Goal: Task Accomplishment & Management: Manage account settings

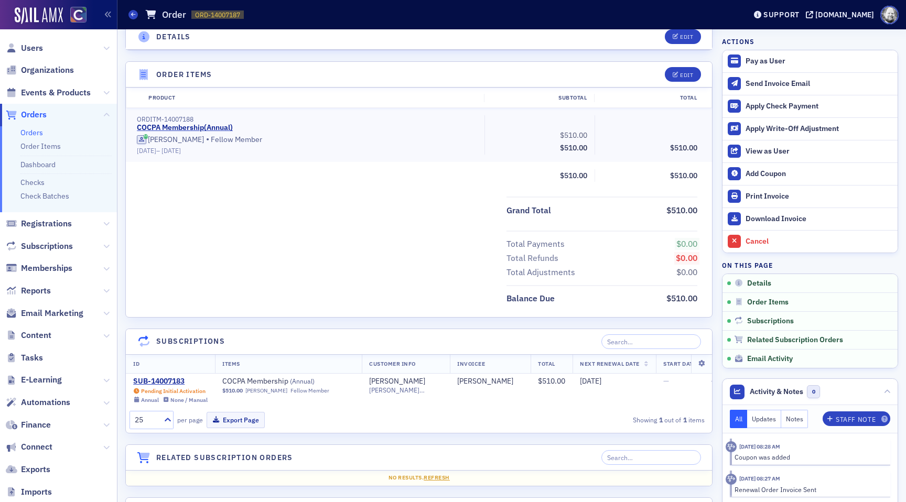
scroll to position [297, 0]
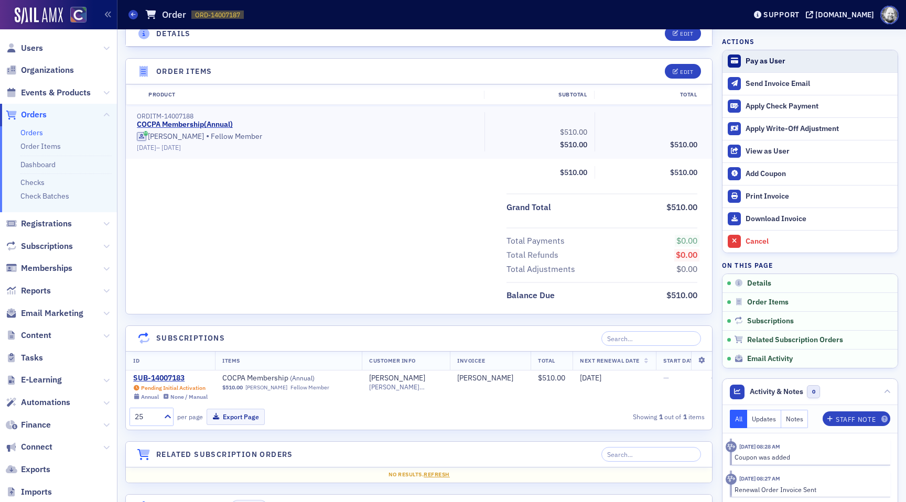
click at [786, 60] on div "Pay as User" at bounding box center [819, 61] width 147 height 9
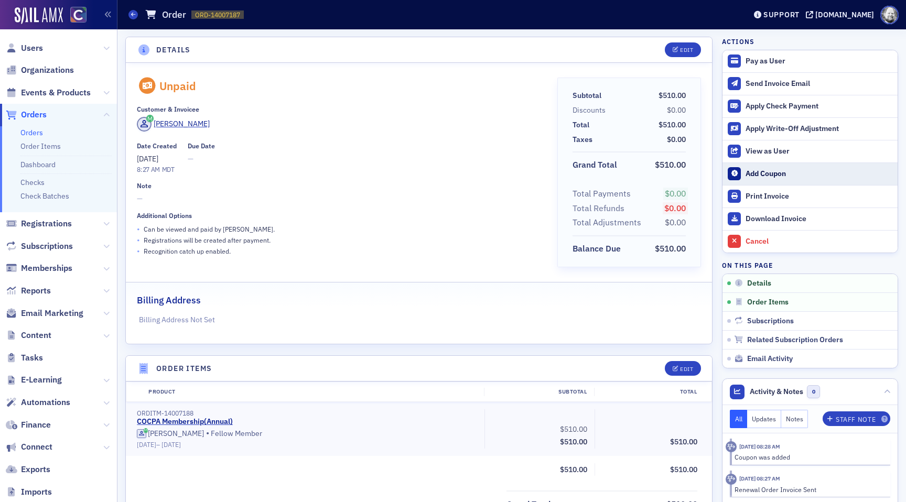
click at [761, 170] on div "Add Coupon" at bounding box center [819, 173] width 147 height 9
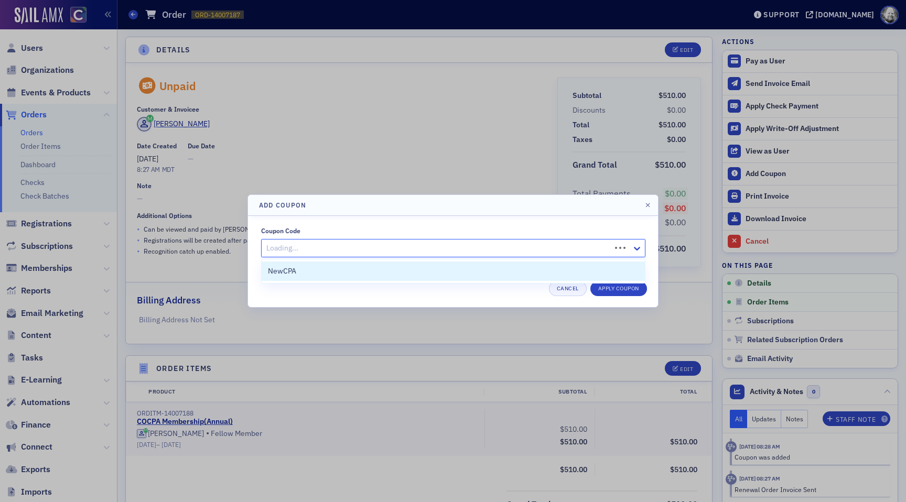
click at [450, 244] on div at bounding box center [437, 248] width 345 height 13
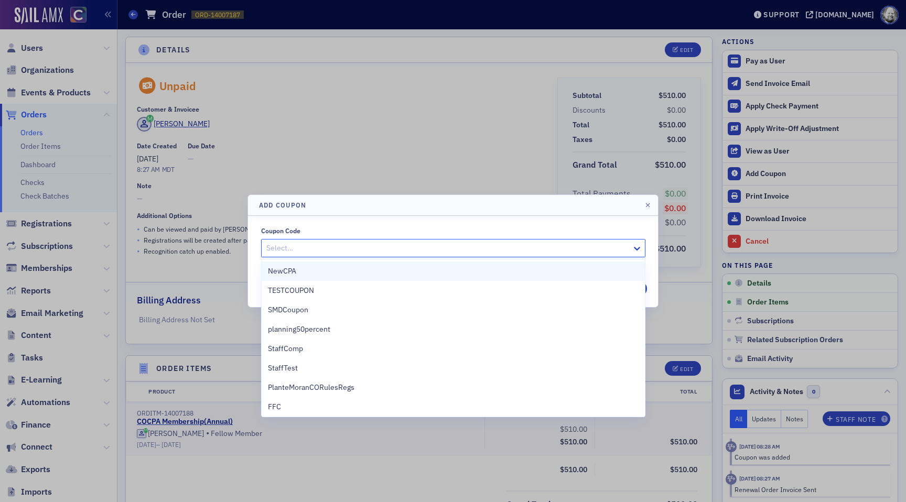
click at [397, 269] on div "NewCPA" at bounding box center [453, 271] width 371 height 11
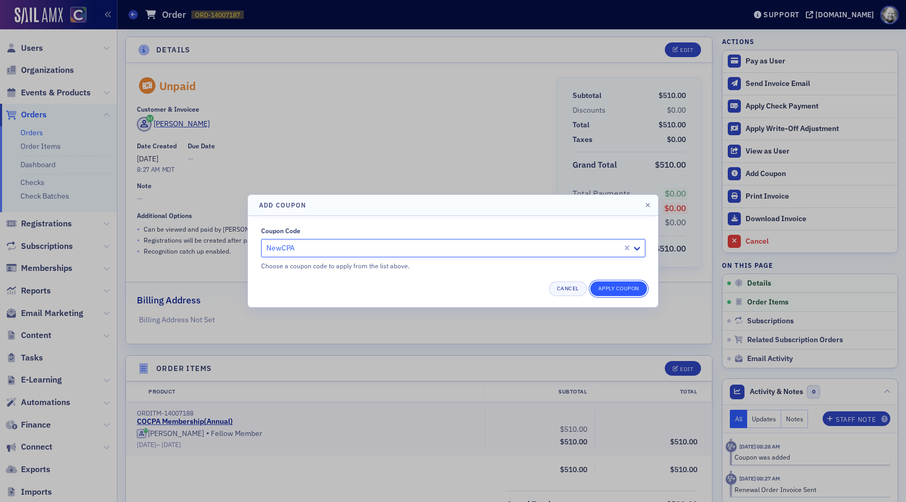
click at [624, 290] on button "Apply Coupon" at bounding box center [619, 289] width 57 height 15
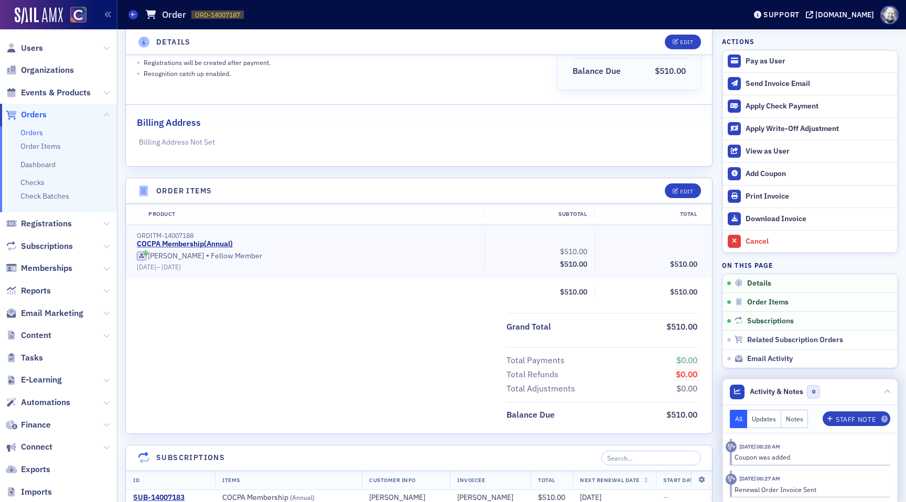
scroll to position [1, 0]
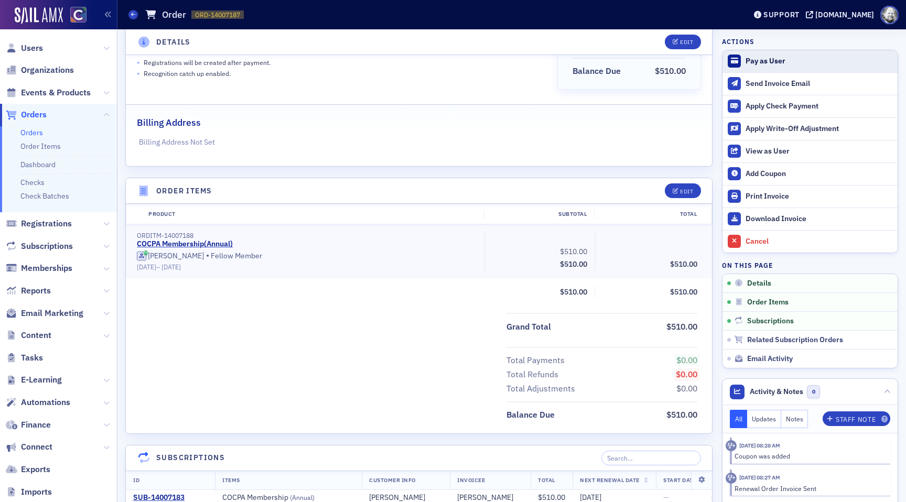
click at [751, 54] on button "Pay as User" at bounding box center [810, 61] width 175 height 22
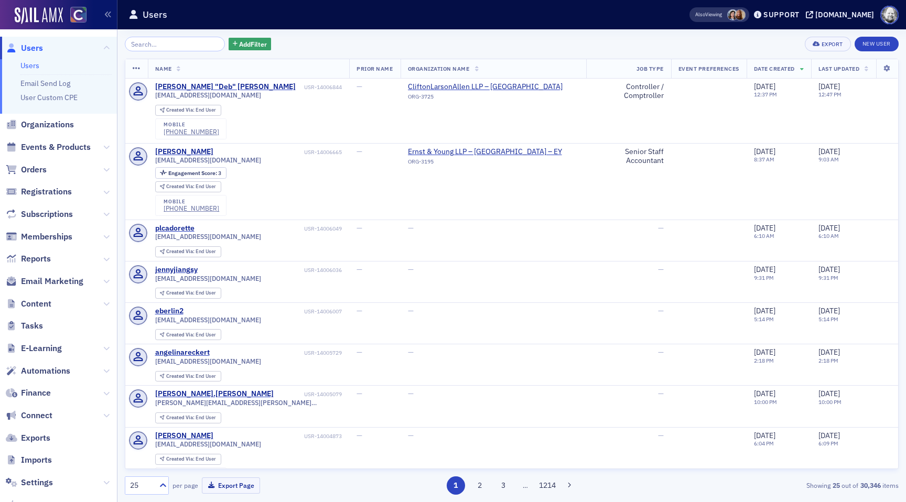
scroll to position [58, 0]
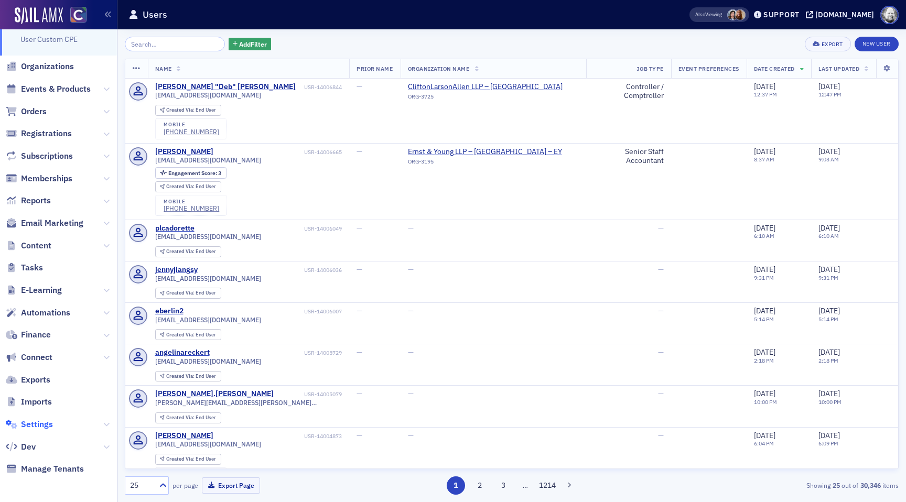
click at [33, 425] on span "Settings" at bounding box center [37, 425] width 32 height 12
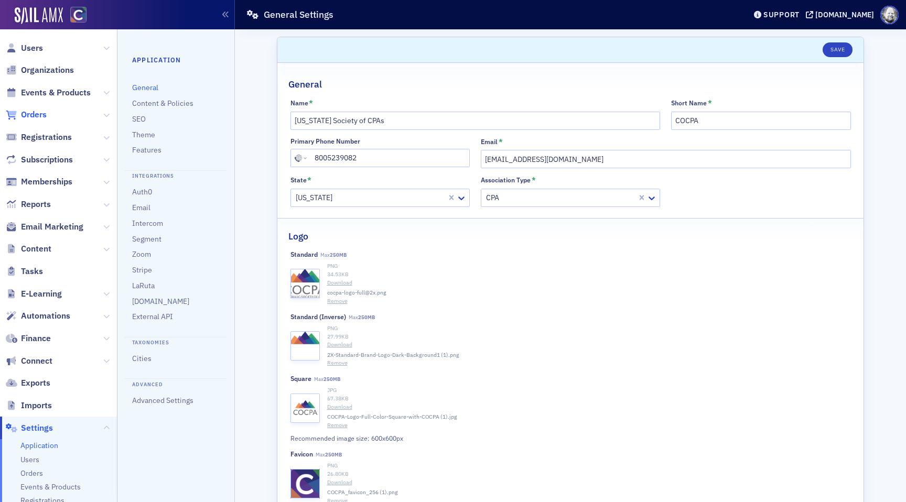
click at [40, 116] on span "Orders" at bounding box center [34, 115] width 26 height 12
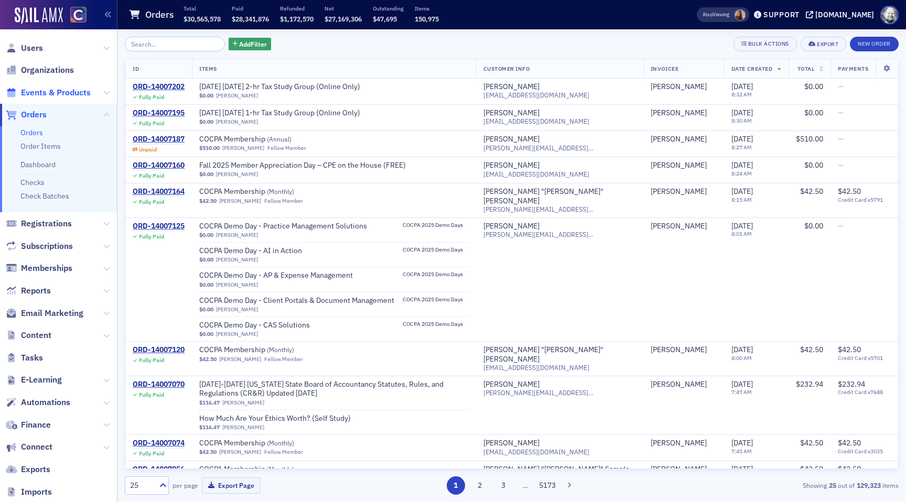
click at [51, 92] on span "Events & Products" at bounding box center [56, 93] width 70 height 12
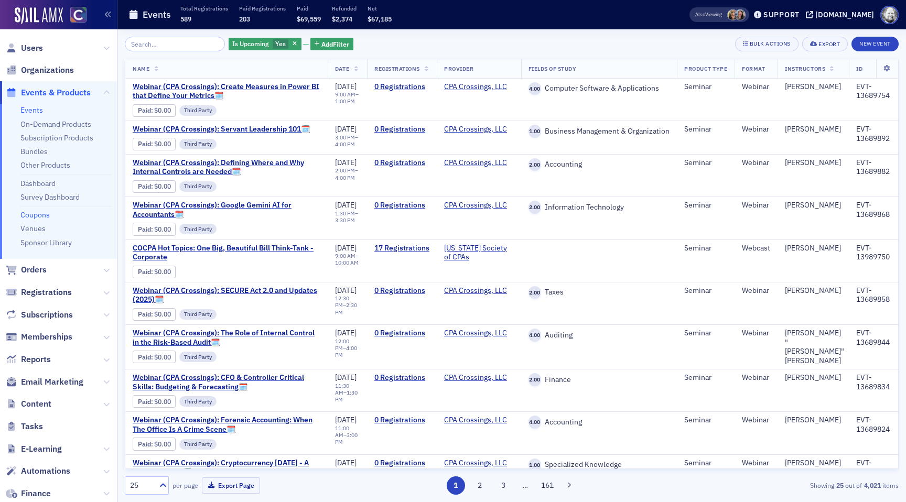
click at [38, 214] on link "Coupons" at bounding box center [34, 214] width 29 height 9
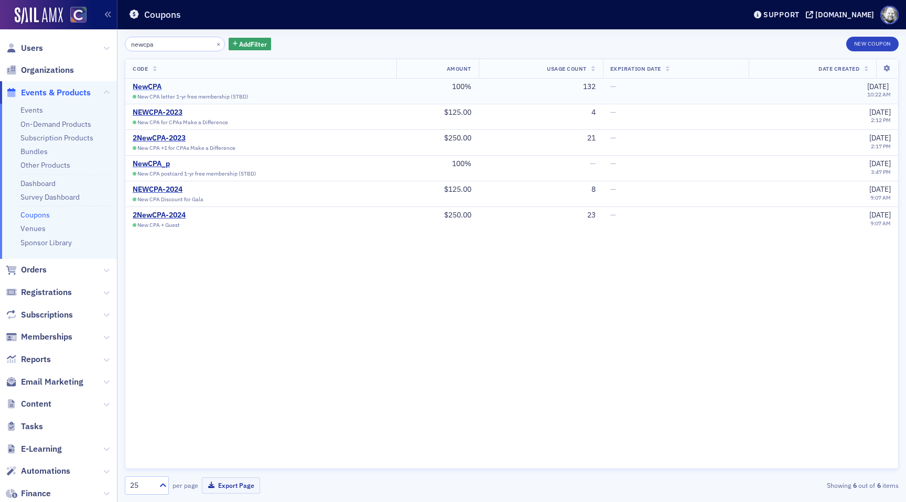
type input "newcpa"
click at [145, 87] on div "NewCPA" at bounding box center [191, 86] width 116 height 9
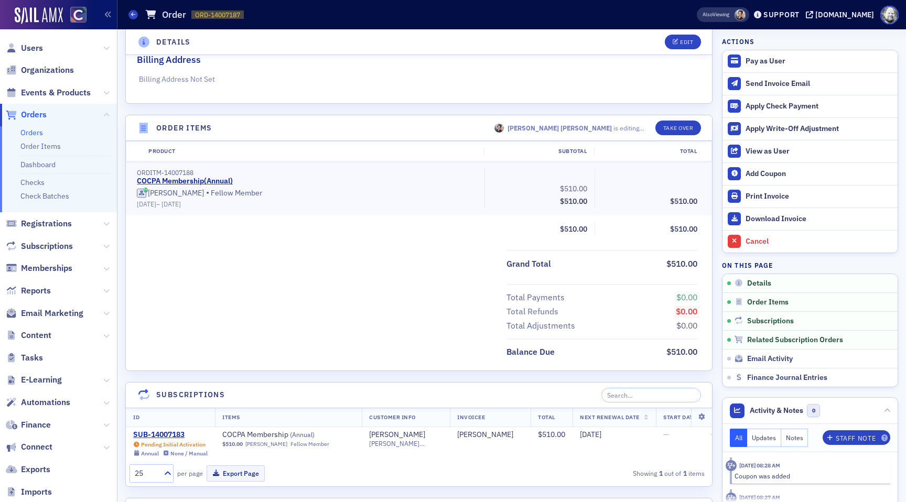
scroll to position [242, 0]
click at [881, 411] on header "Activity & Notes 0" at bounding box center [810, 411] width 175 height 26
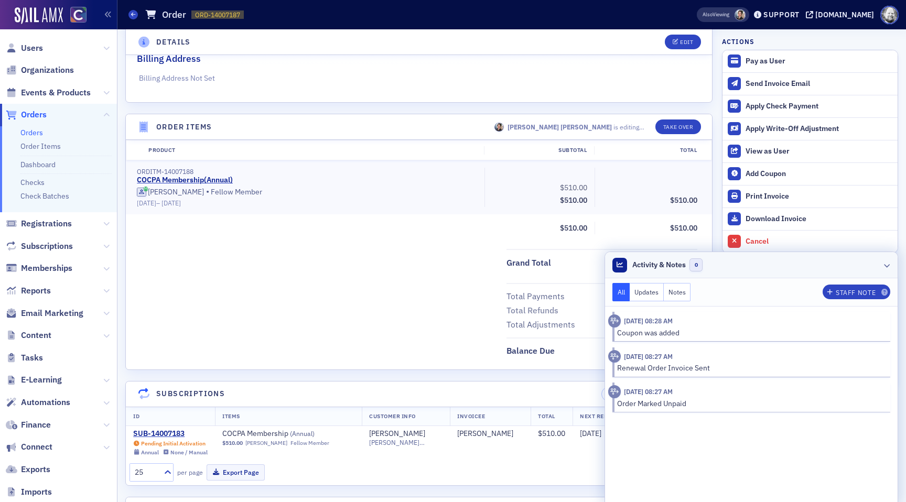
click at [891, 265] on header "Activity & Notes 0" at bounding box center [751, 265] width 293 height 26
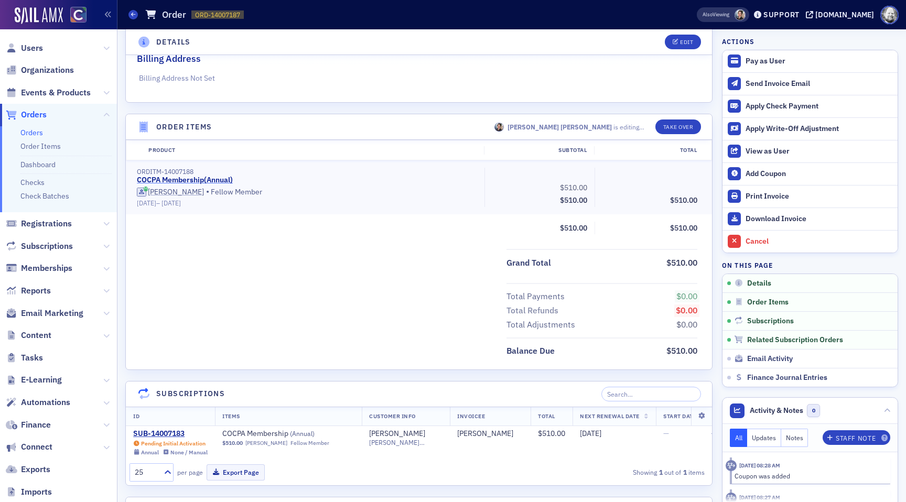
click at [198, 180] on link "COCPA Membership ( Annual )" at bounding box center [185, 180] width 96 height 9
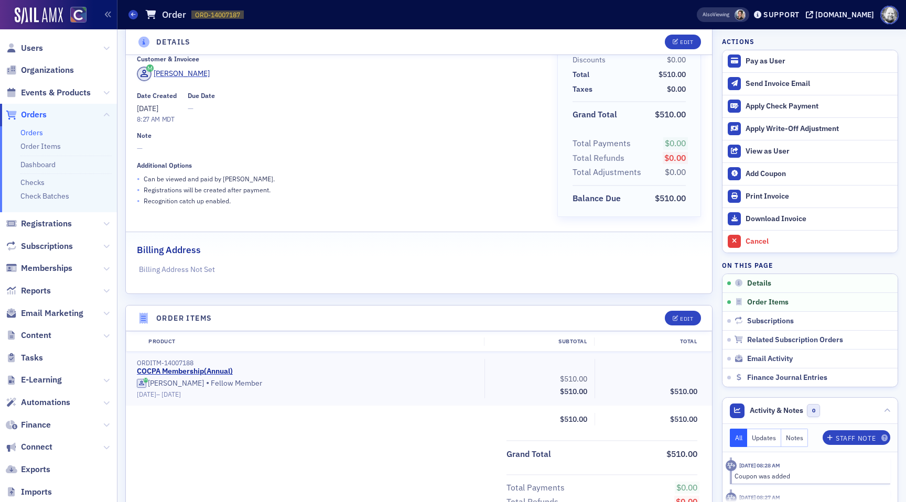
scroll to position [0, 0]
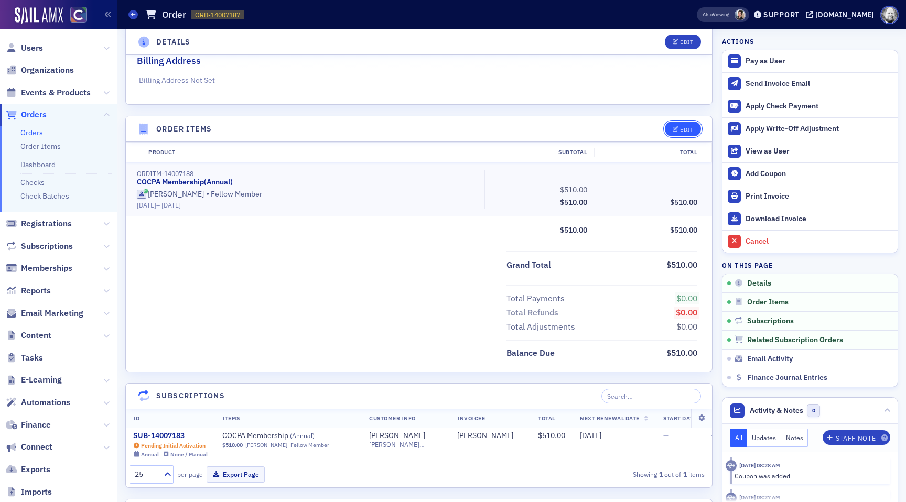
click at [680, 124] on button "Edit" at bounding box center [683, 129] width 36 height 15
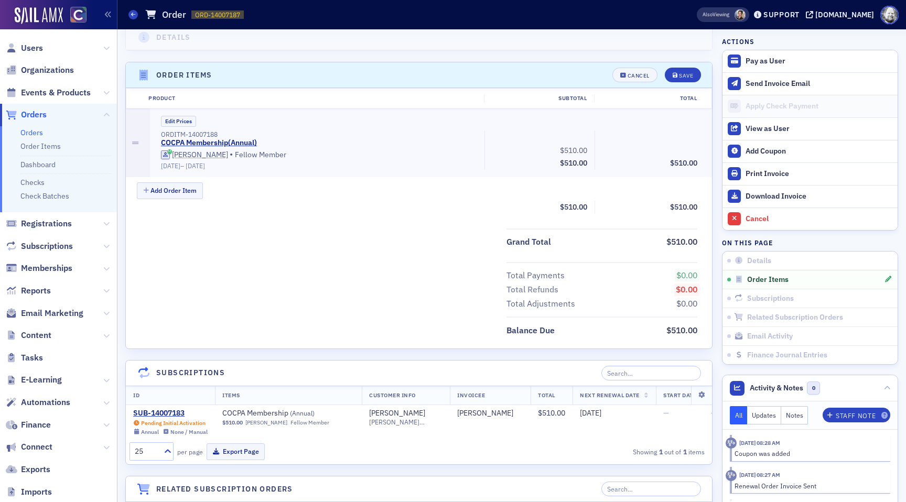
scroll to position [321, 0]
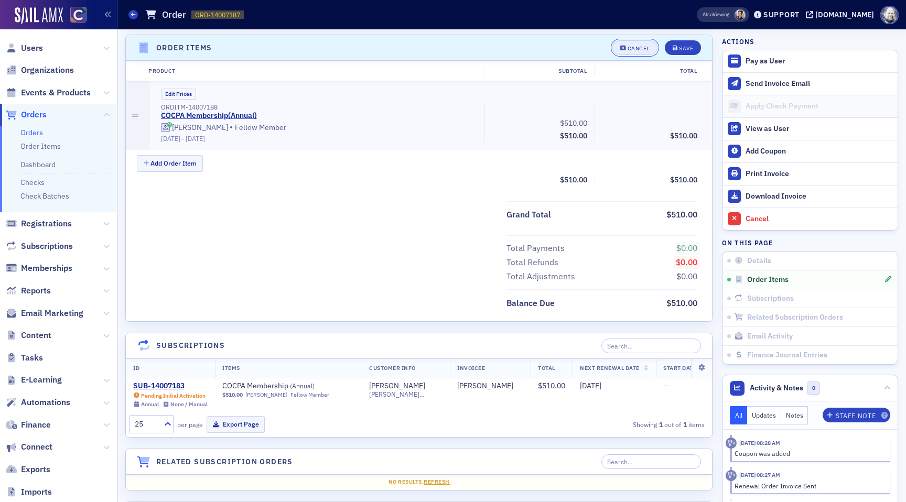
click at [641, 47] on div "Cancel" at bounding box center [639, 49] width 22 height 6
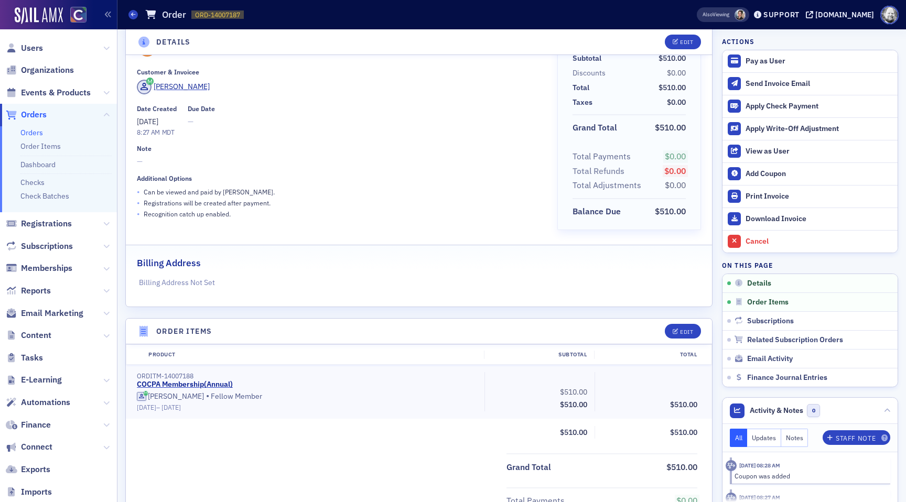
scroll to position [0, 0]
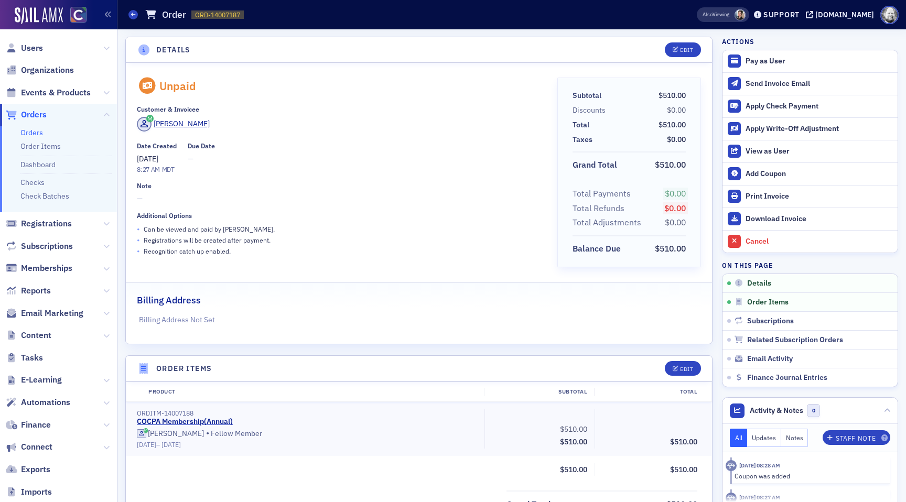
click at [473, 285] on div "Billing Address" at bounding box center [419, 295] width 564 height 25
click at [772, 151] on div "View as User" at bounding box center [819, 151] width 147 height 9
click at [74, 20] on link "Prod" at bounding box center [77, 16] width 20 height 16
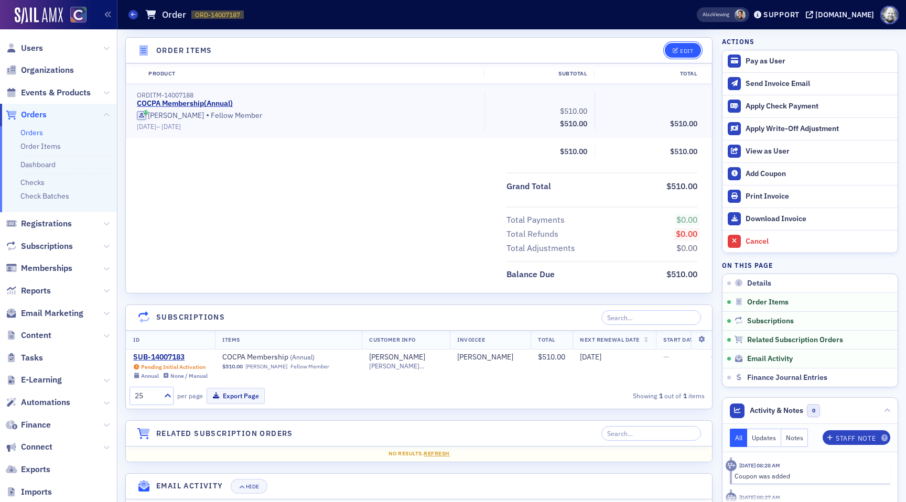
click at [689, 51] on div "Edit" at bounding box center [686, 51] width 13 height 6
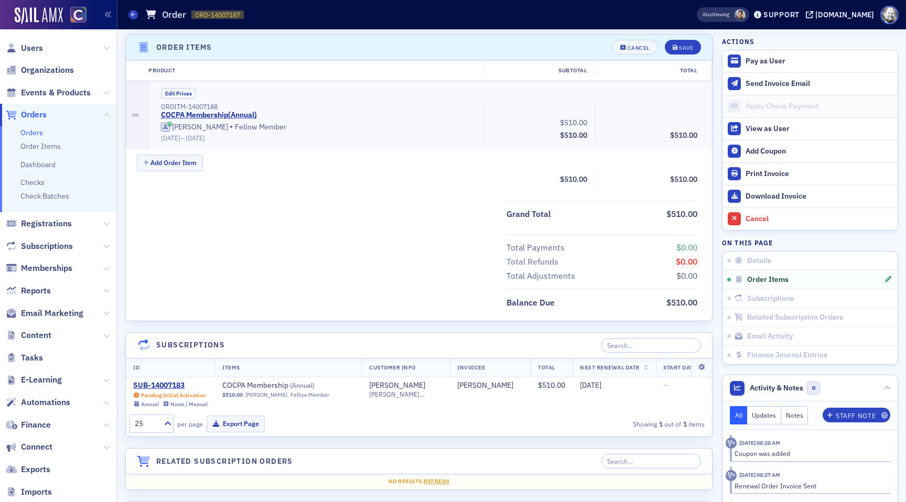
scroll to position [321, 0]
click at [180, 95] on button "Edit Prices" at bounding box center [178, 94] width 35 height 11
click at [639, 44] on button "Cancel" at bounding box center [635, 47] width 45 height 15
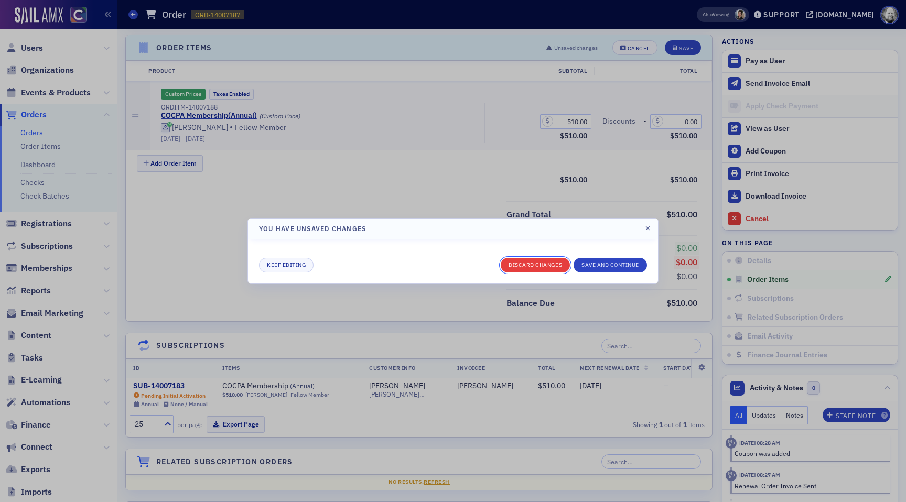
click at [523, 270] on button "Discard changes" at bounding box center [535, 265] width 69 height 15
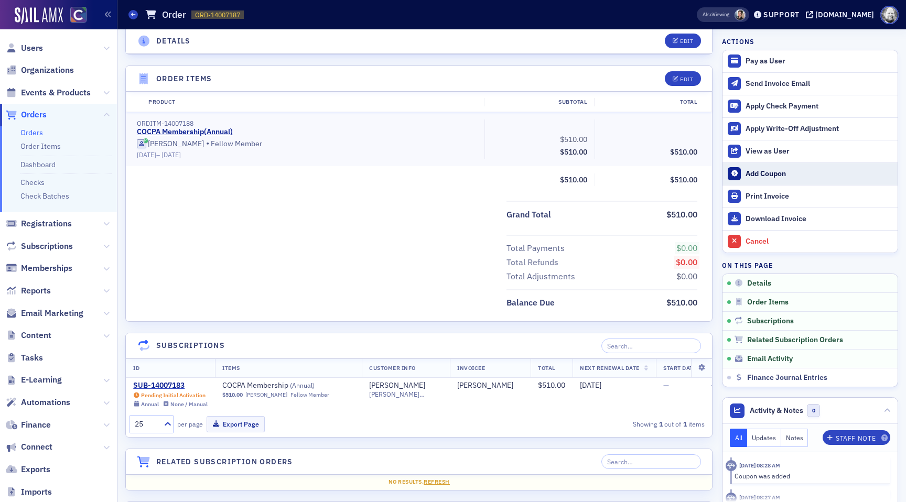
click at [777, 179] on button "Add Coupon" at bounding box center [810, 174] width 175 height 23
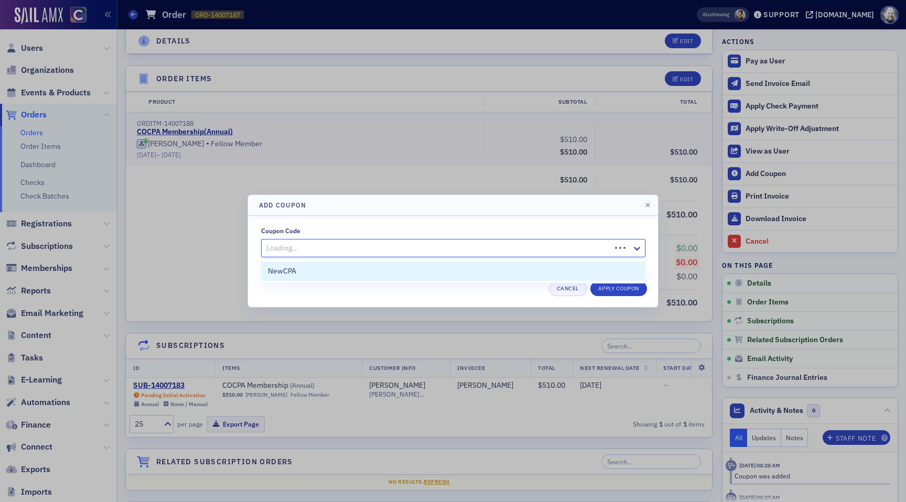
click at [627, 247] on div "Loading..." at bounding box center [453, 248] width 384 height 18
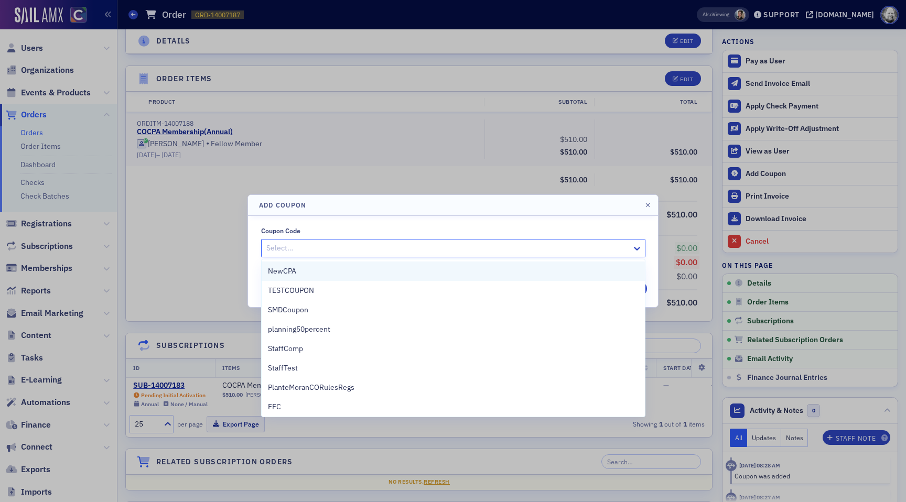
click at [591, 271] on div "NewCPA" at bounding box center [453, 271] width 371 height 11
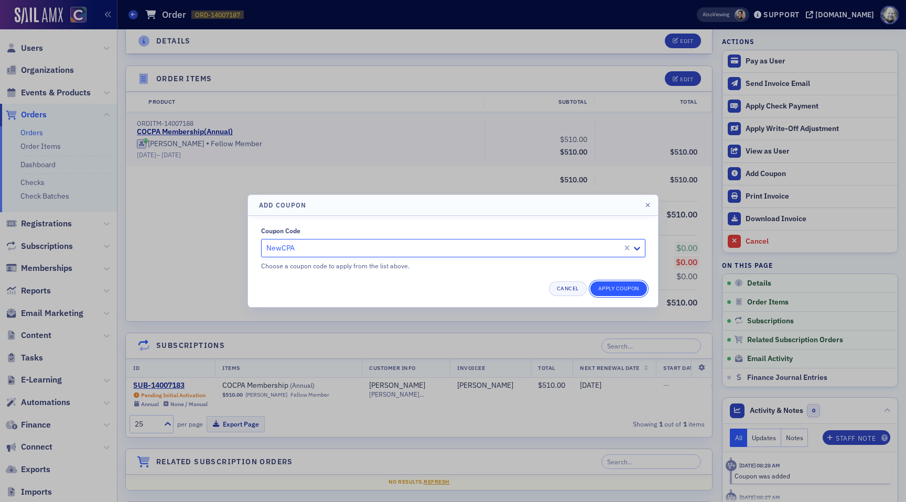
click at [619, 291] on button "Apply Coupon" at bounding box center [619, 289] width 57 height 15
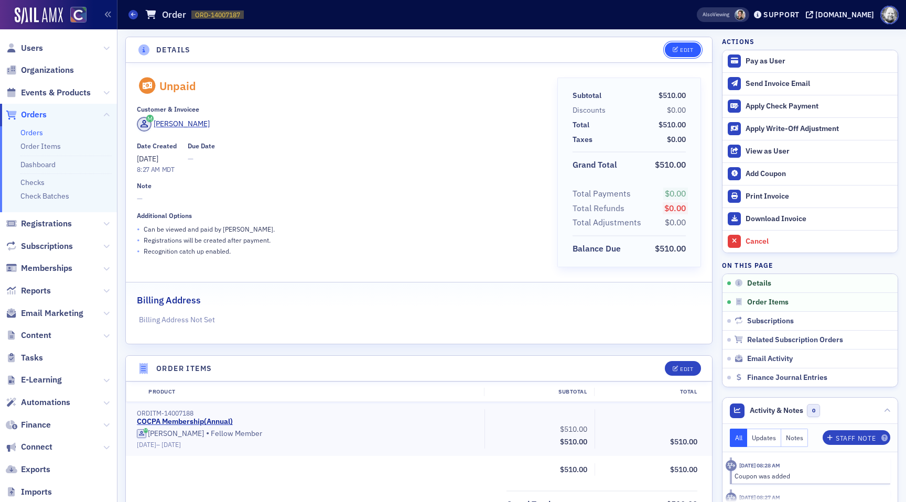
click at [682, 44] on button "Edit" at bounding box center [683, 49] width 36 height 15
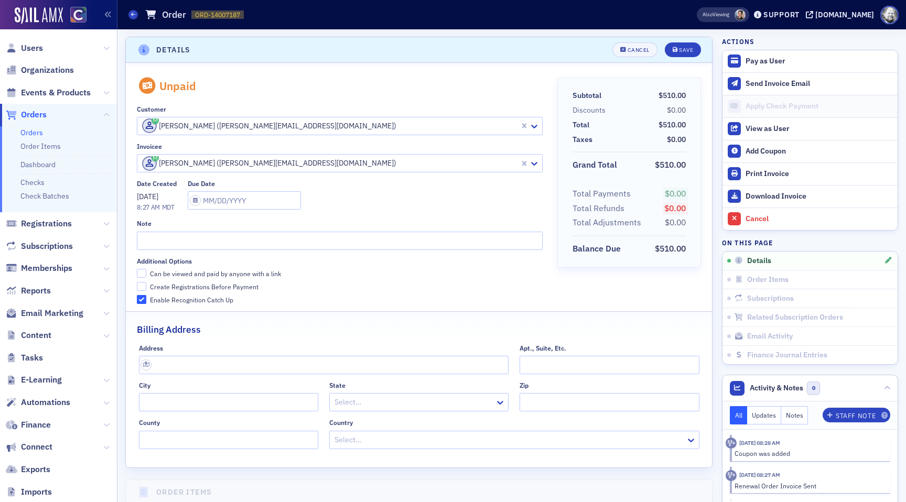
scroll to position [2, 0]
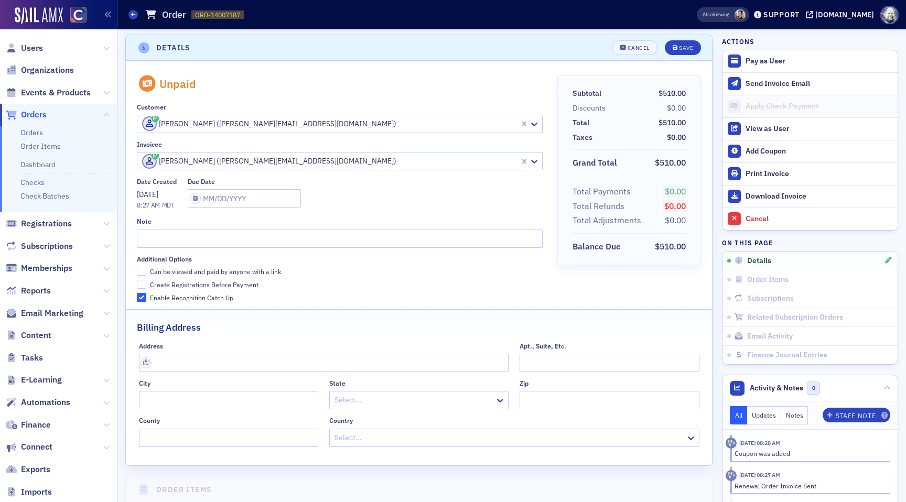
click at [256, 271] on div "Can be viewed and paid by anyone with a link" at bounding box center [215, 272] width 131 height 9
click at [146, 271] on input "Can be viewed and paid by anyone with a link" at bounding box center [141, 271] width 9 height 9
checkbox input "true"
click at [685, 51] on div "Save" at bounding box center [686, 48] width 14 height 6
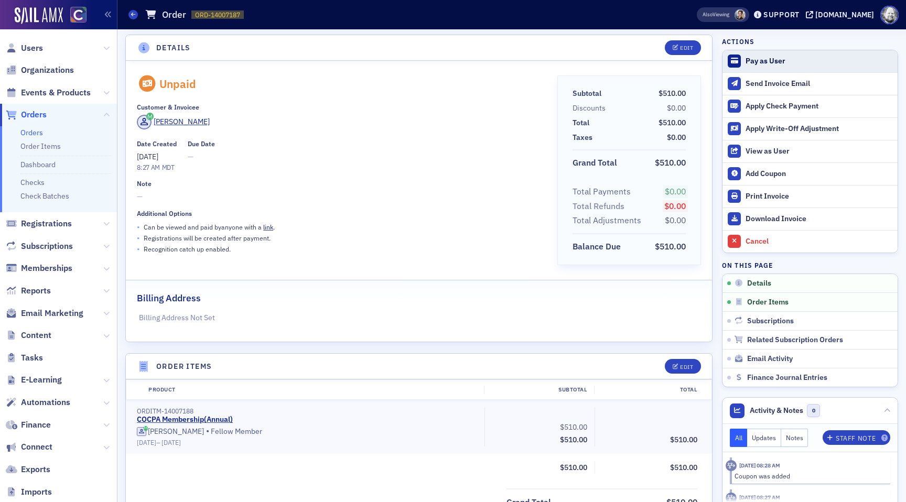
click at [751, 62] on div "Pay as User" at bounding box center [819, 61] width 147 height 9
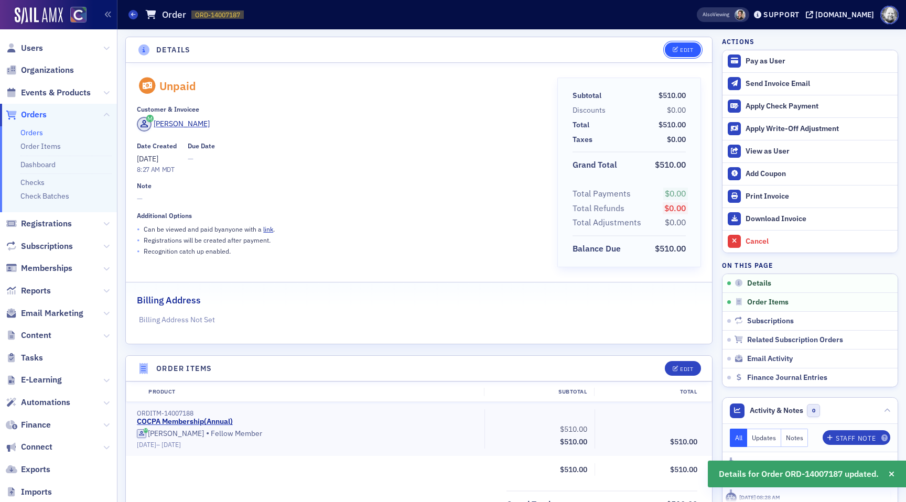
click at [681, 49] on div "Edit" at bounding box center [686, 50] width 13 height 6
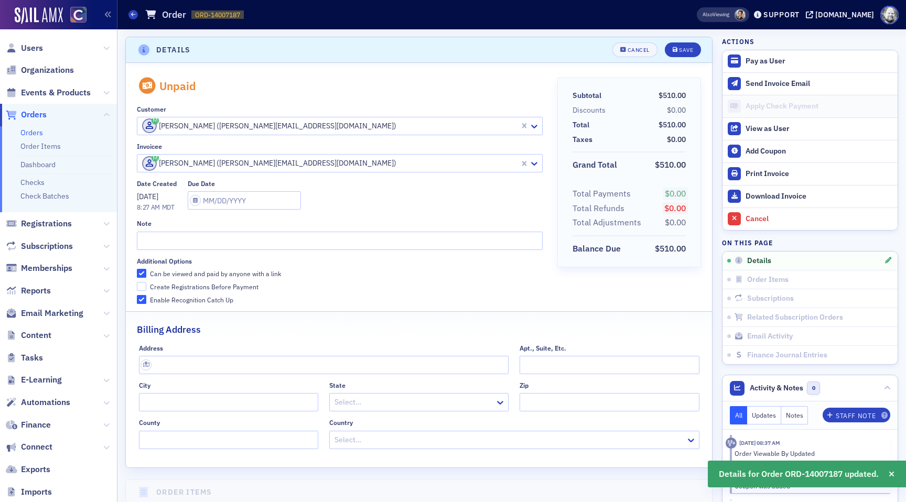
scroll to position [2, 0]
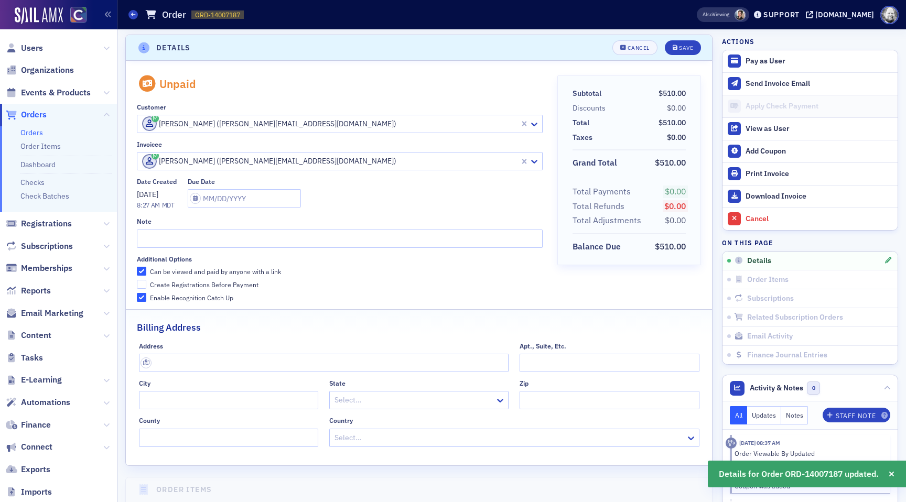
click at [196, 273] on div "Can be viewed and paid by anyone with a link" at bounding box center [215, 272] width 131 height 9
click at [146, 273] on input "Can be viewed and paid by anyone with a link" at bounding box center [141, 271] width 9 height 9
checkbox input "false"
click at [693, 40] on button "Save" at bounding box center [683, 47] width 36 height 15
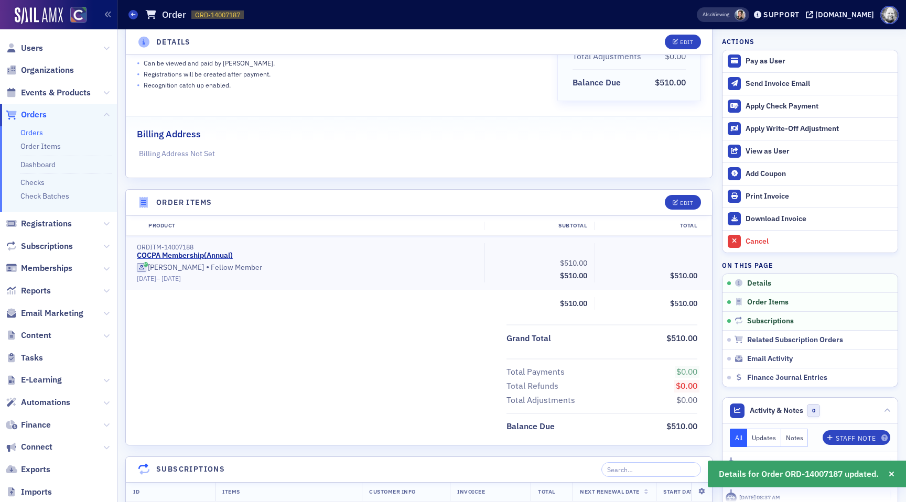
scroll to position [195, 0]
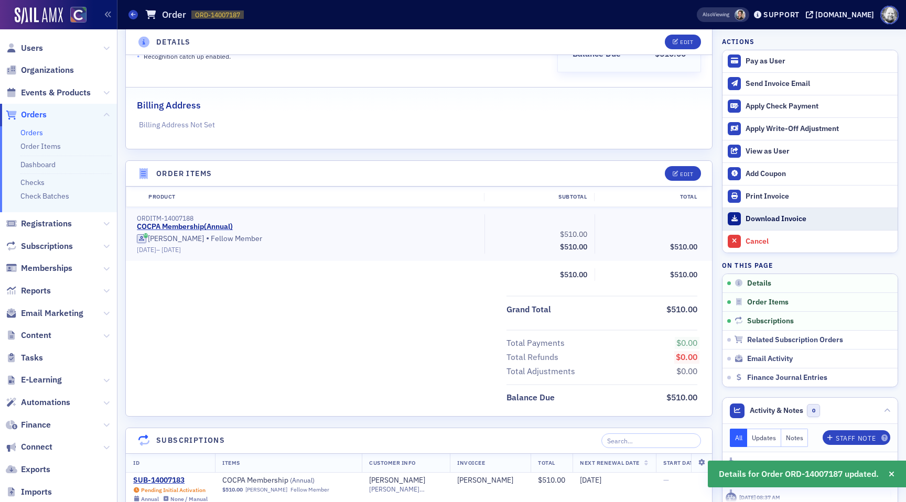
click at [769, 217] on div "Download Invoice" at bounding box center [819, 219] width 147 height 9
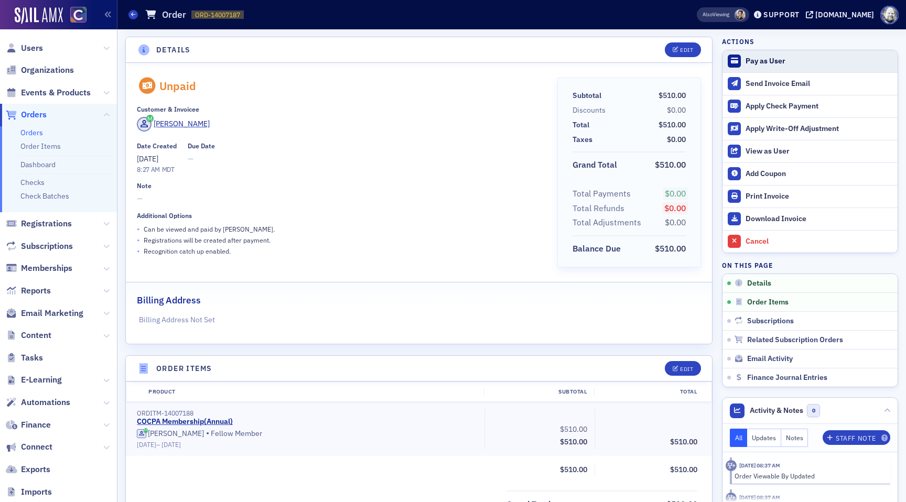
click at [766, 62] on div "Pay as User" at bounding box center [819, 61] width 147 height 9
click at [683, 50] on div "Edit" at bounding box center [686, 50] width 13 height 6
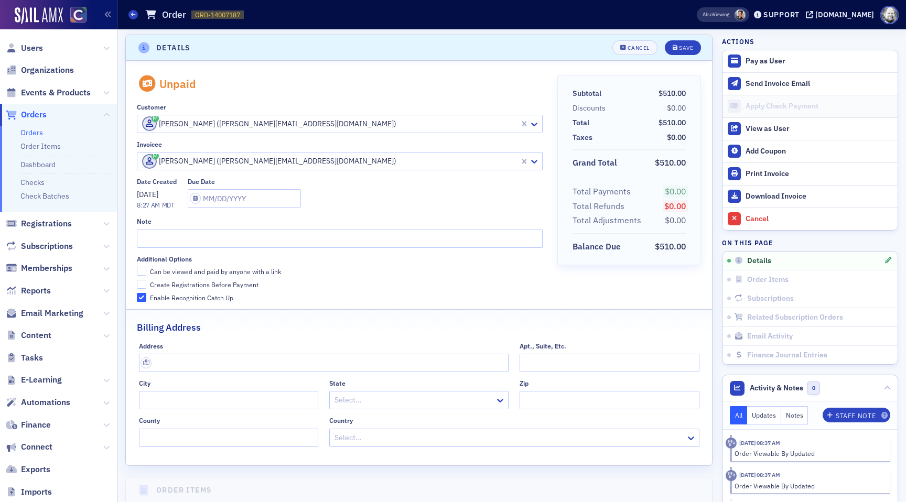
click at [177, 268] on div "Can be viewed and paid by anyone with a link" at bounding box center [215, 272] width 131 height 9
click at [146, 268] on input "Can be viewed and paid by anyone with a link" at bounding box center [141, 271] width 9 height 9
checkbox input "true"
click at [679, 42] on button "Save" at bounding box center [683, 47] width 36 height 15
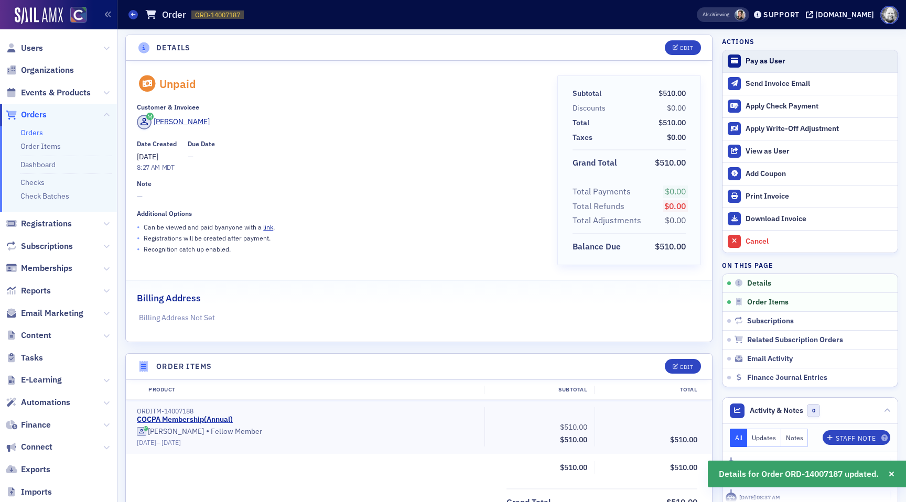
click at [755, 53] on button "Pay as User" at bounding box center [810, 61] width 175 height 22
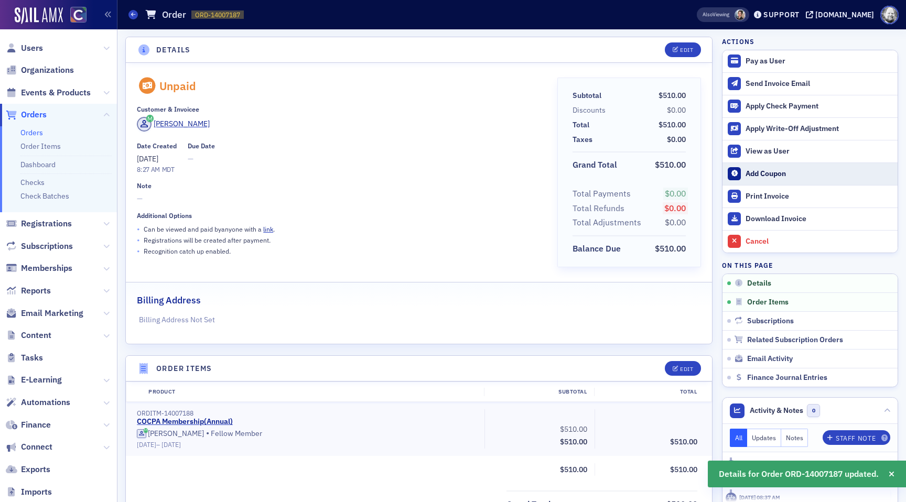
click at [771, 176] on div "Add Coupon" at bounding box center [819, 173] width 147 height 9
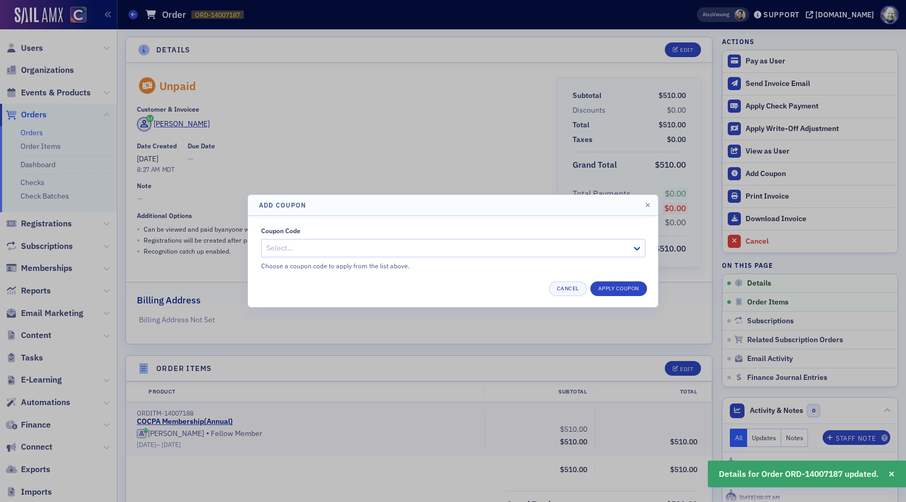
click at [614, 249] on div "Select…" at bounding box center [453, 248] width 384 height 18
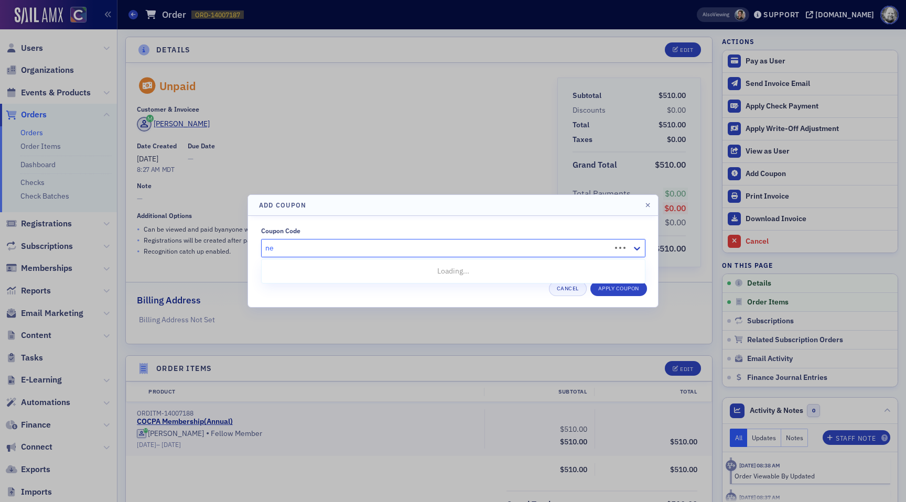
type input "new"
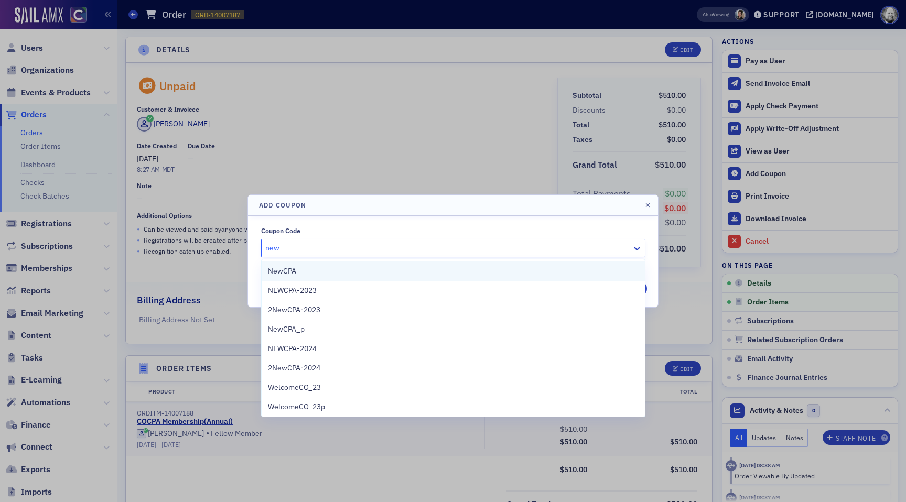
click at [313, 265] on div "NewCPA" at bounding box center [453, 271] width 383 height 19
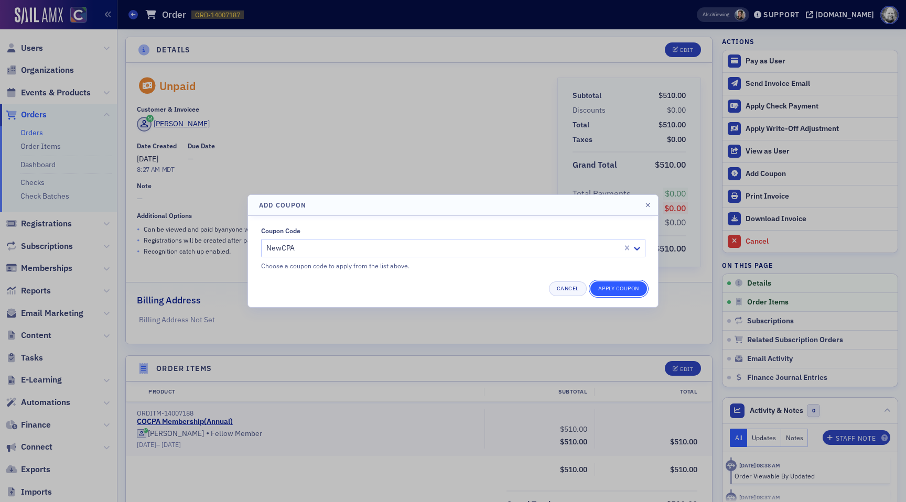
click at [613, 290] on button "Apply Coupon" at bounding box center [619, 289] width 57 height 15
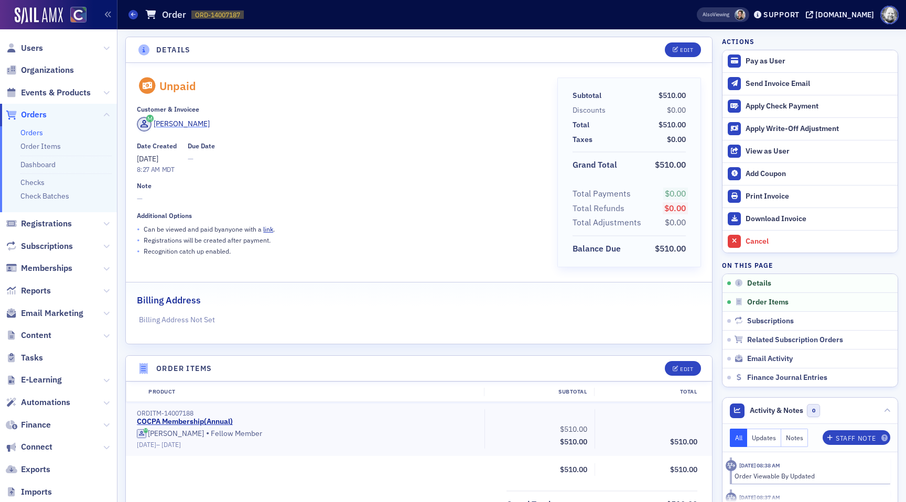
click at [181, 121] on div "[PERSON_NAME]" at bounding box center [182, 124] width 56 height 11
click at [275, 175] on div "Unpaid Customer & Invoicee Emily Giltner Date Created 8/25/2025 8:27 AM MDT Due…" at bounding box center [339, 176] width 405 height 197
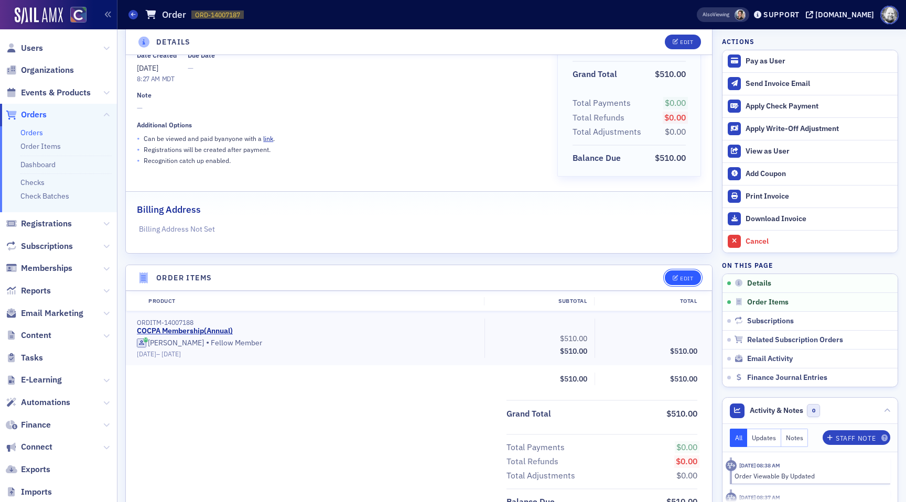
click at [697, 277] on button "Edit" at bounding box center [683, 278] width 36 height 15
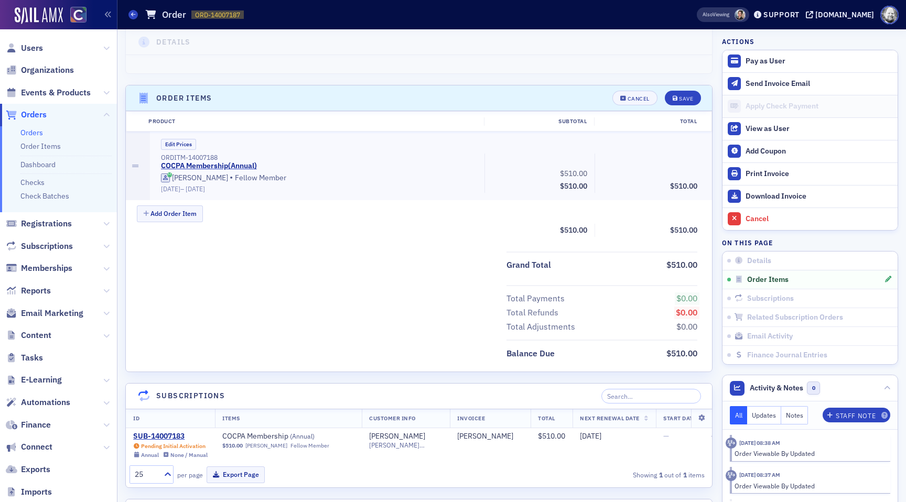
scroll to position [321, 0]
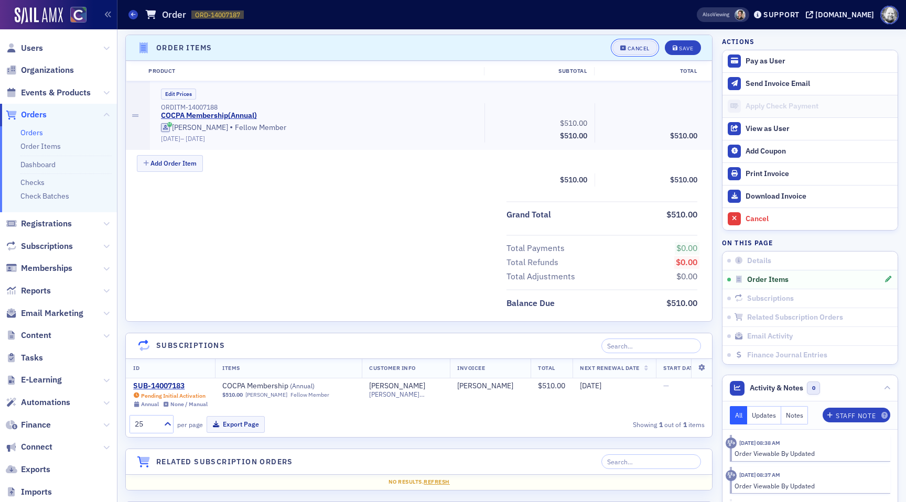
click at [648, 49] on div "Cancel" at bounding box center [639, 49] width 22 height 6
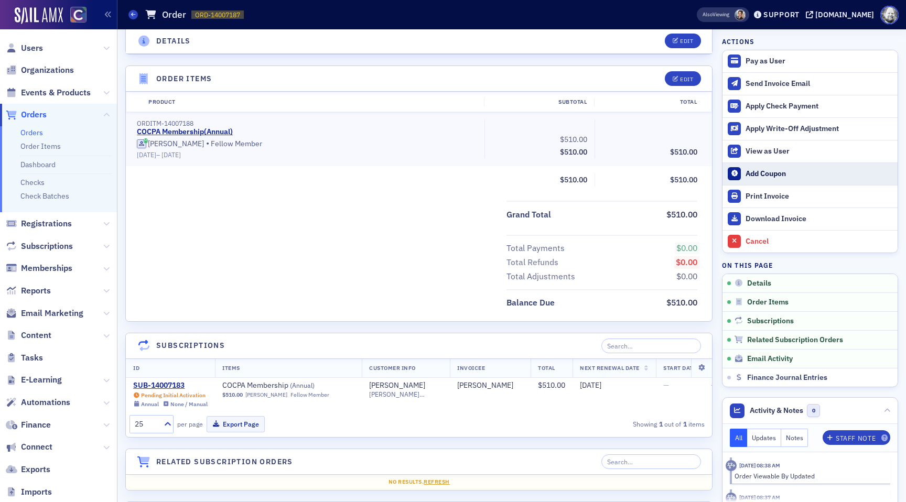
click at [765, 175] on div "Add Coupon" at bounding box center [819, 173] width 147 height 9
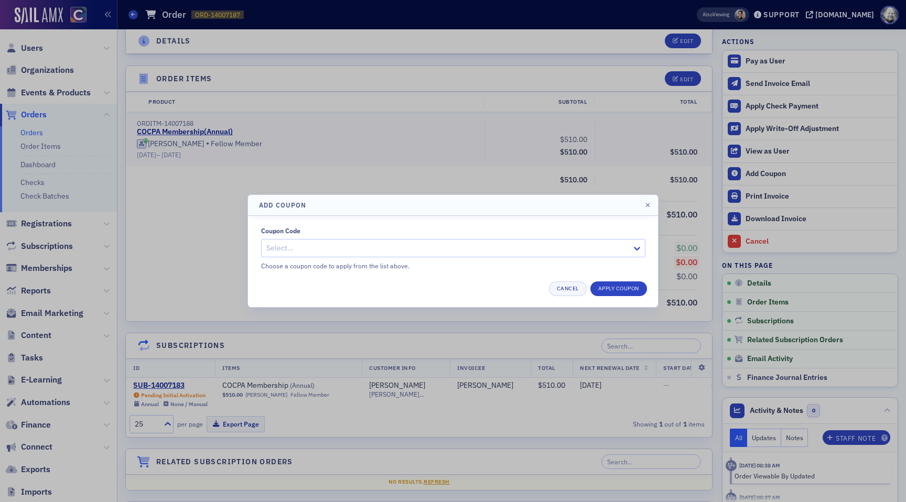
click at [571, 241] on div "Select…" at bounding box center [447, 248] width 370 height 15
type input "new"
click at [619, 286] on button "Apply Coupon" at bounding box center [619, 289] width 57 height 15
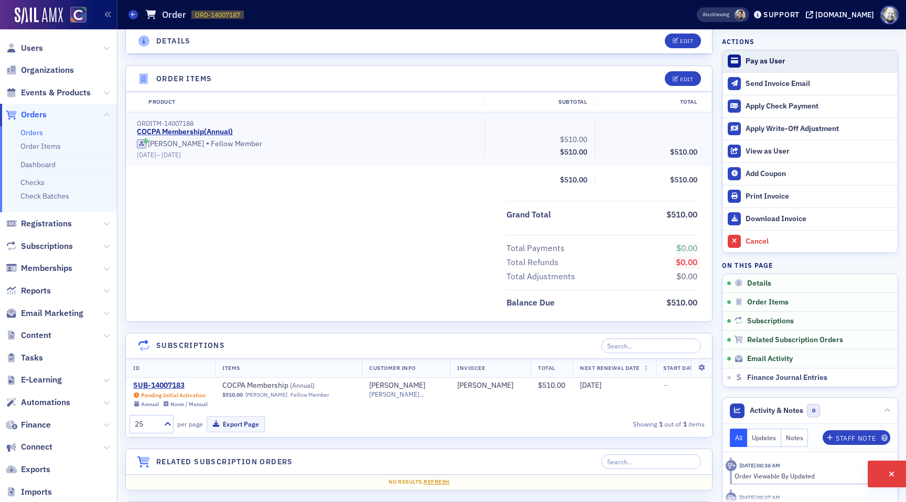
click at [772, 58] on div "Pay as User" at bounding box center [819, 61] width 147 height 9
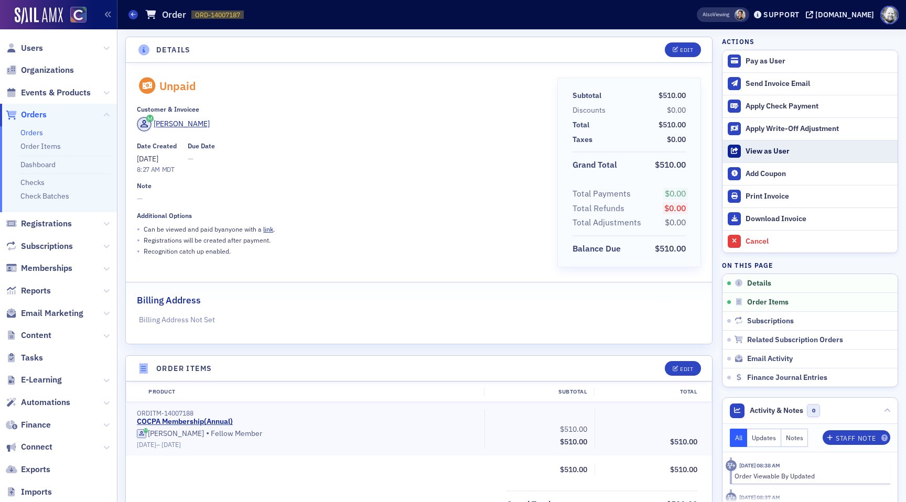
click at [767, 147] on div "View as User" at bounding box center [819, 151] width 147 height 9
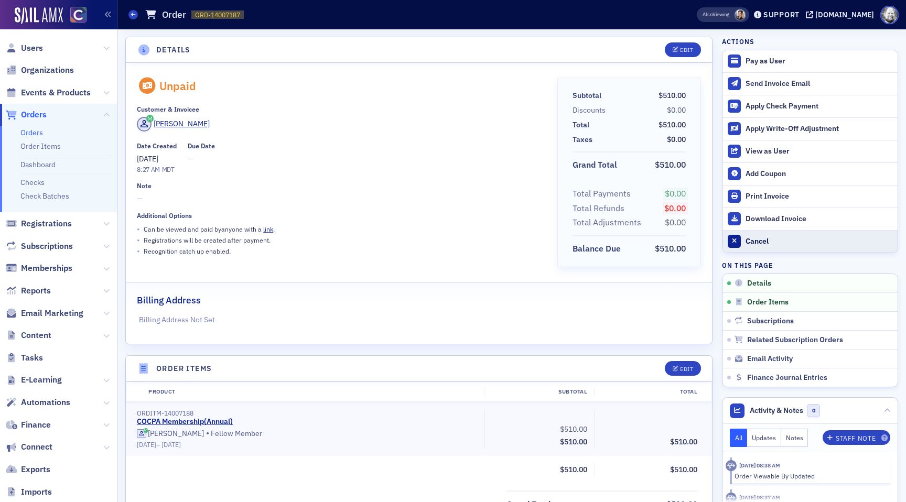
click at [753, 245] on div "Cancel" at bounding box center [819, 241] width 147 height 9
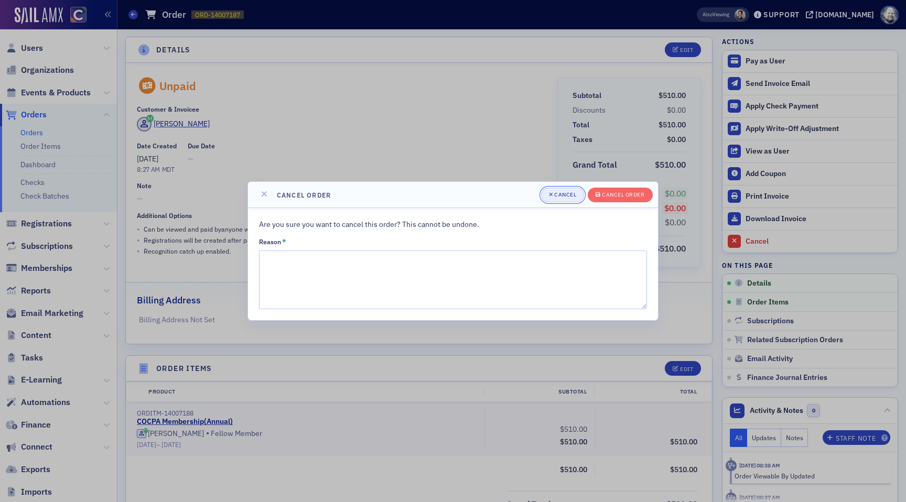
click at [575, 190] on button "Cancel" at bounding box center [563, 195] width 44 height 15
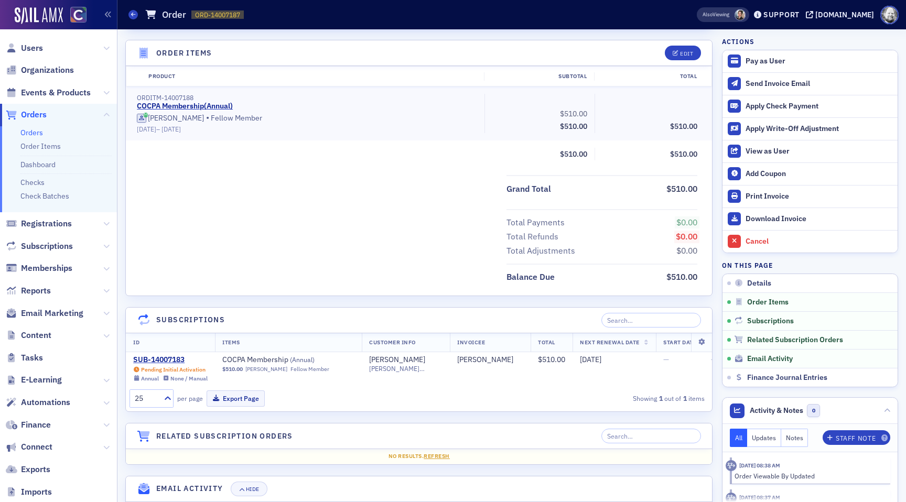
scroll to position [378, 0]
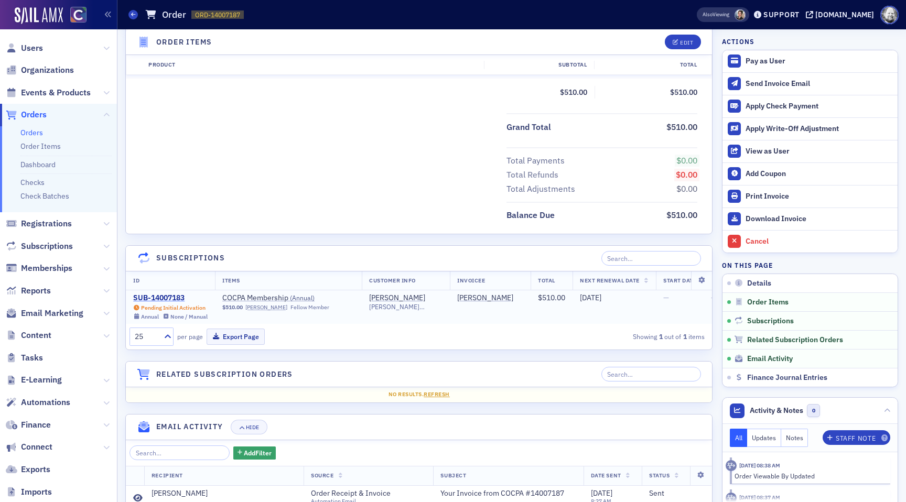
click at [161, 296] on div "SUB-14007183" at bounding box center [170, 298] width 74 height 9
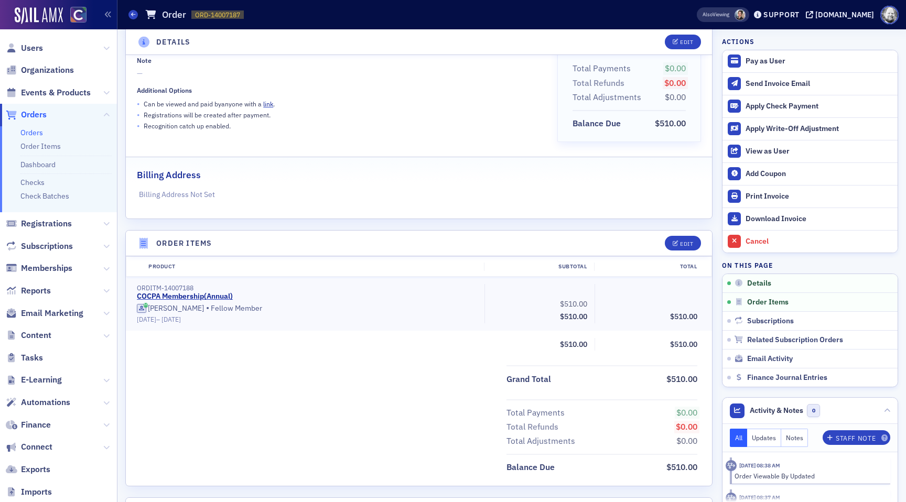
scroll to position [25, 0]
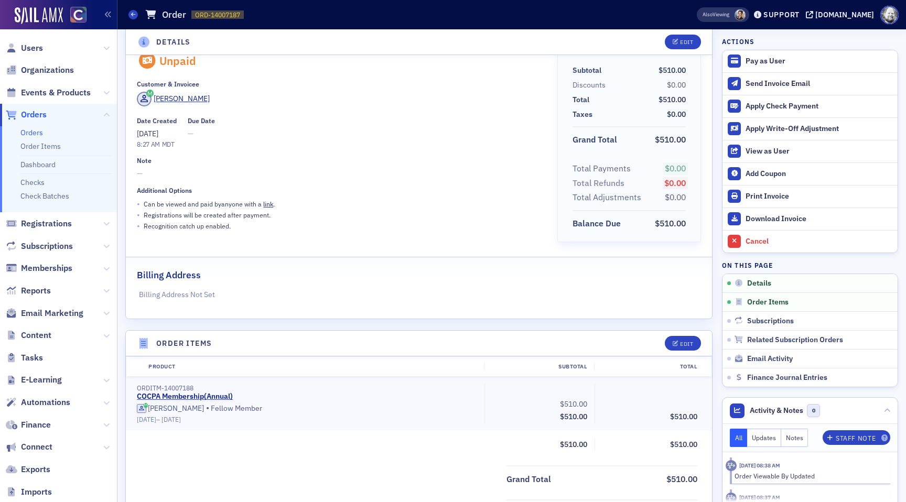
click at [34, 131] on link "Orders" at bounding box center [31, 132] width 23 height 9
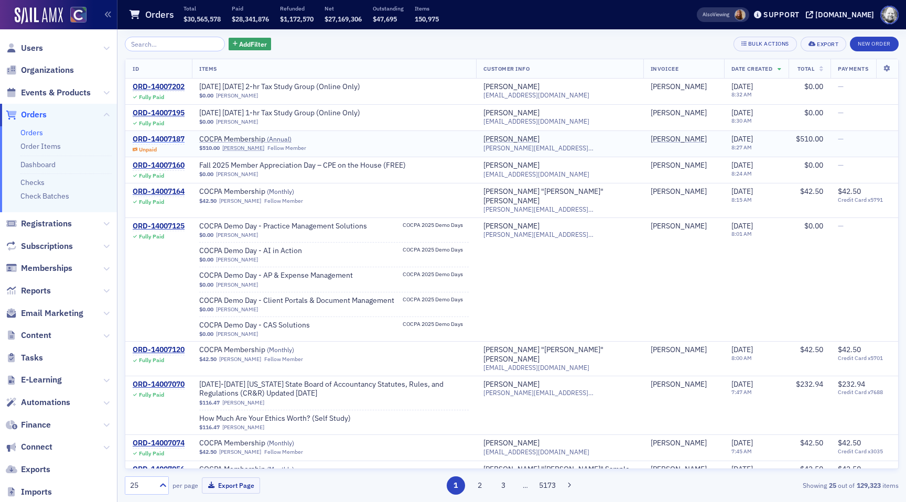
click at [157, 137] on div "ORD-14007187" at bounding box center [159, 139] width 52 height 9
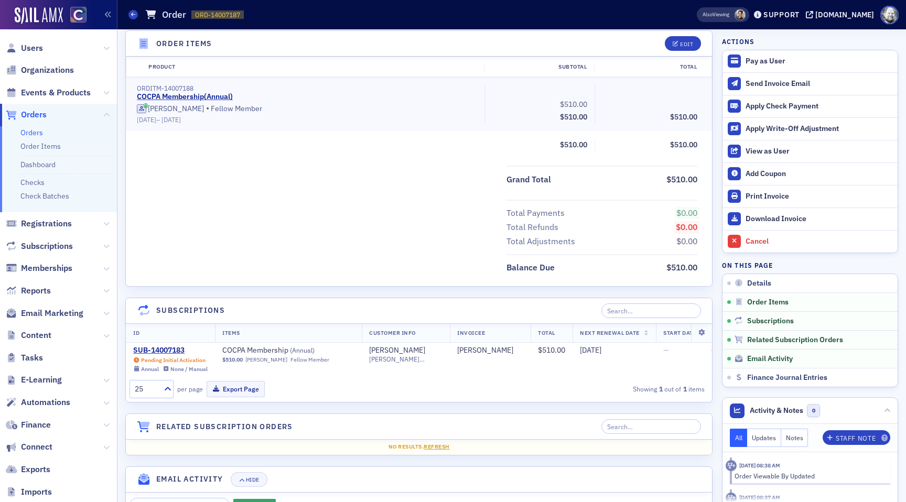
scroll to position [327, 0]
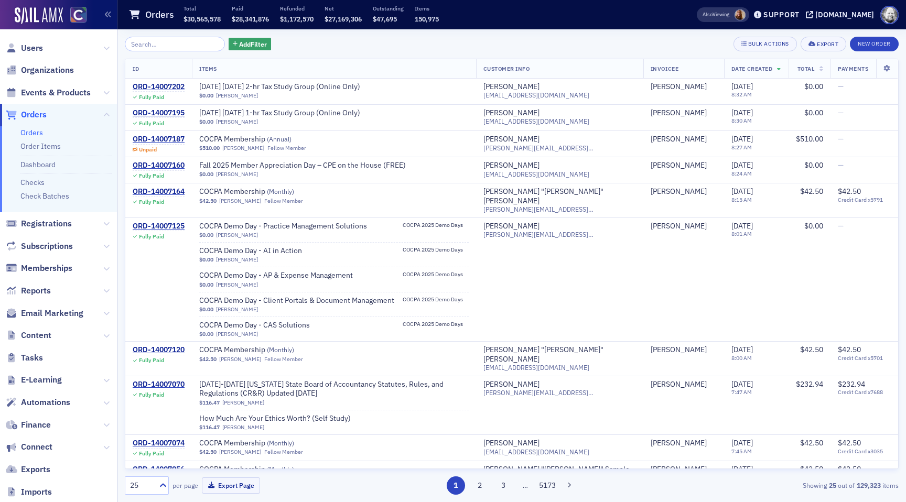
click at [233, 50] on div "Add Filter" at bounding box center [198, 44] width 146 height 15
click at [239, 45] on span "Add Filter" at bounding box center [253, 43] width 28 height 9
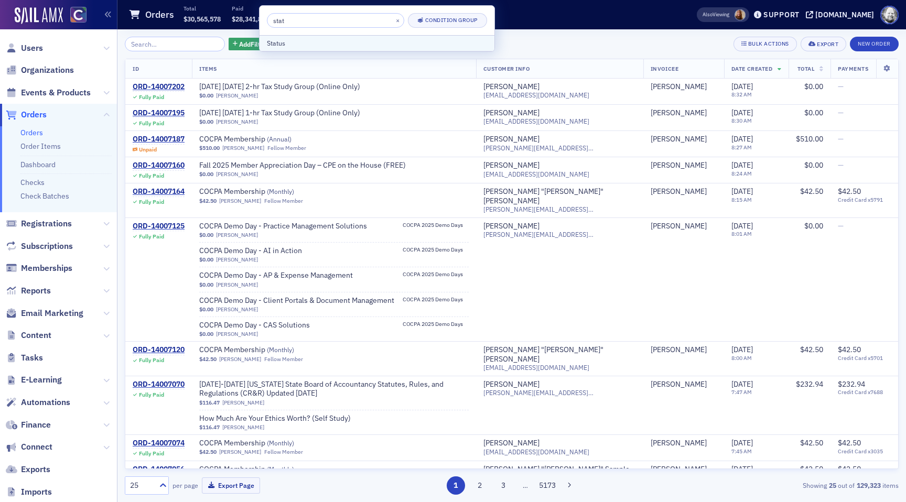
type input "stat"
click at [281, 44] on div "Status" at bounding box center [377, 42] width 220 height 9
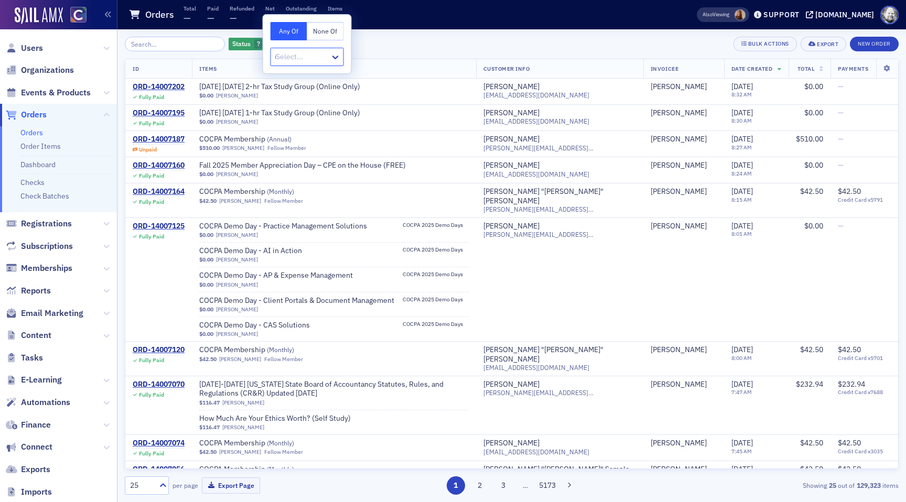
type input "un"
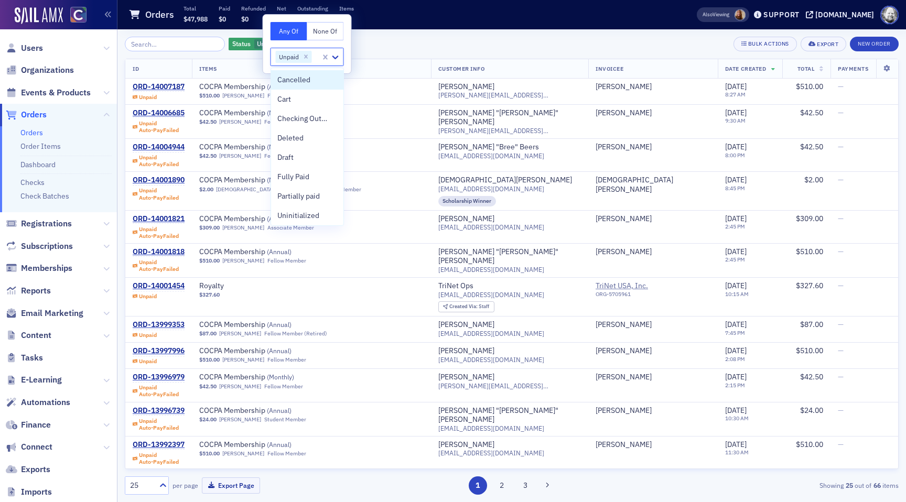
click at [448, 41] on div "Status Unpaid Add Filter Bulk Actions Export New Order" at bounding box center [512, 44] width 774 height 15
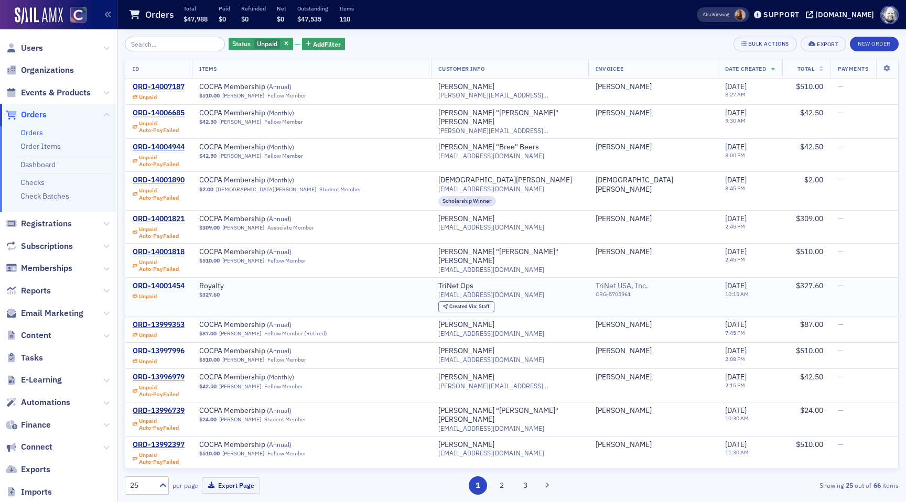
click at [167, 283] on div "ORD-14001454" at bounding box center [159, 286] width 52 height 9
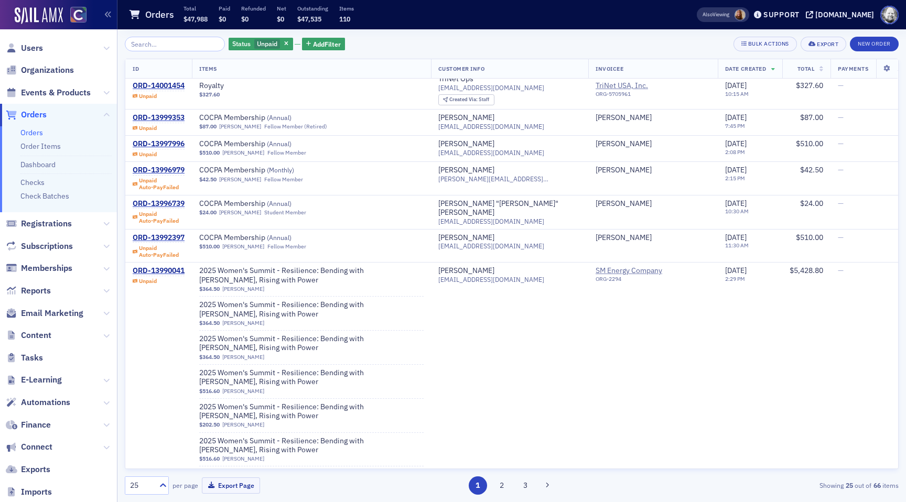
scroll to position [217, 0]
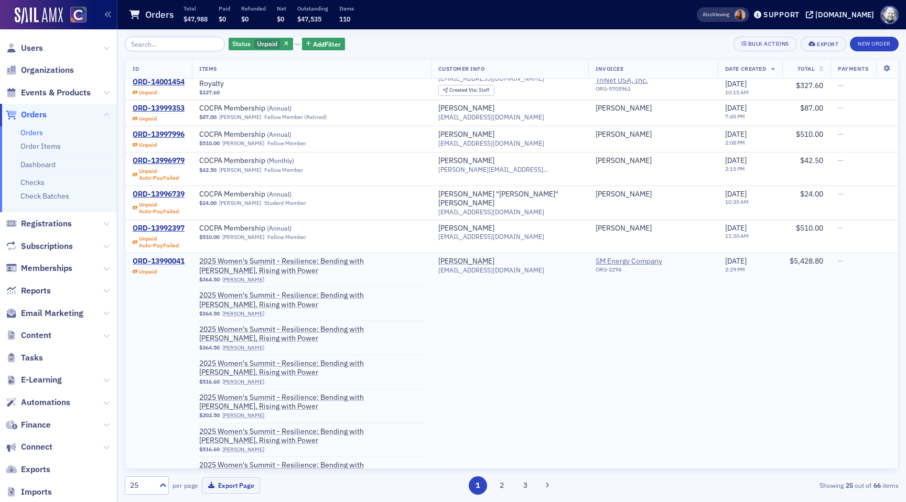
click at [154, 260] on div "ORD-13990041" at bounding box center [159, 261] width 52 height 9
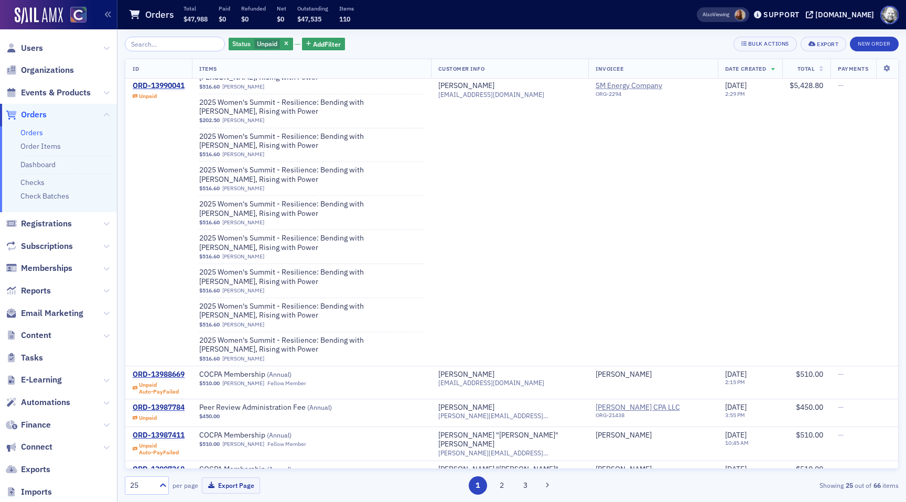
scroll to position [514, 0]
click at [173, 402] on div "ORD-13987784" at bounding box center [159, 406] width 52 height 9
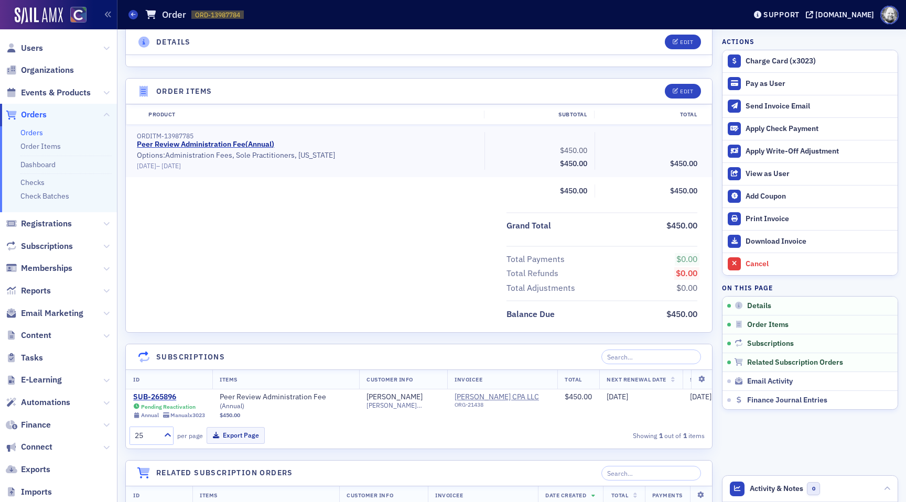
scroll to position [325, 0]
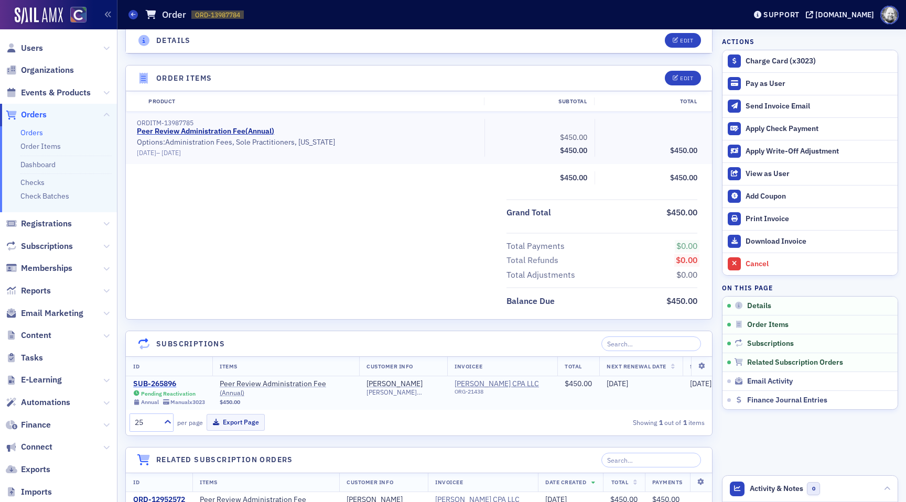
click at [158, 387] on div "SUB-265896" at bounding box center [169, 384] width 72 height 9
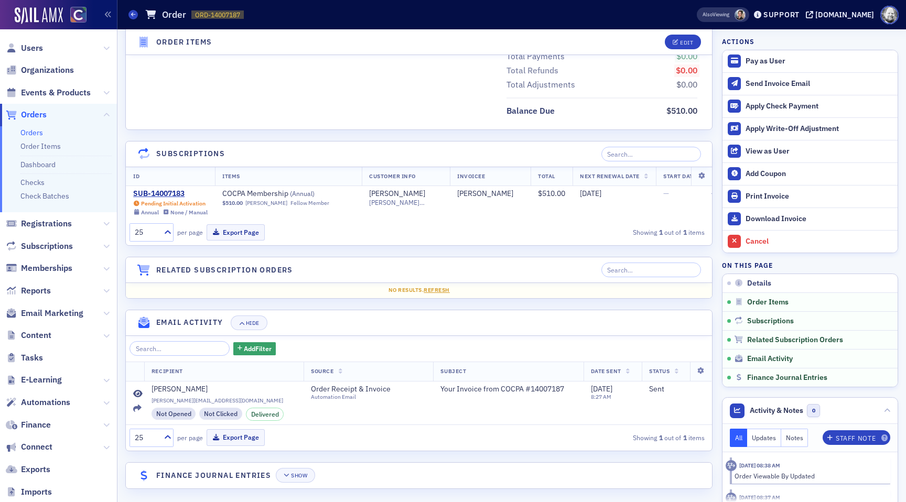
scroll to position [487, 0]
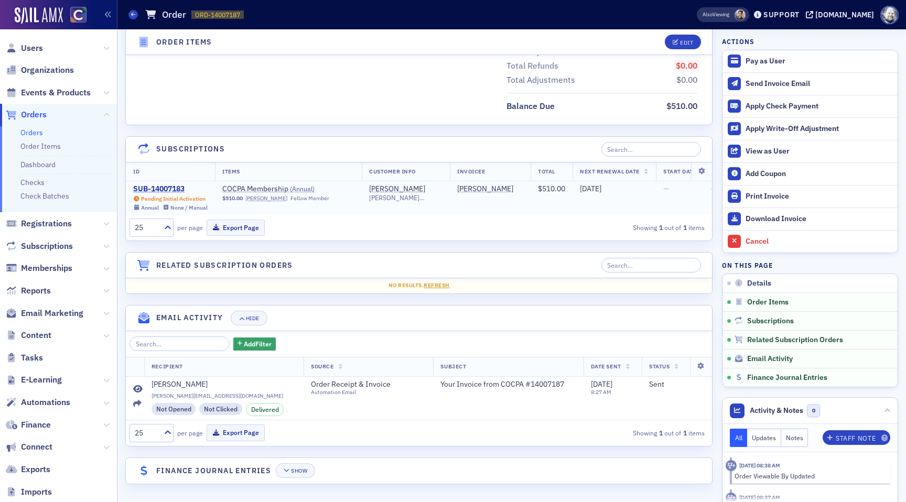
click at [164, 189] on div "SUB-14007183" at bounding box center [170, 189] width 74 height 9
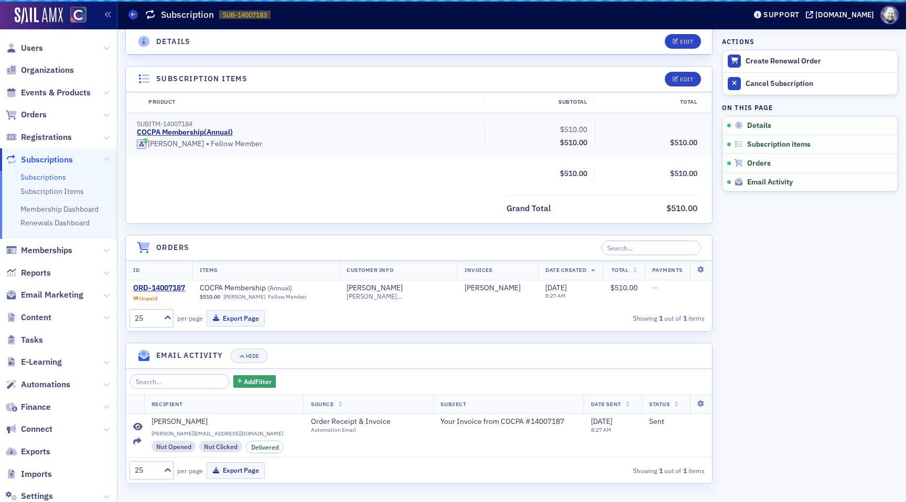
scroll to position [233, 0]
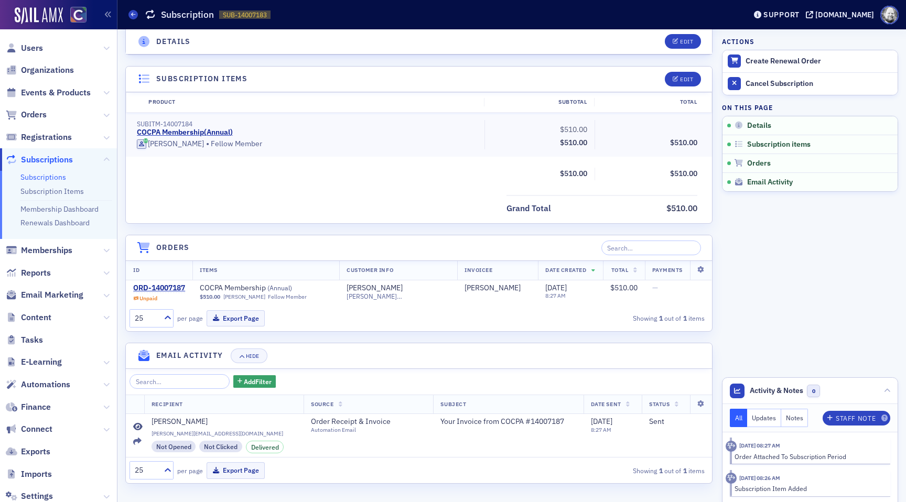
scroll to position [487, 0]
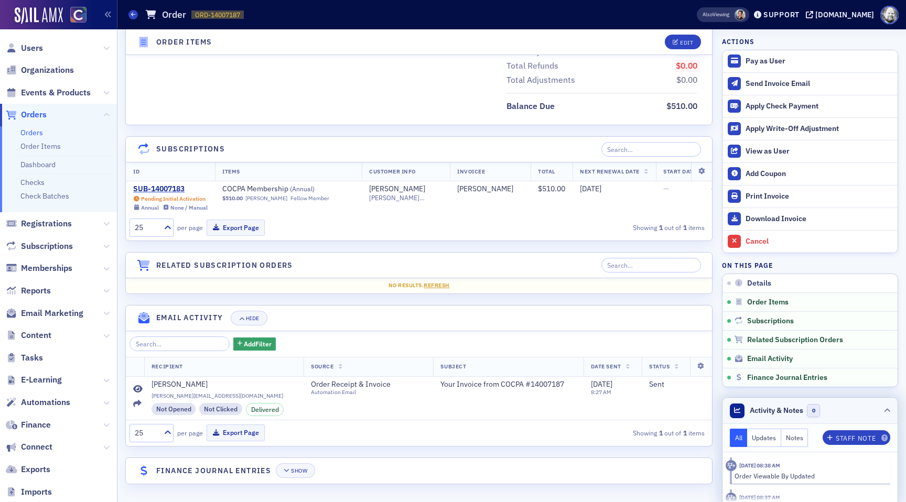
click at [887, 407] on div at bounding box center [887, 410] width 6 height 11
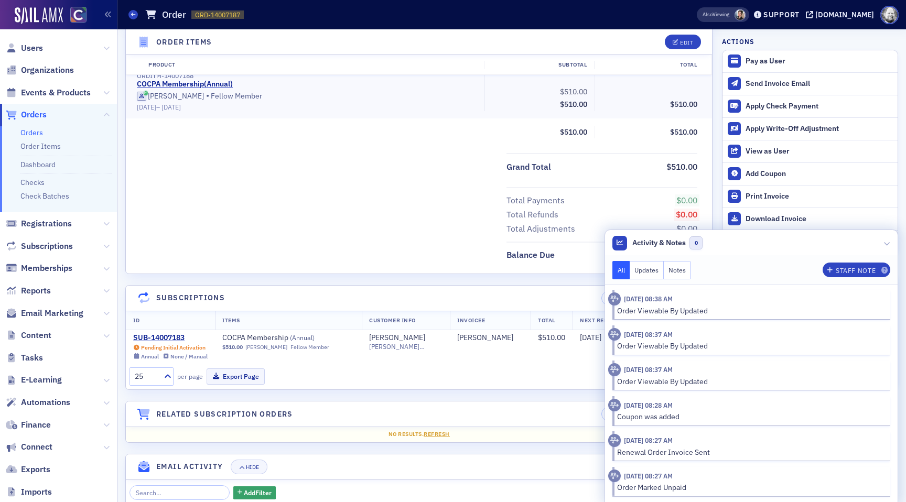
scroll to position [330, 0]
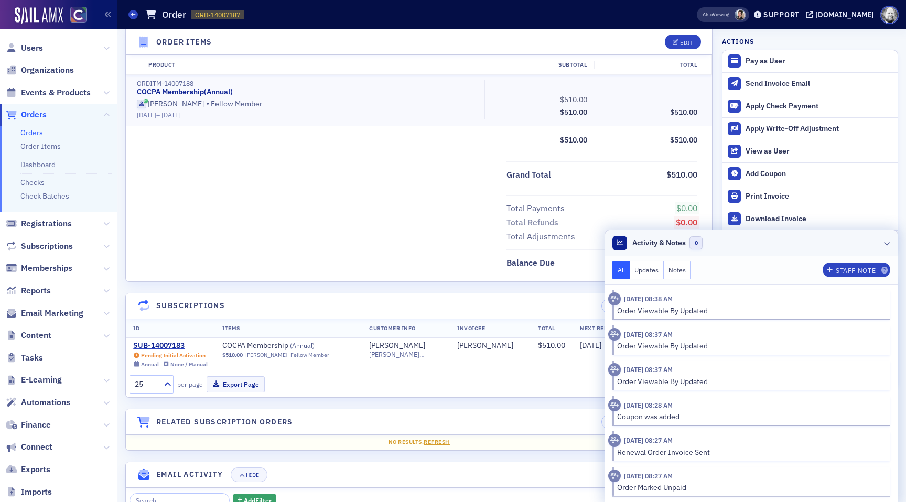
click at [887, 244] on icon at bounding box center [887, 243] width 6 height 6
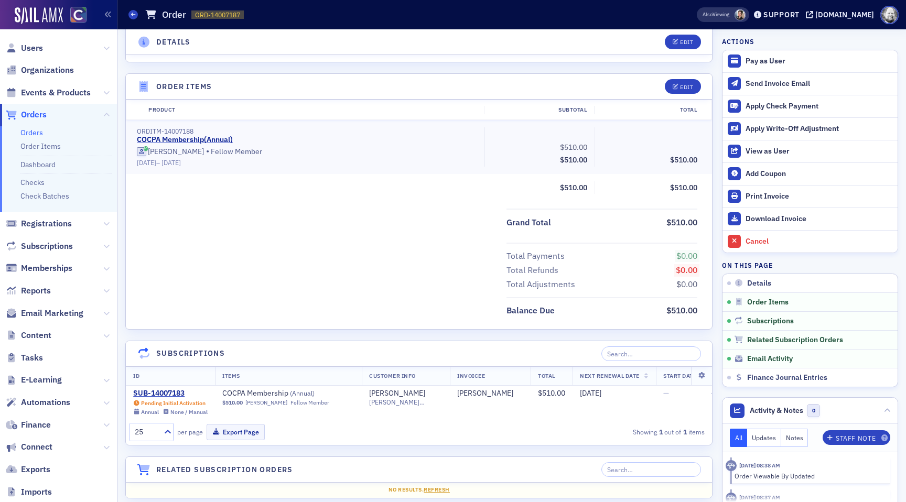
scroll to position [487, 0]
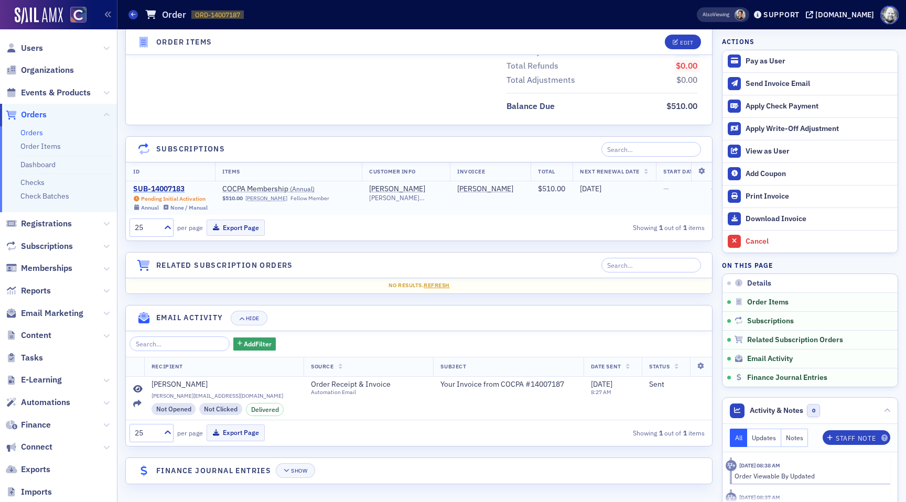
click at [157, 190] on div "SUB-14007183" at bounding box center [170, 189] width 74 height 9
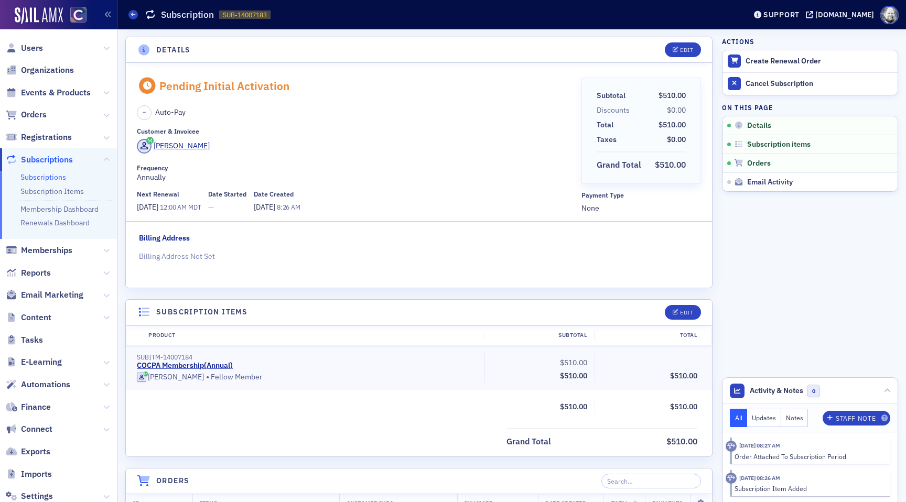
click at [354, 240] on fieldset "Billing Address Billing Address Not Set" at bounding box center [419, 251] width 561 height 37
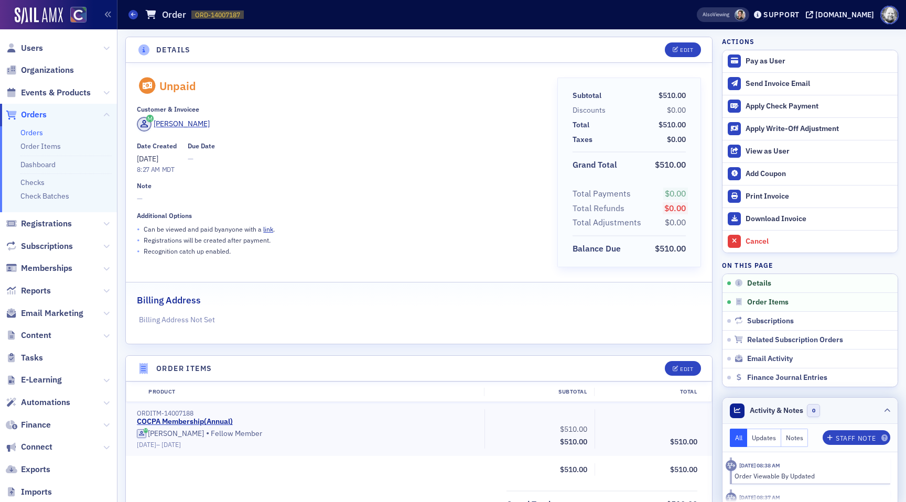
click at [880, 411] on header "Activity & Notes 0" at bounding box center [810, 411] width 175 height 26
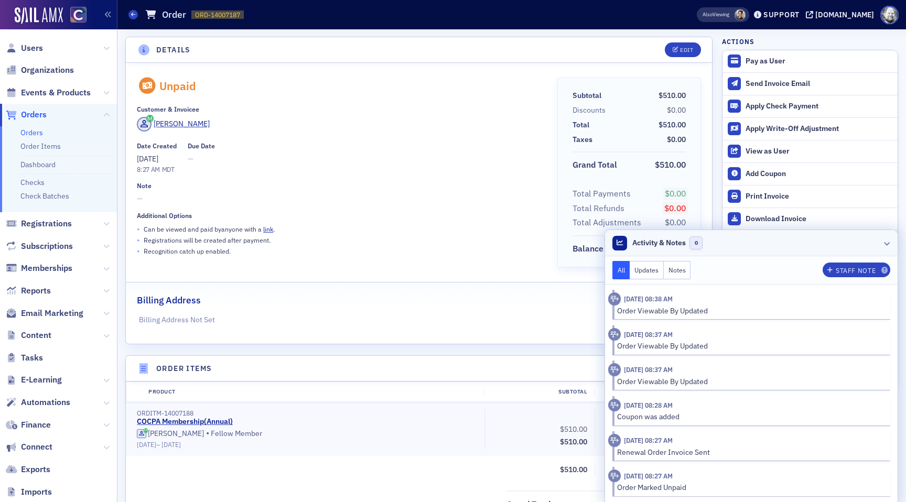
click at [886, 239] on div at bounding box center [887, 243] width 6 height 11
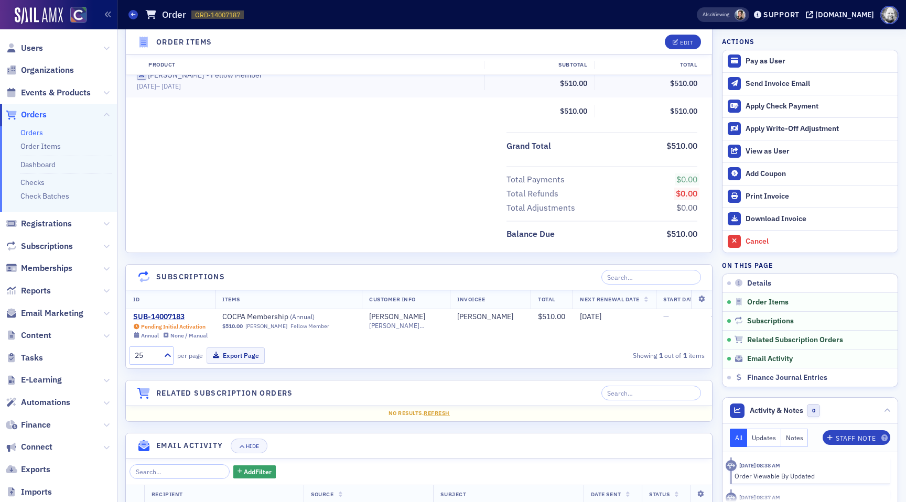
scroll to position [361, 0]
click at [165, 316] on div "SUB-14007183" at bounding box center [170, 315] width 74 height 9
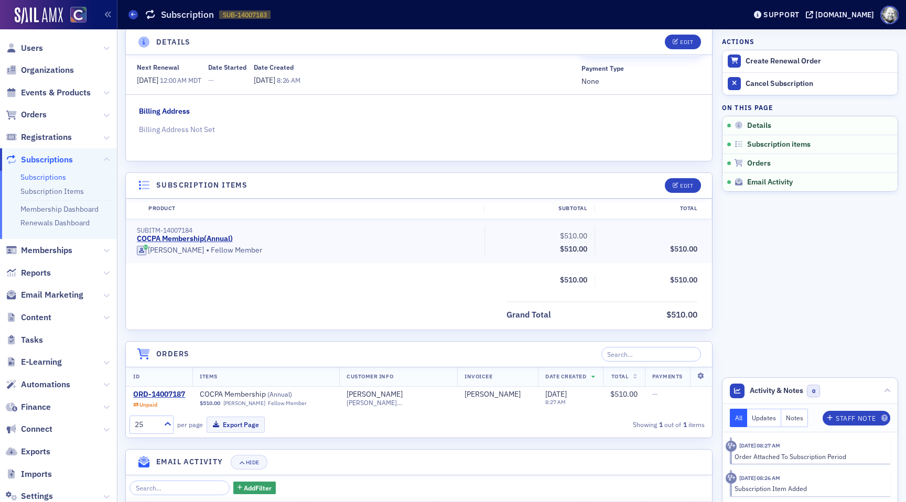
scroll to position [114, 0]
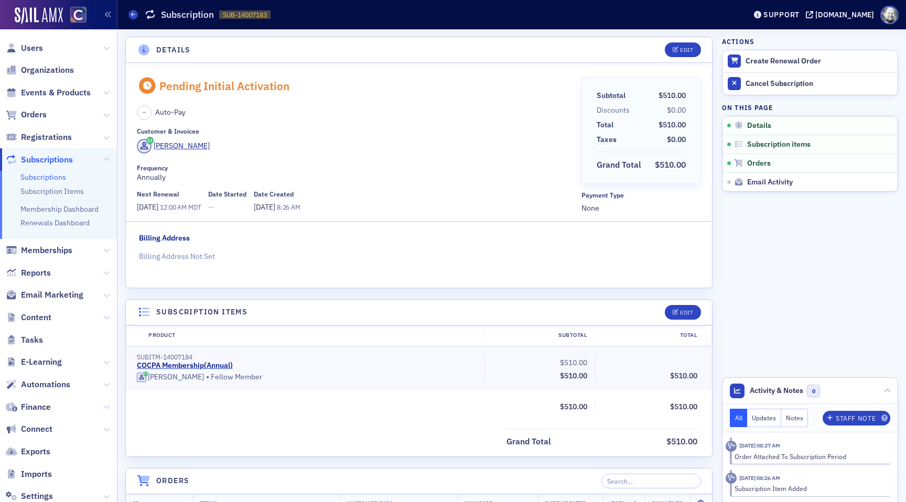
click at [52, 176] on link "Subscriptions" at bounding box center [43, 177] width 46 height 9
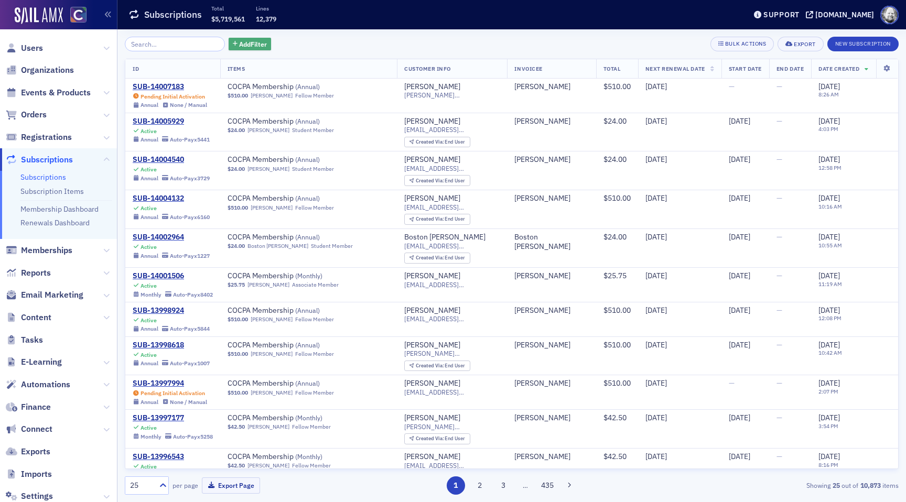
click at [239, 47] on span "Add Filter" at bounding box center [253, 43] width 28 height 9
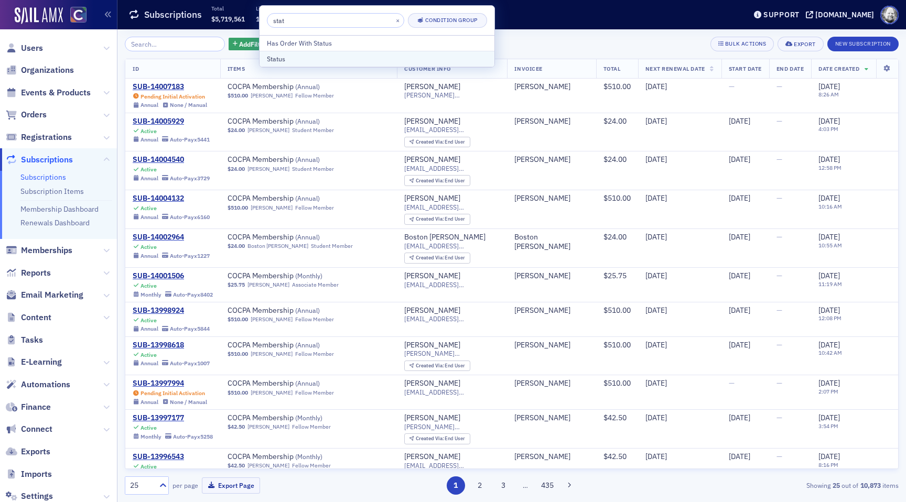
type input "stat"
click at [280, 61] on div "Status" at bounding box center [377, 58] width 220 height 9
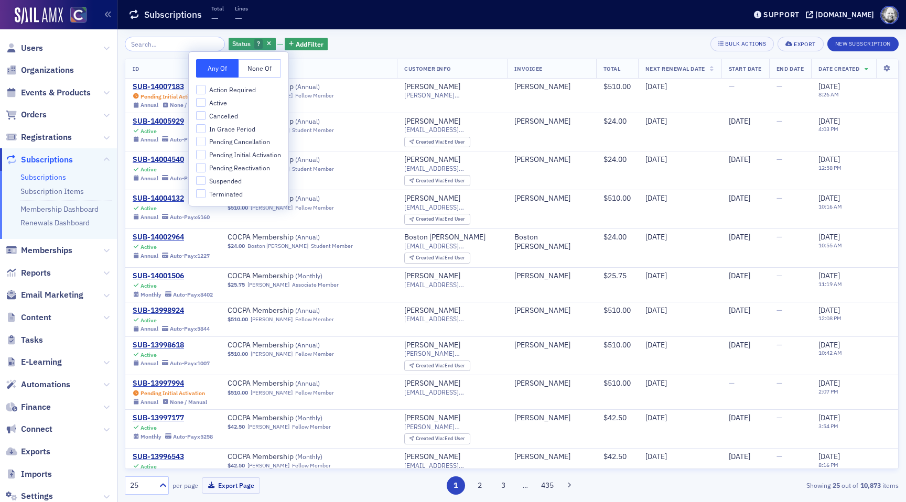
click at [262, 154] on span "Pending Initial Activation" at bounding box center [245, 155] width 72 height 9
click at [206, 154] on input "Pending Initial Activation" at bounding box center [200, 154] width 9 height 9
checkbox input "true"
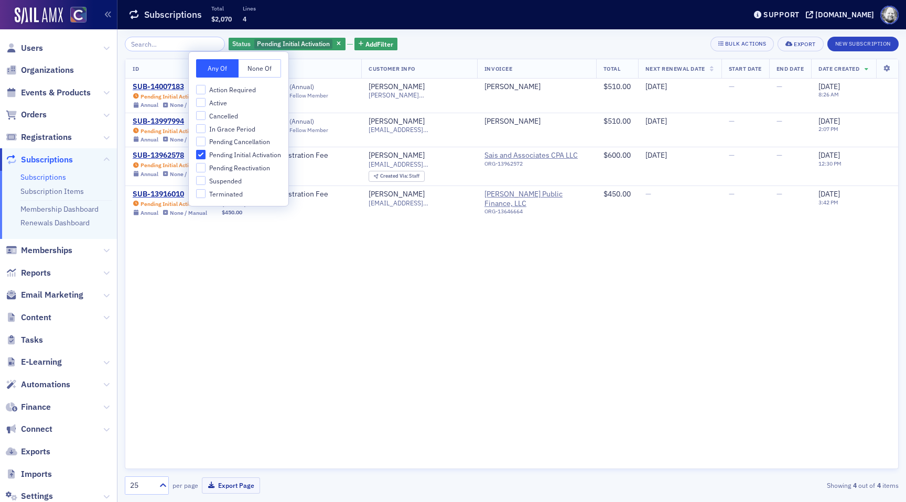
click at [420, 38] on div "Status Pending Initial Activation Add Filter Bulk Actions Export New Subscripti…" at bounding box center [512, 44] width 774 height 15
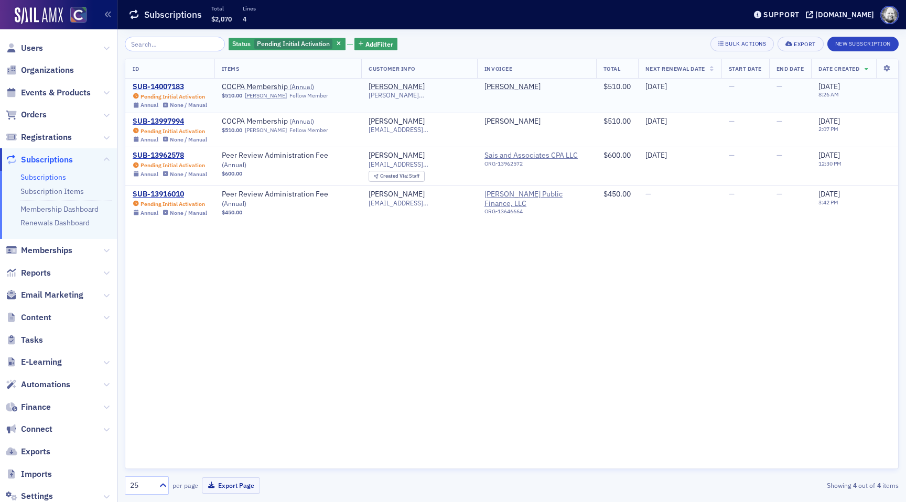
click at [168, 84] on div "SUB-14007183" at bounding box center [170, 86] width 74 height 9
click at [169, 124] on div "SUB-13997994" at bounding box center [170, 121] width 74 height 9
click at [173, 152] on div "SUB-13962578" at bounding box center [170, 155] width 74 height 9
click at [173, 192] on div "SUB-13916010" at bounding box center [170, 194] width 74 height 9
click at [158, 89] on div "SUB-14007183" at bounding box center [170, 86] width 74 height 9
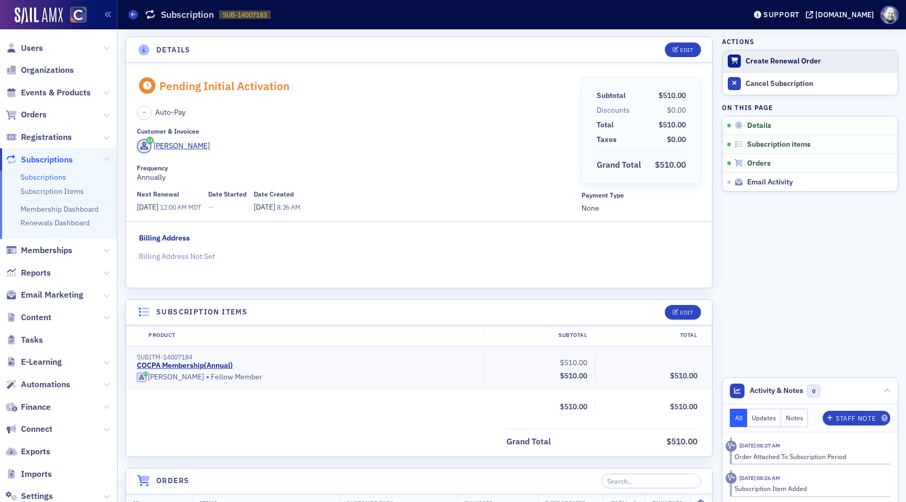
click at [788, 54] on button "Create Renewal Order" at bounding box center [810, 61] width 175 height 22
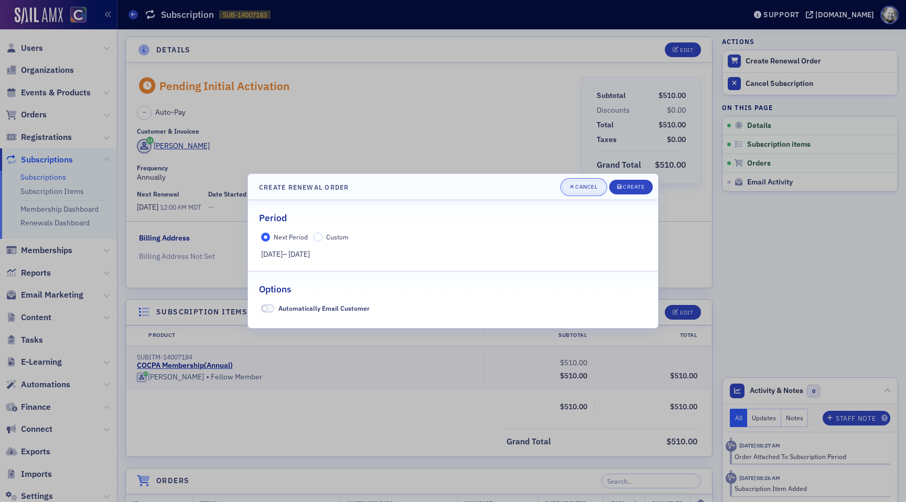
click at [581, 184] on div "Cancel" at bounding box center [586, 187] width 22 height 6
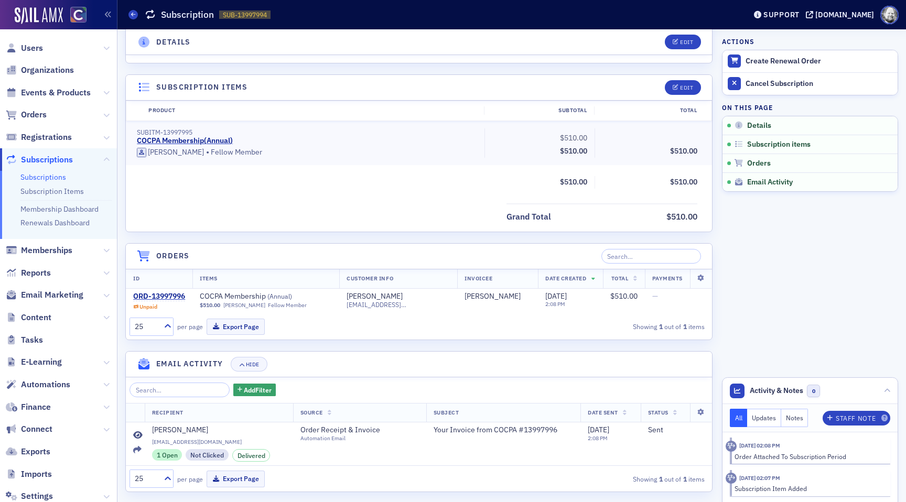
scroll to position [227, 0]
click at [173, 293] on div "ORD-13997996" at bounding box center [159, 295] width 52 height 9
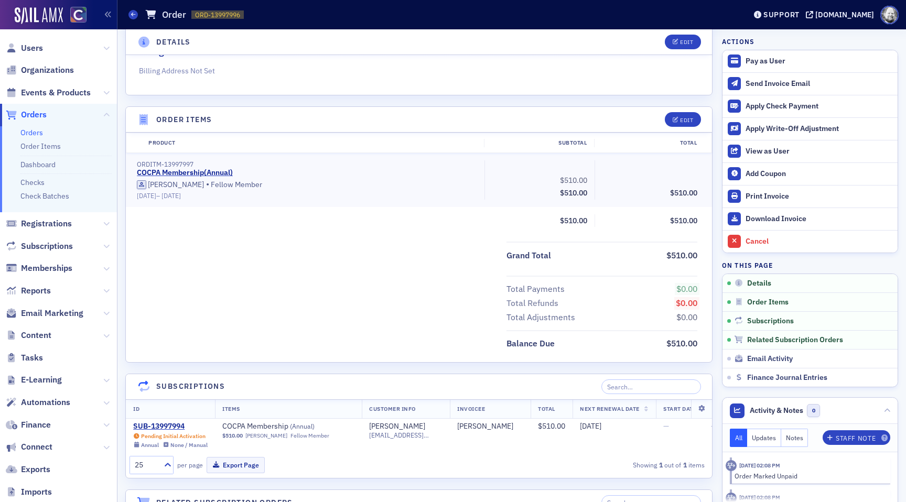
scroll to position [252, 0]
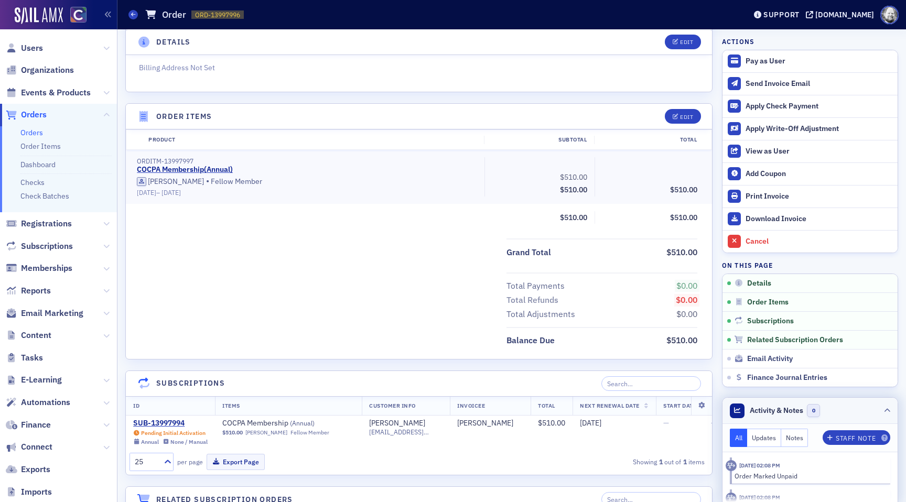
click at [890, 408] on icon at bounding box center [887, 411] width 6 height 6
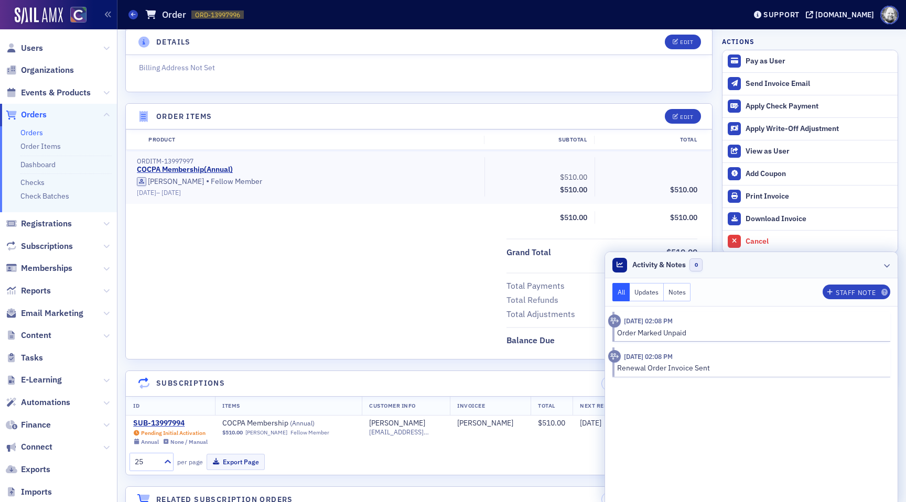
click at [889, 266] on icon at bounding box center [887, 265] width 6 height 6
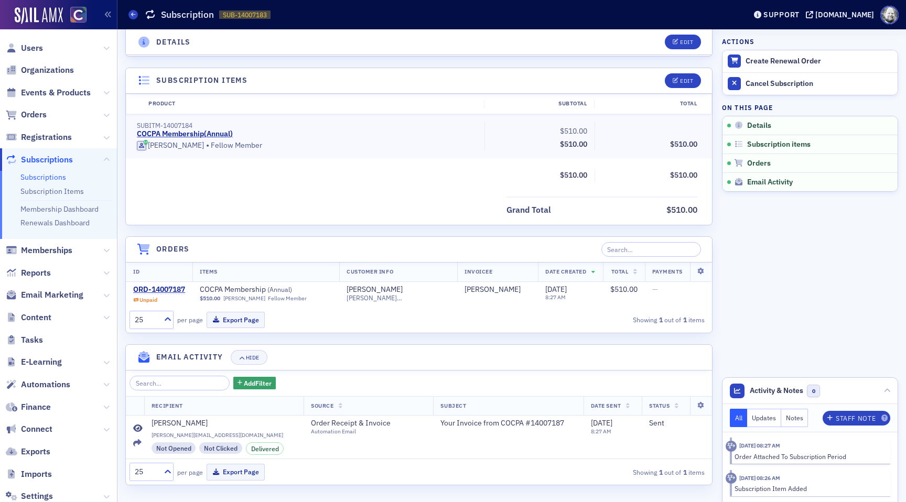
scroll to position [233, 0]
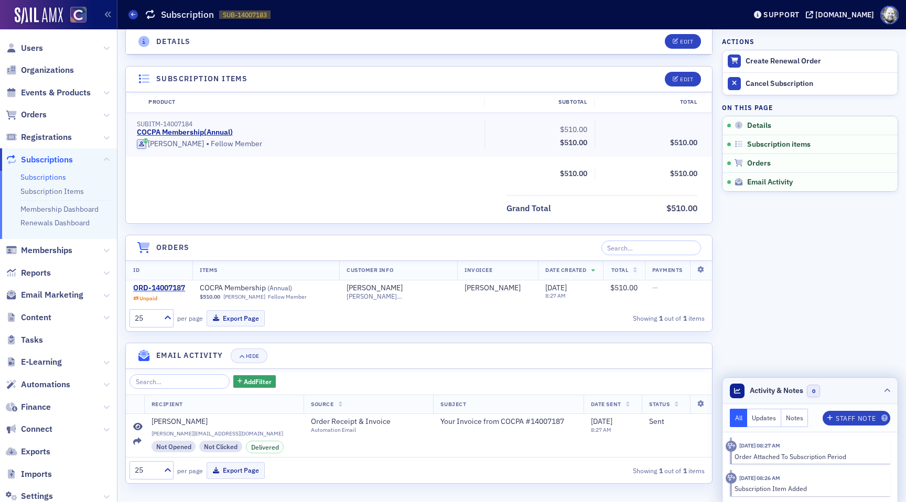
click at [888, 388] on icon at bounding box center [887, 391] width 6 height 6
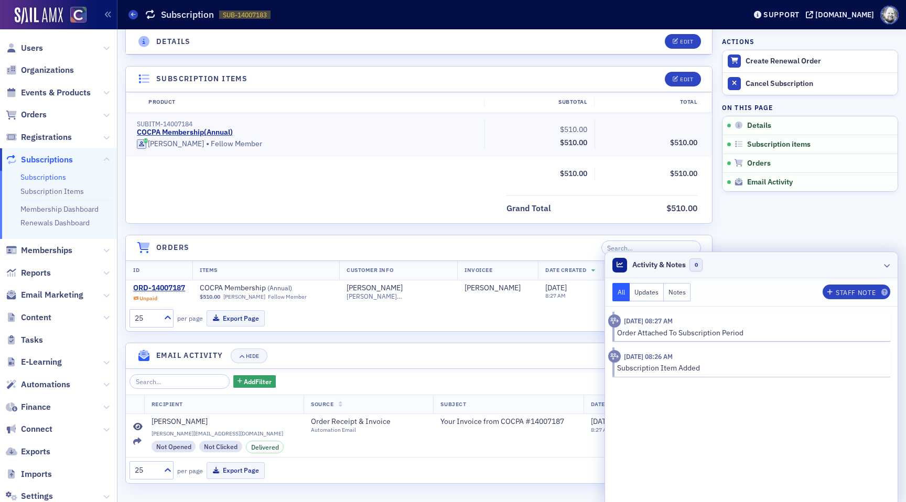
click at [886, 264] on icon at bounding box center [887, 265] width 6 height 6
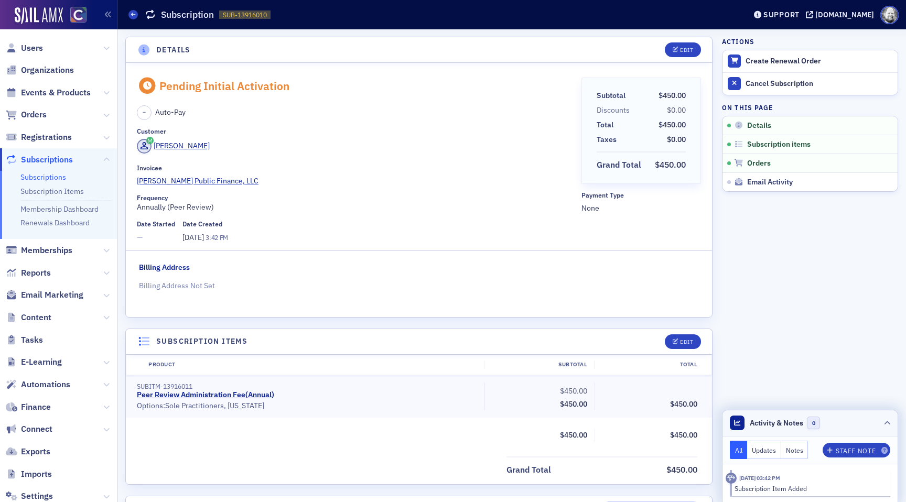
click at [885, 422] on icon at bounding box center [887, 424] width 6 height 6
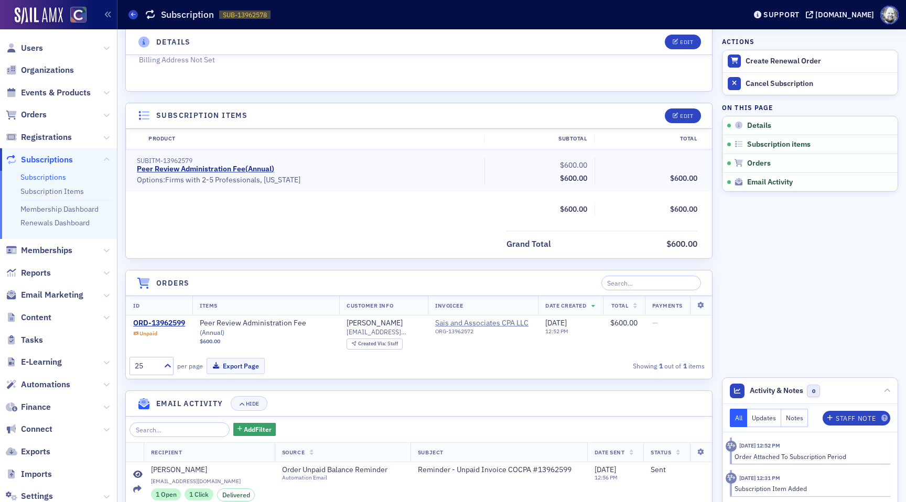
scroll to position [312, 0]
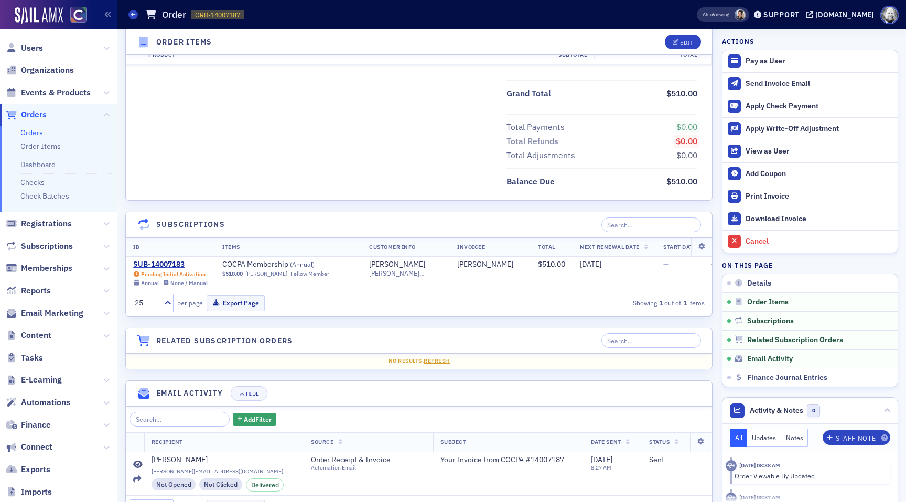
scroll to position [412, 0]
click at [161, 265] on div "SUB-14007183" at bounding box center [170, 263] width 74 height 9
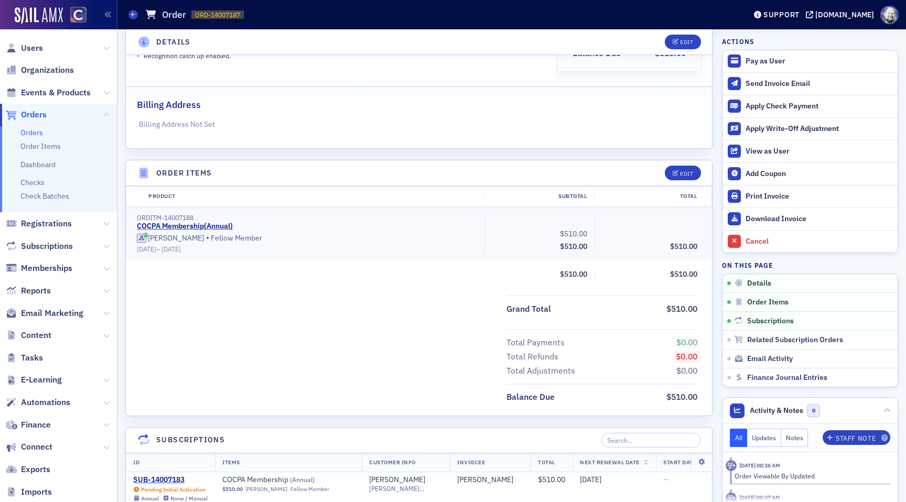
scroll to position [253, 0]
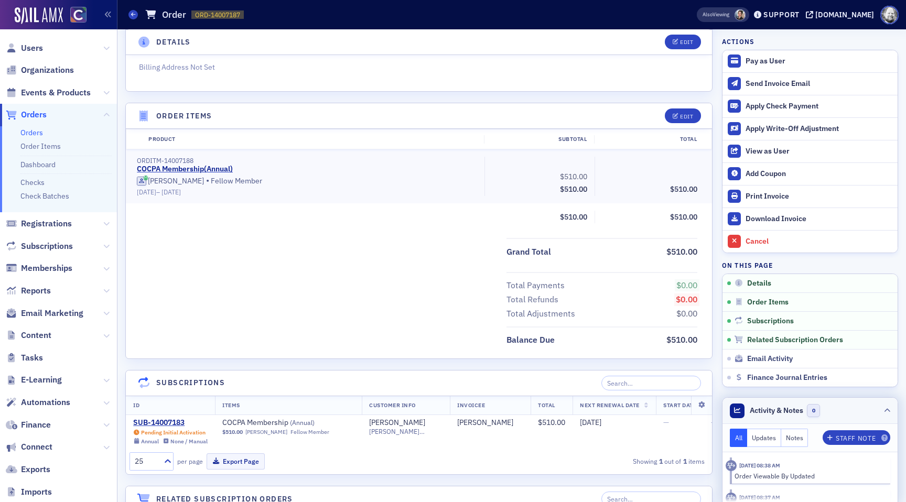
click at [886, 411] on icon at bounding box center [887, 411] width 6 height 6
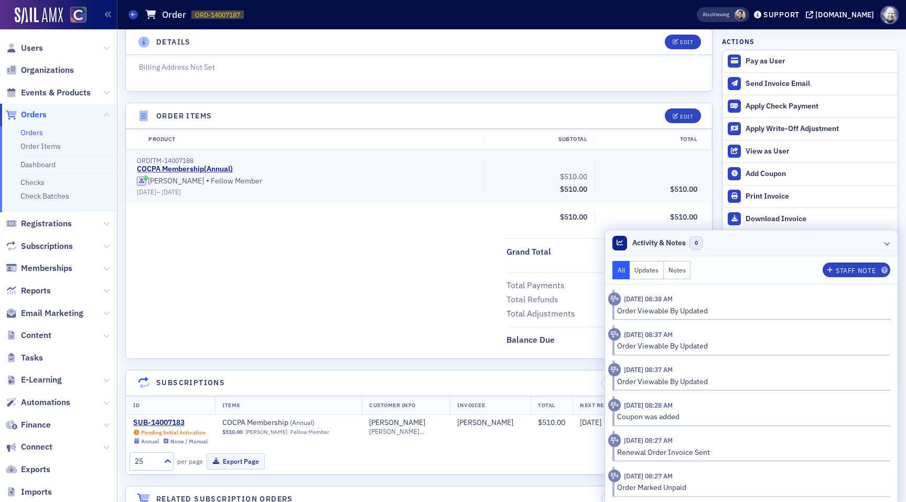
click at [890, 244] on icon at bounding box center [887, 243] width 6 height 6
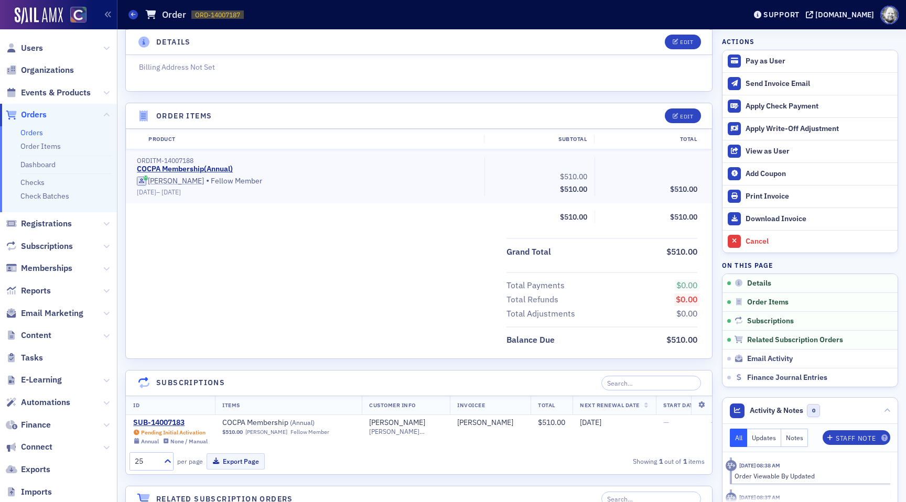
click at [337, 191] on div "9/6/2025 – 9/6/2026" at bounding box center [307, 192] width 340 height 8
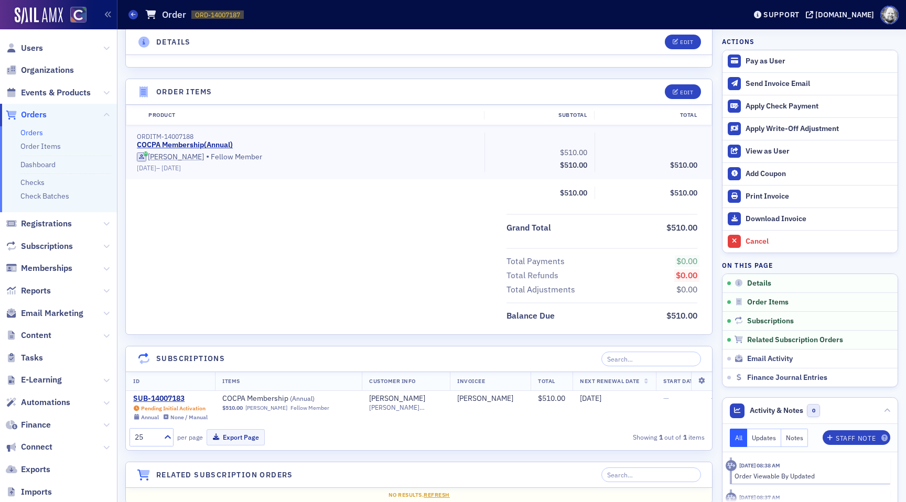
scroll to position [279, 0]
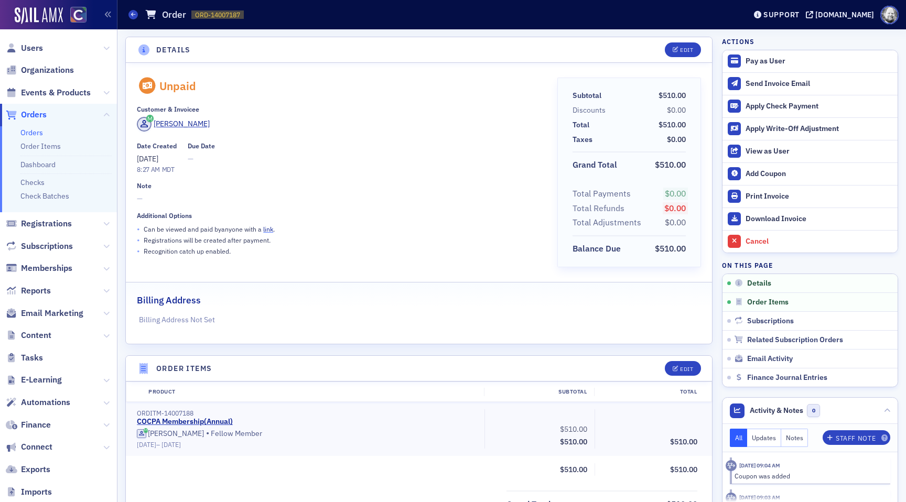
click at [270, 227] on link "link" at bounding box center [268, 229] width 10 height 8
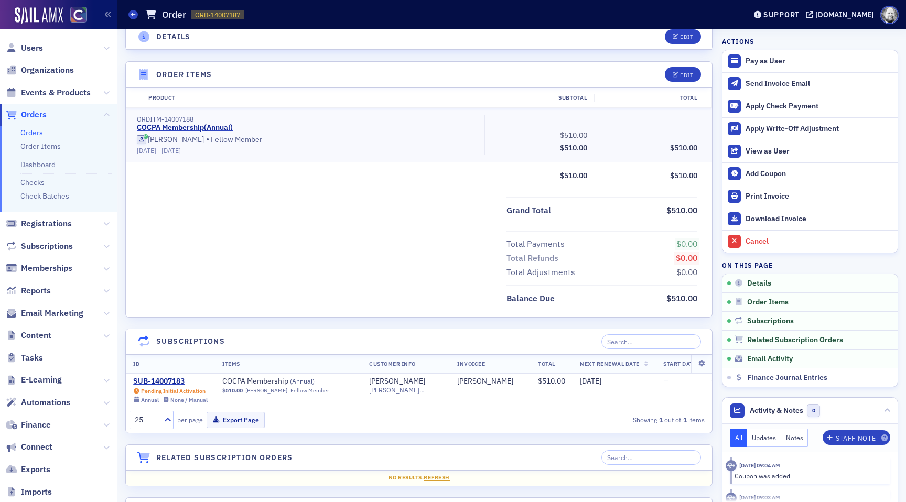
scroll to position [295, 0]
click at [764, 60] on div "Pay as User" at bounding box center [819, 61] width 147 height 9
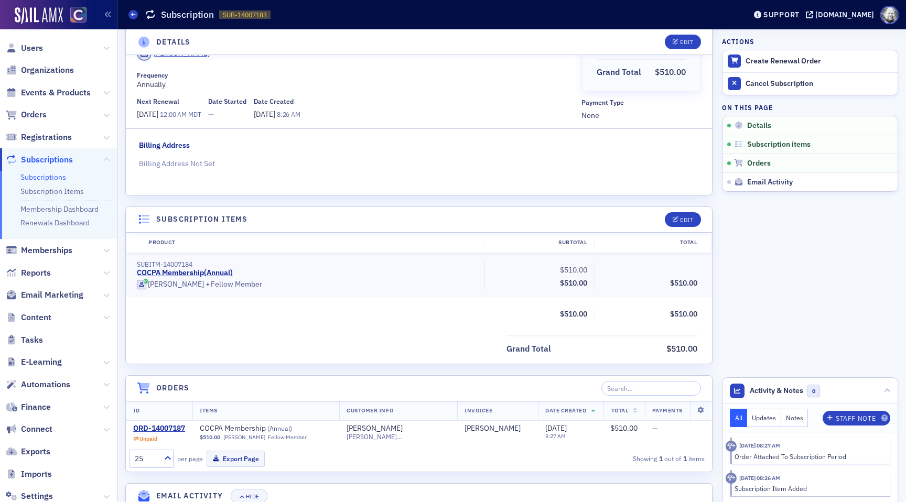
scroll to position [143, 0]
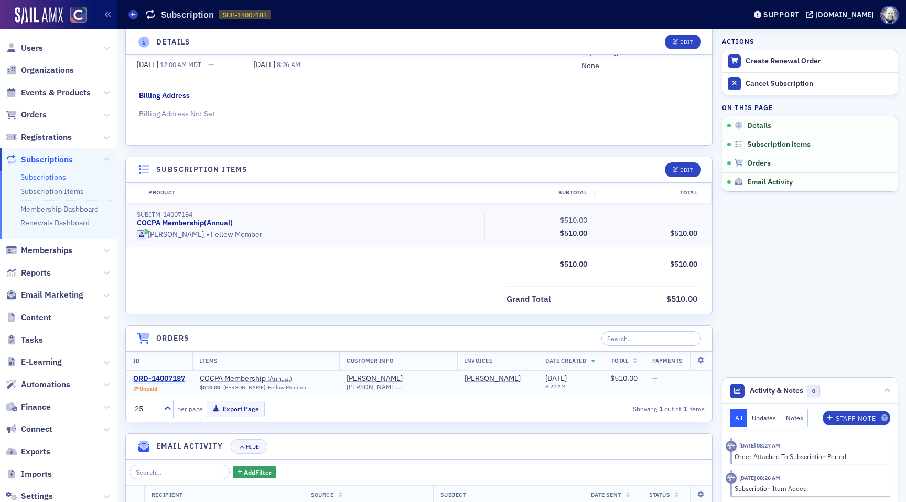
click at [166, 377] on div "ORD-14007187" at bounding box center [159, 379] width 52 height 9
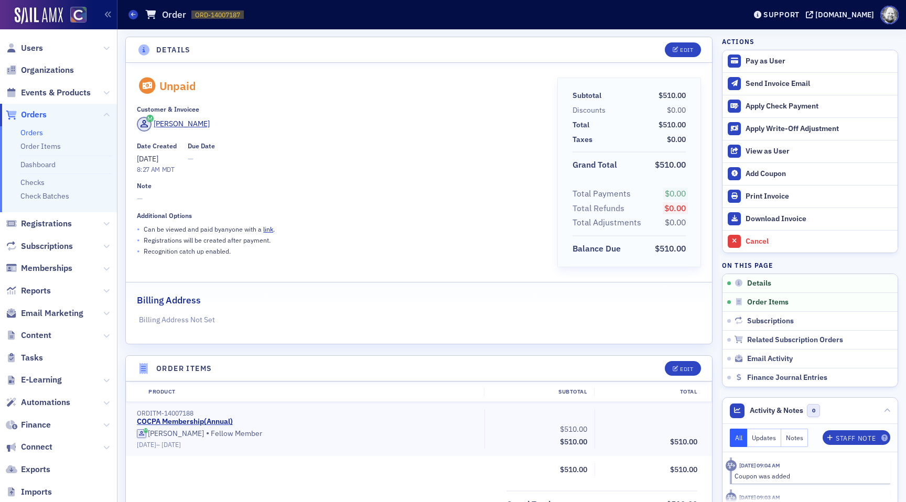
click at [488, 165] on div "Date Created 8/25/2025 8:27 AM MDT Due Date —" at bounding box center [339, 158] width 405 height 33
click at [415, 255] on div "• Recognition catch up enabled." at bounding box center [339, 251] width 405 height 11
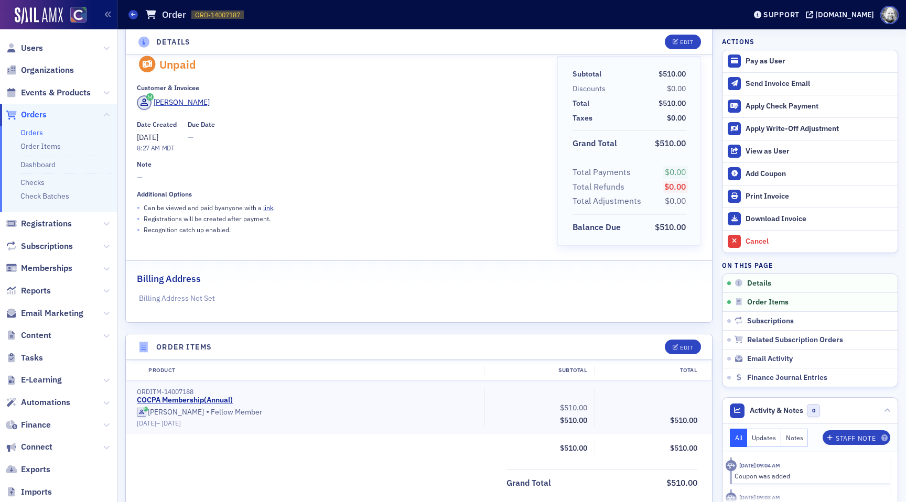
scroll to position [29, 0]
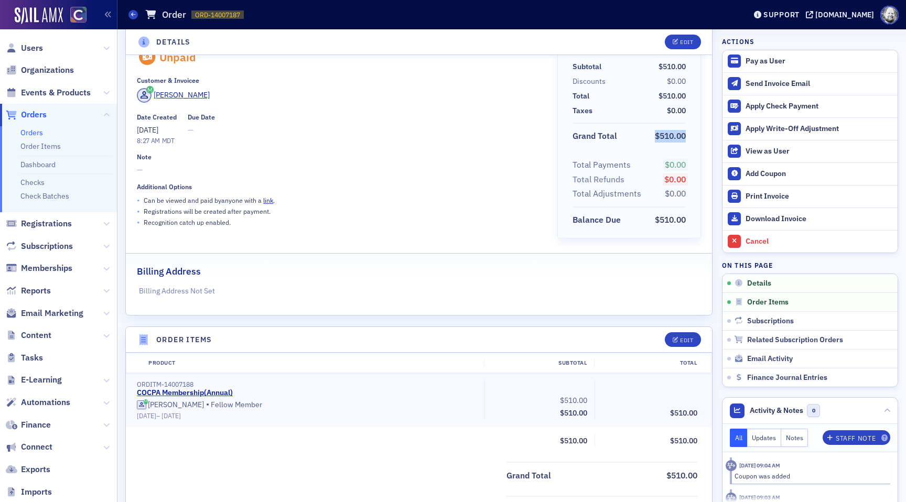
drag, startPoint x: 651, startPoint y: 136, endPoint x: 710, endPoint y: 137, distance: 59.3
click at [710, 137] on div "Unpaid Customer & Invoicee Emily Giltner Date Created 8/25/2025 8:27 AM MDT Due…" at bounding box center [419, 174] width 586 height 281
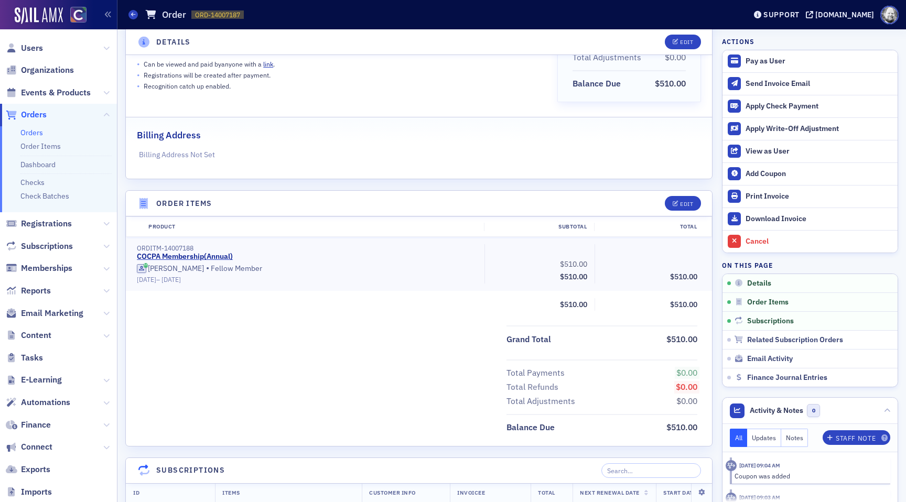
scroll to position [173, 0]
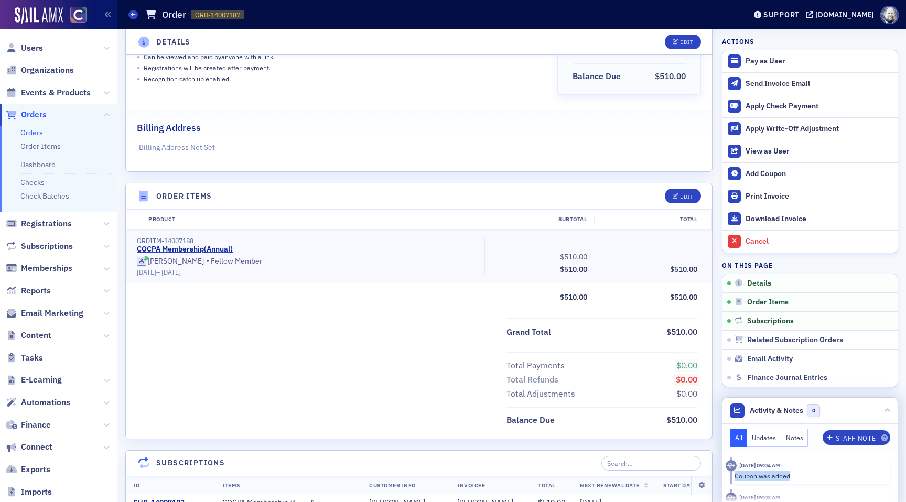
drag, startPoint x: 734, startPoint y: 477, endPoint x: 798, endPoint y: 479, distance: 64.0
click at [798, 479] on div "Coupon was added" at bounding box center [804, 476] width 157 height 9
click at [889, 415] on div at bounding box center [887, 410] width 6 height 11
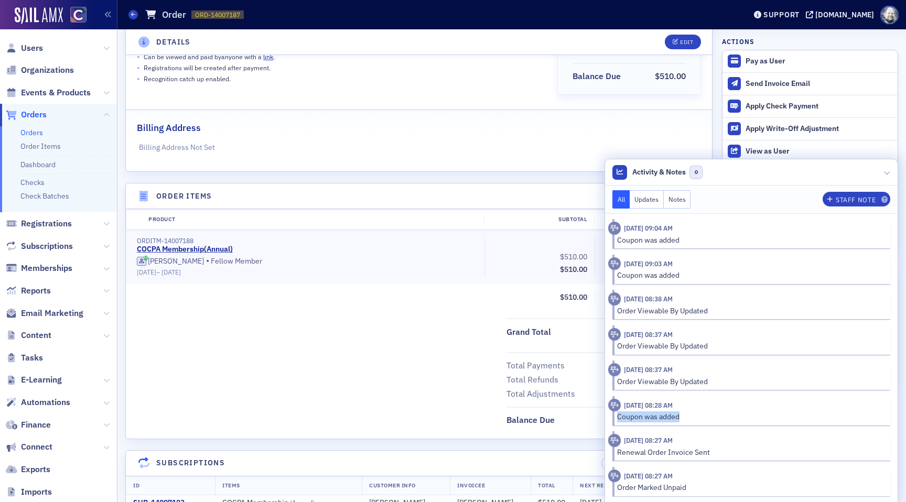
drag, startPoint x: 619, startPoint y: 416, endPoint x: 695, endPoint y: 417, distance: 76.1
click at [695, 417] on div "Coupon was added" at bounding box center [750, 417] width 266 height 11
click at [529, 185] on header "Order Items Edit" at bounding box center [419, 197] width 586 height 26
click at [890, 175] on icon at bounding box center [887, 172] width 6 height 6
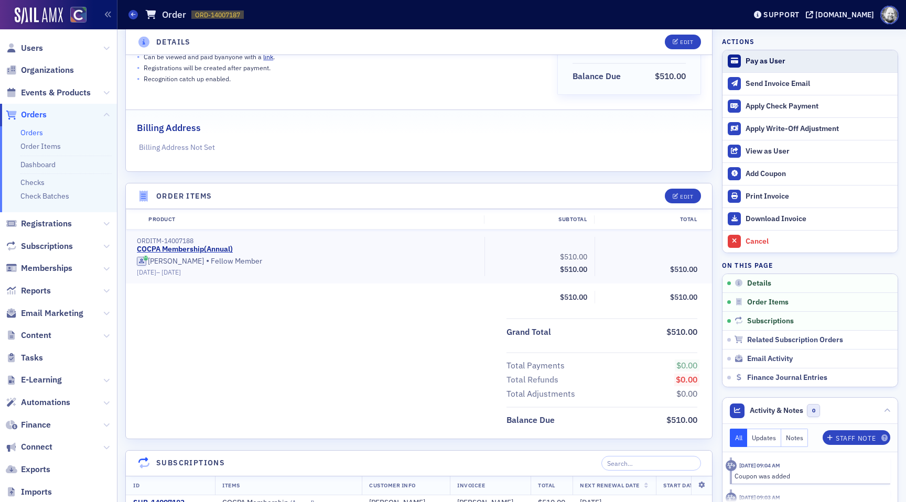
click at [774, 62] on div "Pay as User" at bounding box center [819, 61] width 147 height 9
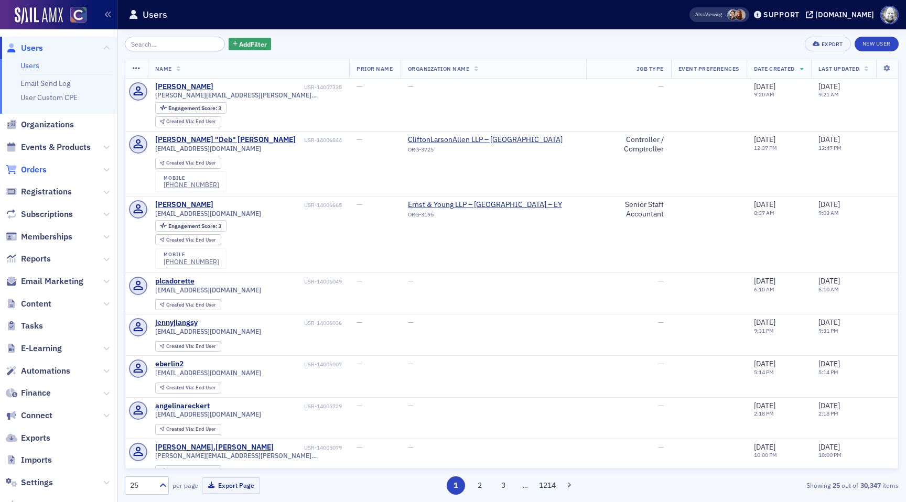
click at [45, 166] on span "Orders" at bounding box center [34, 170] width 26 height 12
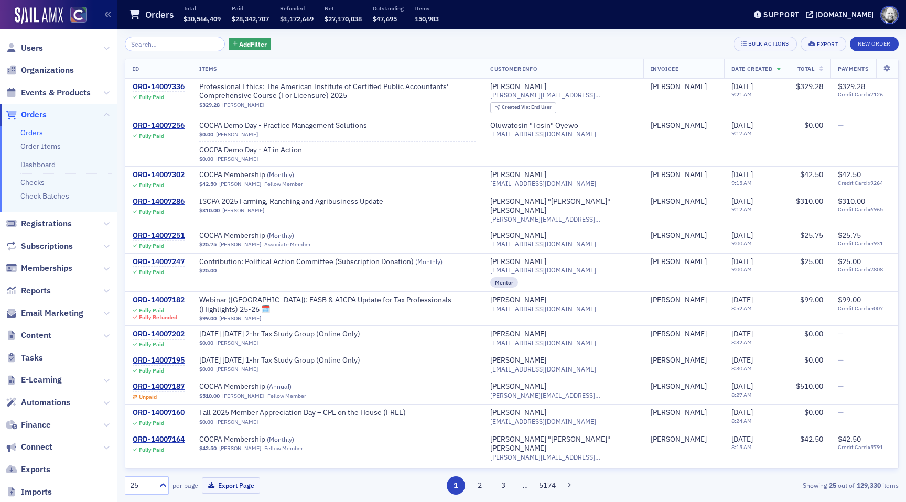
click at [62, 99] on span "Events & Products" at bounding box center [58, 92] width 117 height 23
click at [62, 92] on span "Events & Products" at bounding box center [56, 93] width 70 height 12
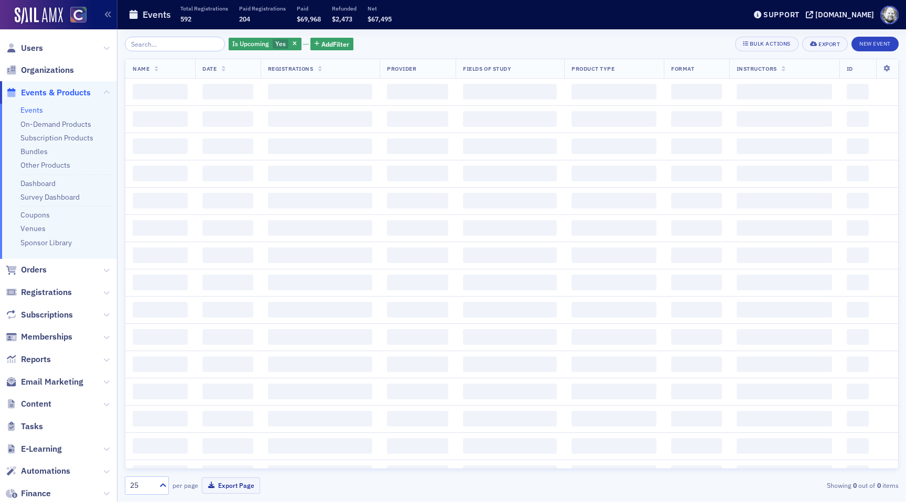
click at [44, 222] on ul "Events On-Demand Products Subscription Products Bundles Other Products Dashboar…" at bounding box center [58, 181] width 117 height 155
click at [44, 214] on link "Coupons" at bounding box center [34, 214] width 29 height 9
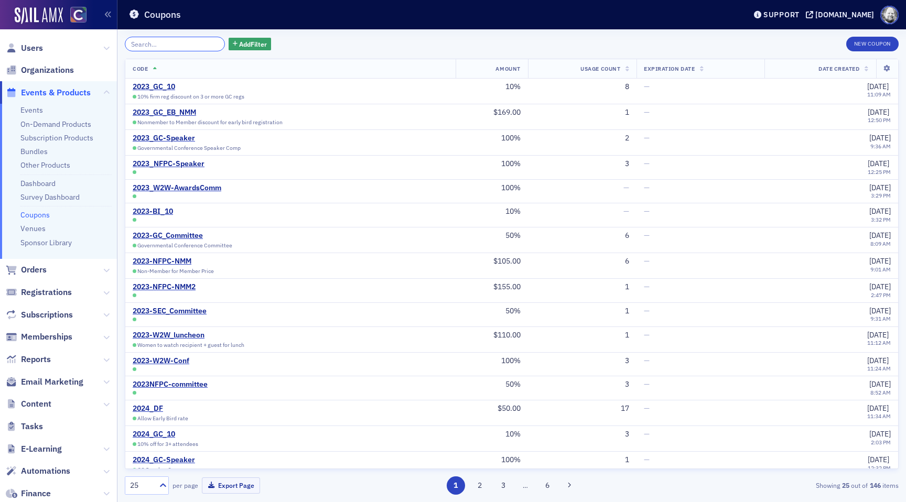
click at [168, 39] on input "search" at bounding box center [175, 44] width 100 height 15
paste input "TESTCOUPON"
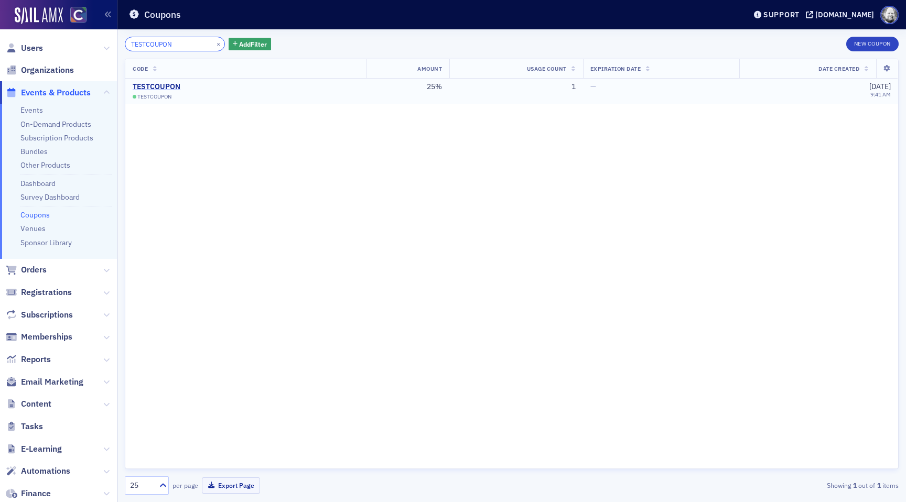
type input "TESTCOUPON"
click at [159, 85] on div "TESTCOUPON" at bounding box center [183, 86] width 100 height 9
drag, startPoint x: 186, startPoint y: 46, endPoint x: 116, endPoint y: 38, distance: 70.7
click at [115, 38] on div "Prod Users Organizations Events & Products Events On-Demand Products Subscripti…" at bounding box center [453, 251] width 906 height 502
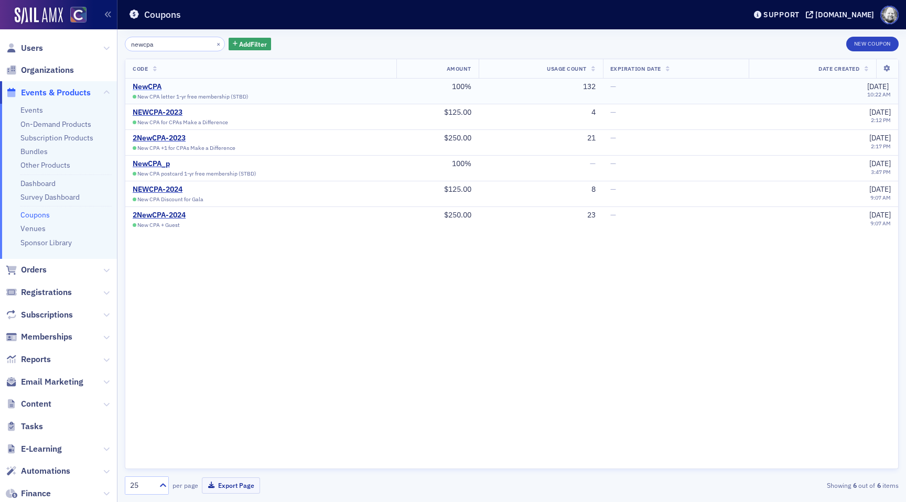
type input "newcpa"
click at [143, 87] on div "NewCPA" at bounding box center [191, 86] width 116 height 9
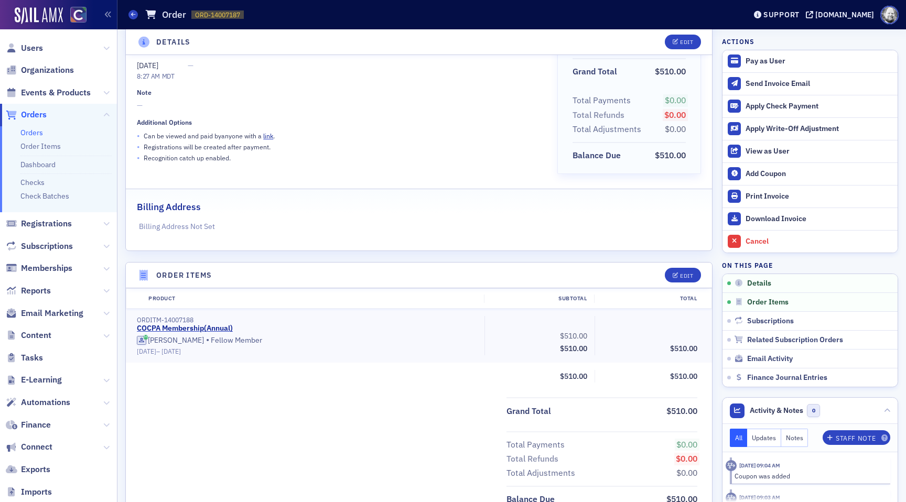
scroll to position [101, 0]
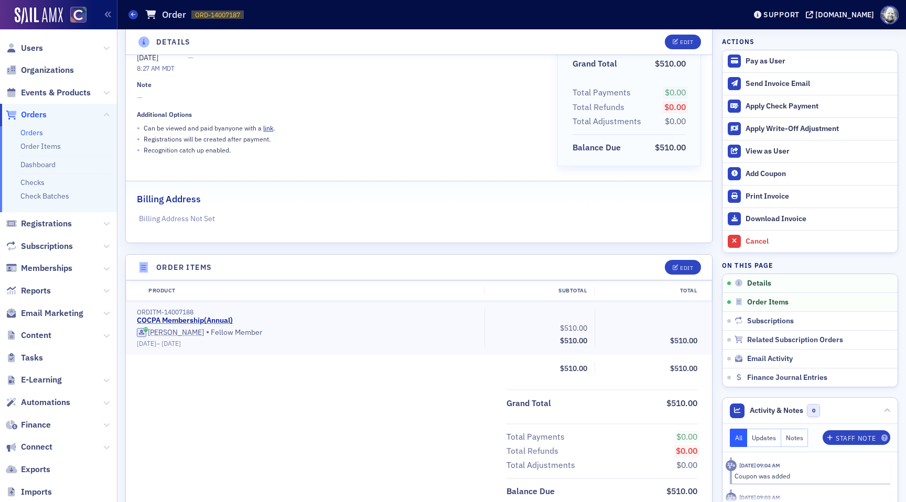
click at [205, 321] on link "COCPA Membership ( Annual )" at bounding box center [185, 320] width 96 height 9
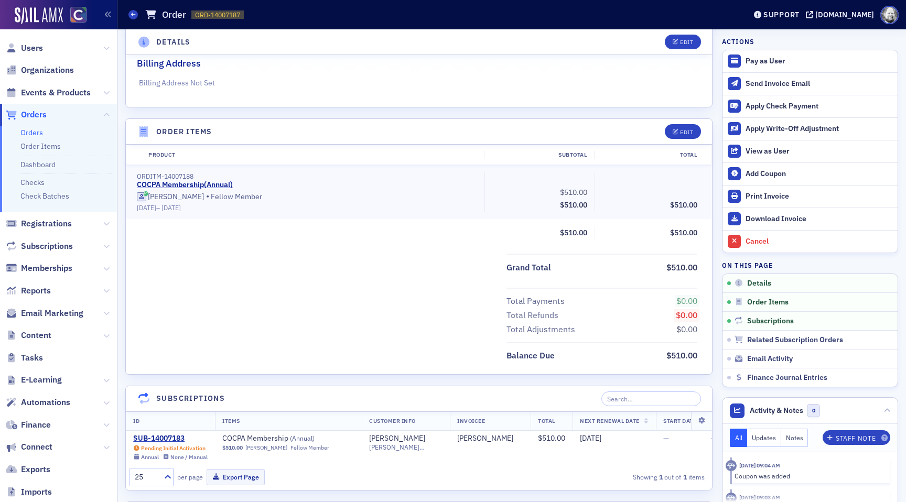
scroll to position [241, 0]
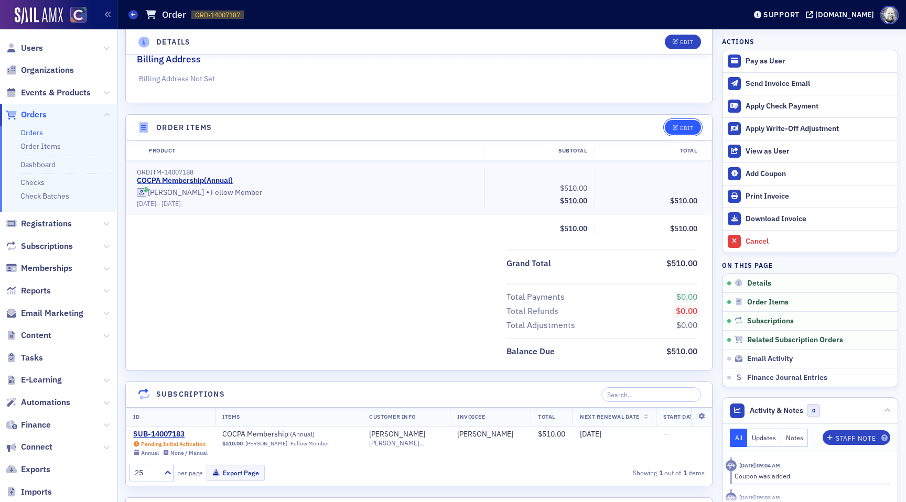
click at [679, 127] on span "Edit" at bounding box center [683, 128] width 20 height 6
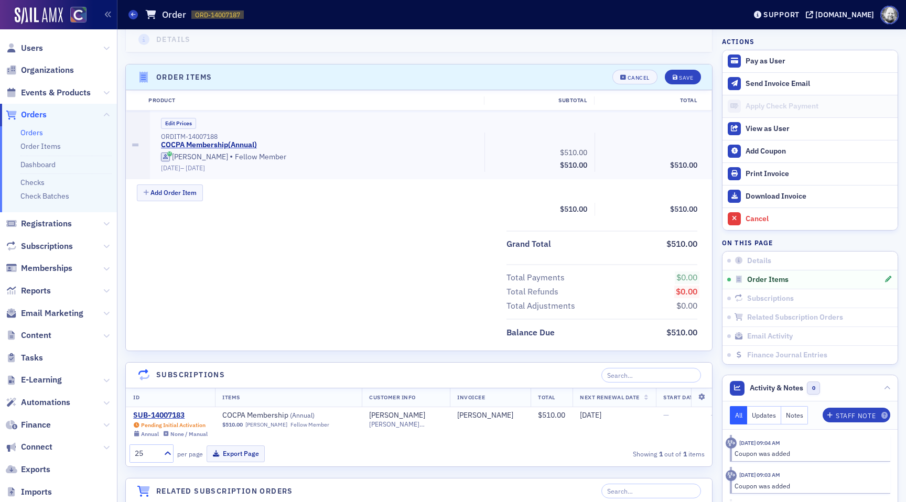
scroll to position [321, 0]
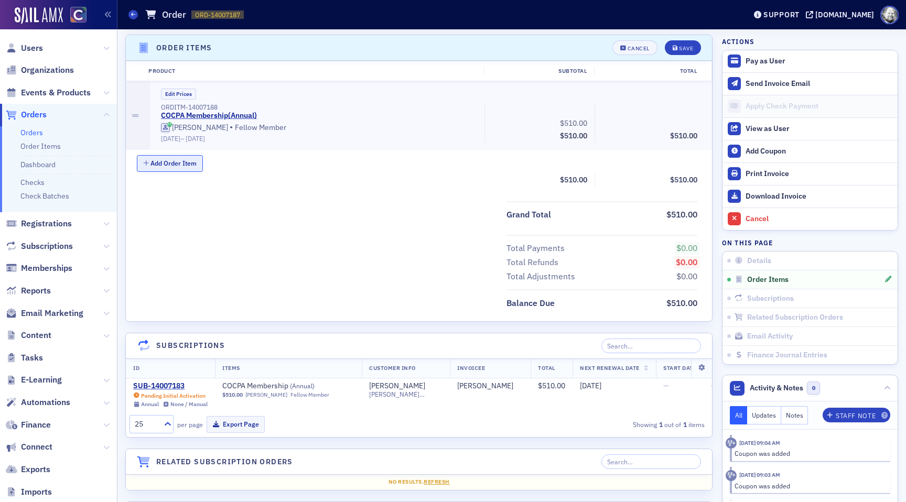
click at [186, 162] on button "Add Order Item" at bounding box center [170, 163] width 66 height 16
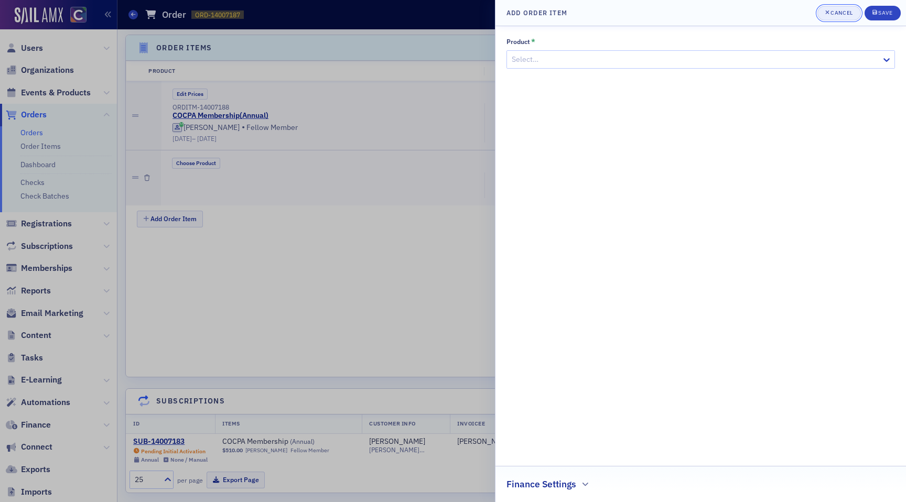
click at [847, 13] on div "Cancel" at bounding box center [842, 13] width 22 height 6
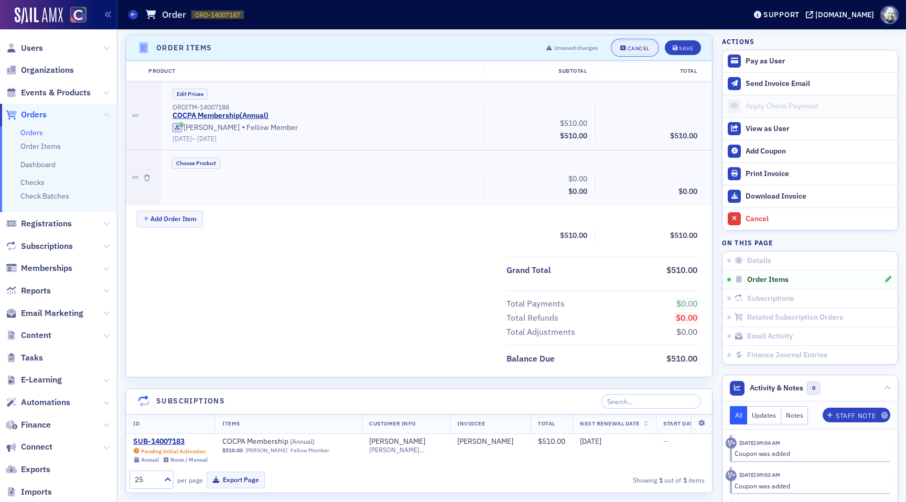
click at [645, 48] on div "Cancel" at bounding box center [639, 49] width 22 height 6
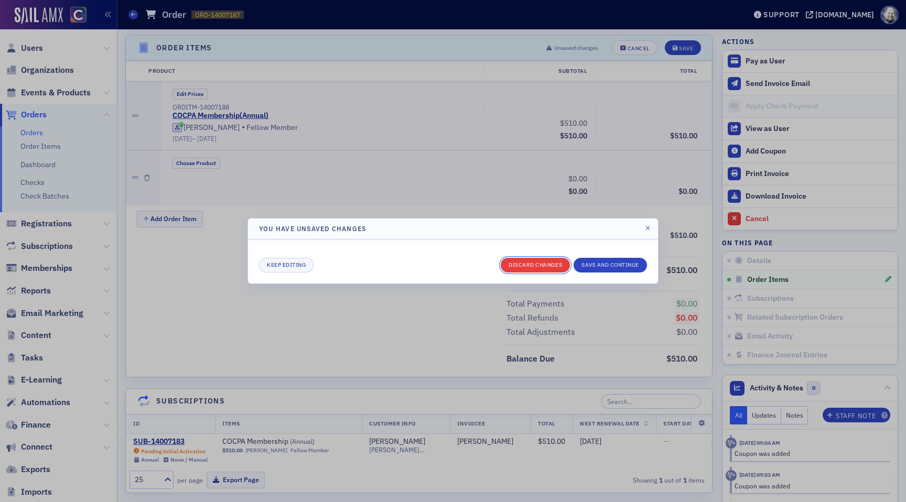
click at [551, 262] on button "Discard changes" at bounding box center [535, 265] width 69 height 15
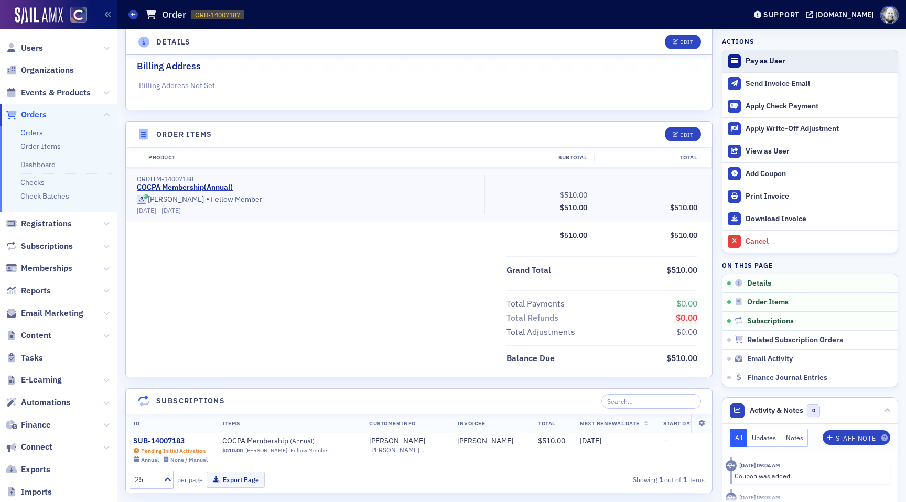
click at [761, 60] on div "Pay as User" at bounding box center [819, 61] width 147 height 9
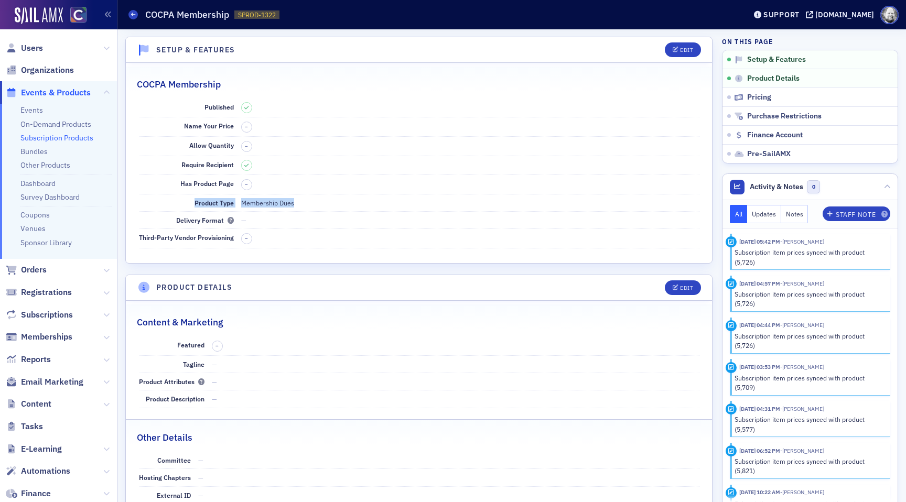
drag, startPoint x: 190, startPoint y: 201, endPoint x: 323, endPoint y: 207, distance: 132.8
click at [323, 207] on div "Product Type Membership Dues" at bounding box center [419, 203] width 561 height 17
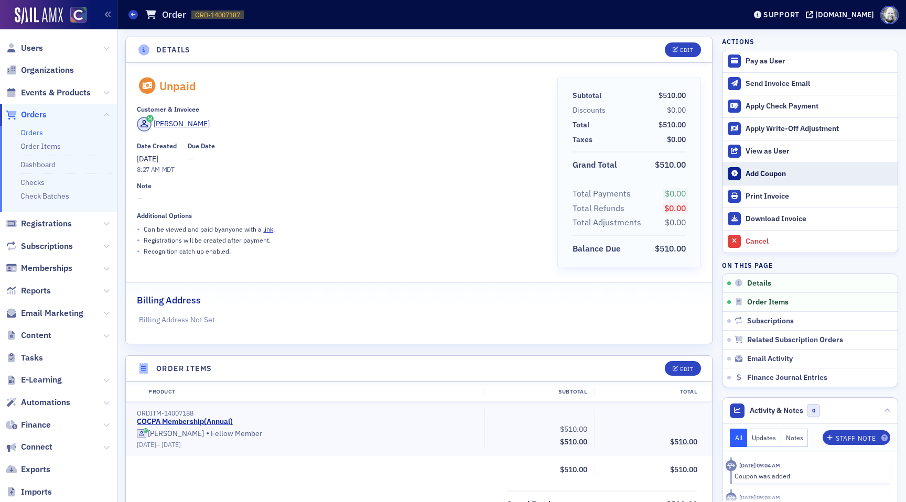
click at [765, 169] on div "Add Coupon" at bounding box center [819, 173] width 147 height 9
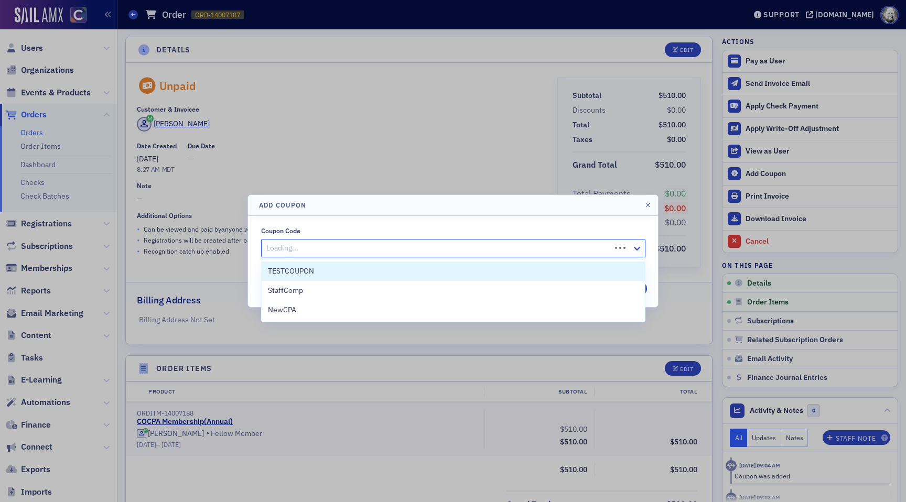
click at [628, 243] on div "Loading..." at bounding box center [453, 248] width 384 height 18
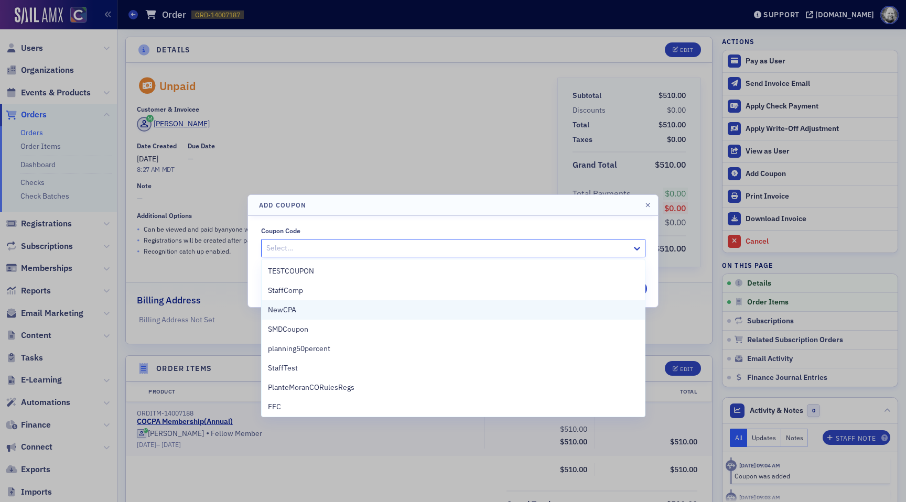
click at [490, 312] on div "NewCPA" at bounding box center [453, 310] width 371 height 11
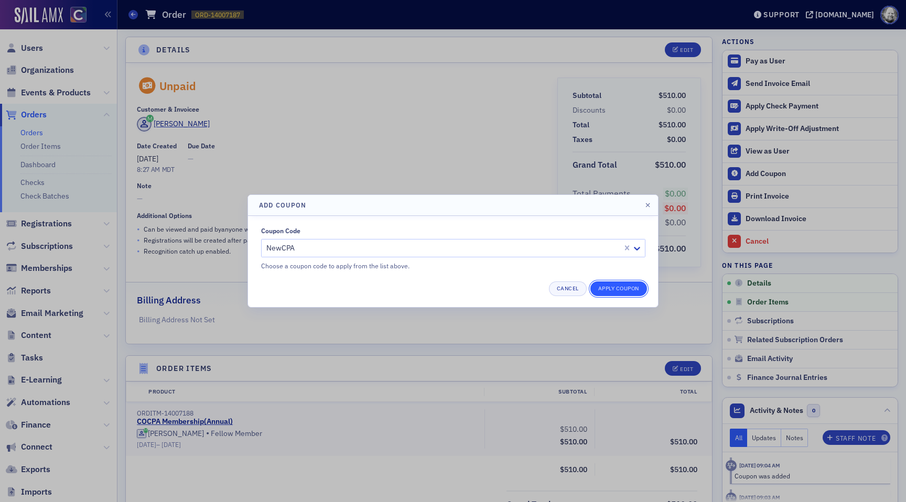
click at [634, 293] on button "Apply Coupon" at bounding box center [619, 289] width 57 height 15
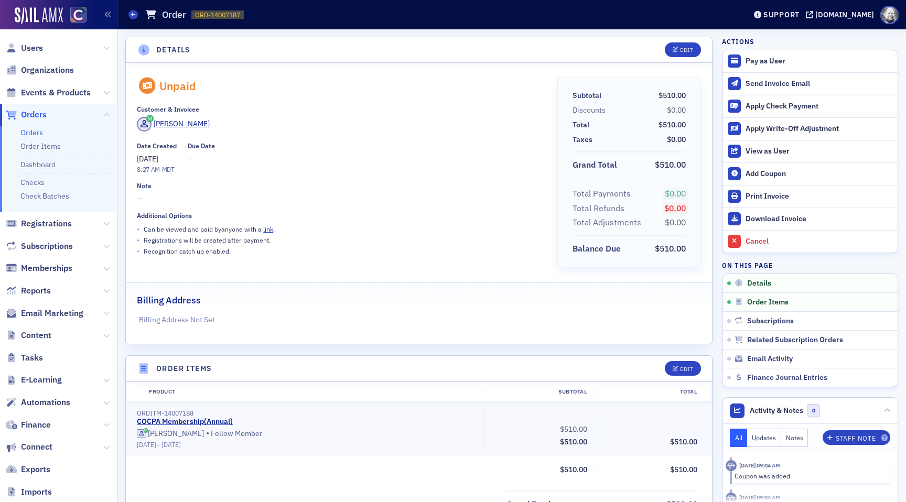
click at [499, 315] on p "Billing Address Not Set" at bounding box center [419, 320] width 561 height 11
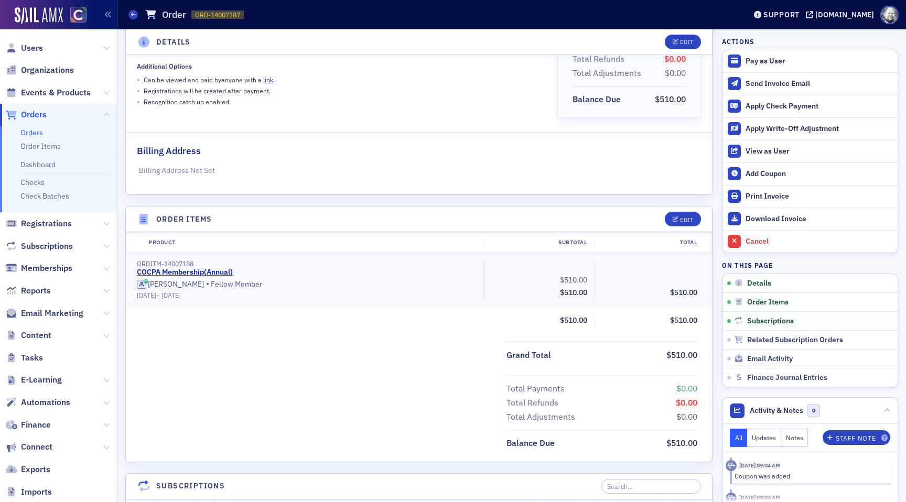
scroll to position [148, 0]
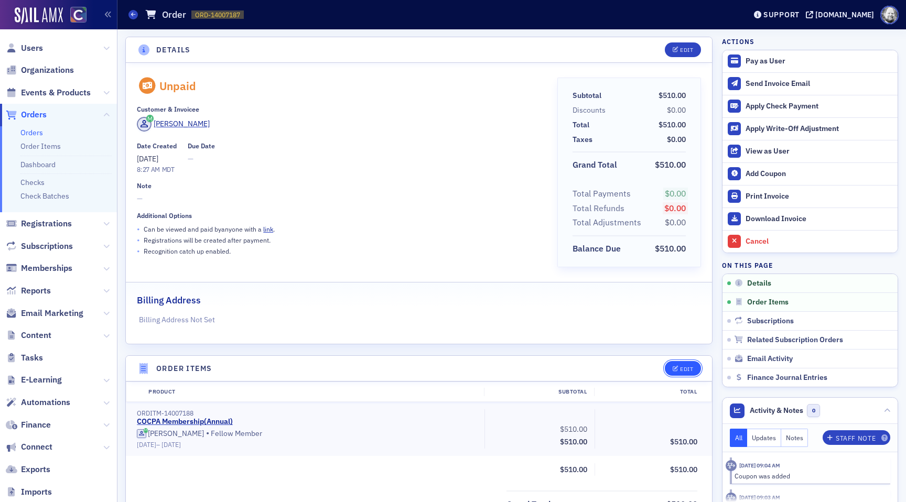
click at [689, 375] on button "Edit" at bounding box center [683, 368] width 36 height 15
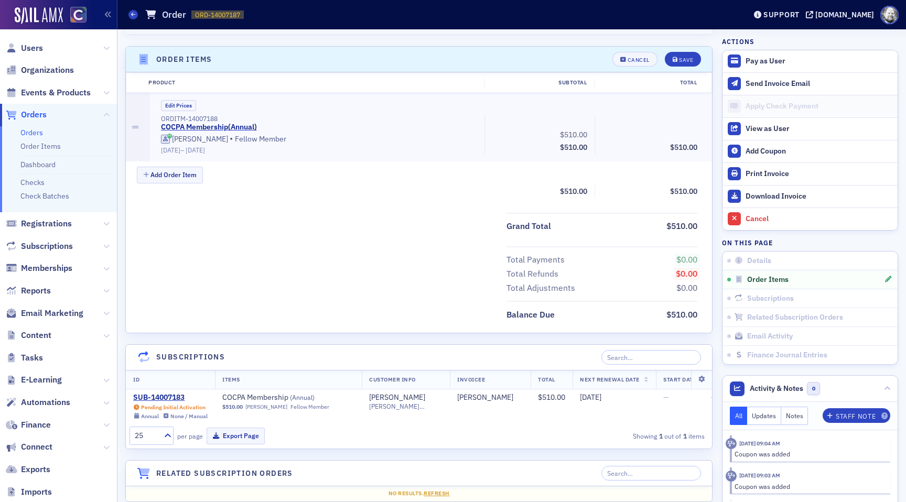
scroll to position [321, 0]
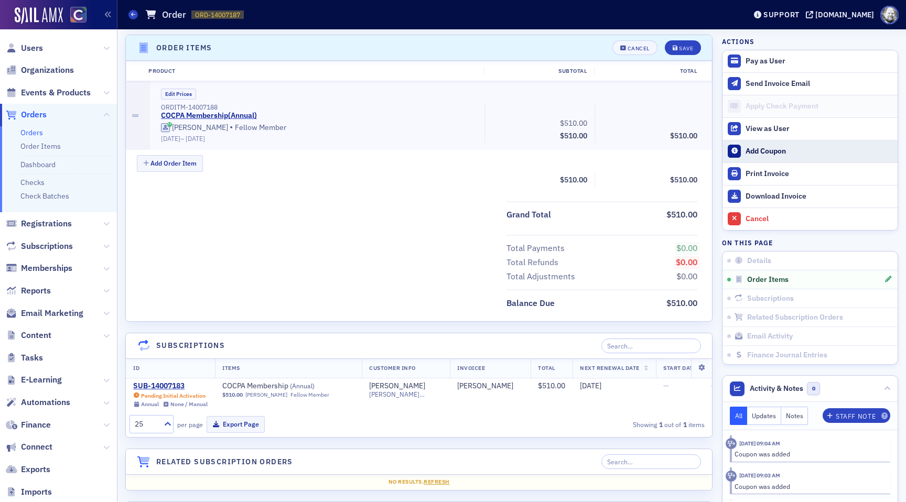
click at [764, 155] on div "Add Coupon" at bounding box center [819, 151] width 147 height 9
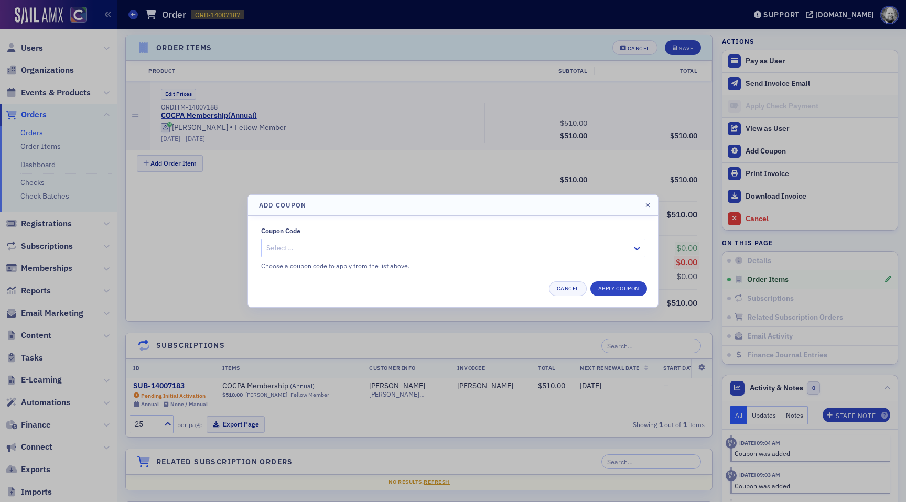
click at [528, 247] on div at bounding box center [448, 248] width 366 height 13
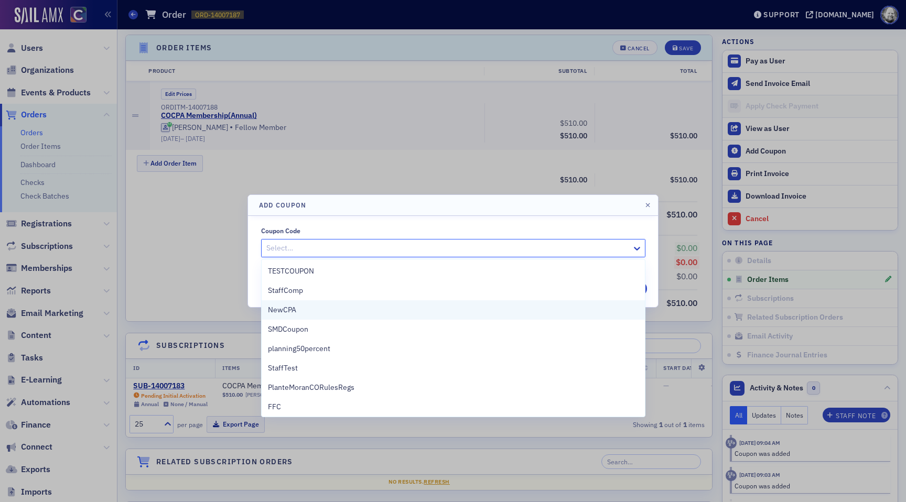
click at [461, 304] on div "NewCPA" at bounding box center [453, 310] width 383 height 19
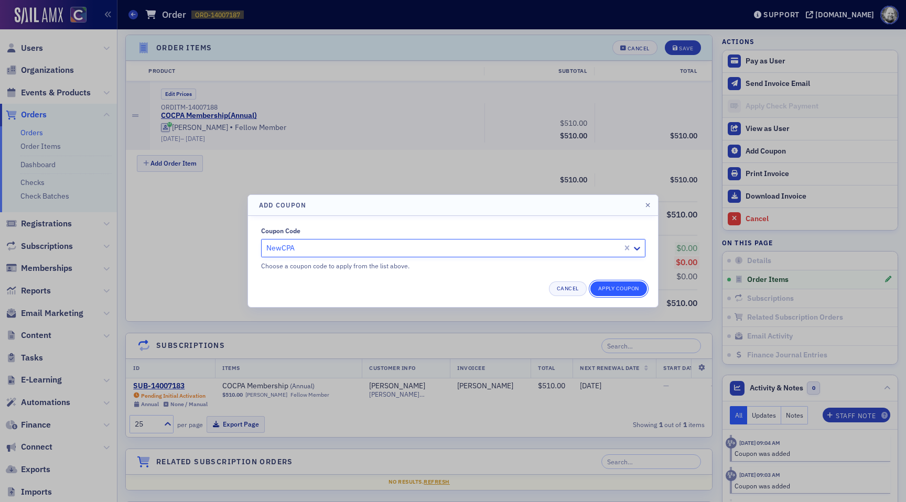
click at [617, 292] on button "Apply Coupon" at bounding box center [619, 289] width 57 height 15
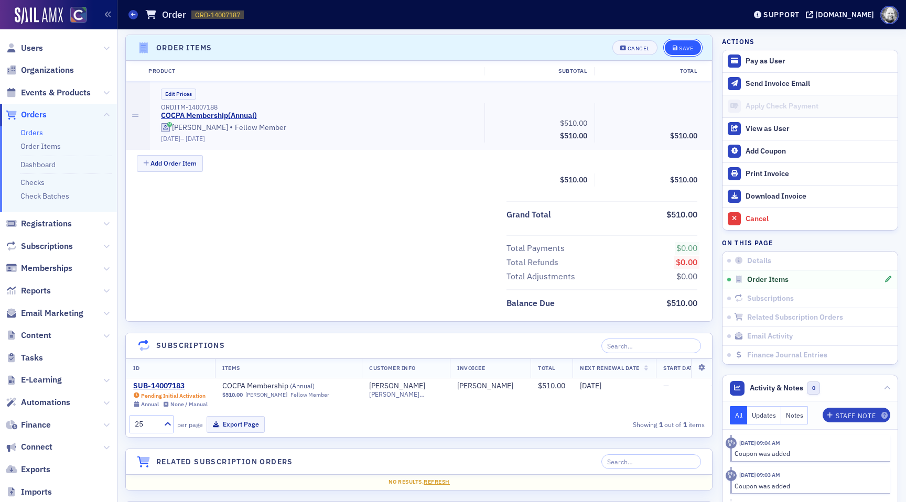
click at [688, 52] on button "Save" at bounding box center [683, 47] width 36 height 15
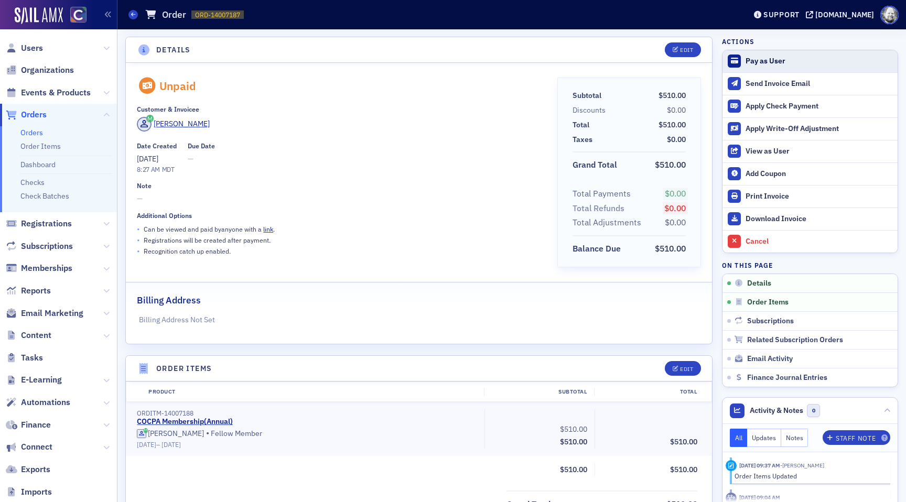
click at [762, 57] on div "Pay as User" at bounding box center [819, 61] width 147 height 9
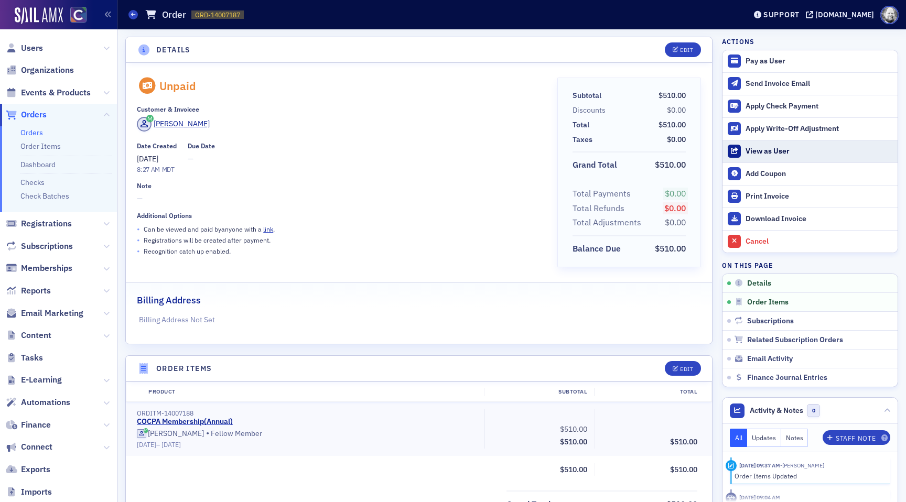
click at [778, 153] on div "View as User" at bounding box center [819, 151] width 147 height 9
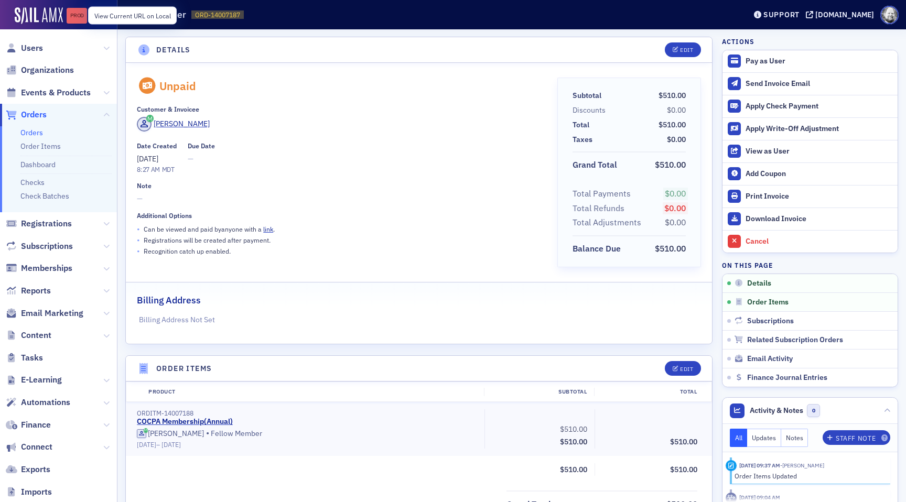
click at [76, 18] on div "Prod" at bounding box center [77, 16] width 20 height 8
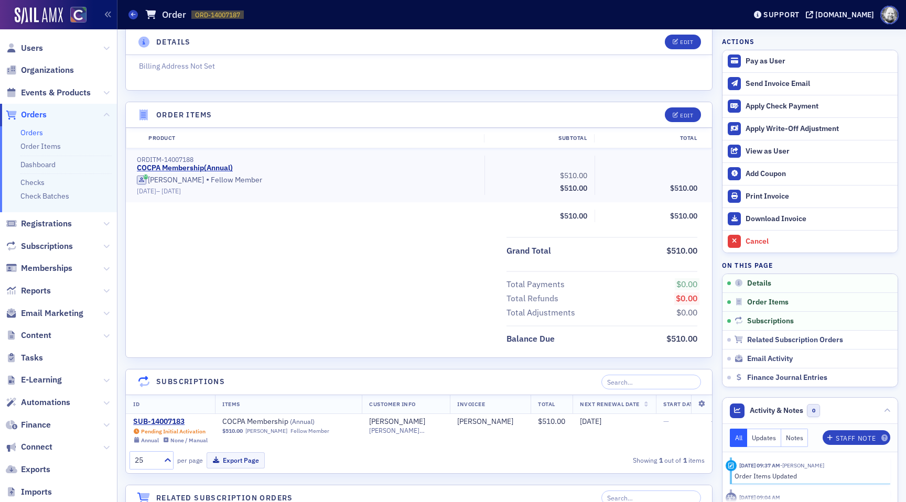
scroll to position [325, 0]
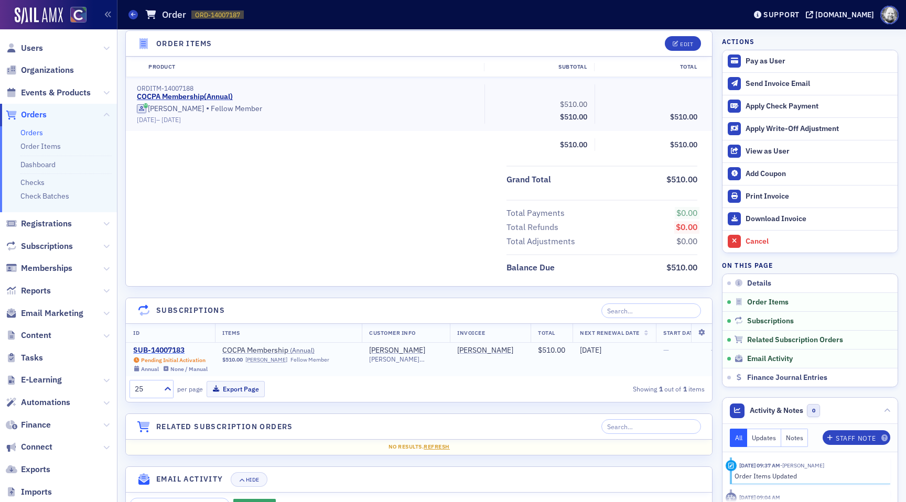
click at [153, 351] on div "SUB-14007183" at bounding box center [170, 350] width 74 height 9
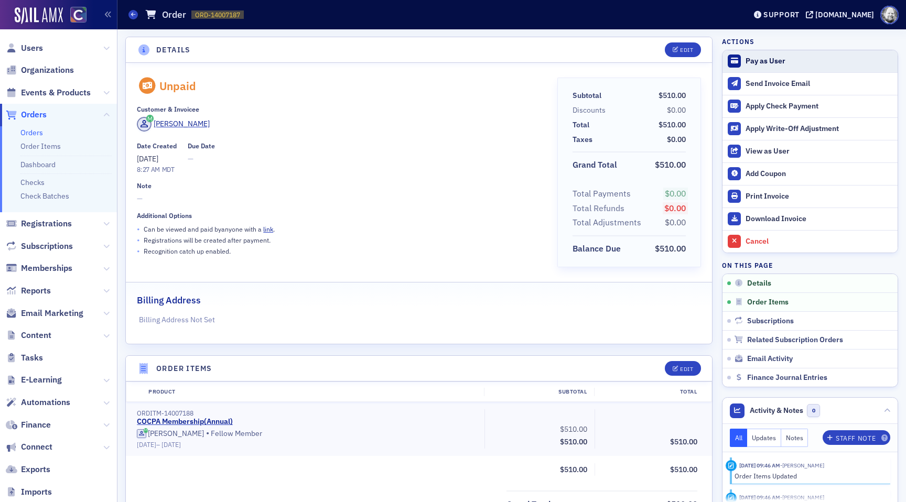
click at [769, 59] on div "Pay as User" at bounding box center [819, 61] width 147 height 9
click at [437, 171] on div "Date Created 8/25/2025 8:27 AM MDT Due Date —" at bounding box center [339, 158] width 405 height 33
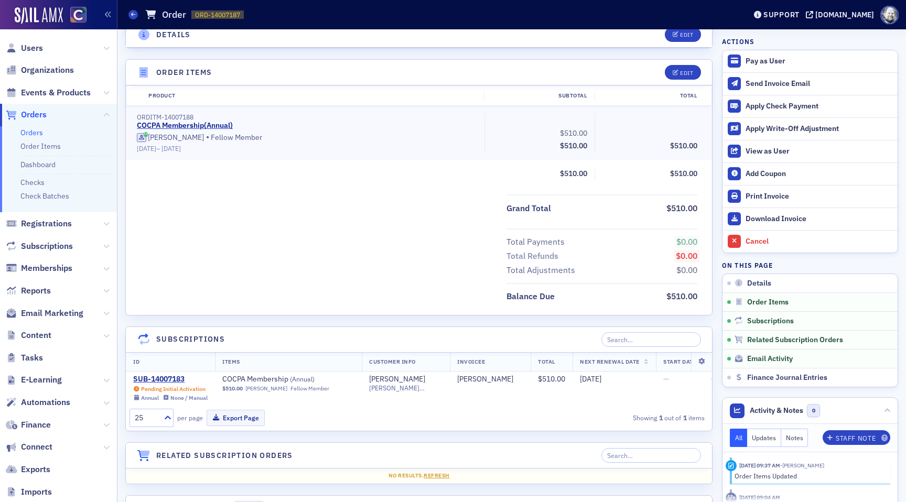
scroll to position [158, 0]
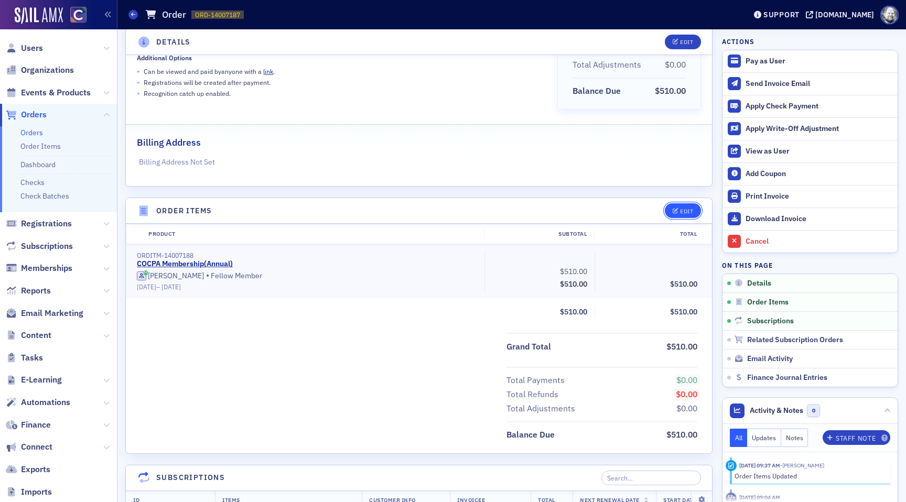
click at [694, 208] on button "Edit" at bounding box center [683, 211] width 36 height 15
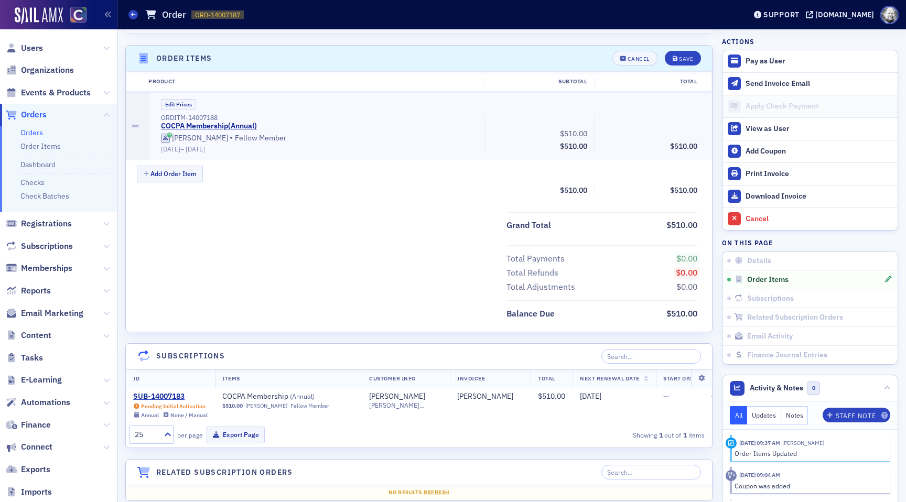
scroll to position [321, 0]
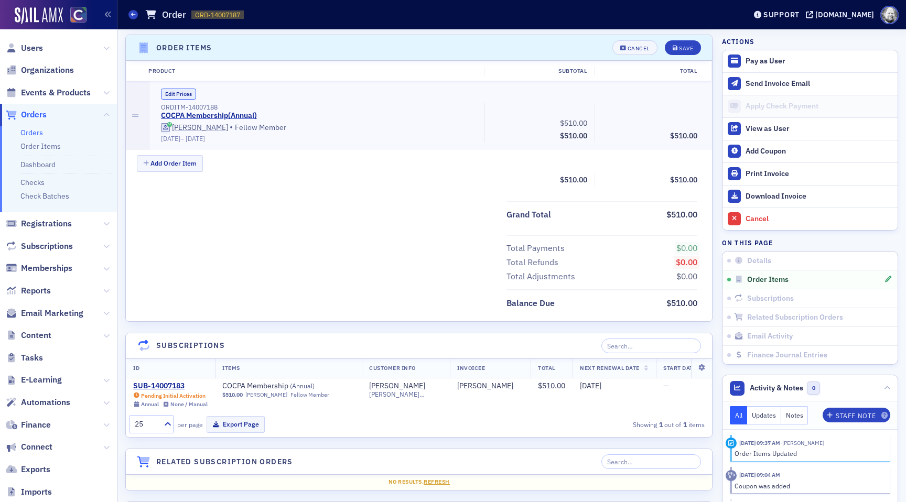
click at [181, 93] on button "Edit Prices" at bounding box center [178, 94] width 35 height 11
click at [687, 42] on button "Save" at bounding box center [683, 47] width 36 height 15
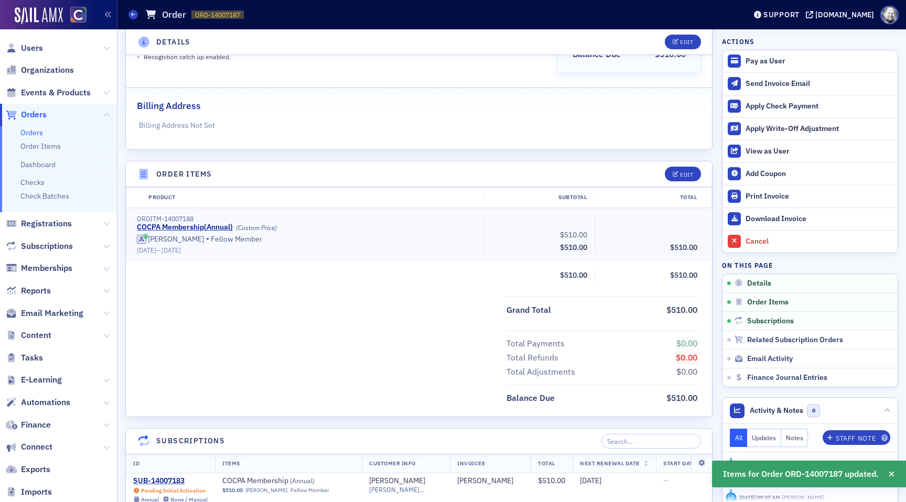
scroll to position [190, 0]
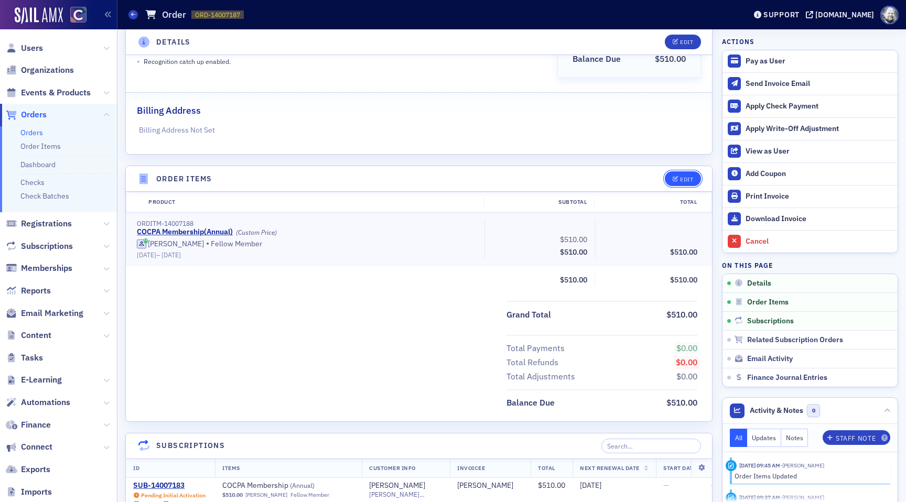
click at [683, 178] on div "Edit" at bounding box center [686, 180] width 13 height 6
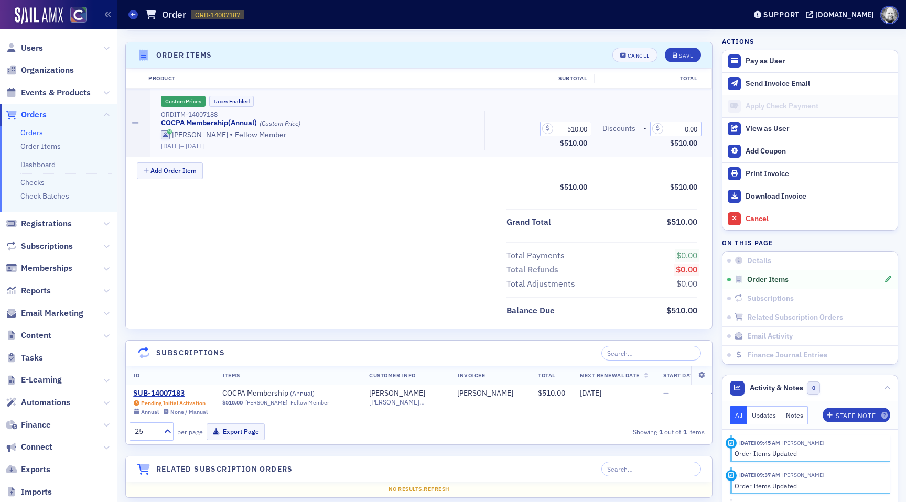
scroll to position [321, 0]
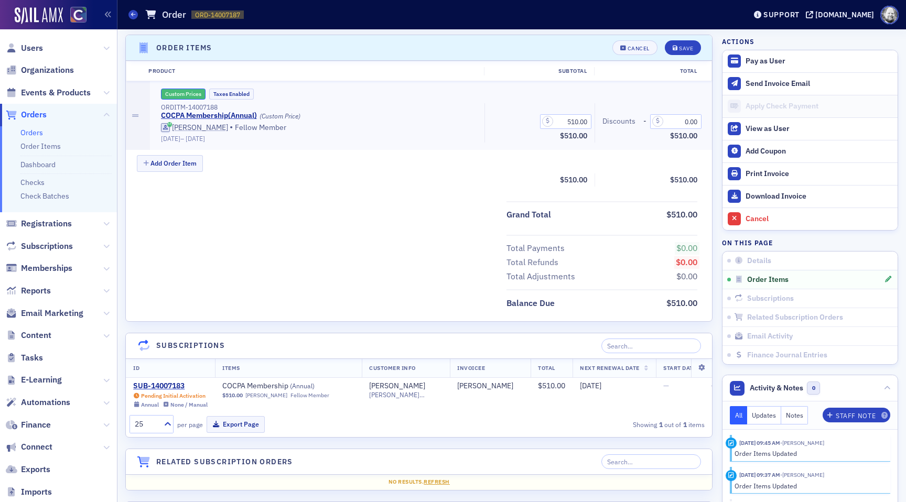
click at [187, 91] on button "Custom Prices" at bounding box center [183, 94] width 45 height 11
click at [672, 46] on button "Save" at bounding box center [683, 47] width 36 height 15
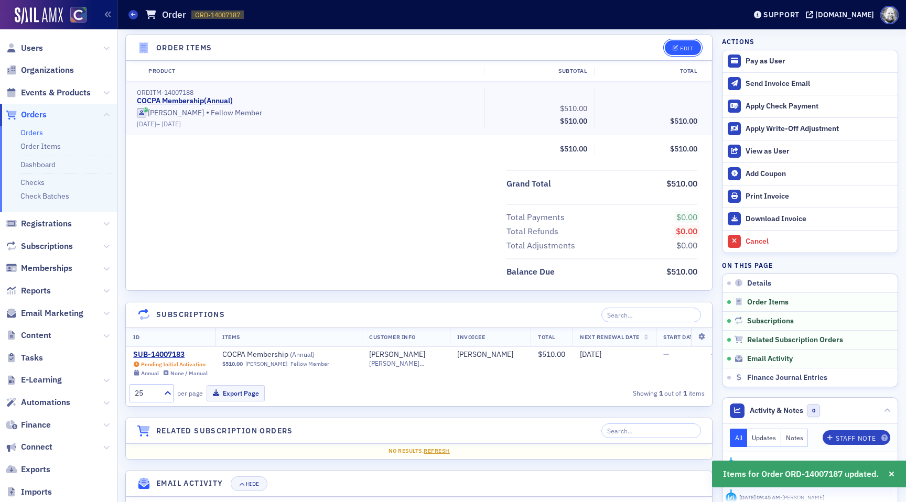
click at [687, 46] on div "Edit" at bounding box center [686, 49] width 13 height 6
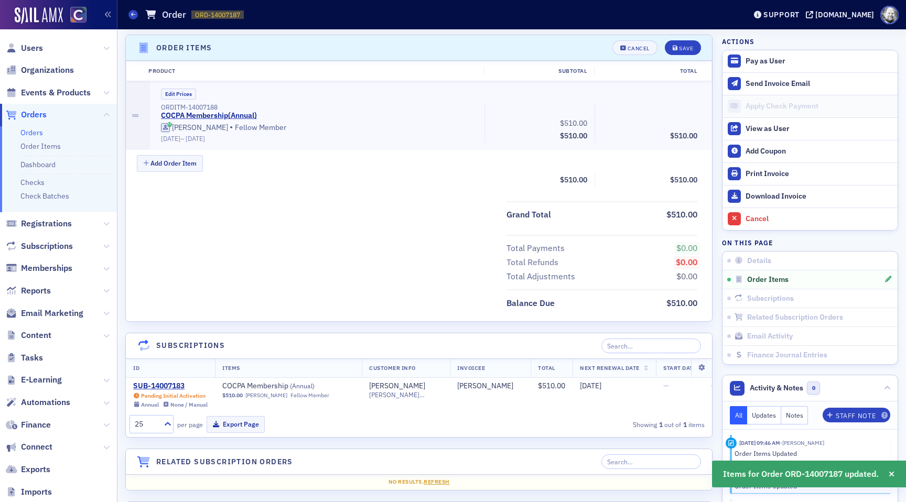
scroll to position [352, 0]
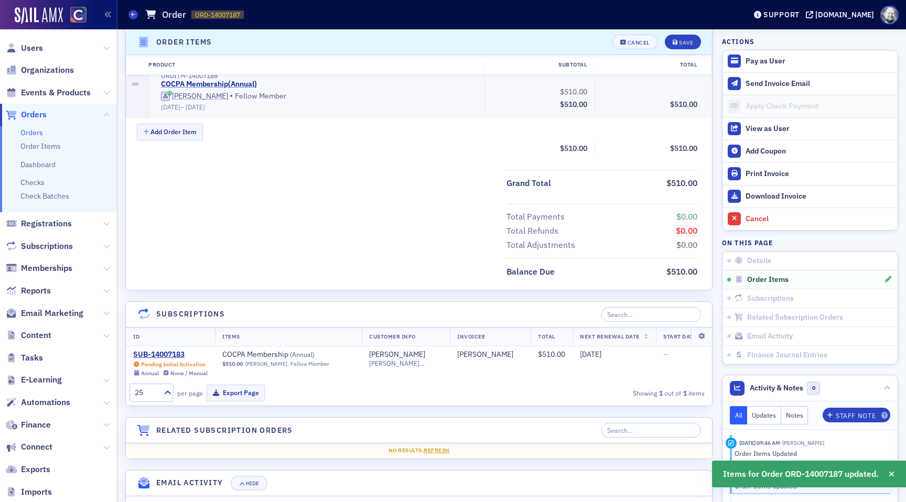
click at [226, 80] on link "COCPA Membership ( Annual )" at bounding box center [209, 84] width 96 height 9
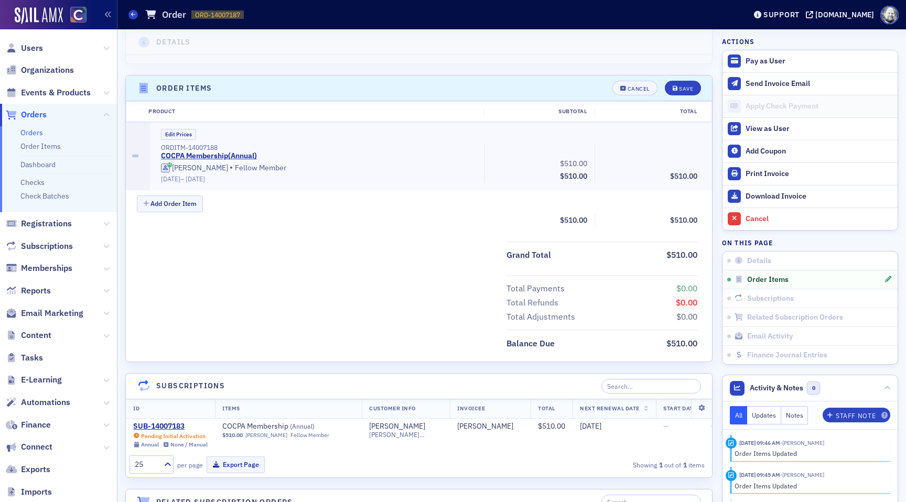
scroll to position [282, 0]
click at [169, 207] on button "Add Order Item" at bounding box center [170, 202] width 66 height 16
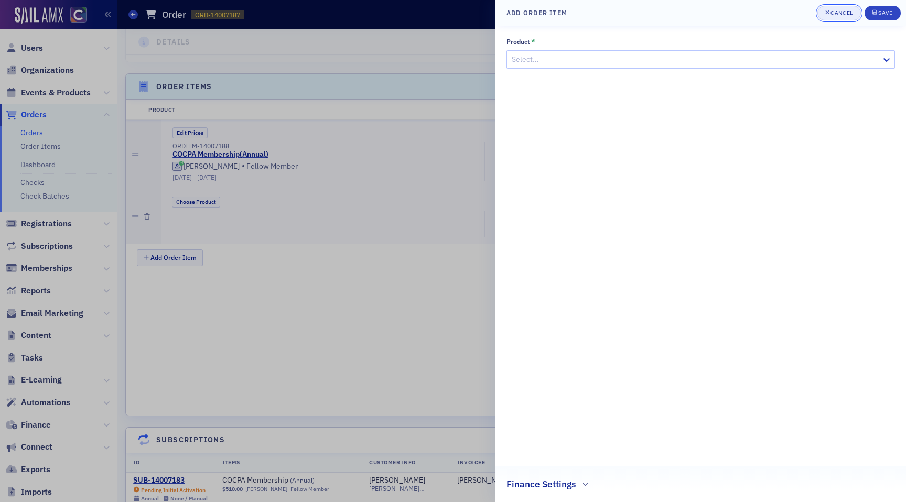
click at [847, 12] on div "Cancel" at bounding box center [842, 13] width 22 height 6
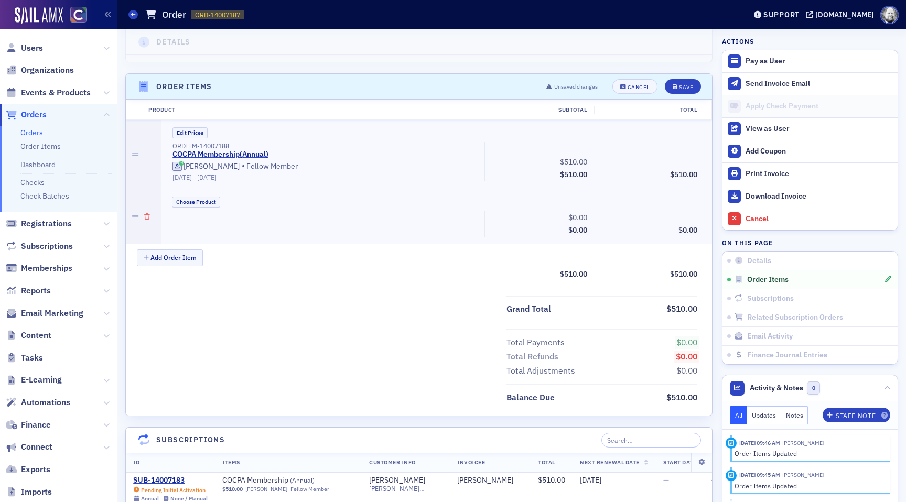
click at [148, 218] on icon "button" at bounding box center [147, 217] width 6 height 6
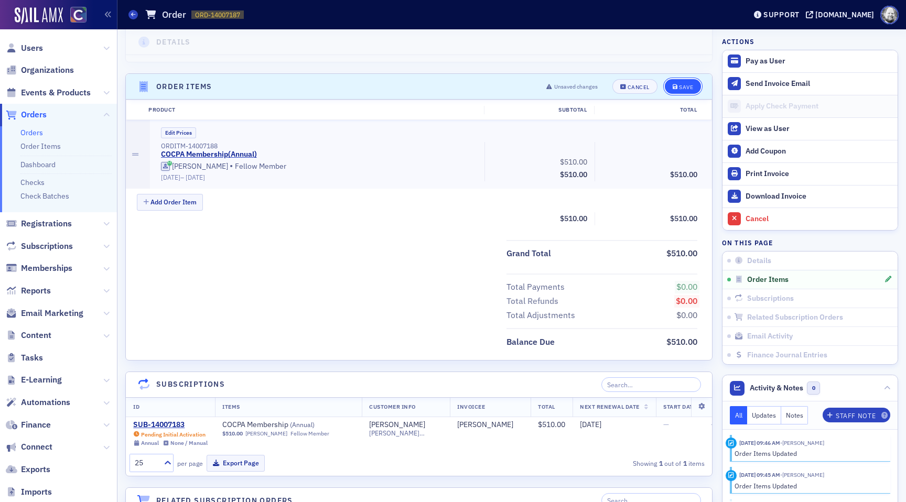
click at [681, 89] on div "Save" at bounding box center [686, 87] width 14 height 6
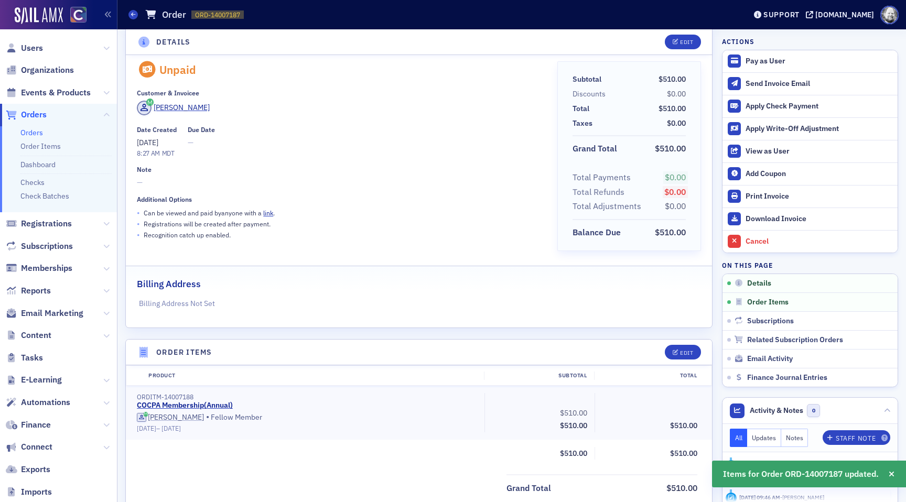
scroll to position [0, 0]
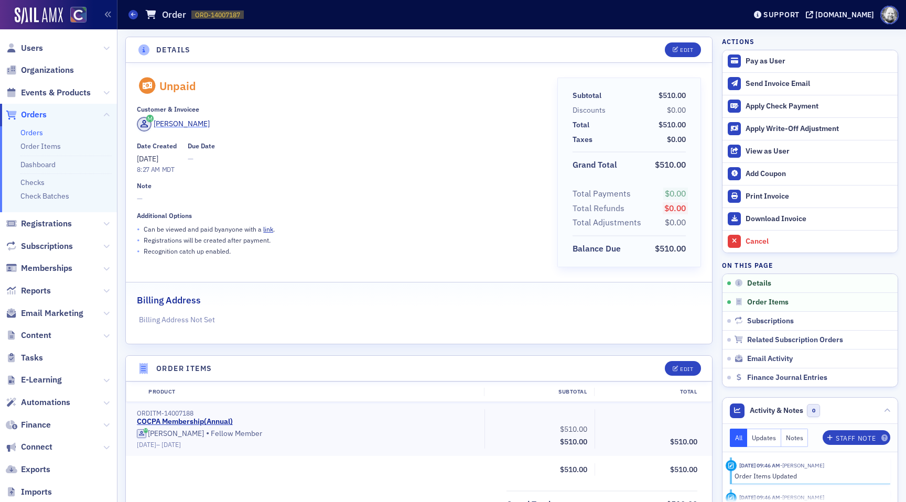
click at [172, 123] on div "[PERSON_NAME]" at bounding box center [182, 124] width 56 height 11
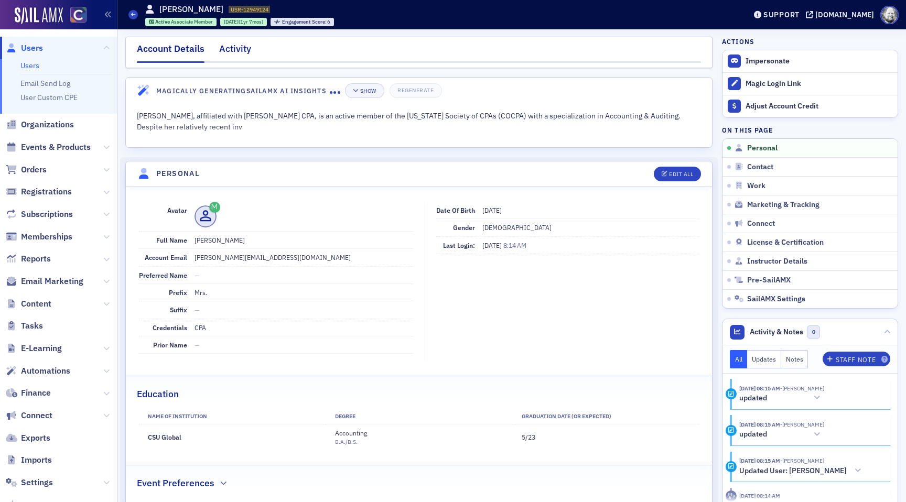
click at [241, 54] on div "Activity" at bounding box center [235, 51] width 32 height 19
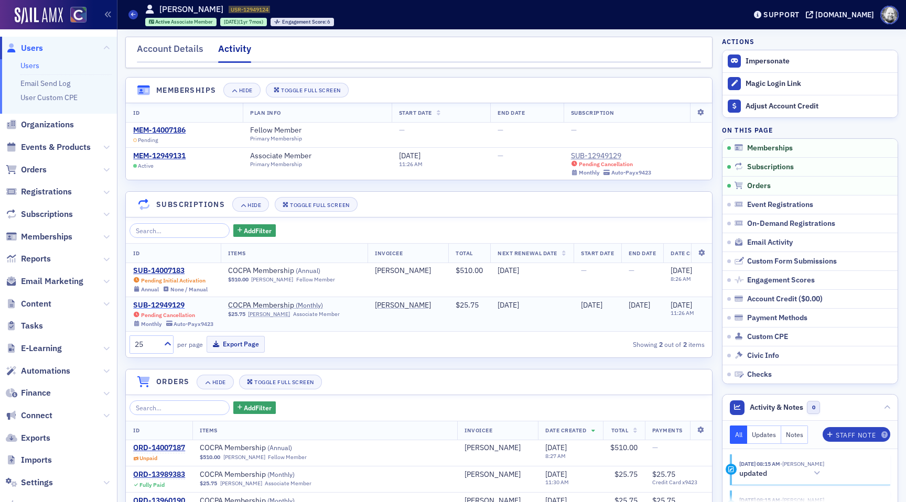
click at [161, 307] on div "SUB-12949129" at bounding box center [173, 305] width 80 height 9
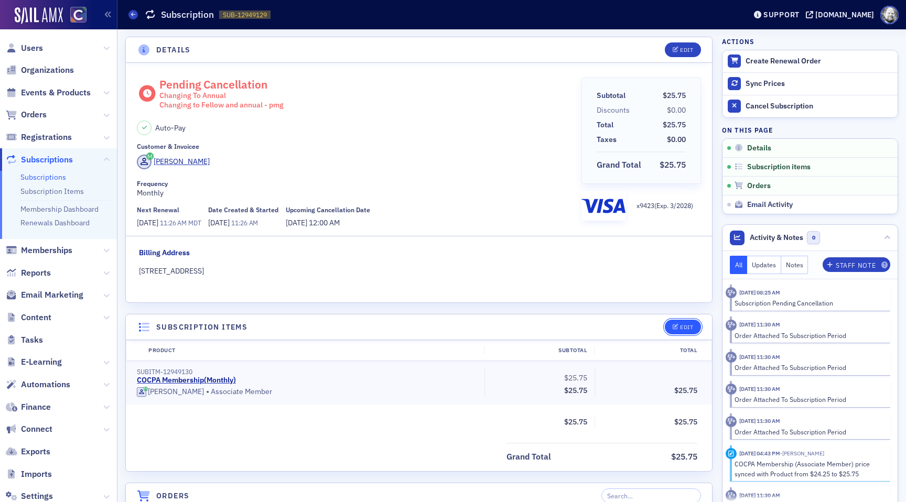
click at [684, 331] on button "Edit" at bounding box center [683, 327] width 36 height 15
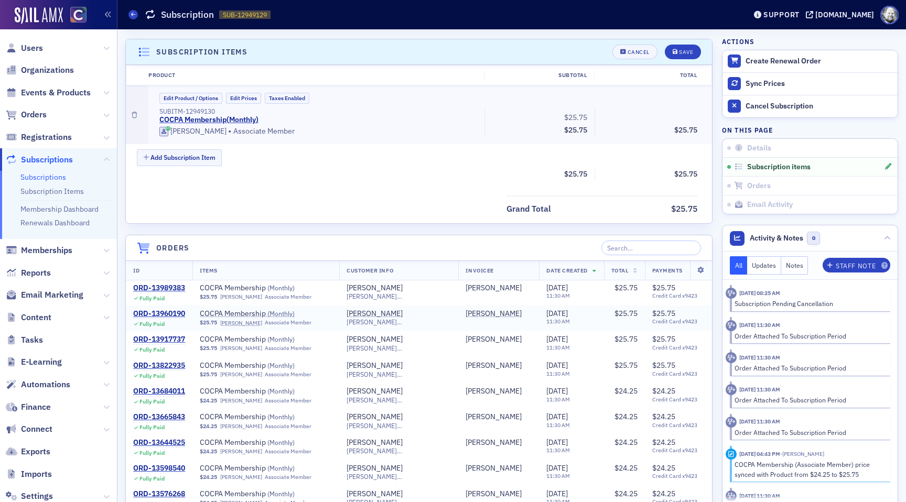
scroll to position [279, 0]
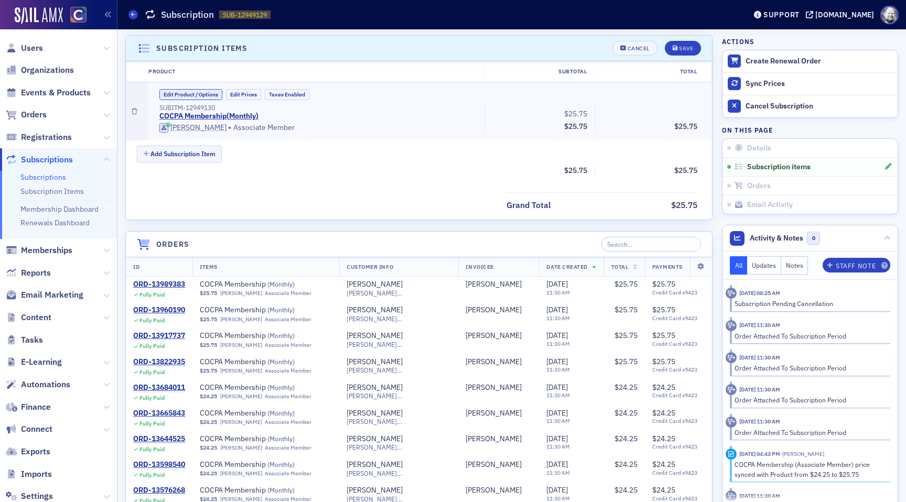
click at [196, 92] on button "Edit Product / Options" at bounding box center [190, 94] width 63 height 11
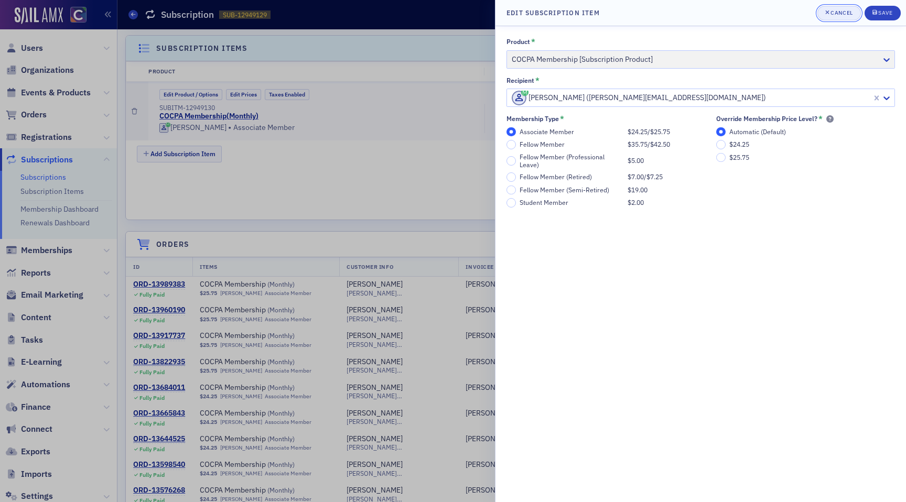
click at [833, 13] on div "Cancel" at bounding box center [842, 13] width 22 height 6
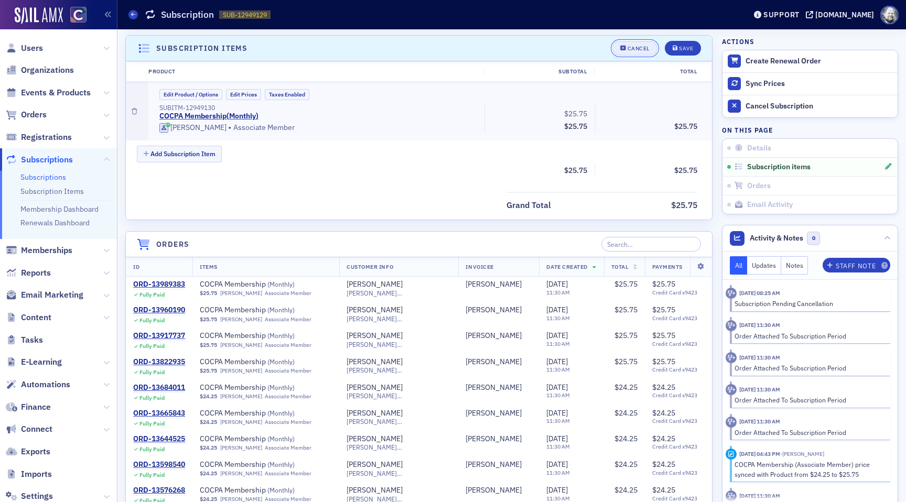
click at [638, 46] on div "Cancel" at bounding box center [639, 49] width 22 height 6
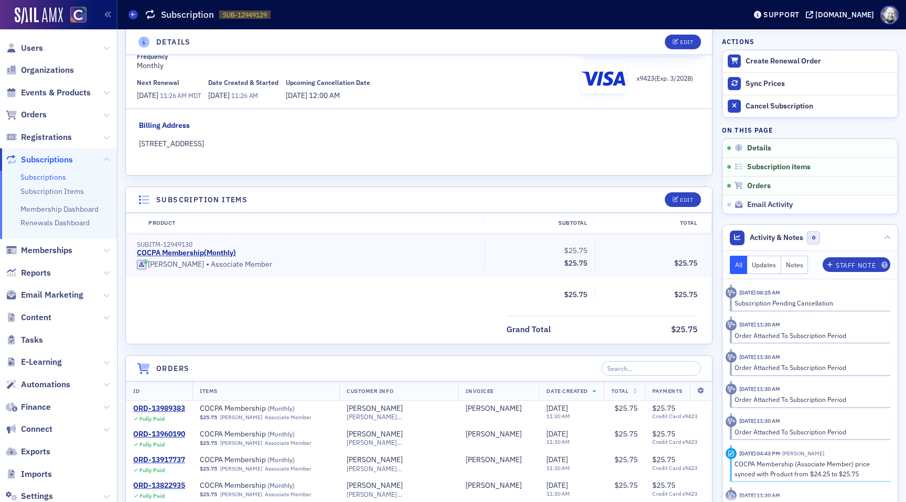
scroll to position [91, 0]
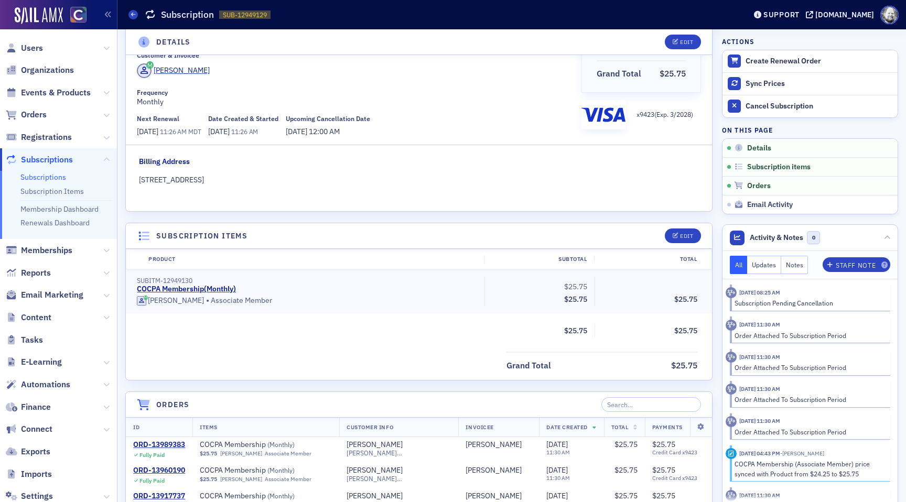
click at [280, 60] on div "Customer & Invoicee Emily Giltner" at bounding box center [355, 65] width 437 height 29
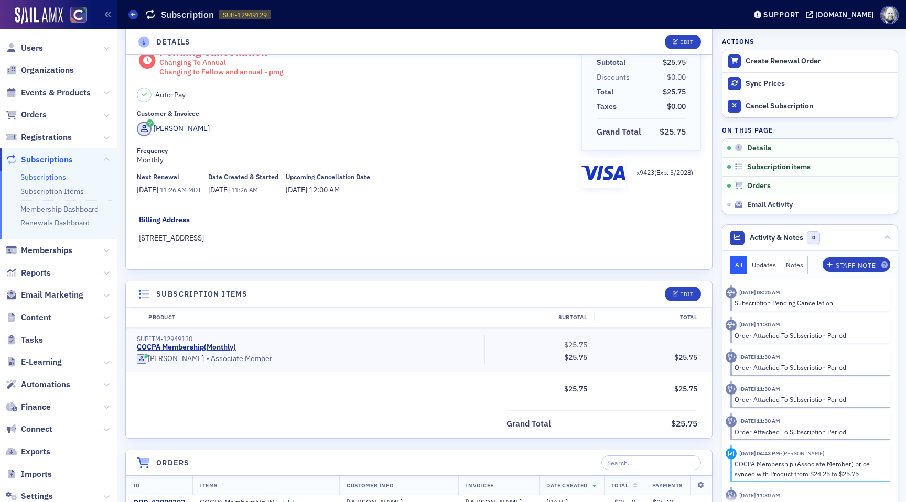
scroll to position [41, 0]
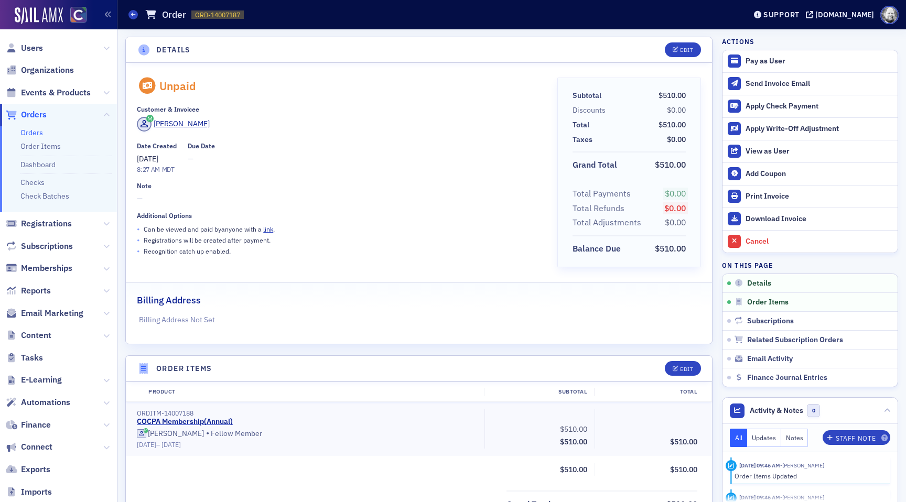
click at [167, 132] on div "Emily Giltner" at bounding box center [339, 126] width 405 height 18
click at [177, 125] on div "Emily Giltner" at bounding box center [182, 124] width 56 height 11
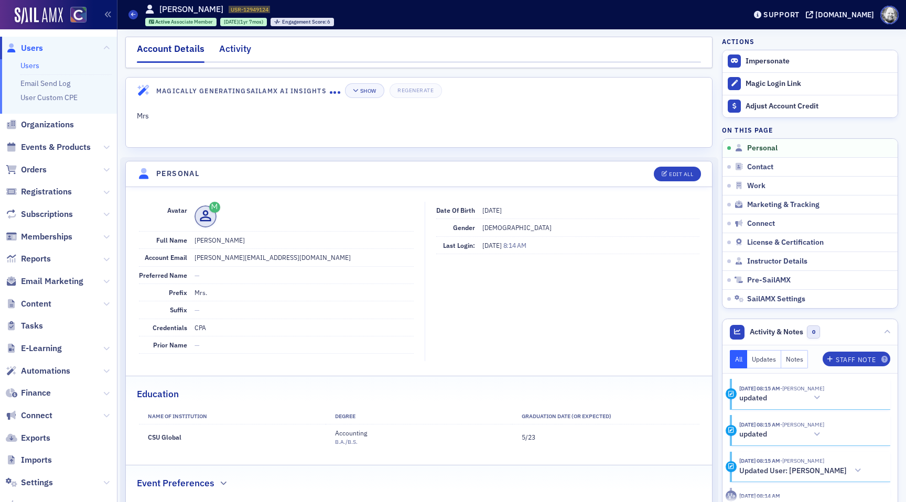
click at [235, 53] on div "Activity" at bounding box center [235, 51] width 32 height 19
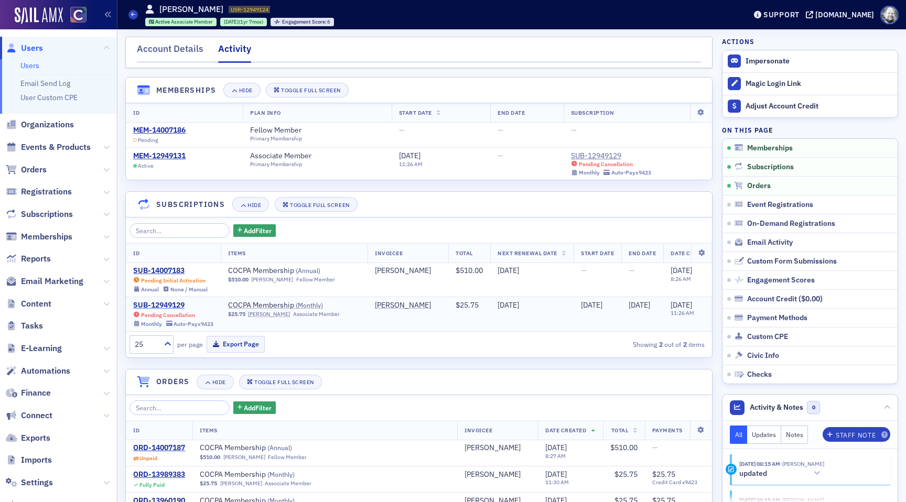
click at [167, 305] on div "SUB-12949129" at bounding box center [173, 305] width 80 height 9
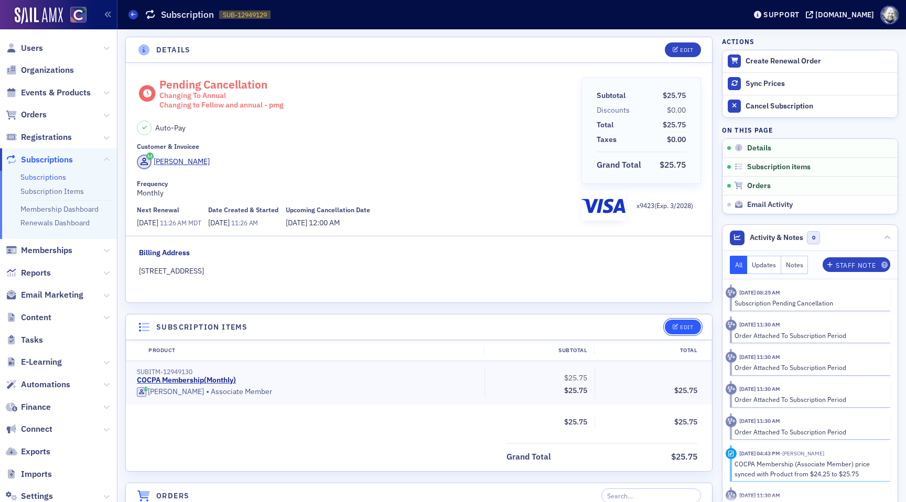
click at [681, 326] on div "Edit" at bounding box center [686, 328] width 13 height 6
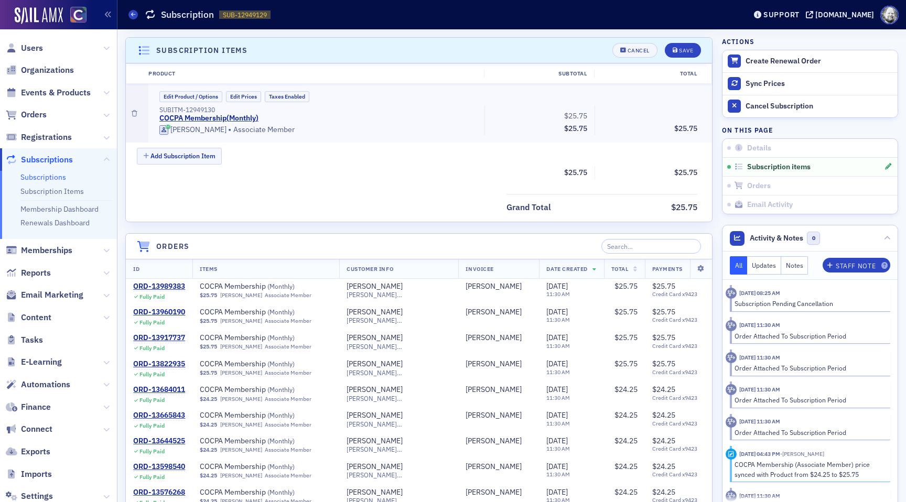
scroll to position [279, 0]
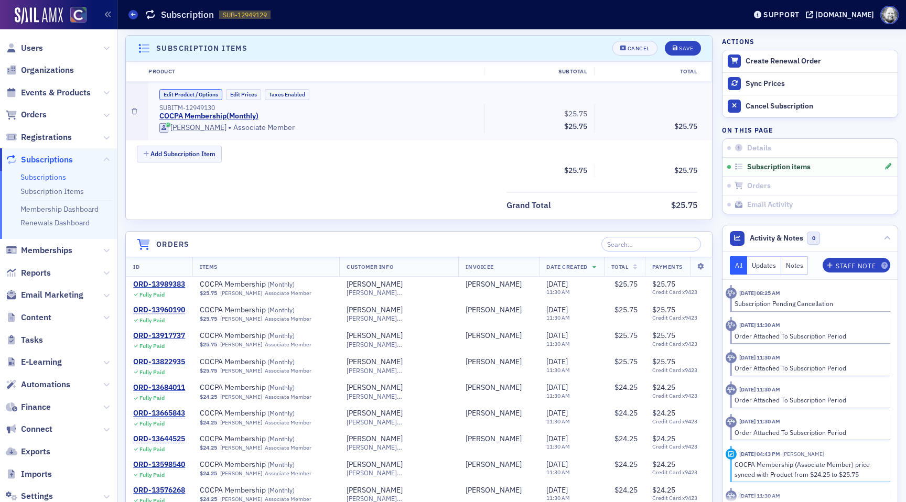
click at [196, 94] on button "Edit Product / Options" at bounding box center [190, 94] width 63 height 11
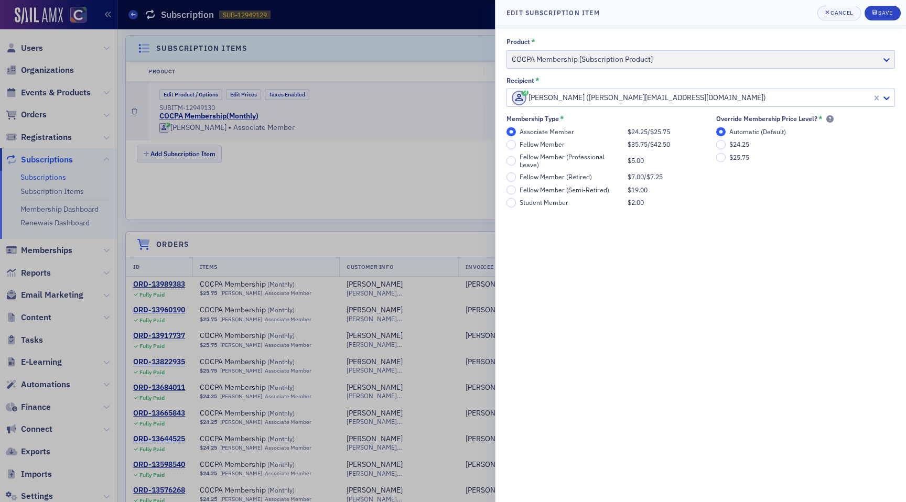
click at [532, 143] on div "Fellow Member" at bounding box center [571, 145] width 103 height 8
click at [516, 143] on input "Fellow Member $35.75 / $42.50" at bounding box center [511, 144] width 9 height 9
click at [846, 16] on div "Cancel" at bounding box center [842, 13] width 22 height 6
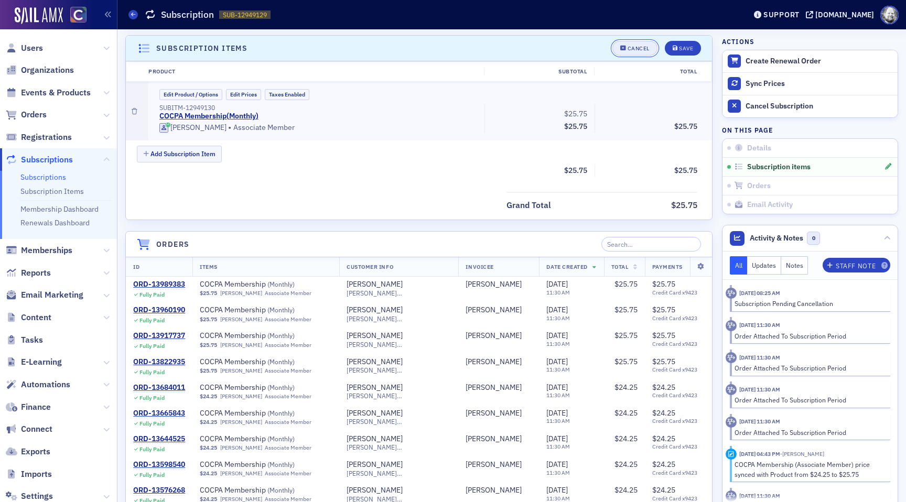
click at [636, 47] on div "Cancel" at bounding box center [639, 49] width 22 height 6
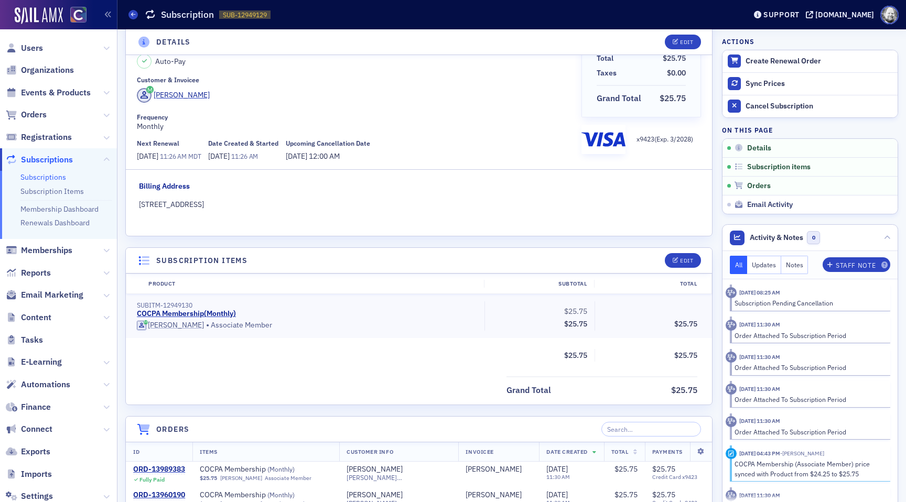
scroll to position [0, 0]
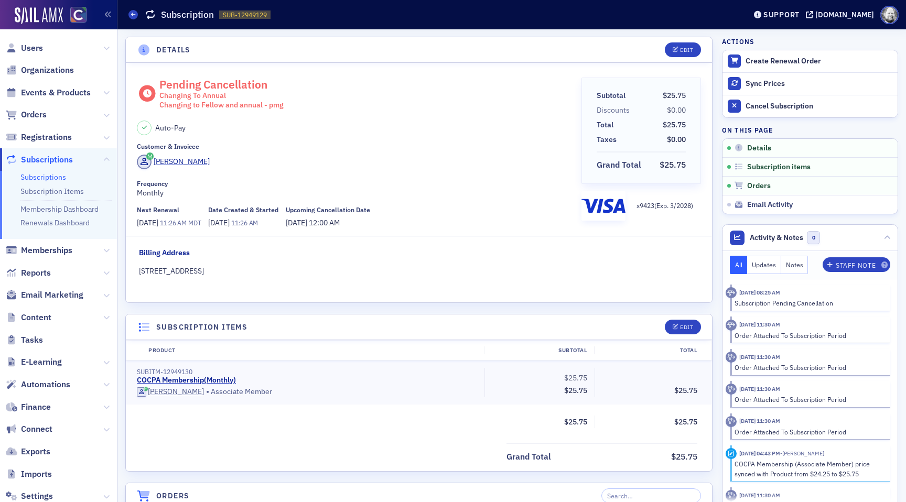
click at [434, 130] on div "Auto-Pay" at bounding box center [355, 128] width 437 height 15
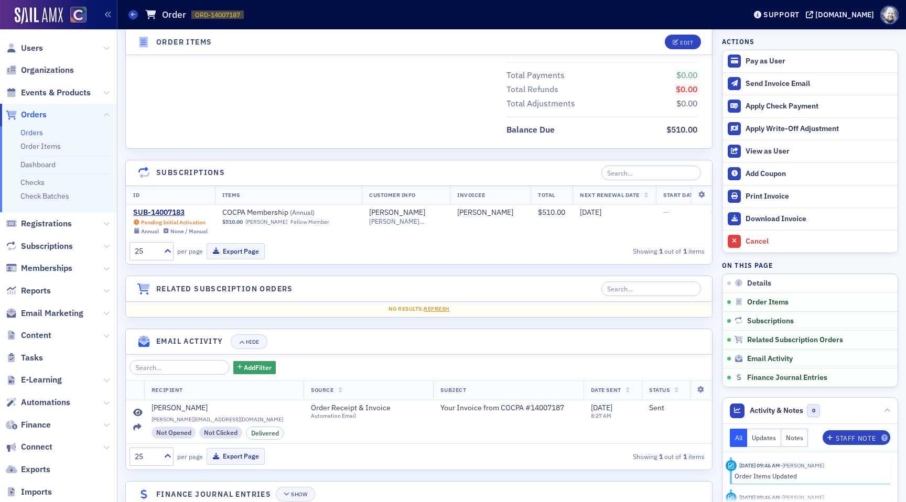
scroll to position [487, 0]
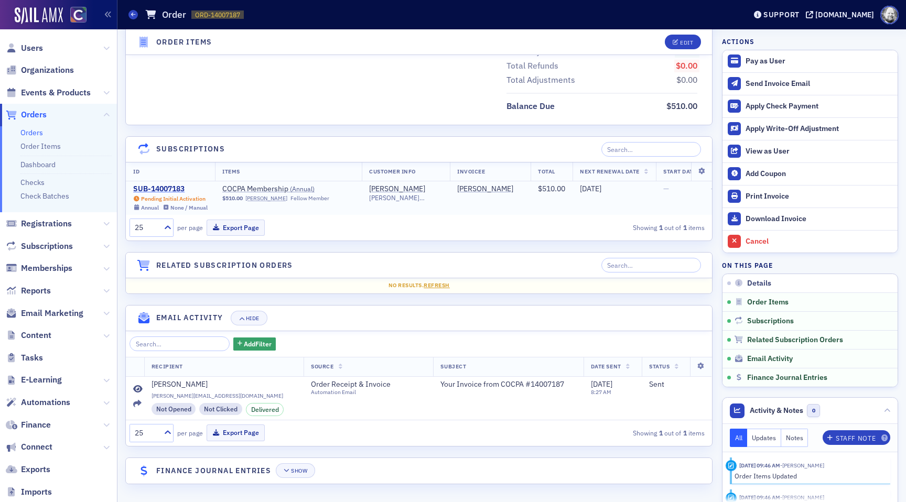
click at [176, 186] on div "SUB-14007183" at bounding box center [170, 189] width 74 height 9
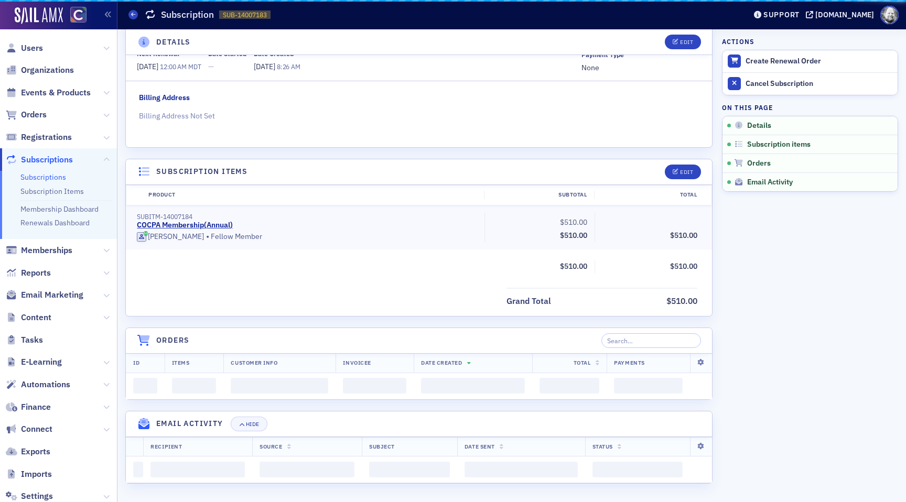
scroll to position [233, 0]
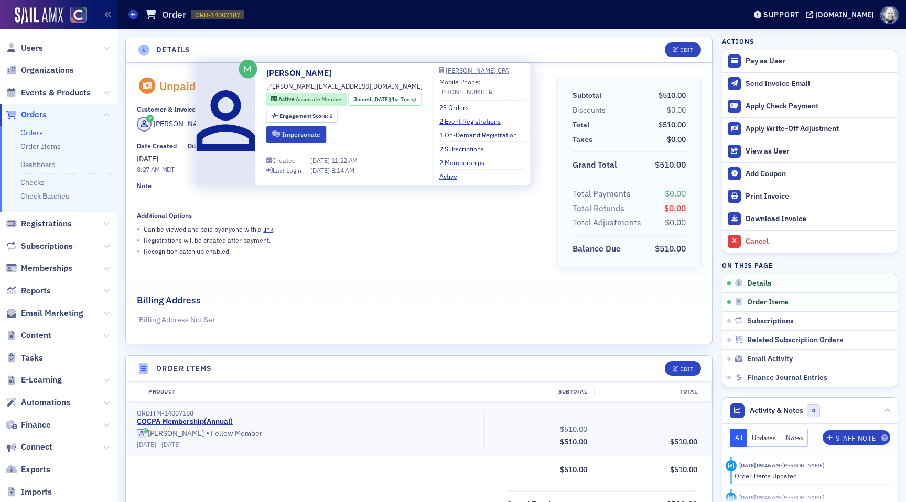
click at [177, 127] on div "[PERSON_NAME]" at bounding box center [182, 124] width 56 height 11
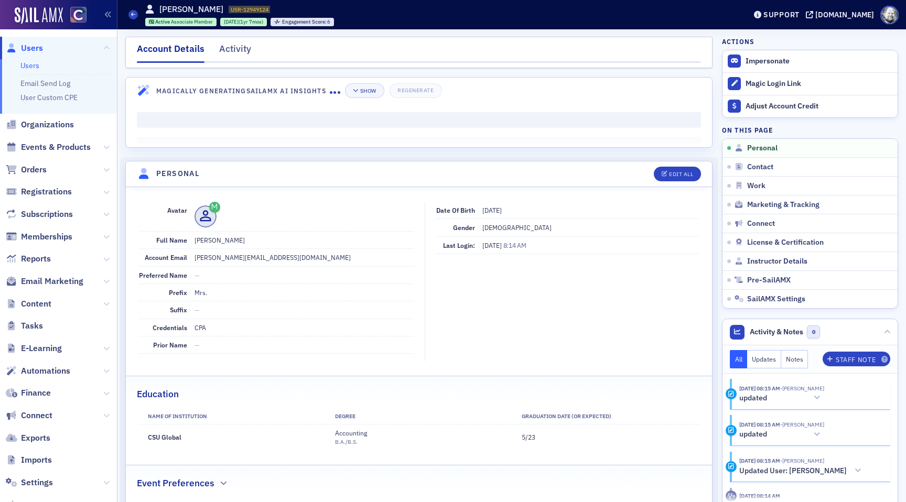
click at [246, 40] on div "Account Details Activity" at bounding box center [418, 52] width 587 height 31
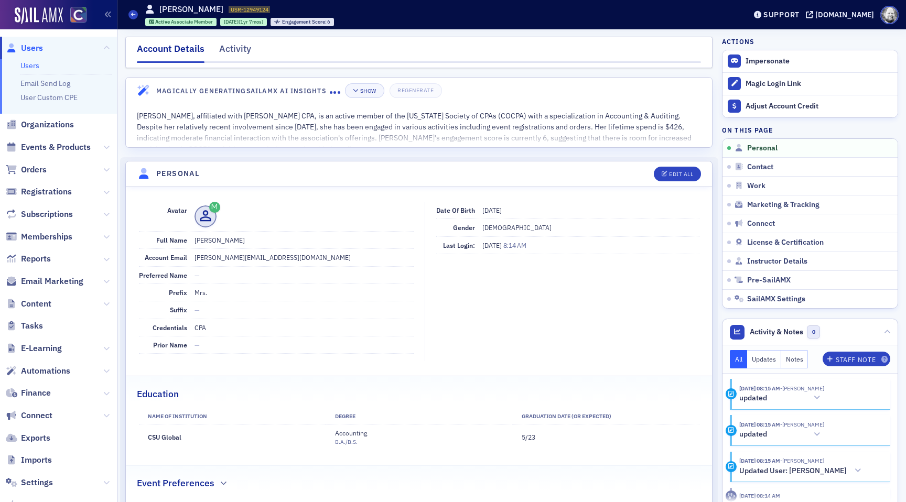
click at [241, 40] on div "Account Details Activity" at bounding box center [418, 52] width 587 height 31
click at [241, 46] on div "Activity" at bounding box center [235, 51] width 32 height 19
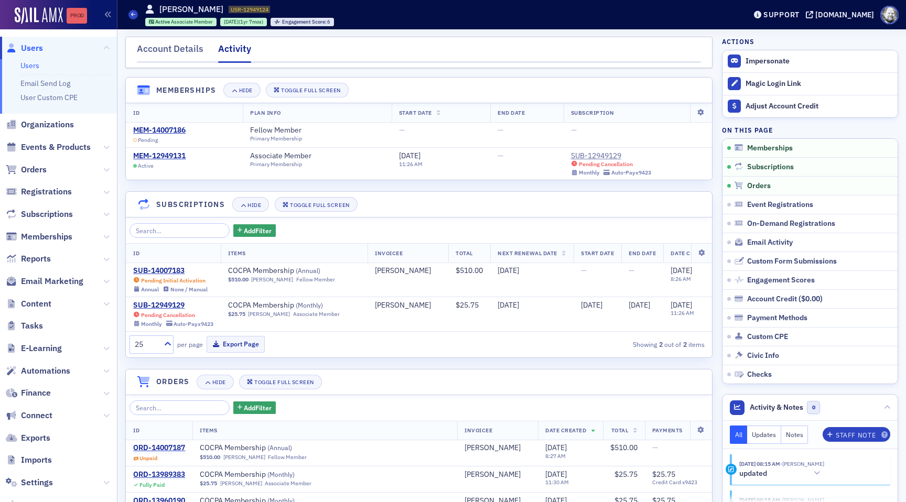
click at [76, 13] on div "Prod" at bounding box center [77, 16] width 20 height 8
click at [167, 129] on div "MEM-14007186" at bounding box center [159, 130] width 52 height 9
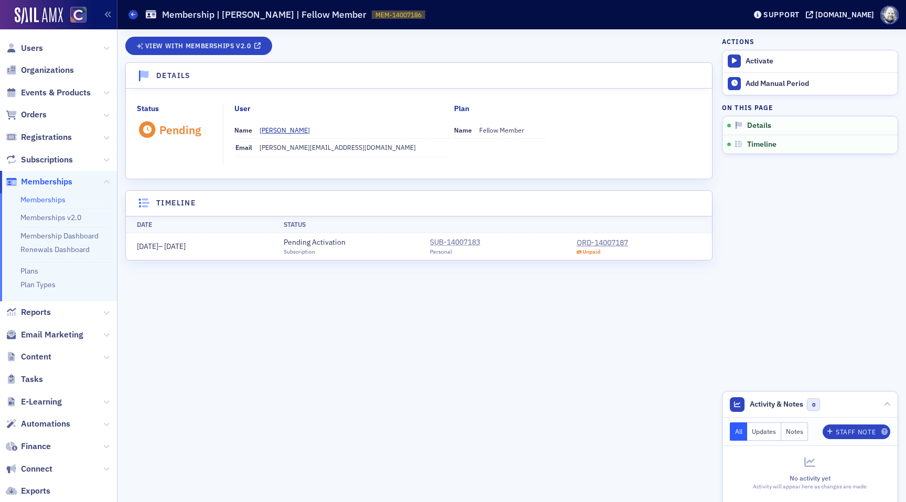
click at [468, 245] on div "SUB-14007183" at bounding box center [455, 242] width 50 height 11
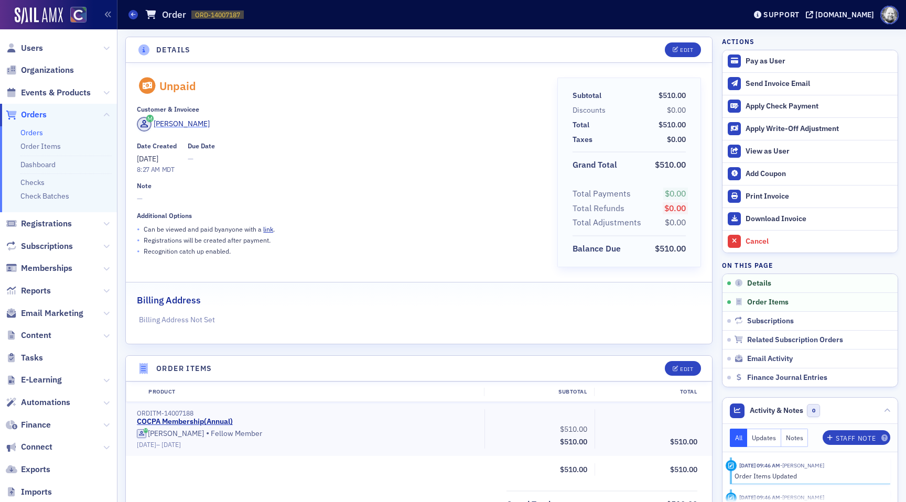
click at [178, 120] on div "[PERSON_NAME]" at bounding box center [182, 124] width 56 height 11
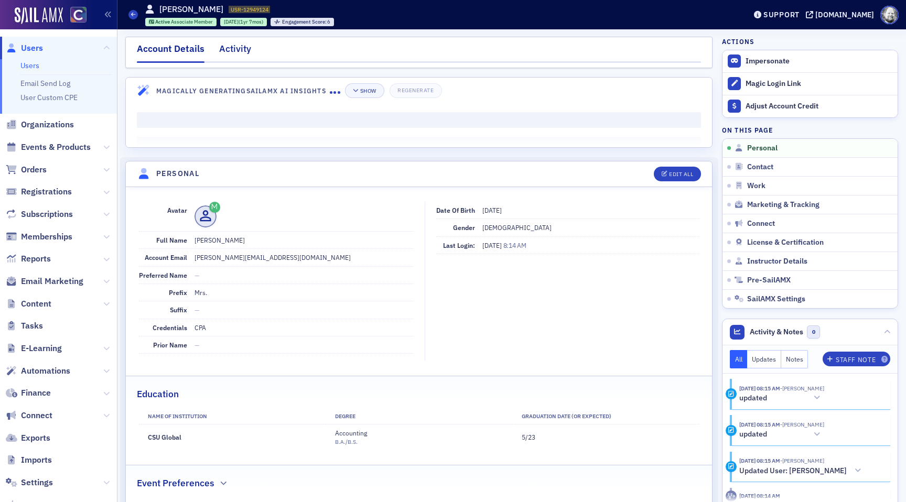
click at [232, 47] on div "Activity" at bounding box center [235, 51] width 32 height 19
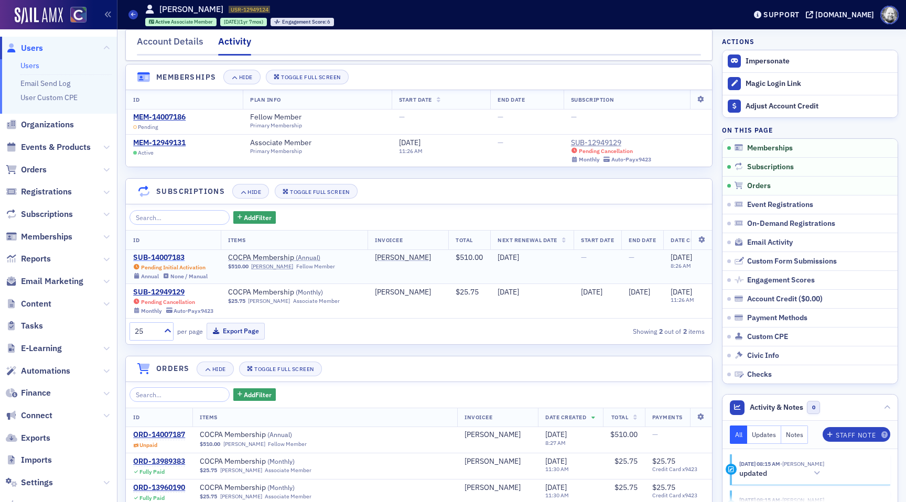
click at [157, 255] on div "SUB-14007183" at bounding box center [170, 257] width 74 height 9
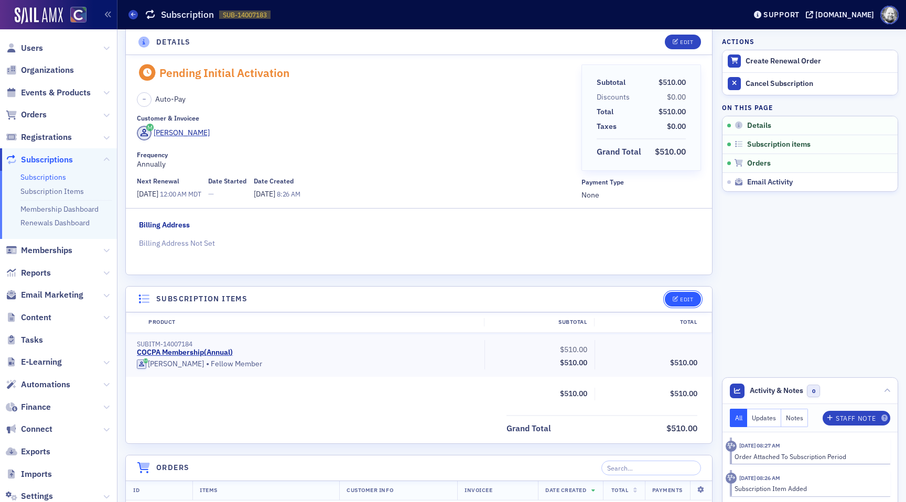
click at [691, 298] on div "Edit" at bounding box center [686, 300] width 13 height 6
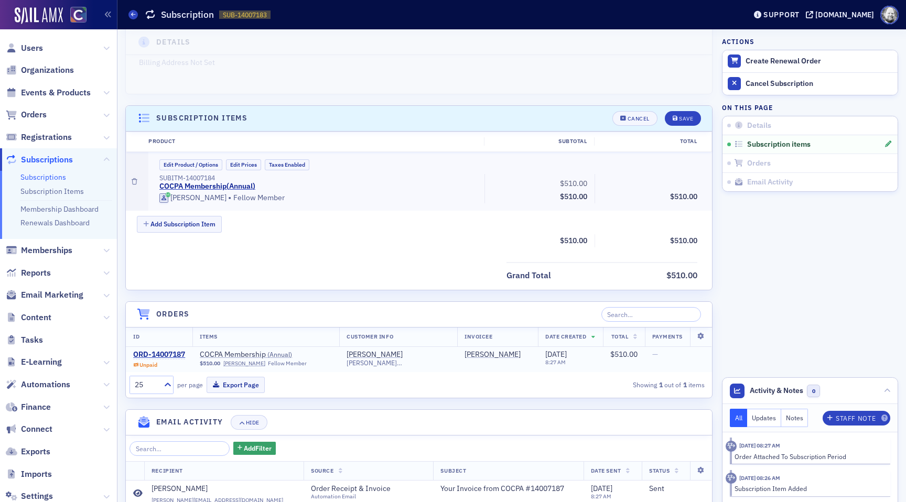
scroll to position [233, 0]
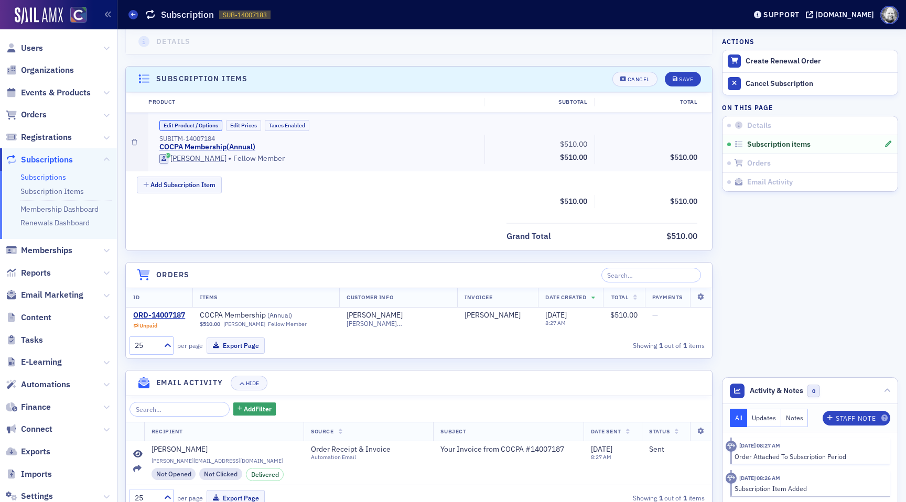
click at [200, 127] on button "Edit Product / Options" at bounding box center [190, 125] width 63 height 11
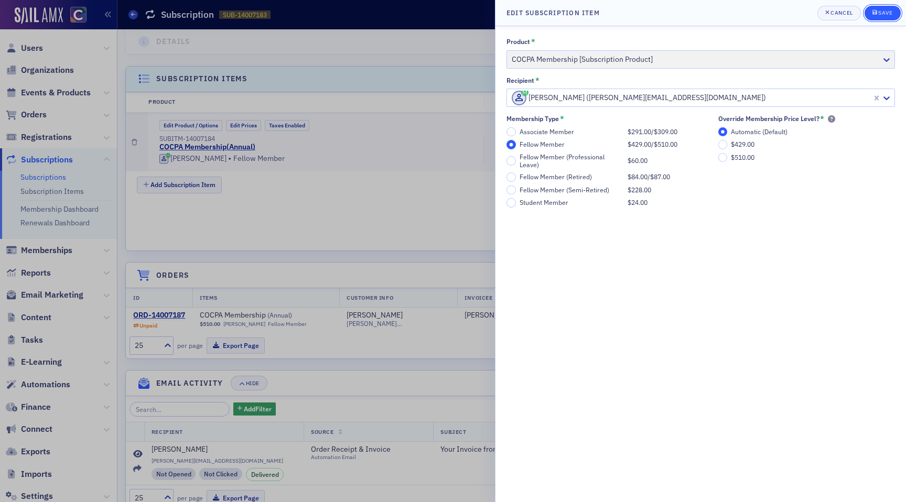
click at [883, 12] on div "Save" at bounding box center [886, 13] width 14 height 6
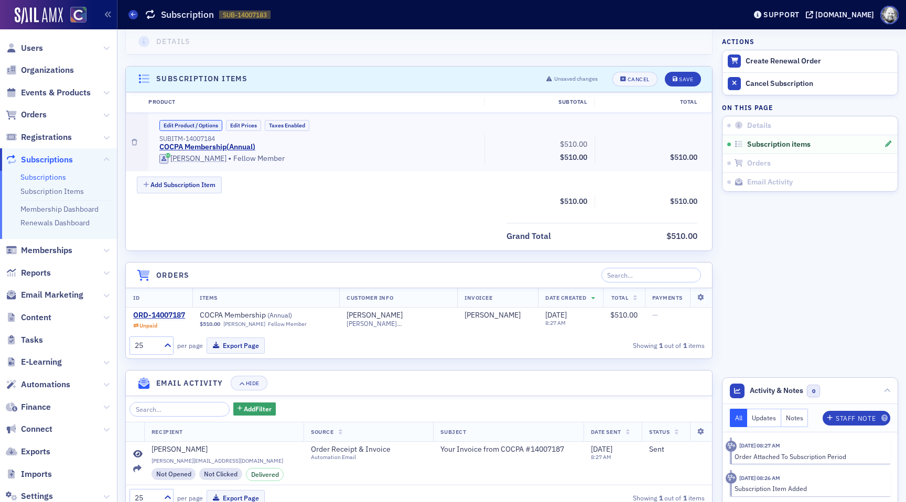
click at [196, 123] on button "Edit Product / Options" at bounding box center [190, 125] width 63 height 11
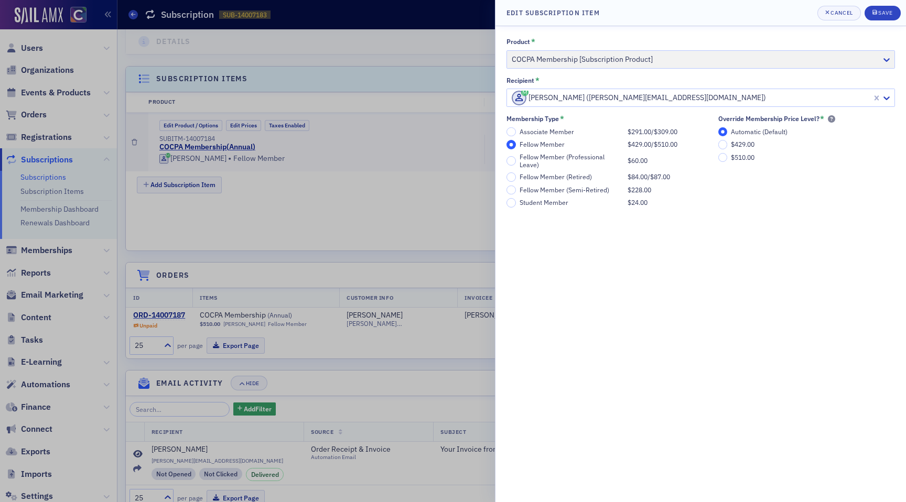
click at [563, 134] on div "Associate Member" at bounding box center [571, 132] width 103 height 8
click at [516, 134] on input "Associate Member $291.00 / $309.00" at bounding box center [511, 131] width 9 height 9
click at [550, 145] on div "Fellow Member" at bounding box center [571, 145] width 103 height 8
click at [516, 145] on input "Fellow Member $429.00 / $510.00" at bounding box center [511, 144] width 9 height 9
click at [883, 13] on div "Save" at bounding box center [886, 13] width 14 height 6
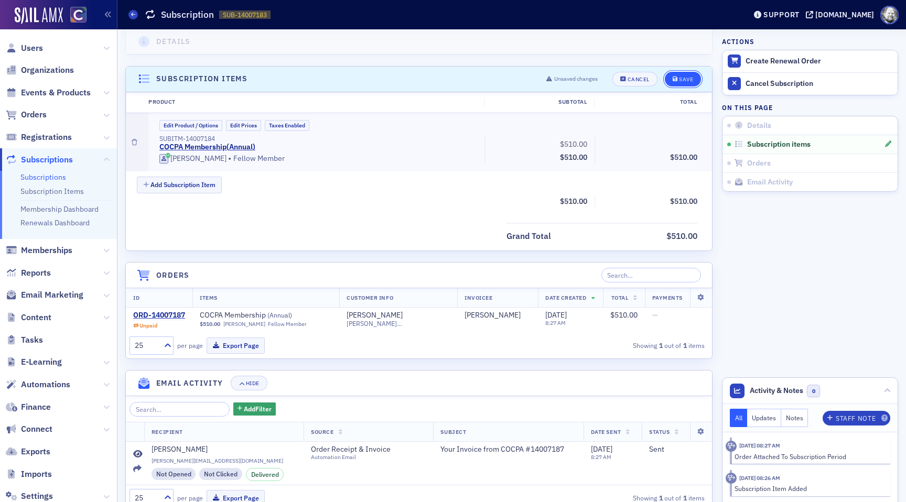
click at [681, 75] on button "Save" at bounding box center [683, 79] width 36 height 15
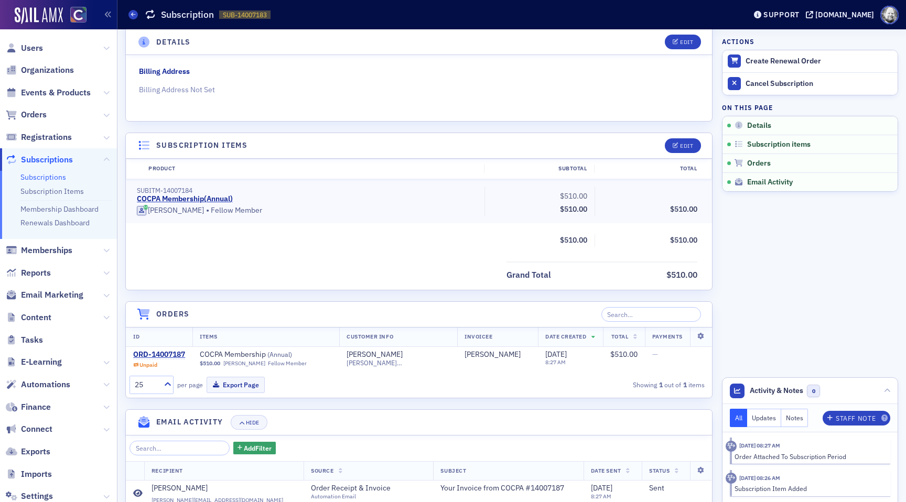
scroll to position [227, 0]
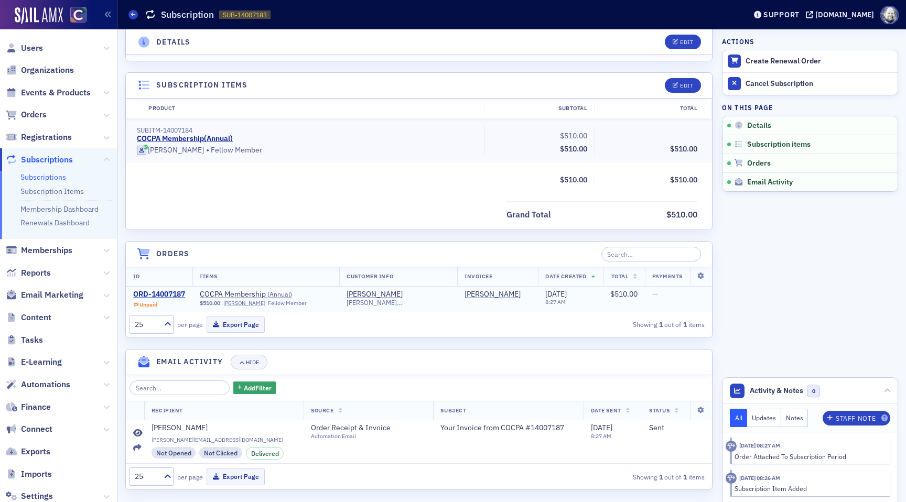
click at [157, 295] on div "ORD-14007187" at bounding box center [159, 294] width 52 height 9
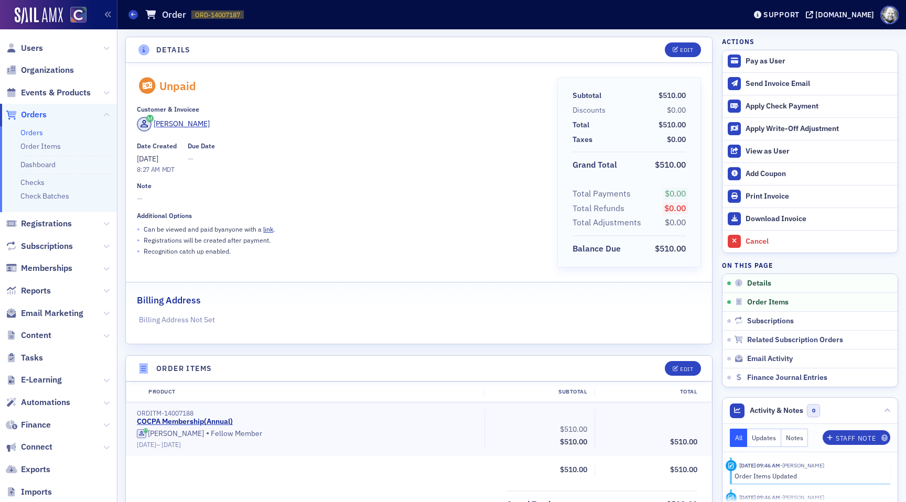
click at [465, 205] on div "Unpaid Customer & Invoicee [PERSON_NAME] Date Created [DATE] 8:27 AM MDT Due Da…" at bounding box center [339, 176] width 405 height 197
click at [771, 157] on button "View as User" at bounding box center [810, 151] width 175 height 23
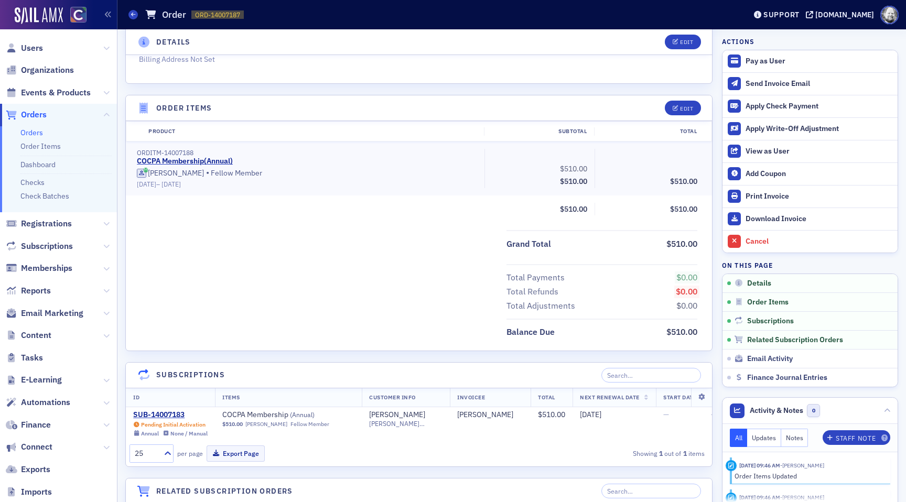
scroll to position [263, 0]
click at [167, 411] on div "SUB-14007183" at bounding box center [170, 413] width 74 height 9
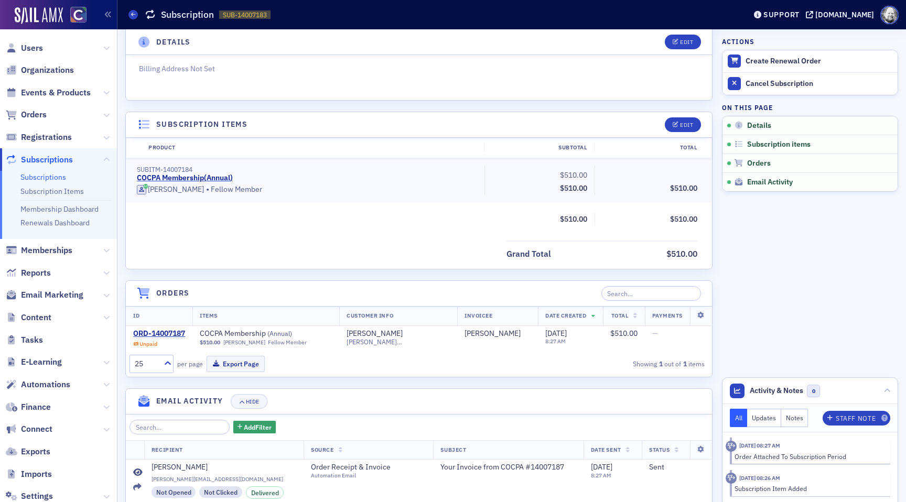
scroll to position [187, 0]
click at [166, 335] on div "ORD-14007187" at bounding box center [159, 334] width 52 height 9
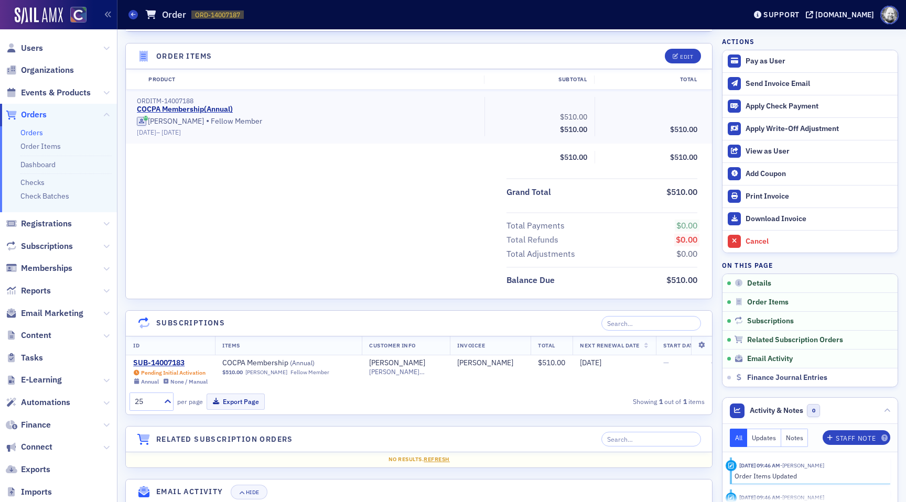
scroll to position [314, 0]
click at [176, 363] on div "SUB-14007183" at bounding box center [170, 362] width 74 height 9
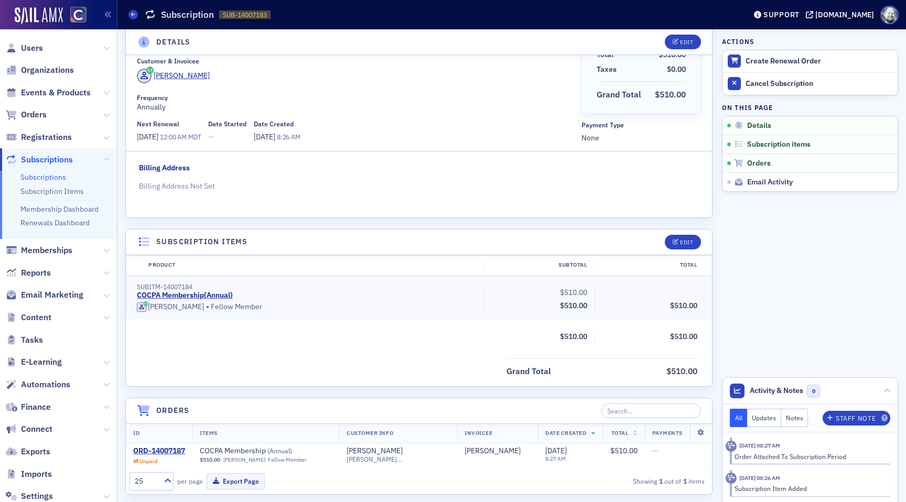
scroll to position [120, 0]
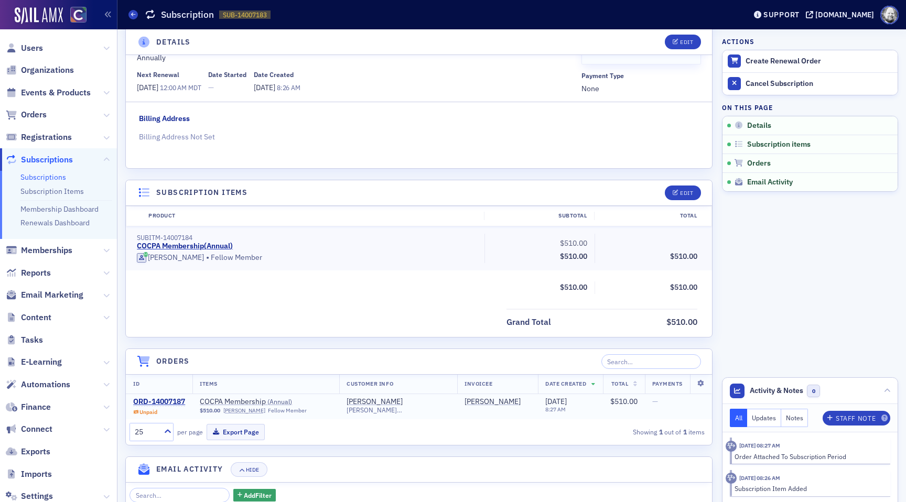
click at [161, 397] on td "ORD-14007187 Unpaid" at bounding box center [159, 407] width 67 height 26
click at [166, 411] on div "Unpaid" at bounding box center [159, 412] width 52 height 7
click at [166, 402] on div "ORD-14007187" at bounding box center [159, 402] width 52 height 9
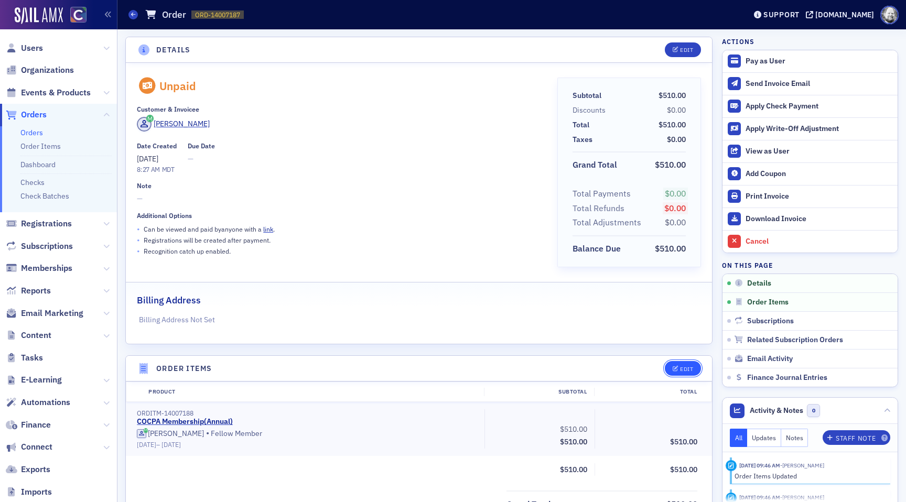
click at [675, 369] on icon "button" at bounding box center [676, 370] width 6 height 6
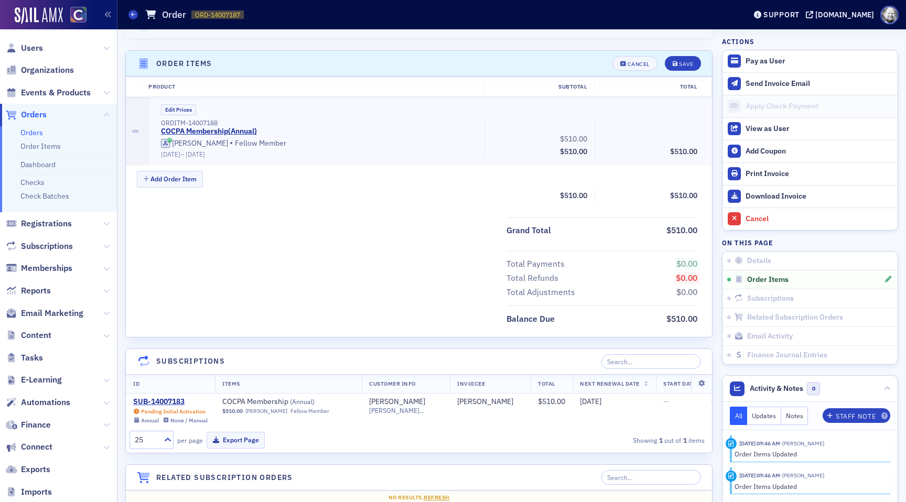
scroll to position [321, 0]
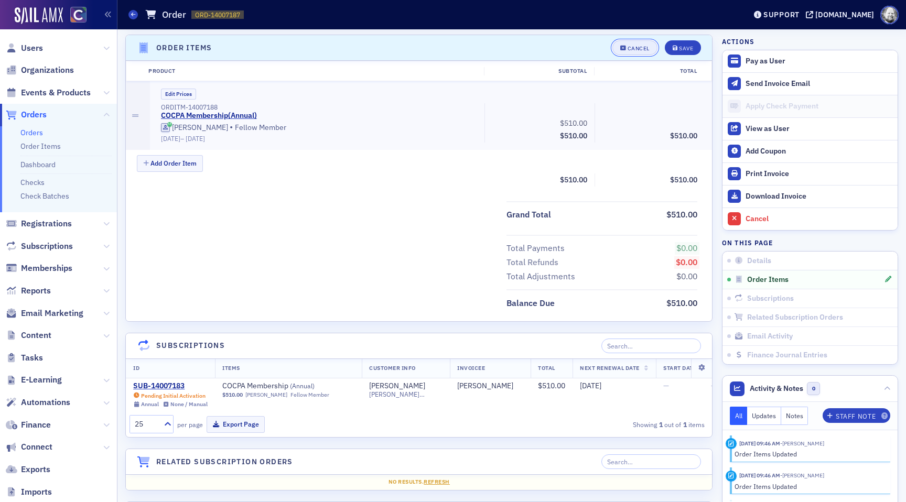
click at [634, 52] on button "Cancel" at bounding box center [635, 47] width 45 height 15
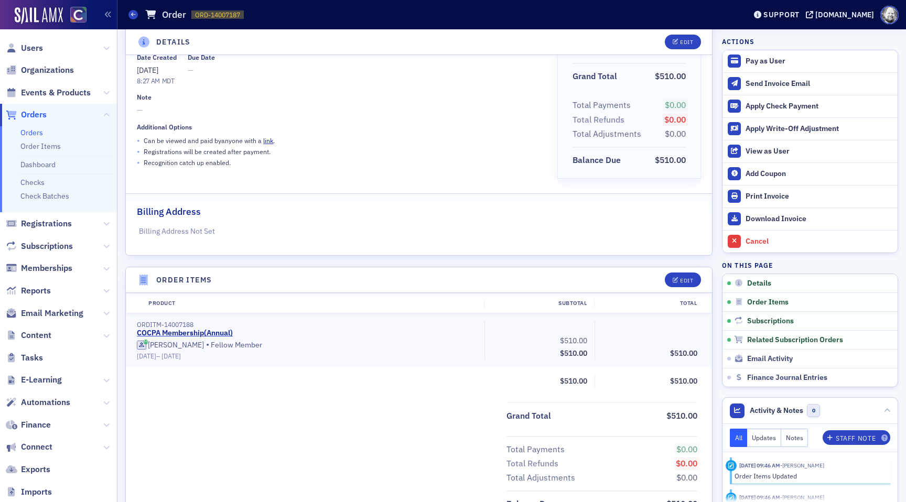
scroll to position [0, 0]
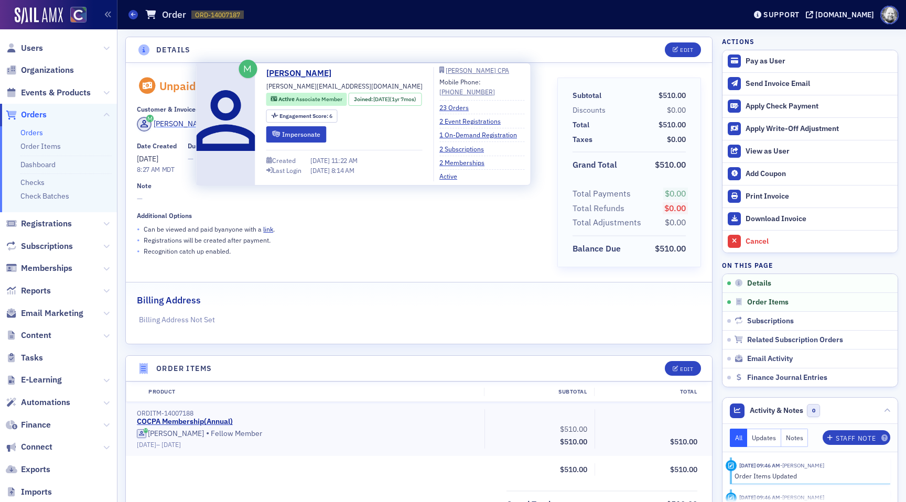
click at [171, 119] on div "[PERSON_NAME]" at bounding box center [182, 124] width 56 height 11
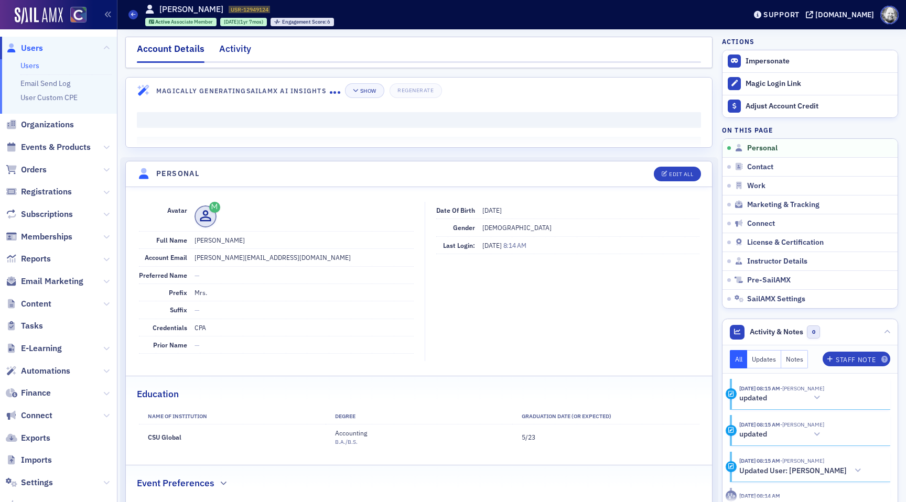
click at [245, 54] on div "Activity" at bounding box center [235, 51] width 32 height 19
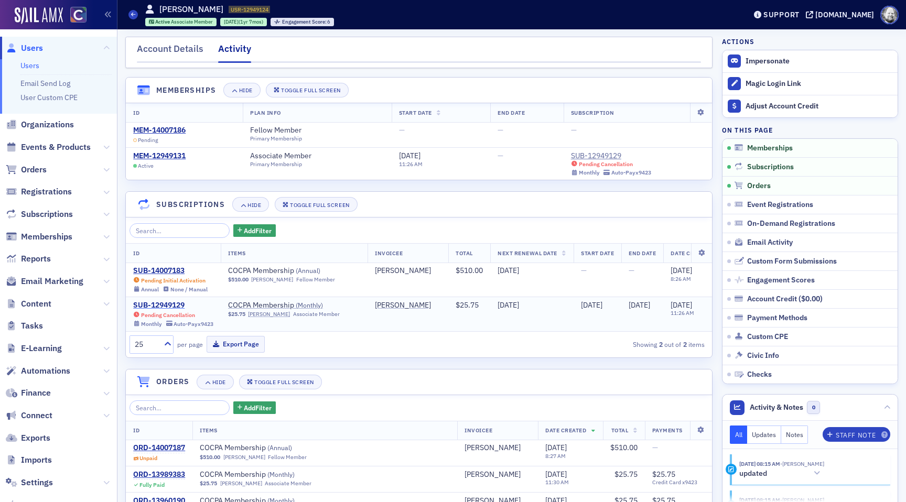
click at [181, 305] on div "SUB-12949129" at bounding box center [173, 305] width 80 height 9
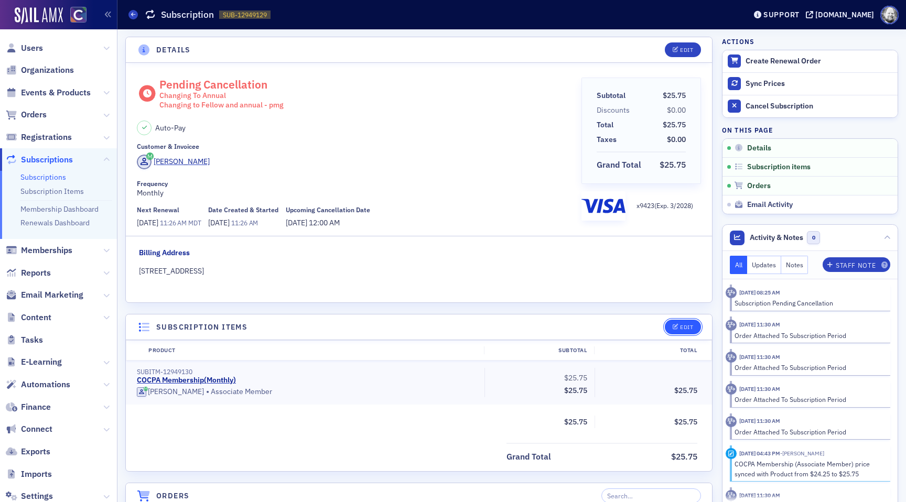
click at [675, 321] on button "Edit" at bounding box center [683, 327] width 36 height 15
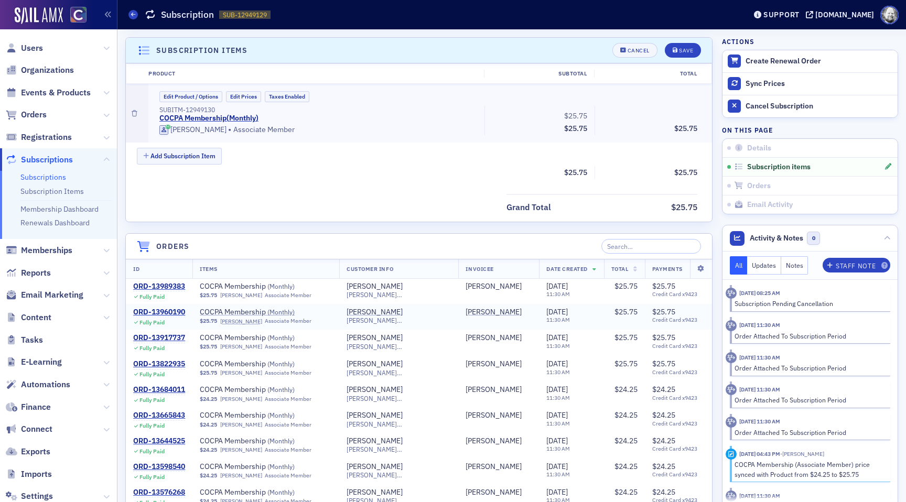
scroll to position [279, 0]
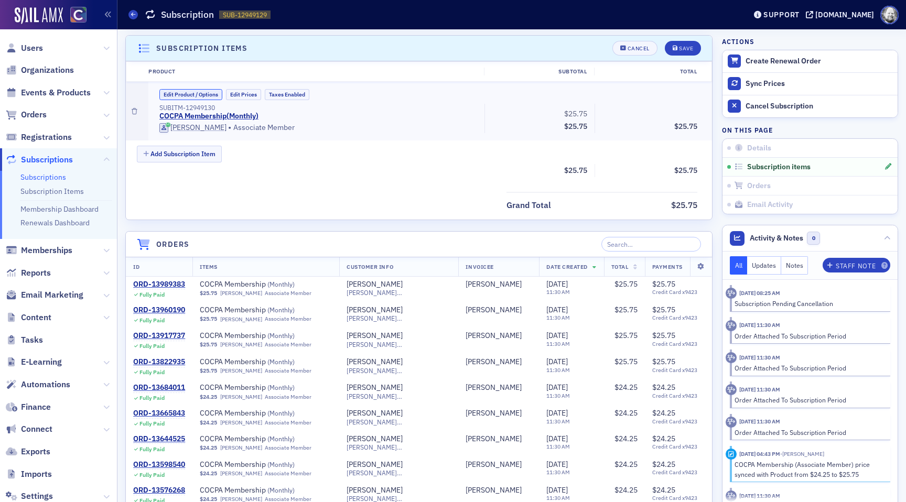
click at [209, 94] on button "Edit Product / Options" at bounding box center [190, 94] width 63 height 11
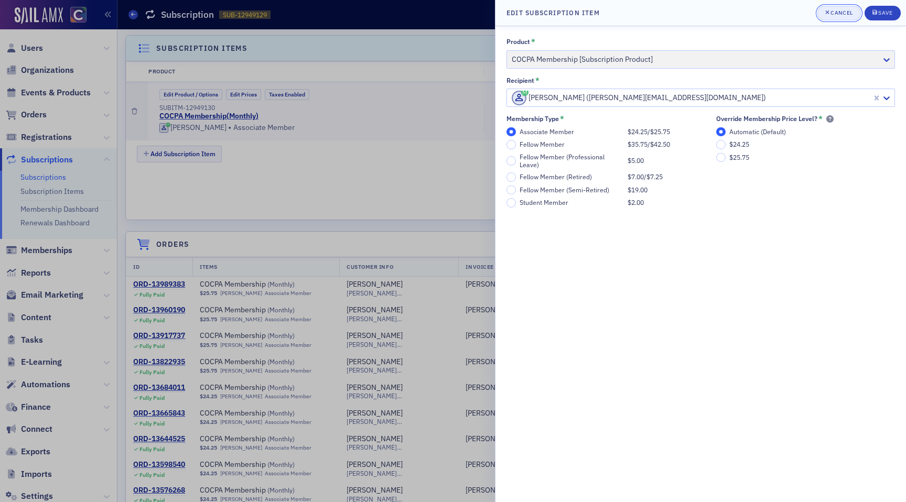
click at [840, 17] on span "Cancel" at bounding box center [840, 13] width 28 height 8
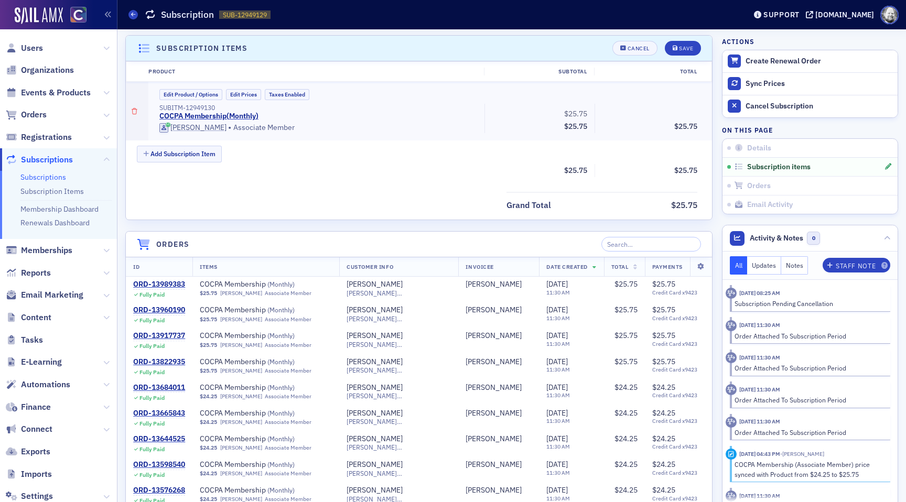
click at [134, 110] on icon "button" at bounding box center [135, 112] width 6 height 6
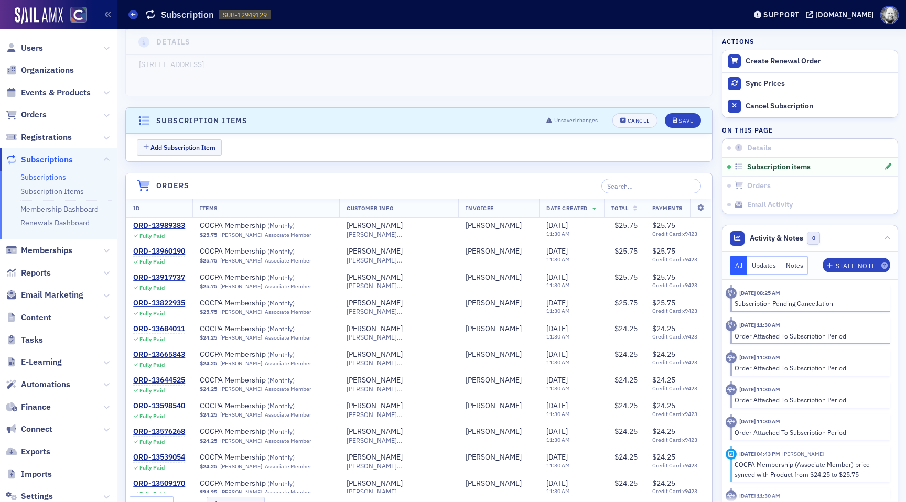
scroll to position [198, 0]
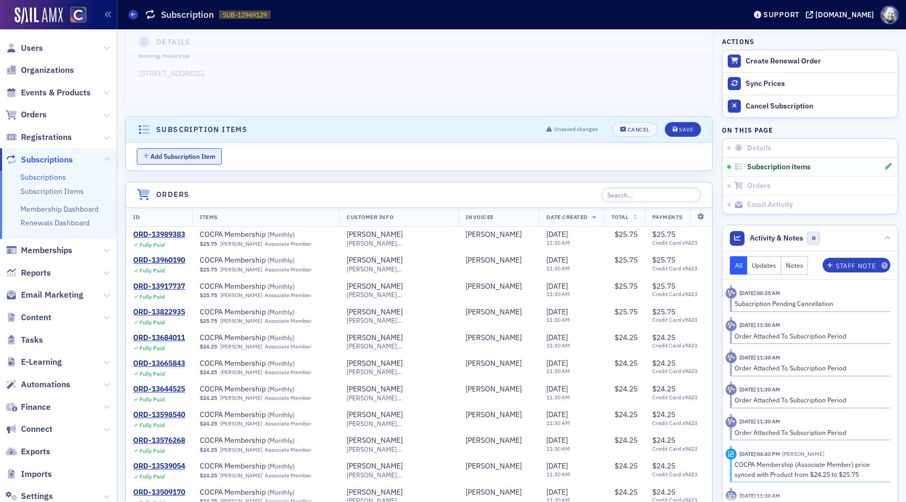
click at [184, 153] on button "Add Subscription Item" at bounding box center [179, 156] width 85 height 16
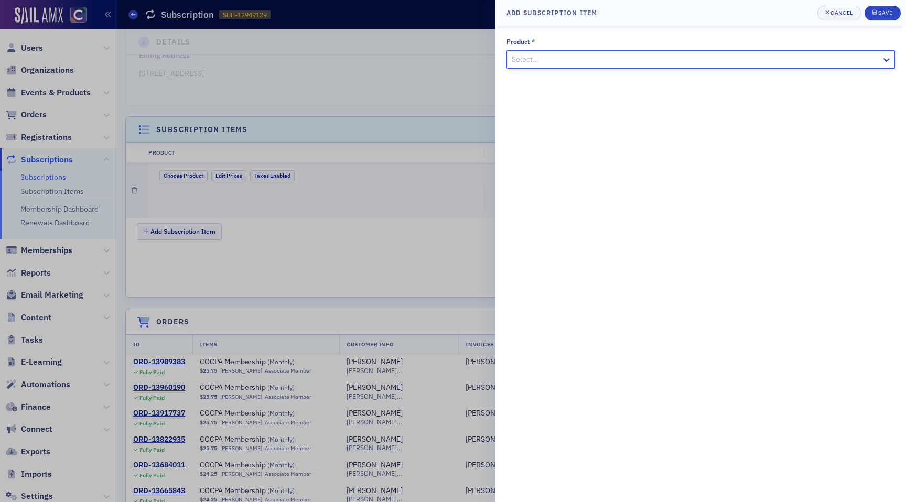
click at [578, 62] on div at bounding box center [696, 59] width 370 height 13
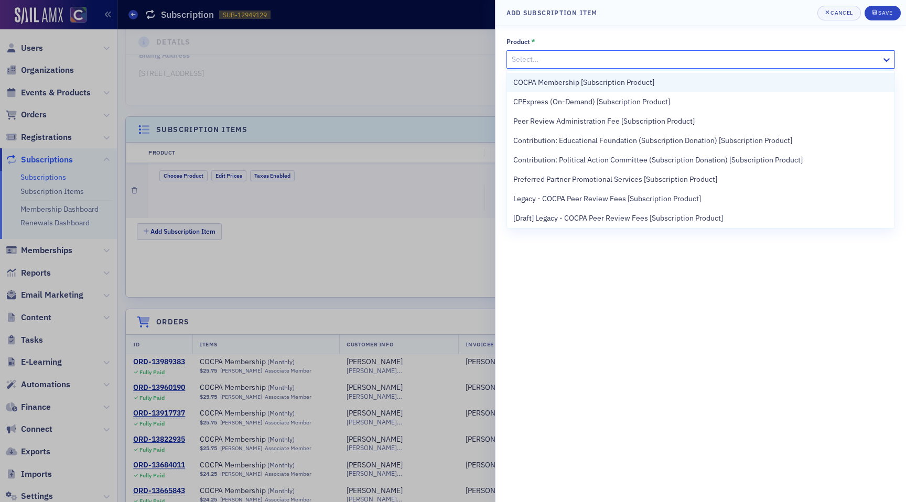
click at [581, 80] on span "COCPA Membership [Subscription Product]" at bounding box center [584, 82] width 141 height 11
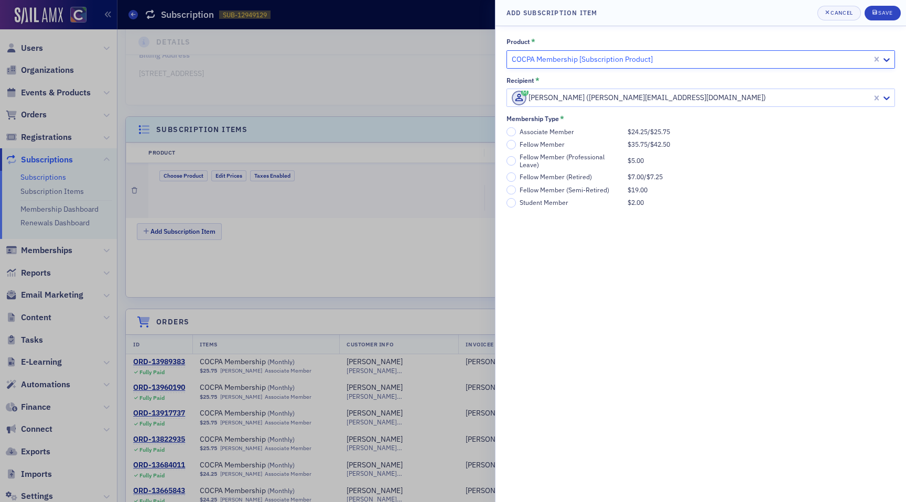
click at [547, 145] on div "Fellow Member" at bounding box center [571, 145] width 103 height 8
click at [516, 145] on input "Fellow Member $35.75 / $42.50" at bounding box center [511, 144] width 9 height 9
click at [831, 58] on div at bounding box center [691, 59] width 360 height 13
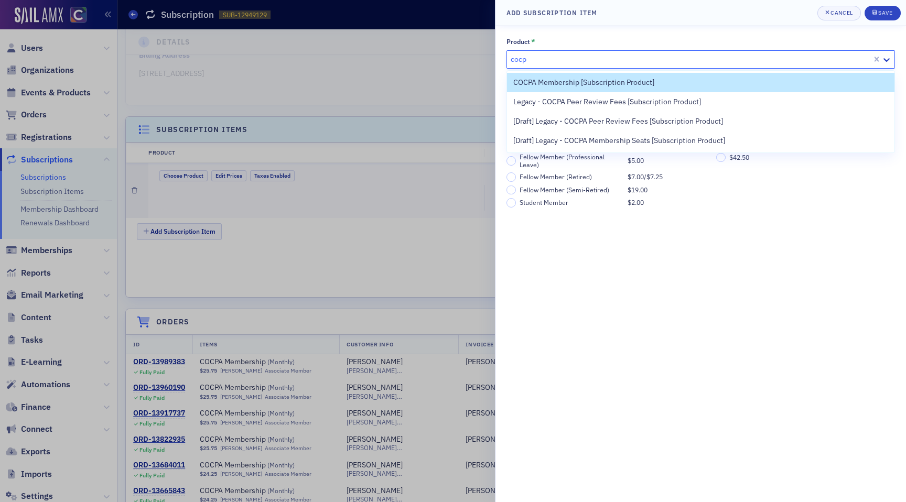
type input "cocpa"
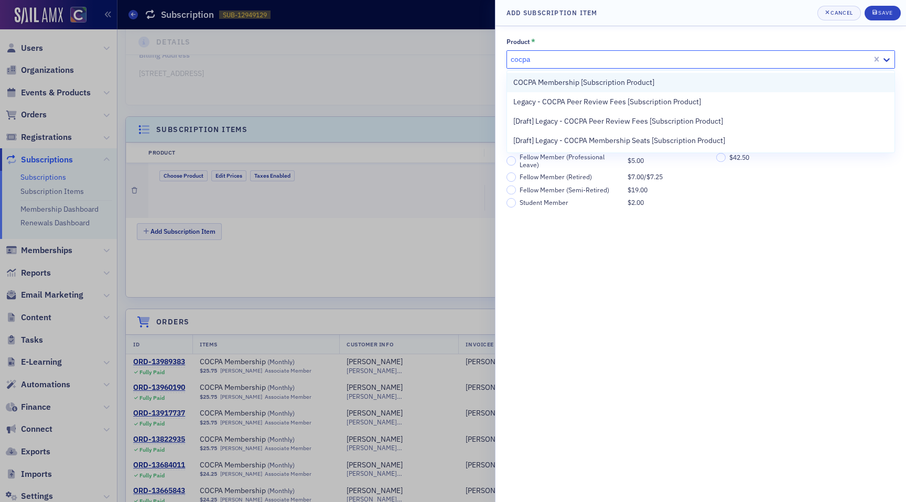
click at [658, 78] on div "COCPA Membership [Subscription Product]" at bounding box center [701, 82] width 375 height 11
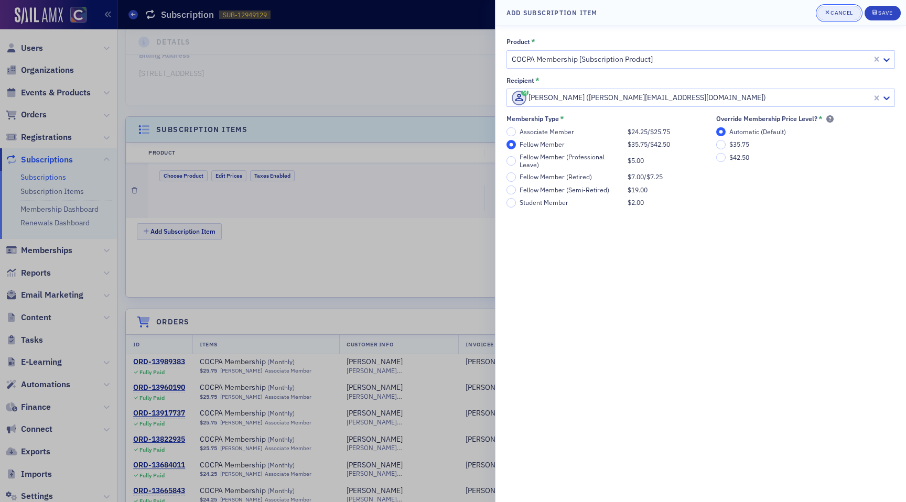
click at [843, 11] on div "Cancel" at bounding box center [842, 13] width 22 height 6
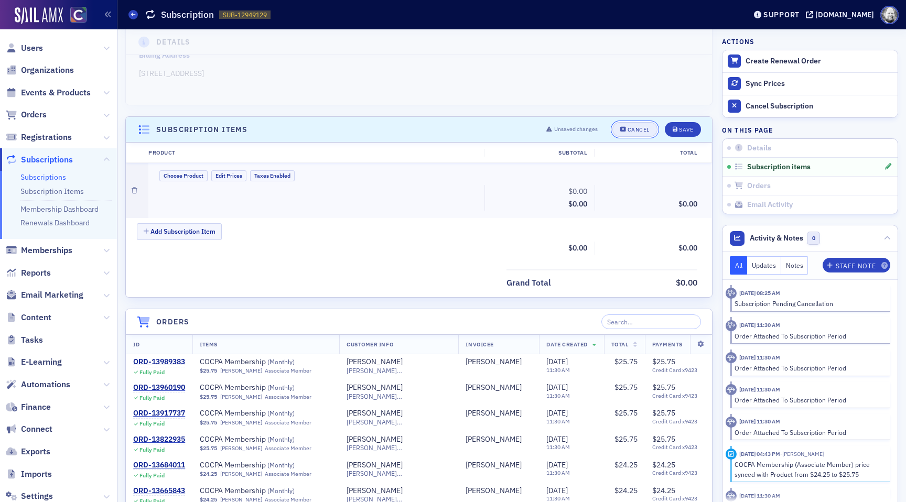
click at [630, 129] on div "Cancel" at bounding box center [639, 130] width 22 height 6
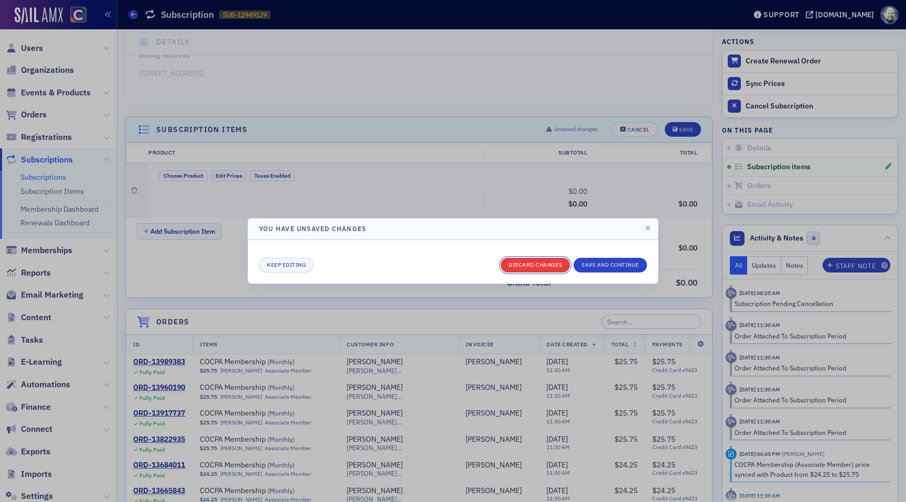
click at [515, 263] on button "Discard changes" at bounding box center [535, 265] width 69 height 15
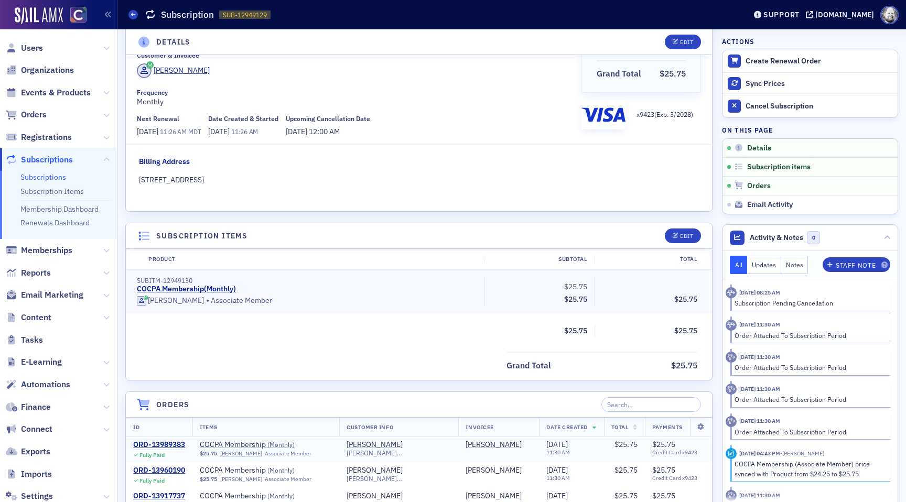
scroll to position [0, 0]
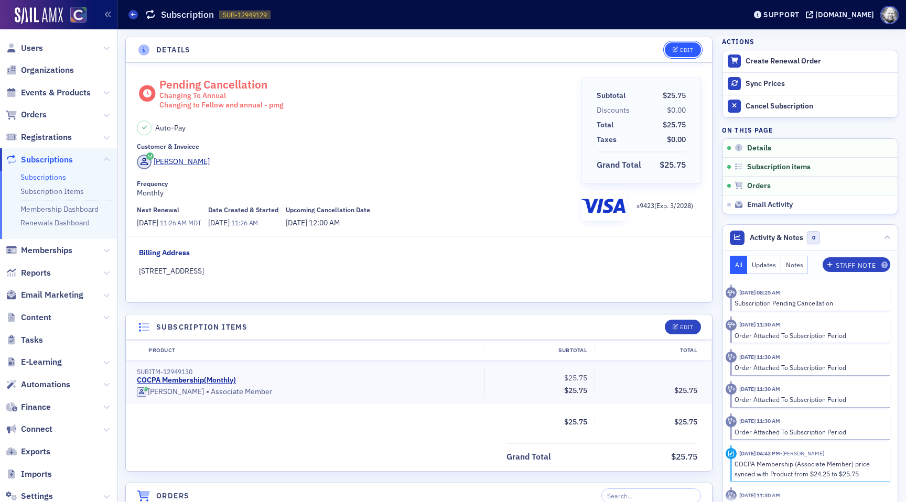
click at [690, 53] on button "Edit" at bounding box center [683, 49] width 36 height 15
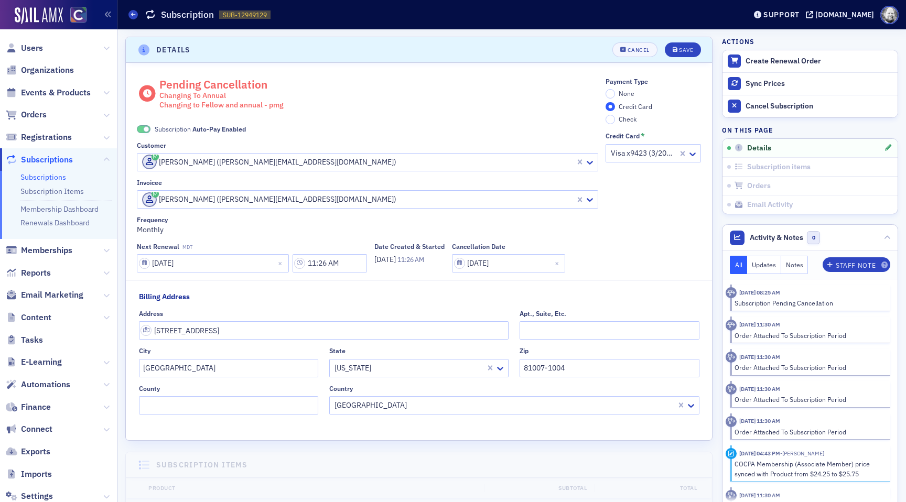
scroll to position [2, 0]
click at [137, 224] on div "Frequency Monthly" at bounding box center [368, 223] width 462 height 19
drag, startPoint x: 137, startPoint y: 224, endPoint x: 166, endPoint y: 226, distance: 28.9
click at [166, 226] on div "Frequency Monthly" at bounding box center [368, 223] width 462 height 19
click at [184, 227] on div "Frequency Monthly" at bounding box center [368, 223] width 462 height 19
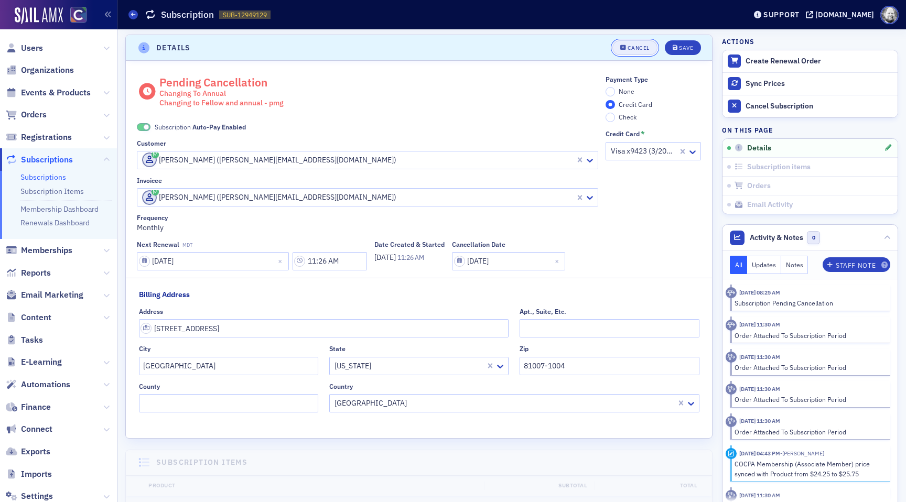
click at [631, 44] on button "Cancel" at bounding box center [635, 47] width 45 height 15
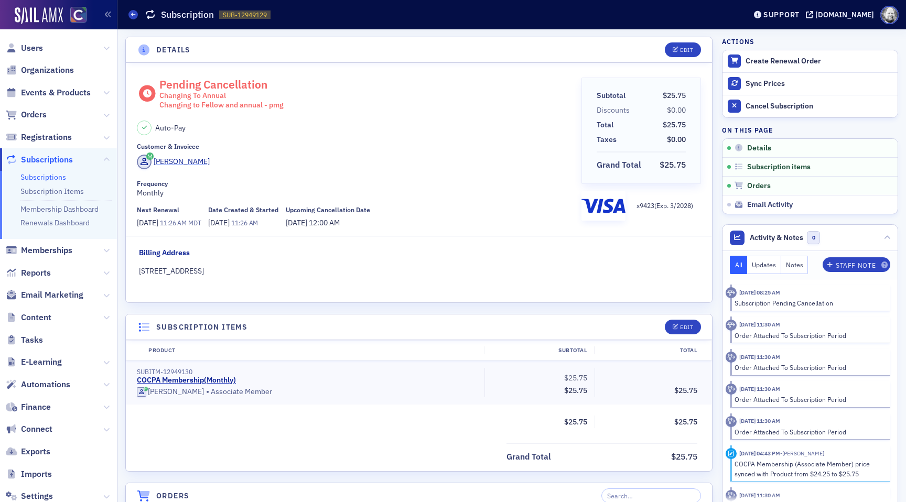
click at [186, 161] on div "[PERSON_NAME]" at bounding box center [182, 161] width 56 height 11
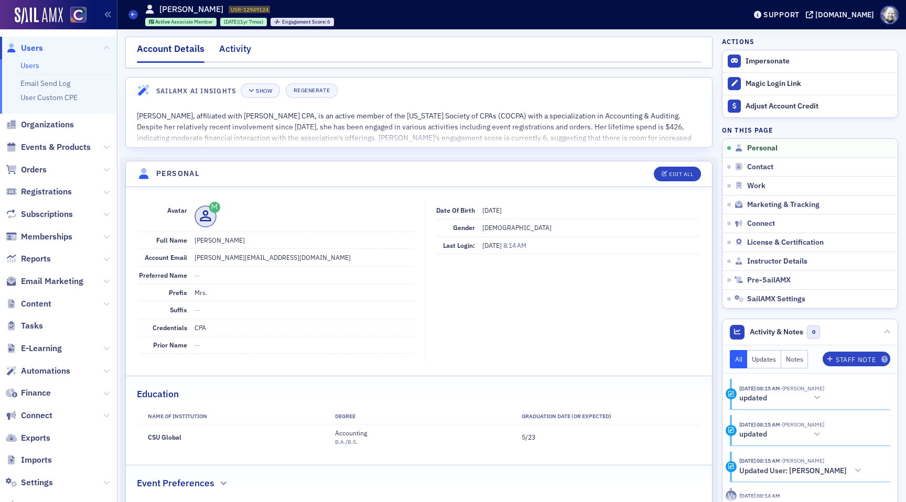
click at [248, 46] on div "Activity" at bounding box center [235, 51] width 32 height 19
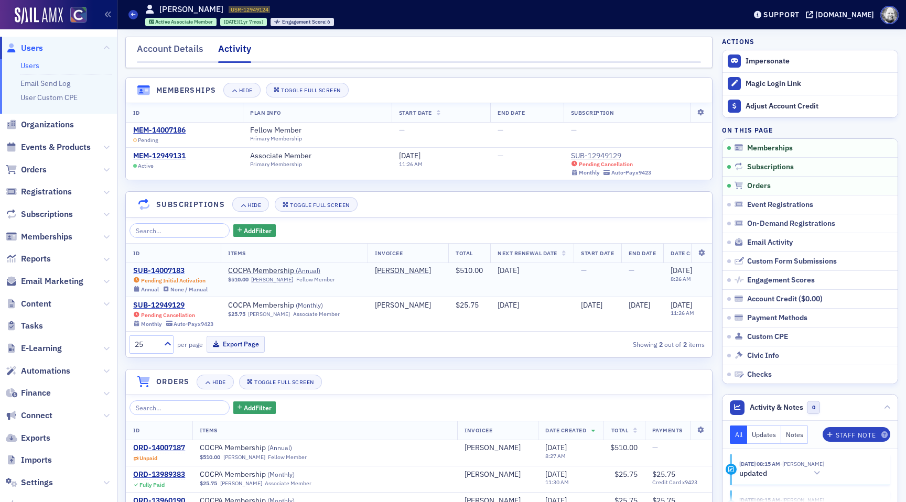
click at [162, 270] on div "SUB-14007183" at bounding box center [170, 270] width 74 height 9
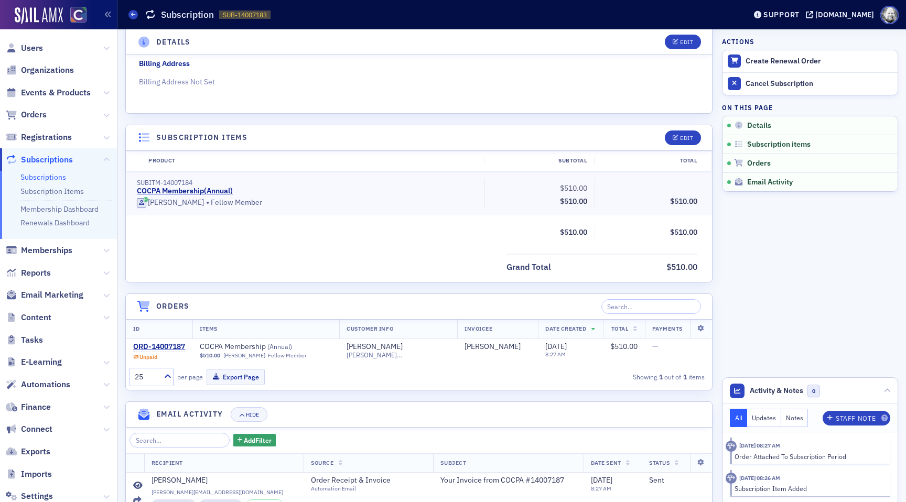
scroll to position [222, 0]
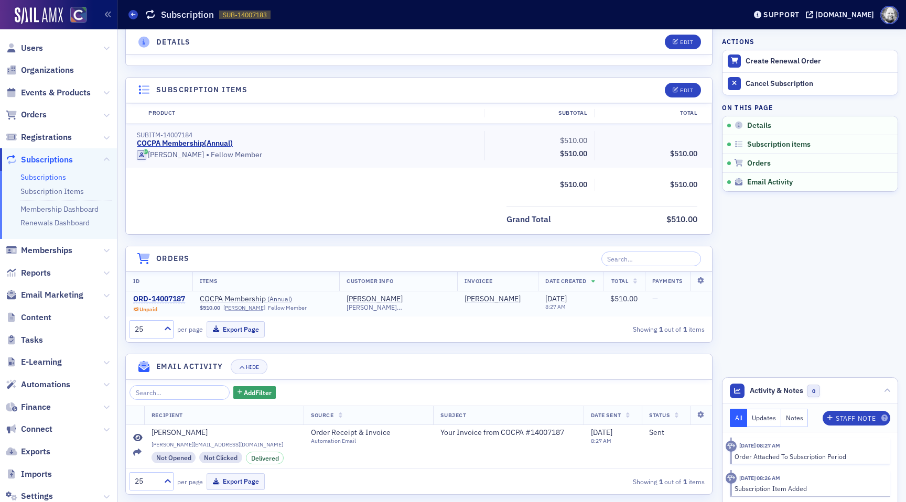
click at [171, 300] on div "ORD-14007187" at bounding box center [159, 299] width 52 height 9
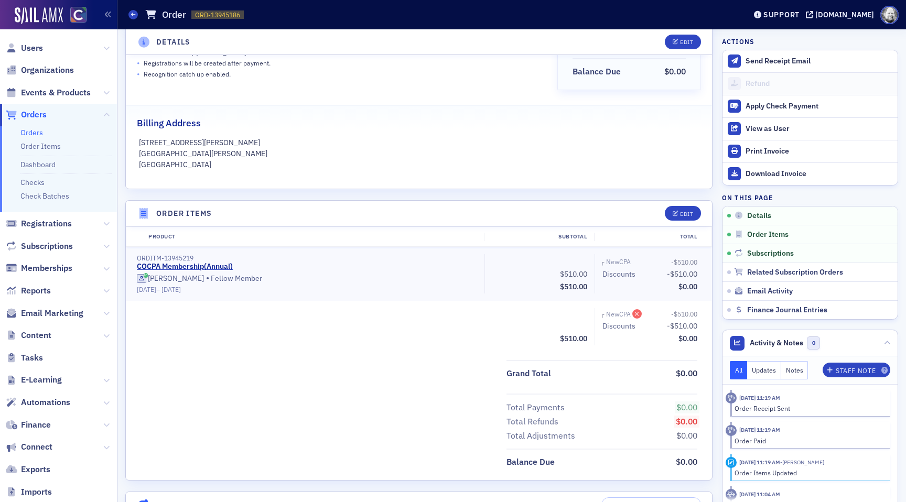
scroll to position [181, 0]
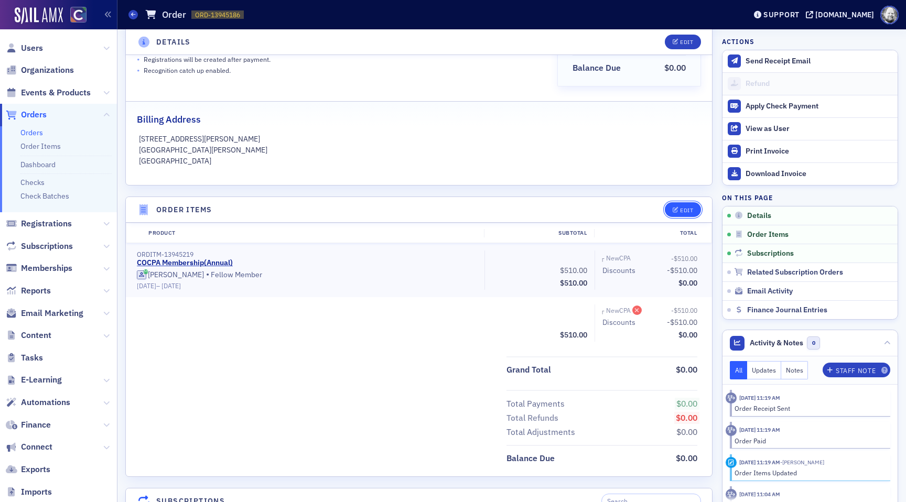
click at [673, 206] on button "Edit" at bounding box center [683, 209] width 36 height 15
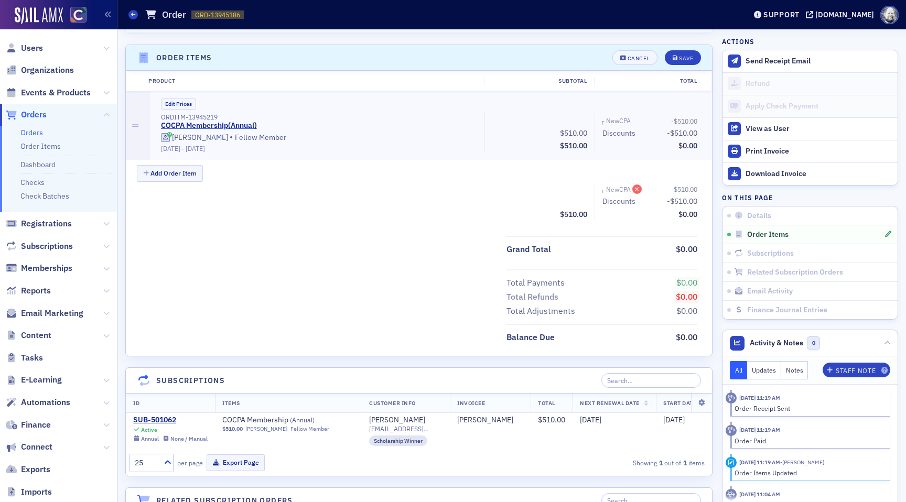
scroll to position [343, 0]
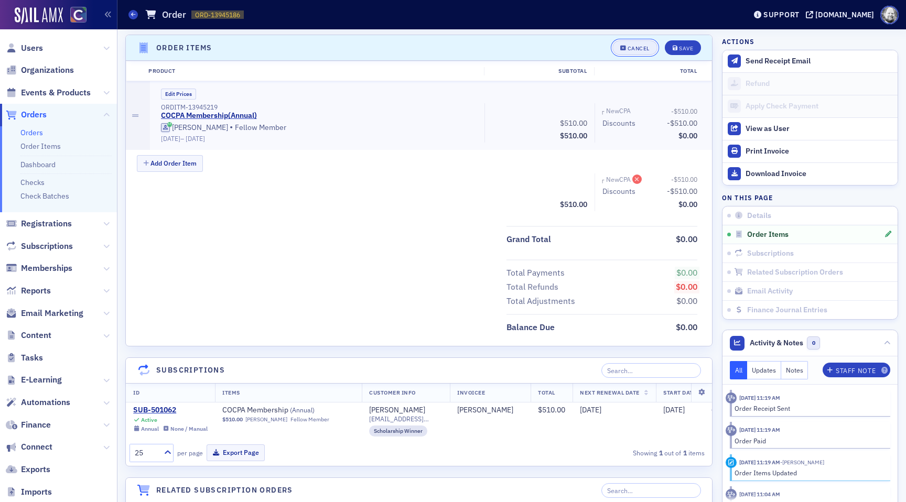
click at [643, 46] on div "Cancel" at bounding box center [639, 49] width 22 height 6
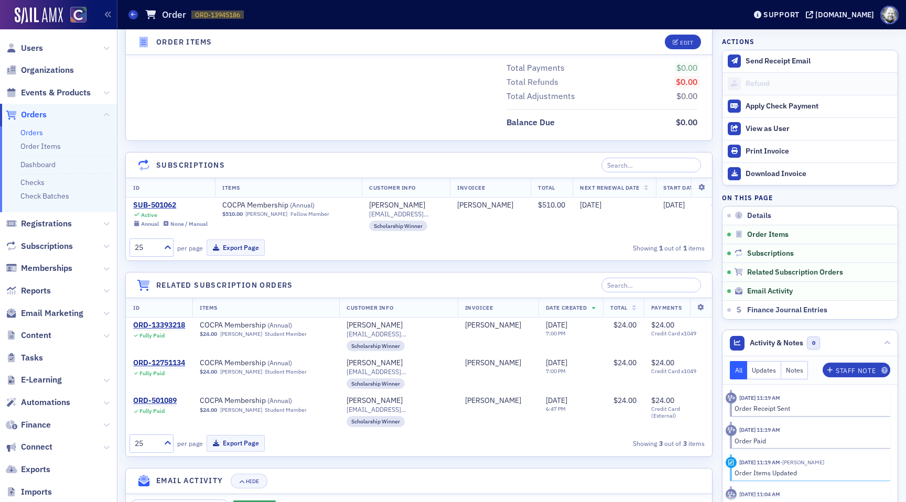
scroll to position [519, 0]
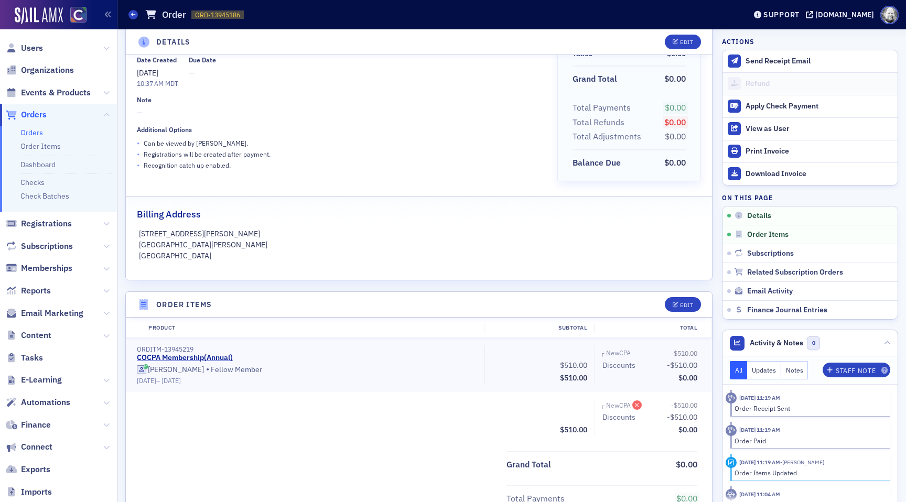
scroll to position [58, 0]
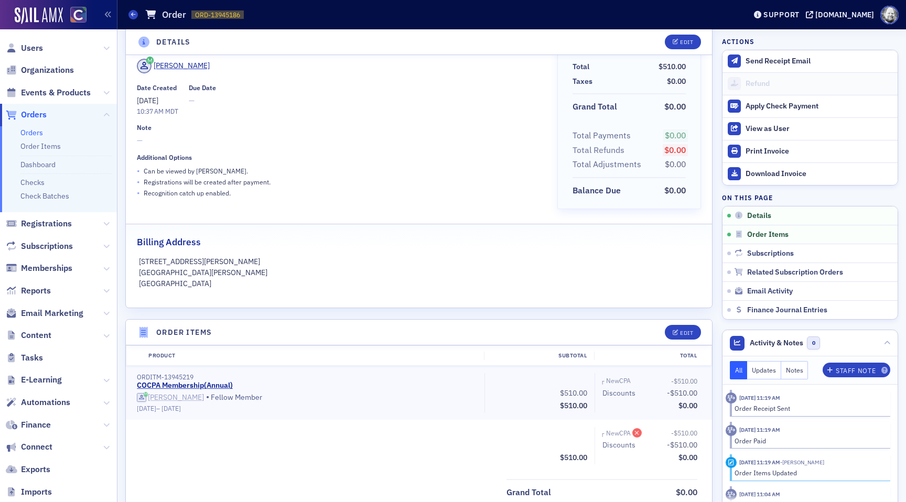
click at [183, 397] on div "[PERSON_NAME]" at bounding box center [176, 397] width 56 height 9
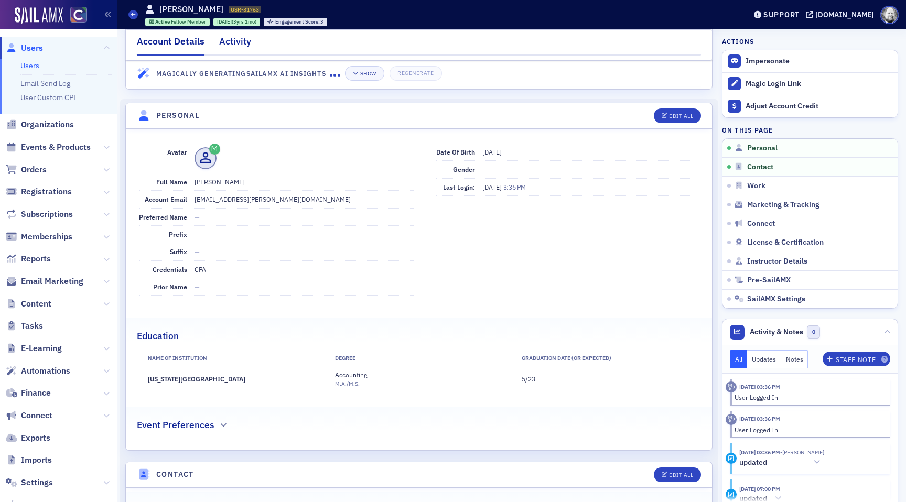
click at [237, 46] on div "Activity" at bounding box center [235, 44] width 32 height 19
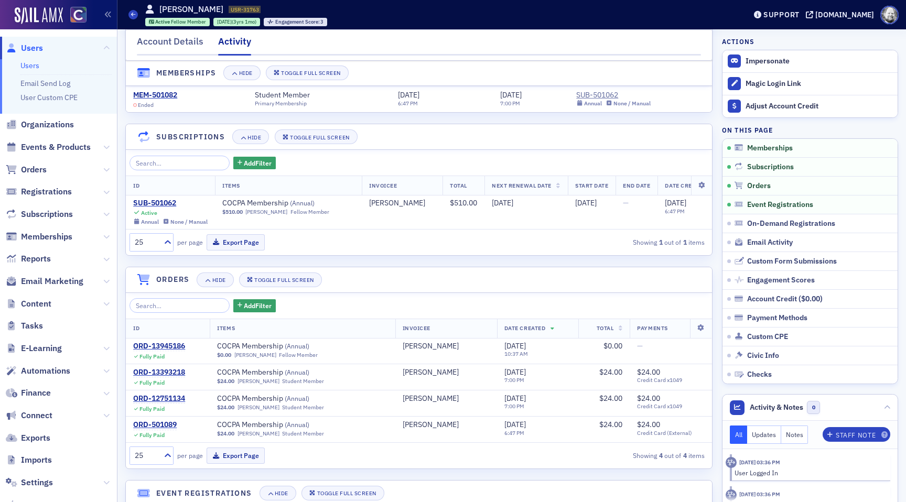
scroll to position [67, 0]
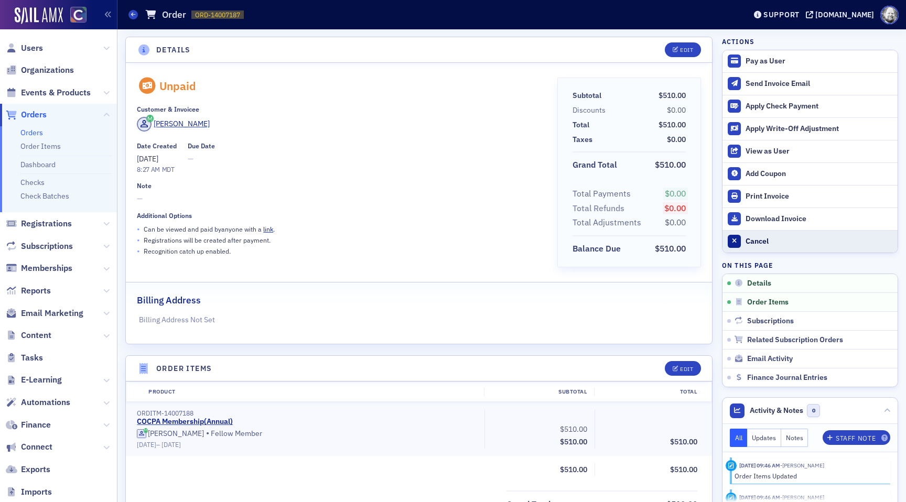
click at [763, 246] on button "Cancel" at bounding box center [810, 241] width 175 height 23
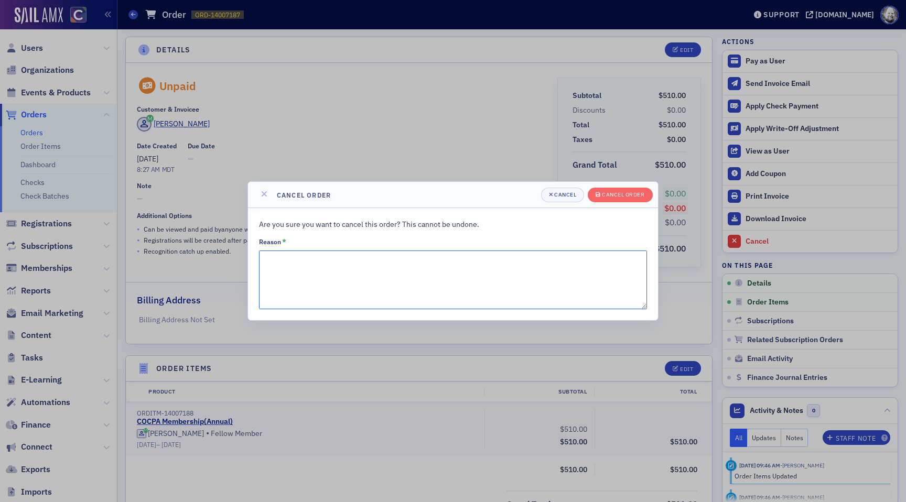
click at [465, 276] on textarea "Reason *" at bounding box center [453, 280] width 388 height 59
type textarea "Won't accept coupons."
click at [621, 193] on div "Cancel order" at bounding box center [623, 195] width 42 height 6
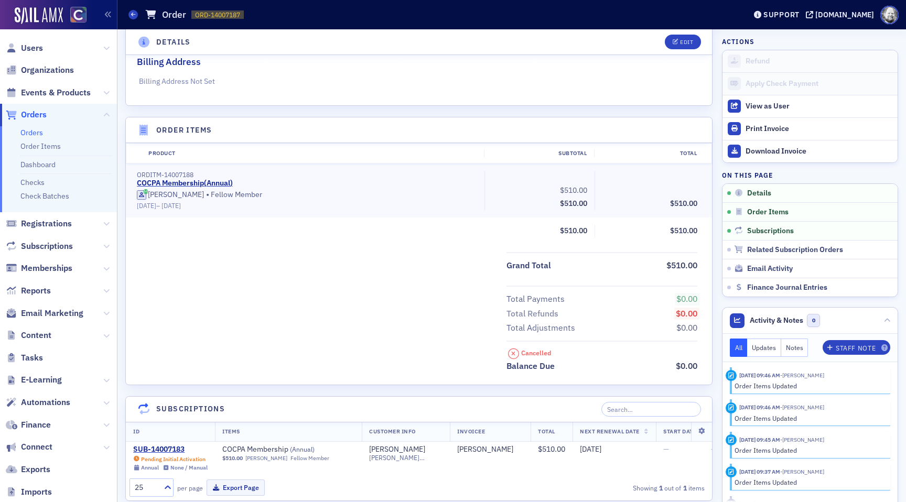
scroll to position [252, 0]
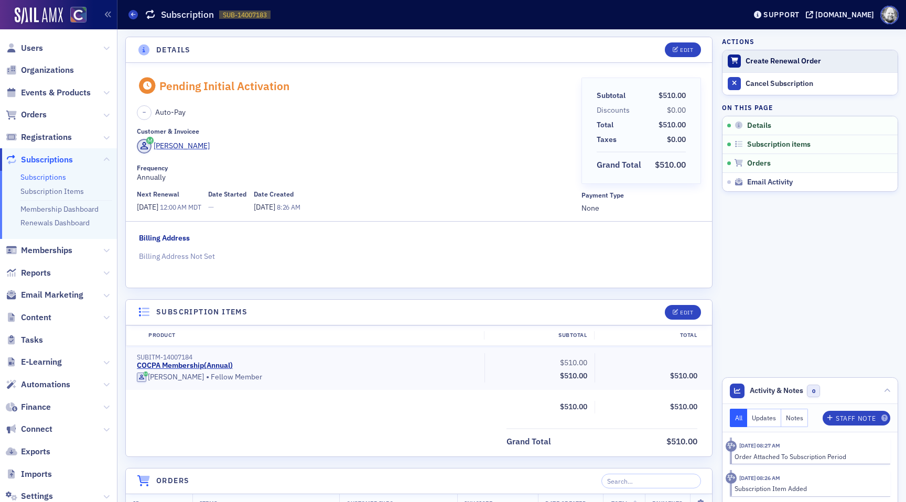
click at [766, 62] on div "Create Renewal Order" at bounding box center [819, 61] width 147 height 9
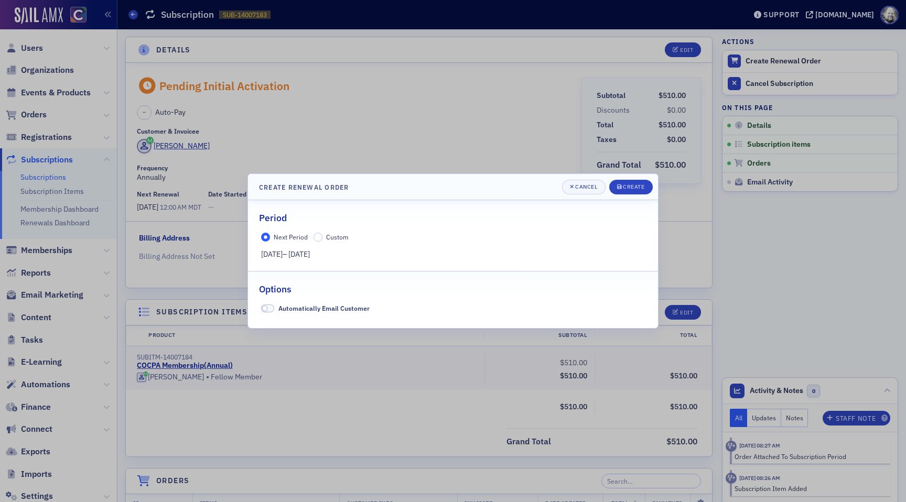
click at [342, 236] on span "Custom" at bounding box center [337, 237] width 23 height 8
click at [323, 236] on input "Custom" at bounding box center [318, 237] width 9 height 9
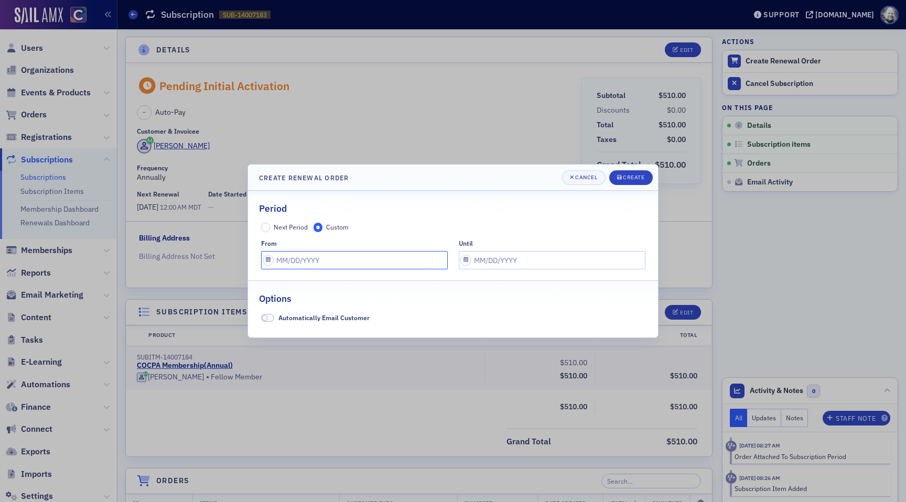
select select "7"
select select "2025"
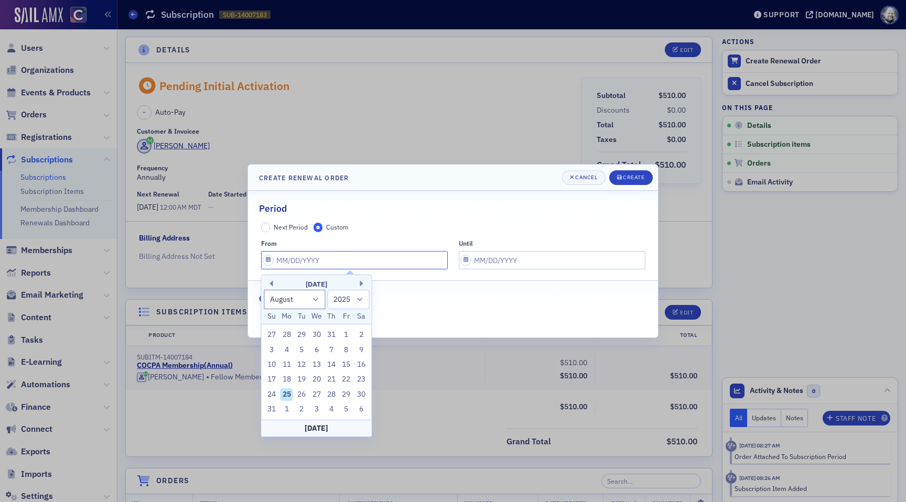
click at [325, 258] on input "text" at bounding box center [354, 260] width 187 height 18
click at [361, 284] on button "Next Month" at bounding box center [363, 284] width 6 height 6
select select "8"
click at [360, 336] on div "6" at bounding box center [361, 335] width 13 height 13
type input "09/06/2025"
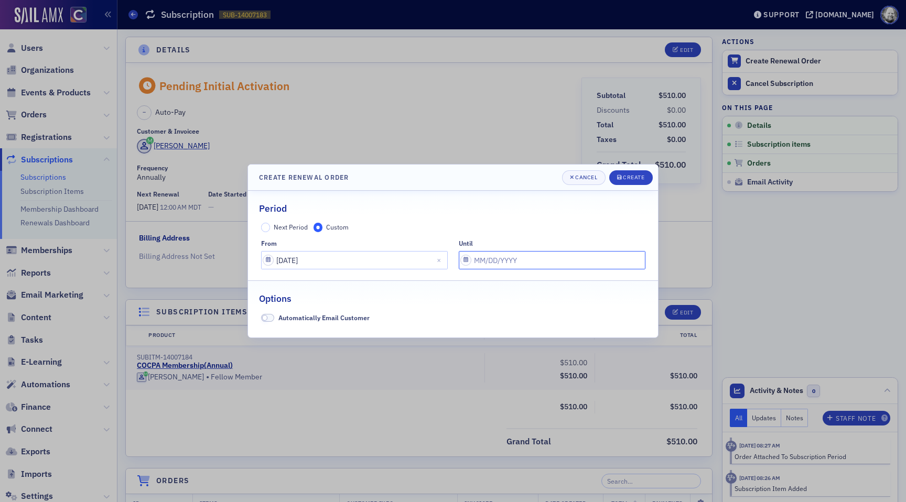
click at [508, 263] on input "text" at bounding box center [552, 260] width 187 height 18
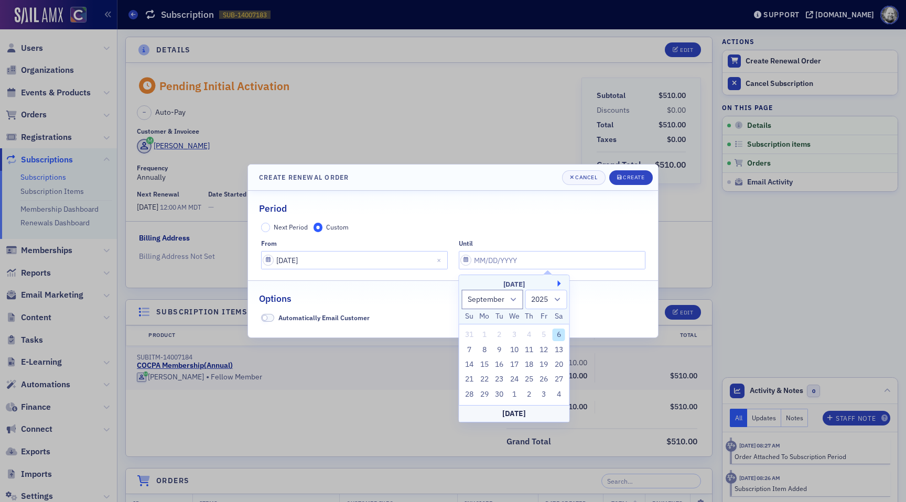
click at [563, 281] on button "Next Month" at bounding box center [561, 284] width 6 height 6
click at [562, 283] on button "Next Month" at bounding box center [561, 284] width 6 height 6
click at [546, 259] on input "text" at bounding box center [552, 260] width 187 height 18
click at [467, 284] on button "Previous Month" at bounding box center [468, 284] width 6 height 6
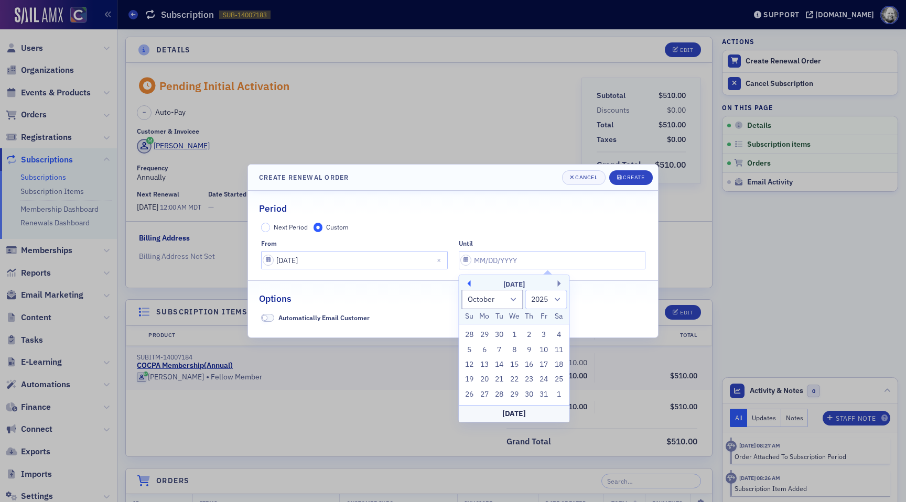
select select "8"
click at [561, 333] on div "6" at bounding box center [559, 335] width 13 height 13
type input "09/06/2025"
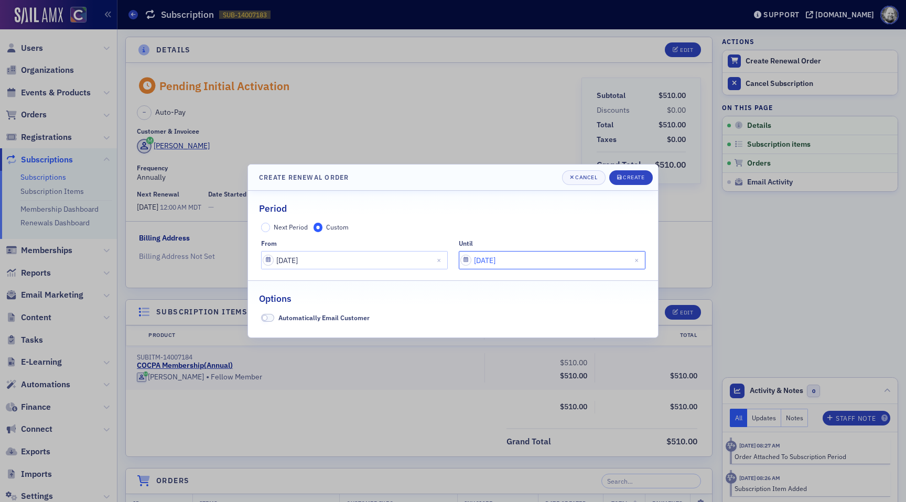
click at [531, 262] on input "09/06/2025" at bounding box center [552, 260] width 187 height 18
select select "8"
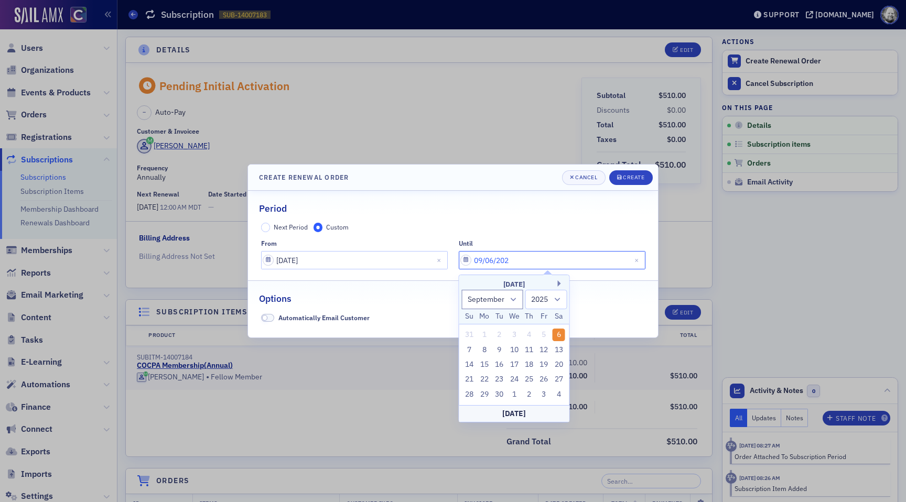
type input "09/06/2026"
select select "2026"
type input "09/06/2026"
click at [501, 208] on div "Period" at bounding box center [453, 203] width 388 height 25
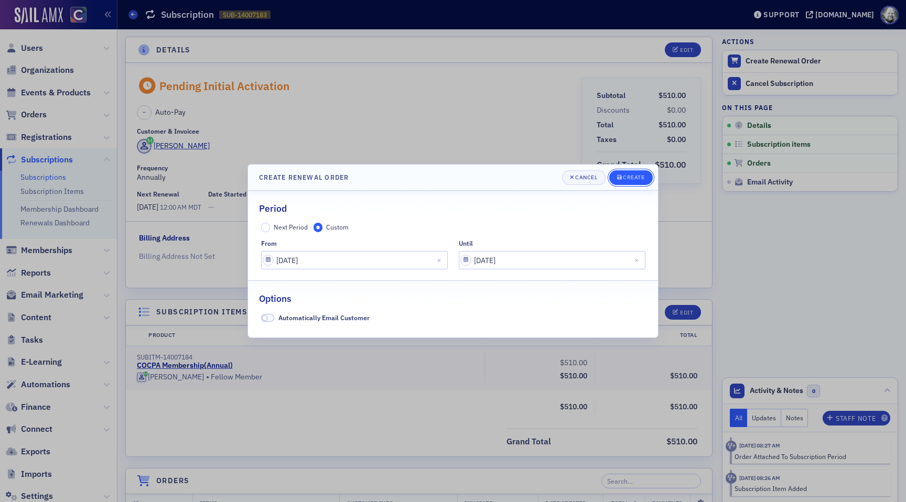
click at [637, 181] on span "Create" at bounding box center [631, 178] width 28 height 8
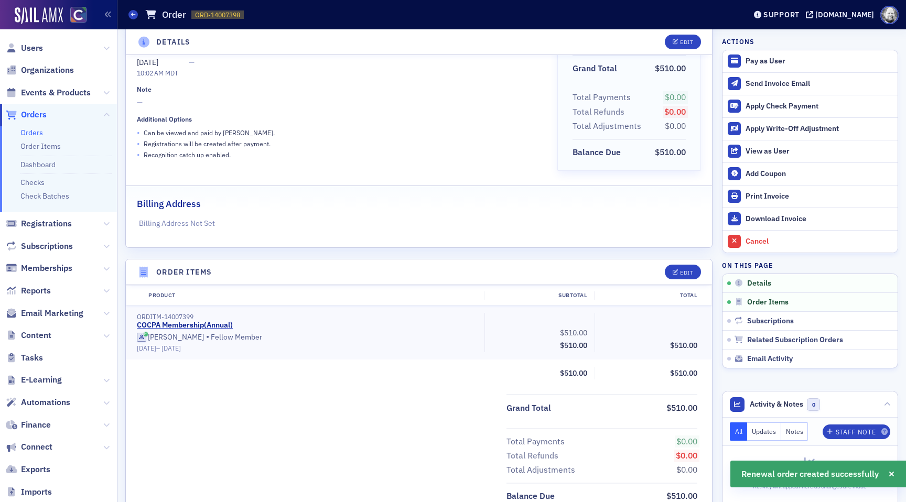
scroll to position [102, 0]
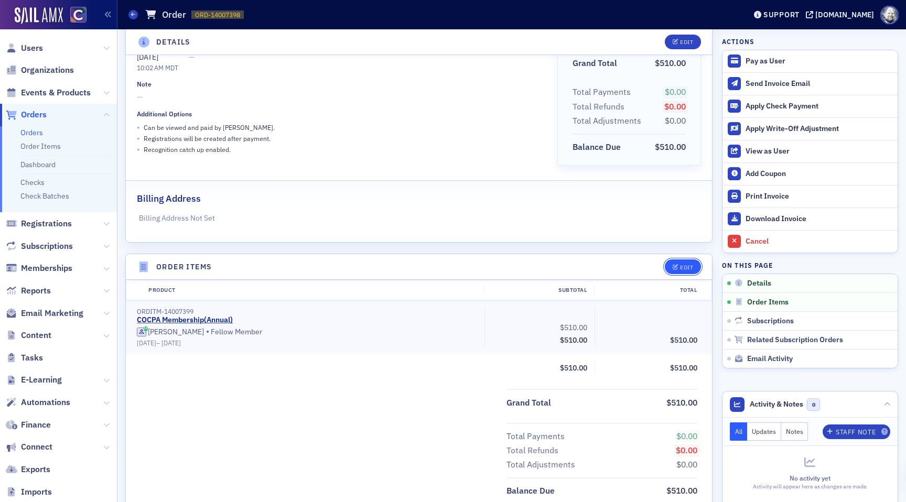
click at [672, 260] on div "Edit" at bounding box center [680, 267] width 44 height 15
click at [675, 265] on icon "button" at bounding box center [676, 268] width 6 height 6
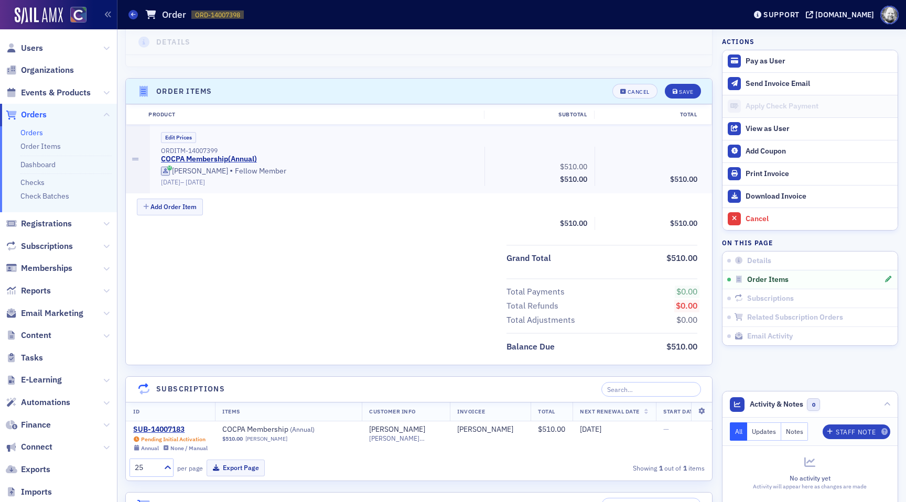
scroll to position [321, 0]
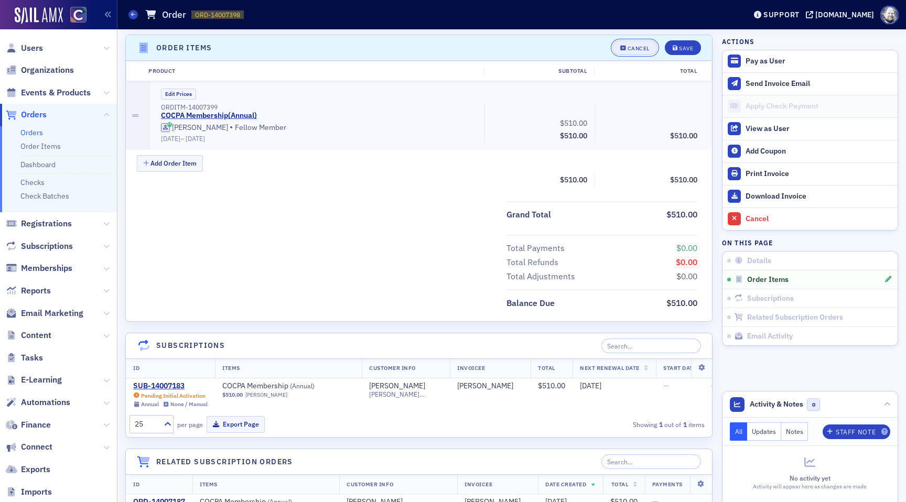
click at [634, 49] on div "Cancel" at bounding box center [639, 49] width 22 height 6
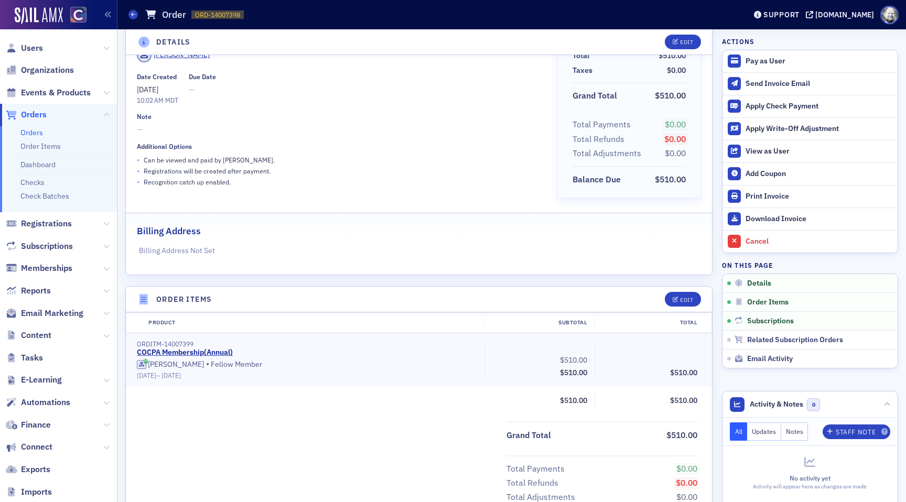
scroll to position [0, 0]
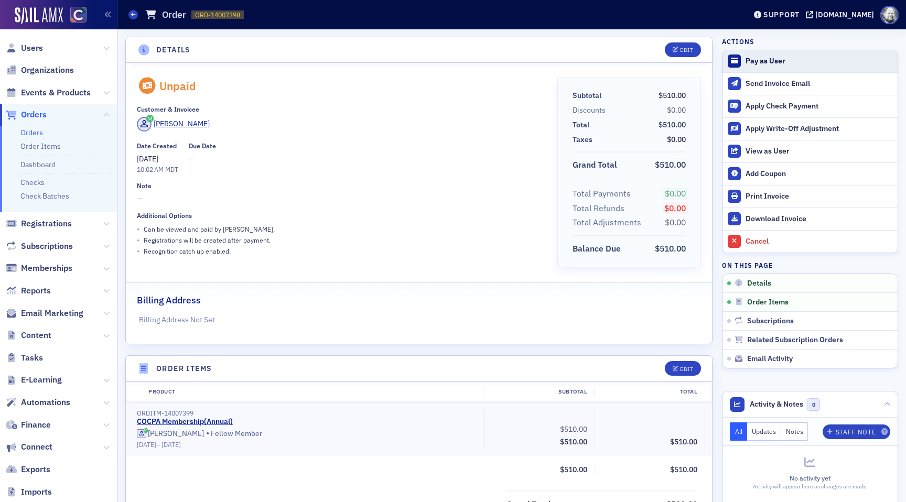
click at [761, 63] on div "Pay as User" at bounding box center [819, 61] width 147 height 9
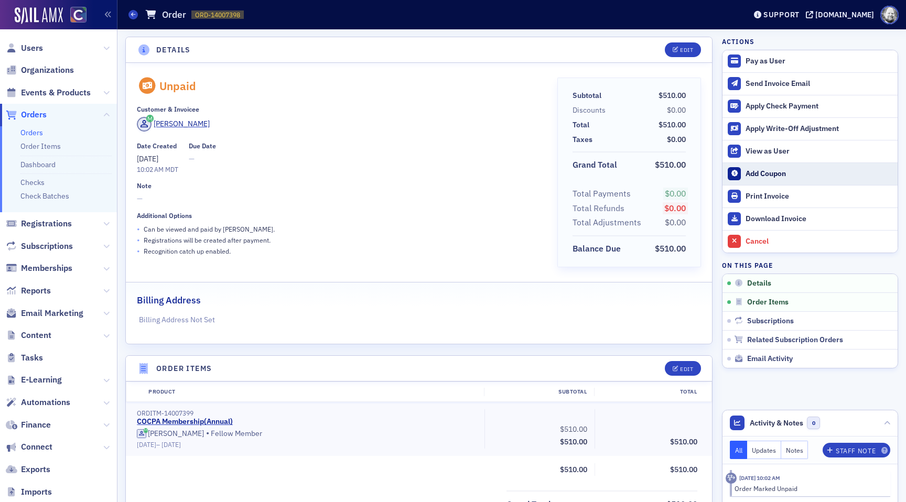
click at [762, 181] on button "Add Coupon" at bounding box center [810, 174] width 175 height 23
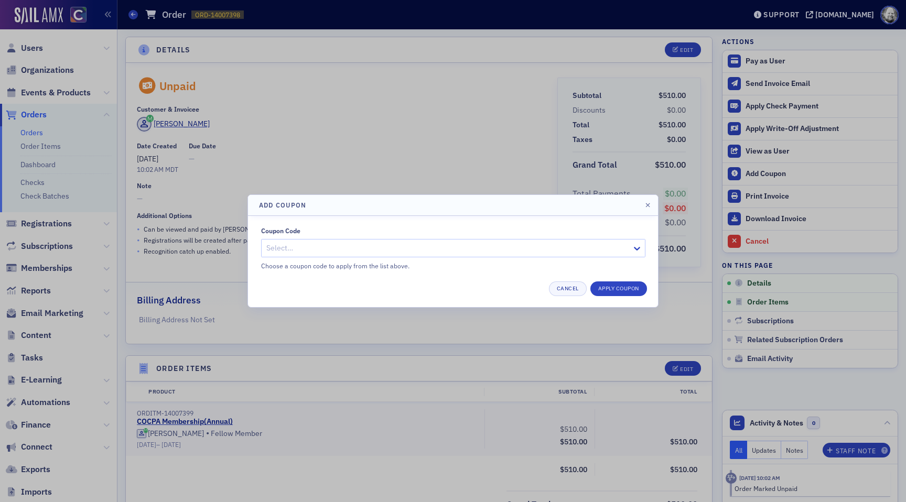
click at [466, 256] on div "Select…" at bounding box center [453, 248] width 384 height 18
type input "newc"
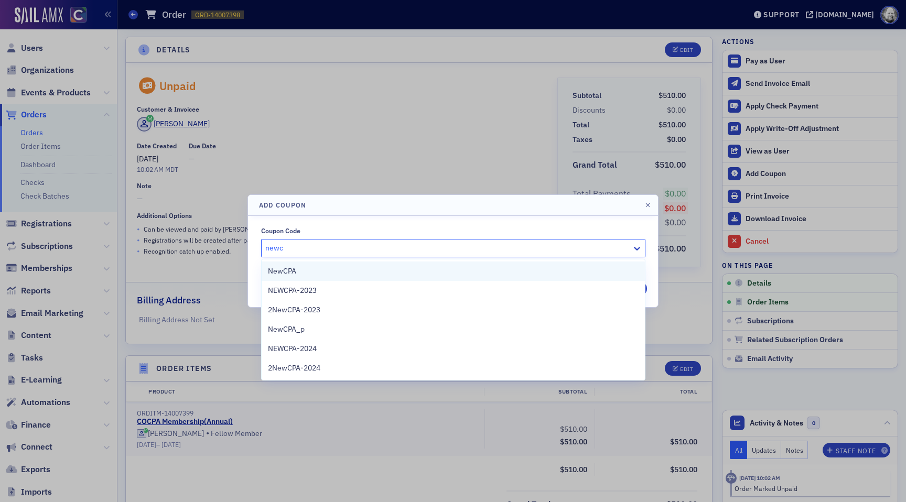
click at [338, 266] on div "NewCPA" at bounding box center [453, 271] width 371 height 11
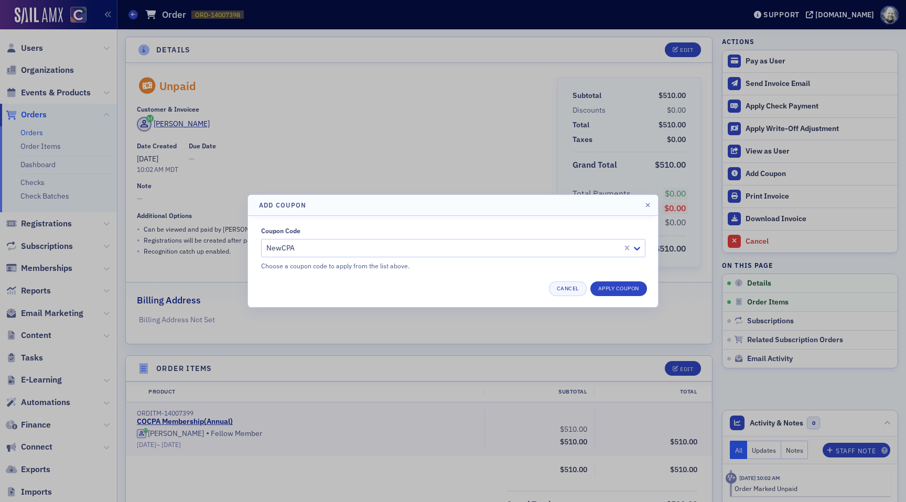
click at [435, 284] on div "Cancel Apply Coupon" at bounding box center [453, 289] width 388 height 15
click at [633, 287] on button "Apply Coupon" at bounding box center [619, 289] width 57 height 15
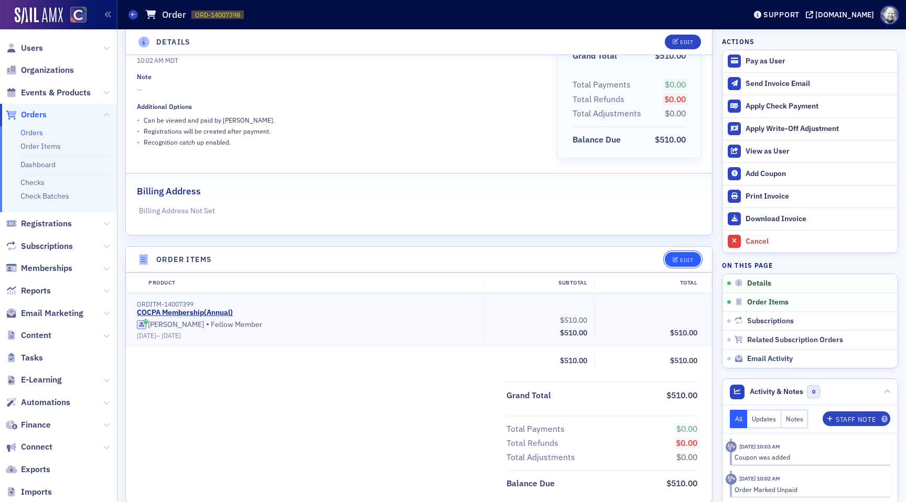
click at [678, 262] on button "Edit" at bounding box center [683, 259] width 36 height 15
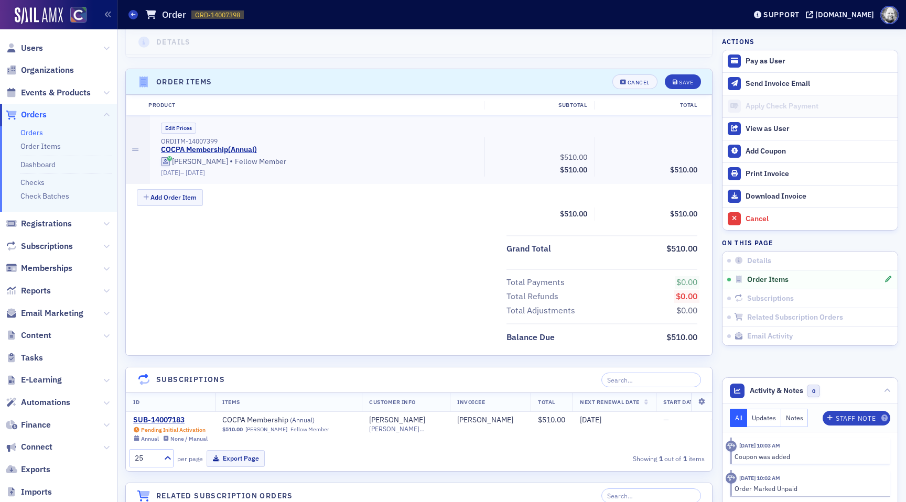
scroll to position [321, 0]
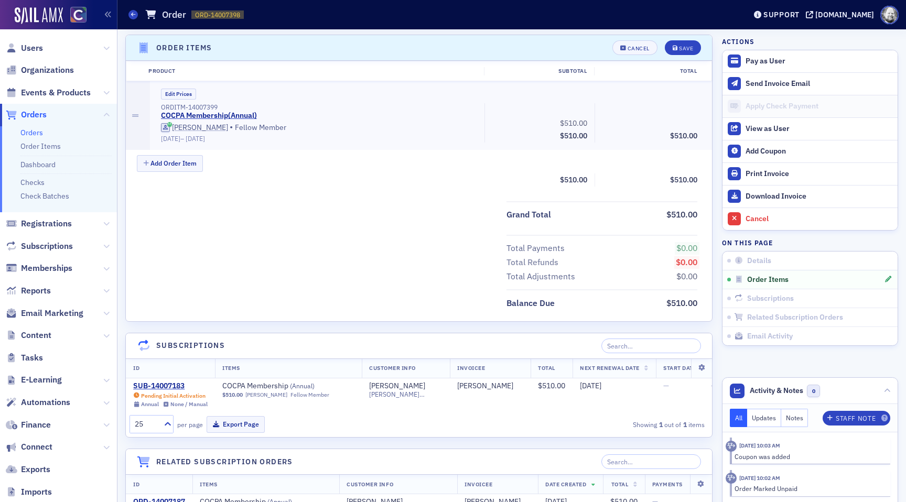
click at [179, 86] on div "Edit Prices ORDITM-14007399 COCPA Membership ( Annual ) Emily Giltner • Fellow …" at bounding box center [431, 115] width 563 height 69
click at [179, 90] on button "Edit Prices" at bounding box center [178, 94] width 35 height 11
click at [179, 90] on button "Custom Prices" at bounding box center [183, 94] width 45 height 11
click at [677, 48] on icon "submit" at bounding box center [675, 49] width 5 height 6
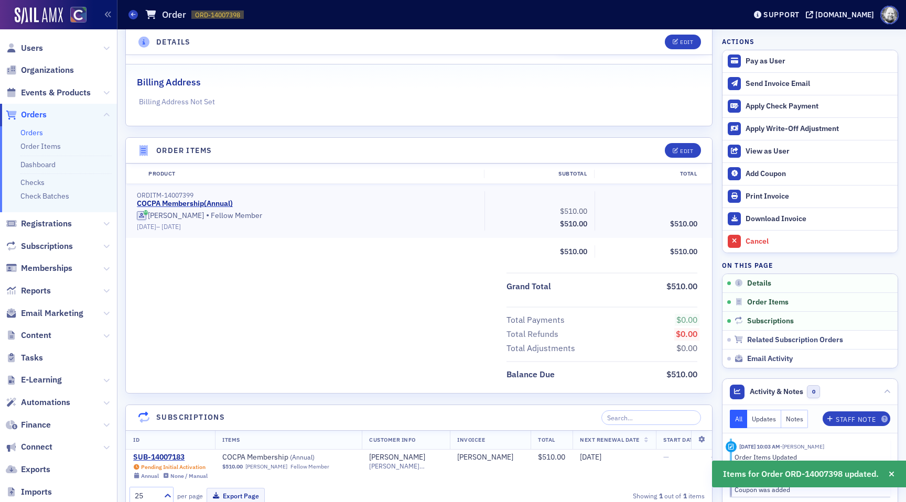
scroll to position [216, 0]
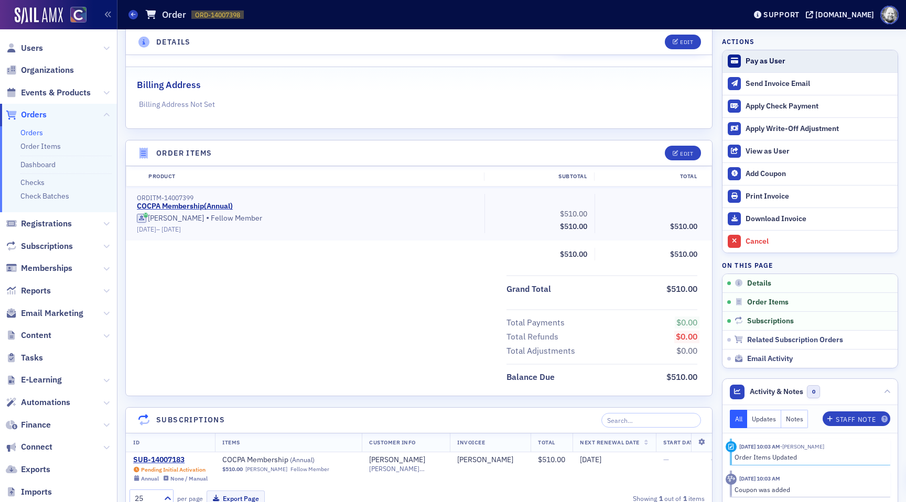
click at [761, 64] on div "Pay as User" at bounding box center [819, 61] width 147 height 9
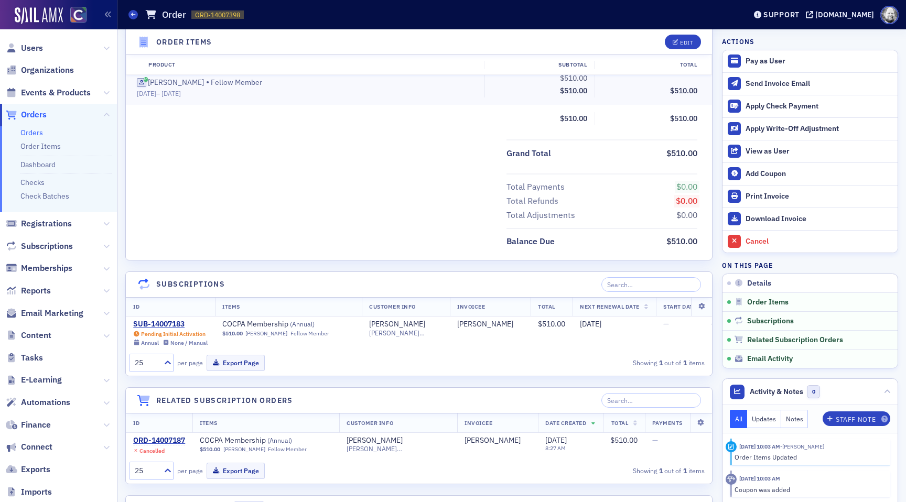
scroll to position [352, 0]
click at [166, 323] on div "SUB-14007183" at bounding box center [170, 323] width 74 height 9
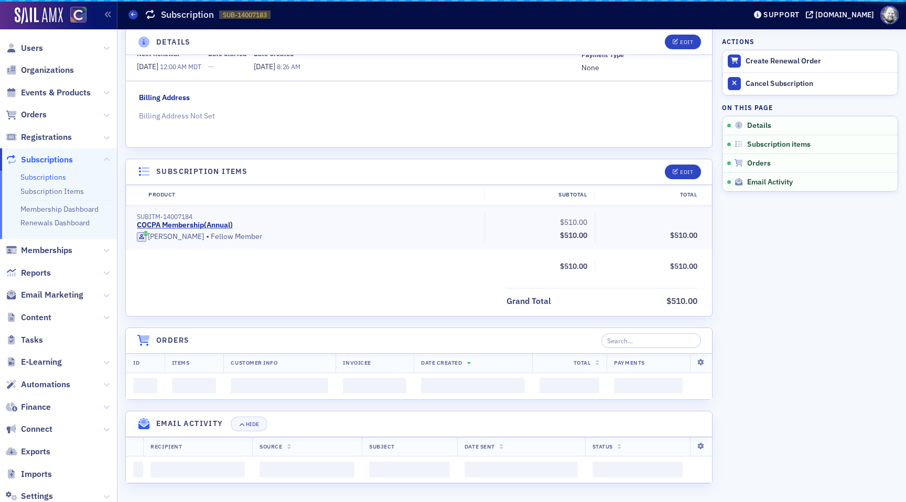
scroll to position [259, 0]
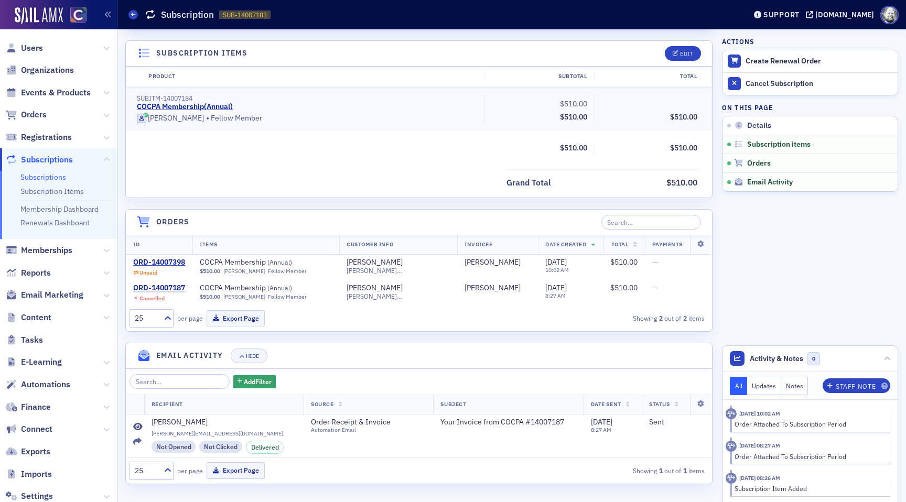
scroll to position [352, 0]
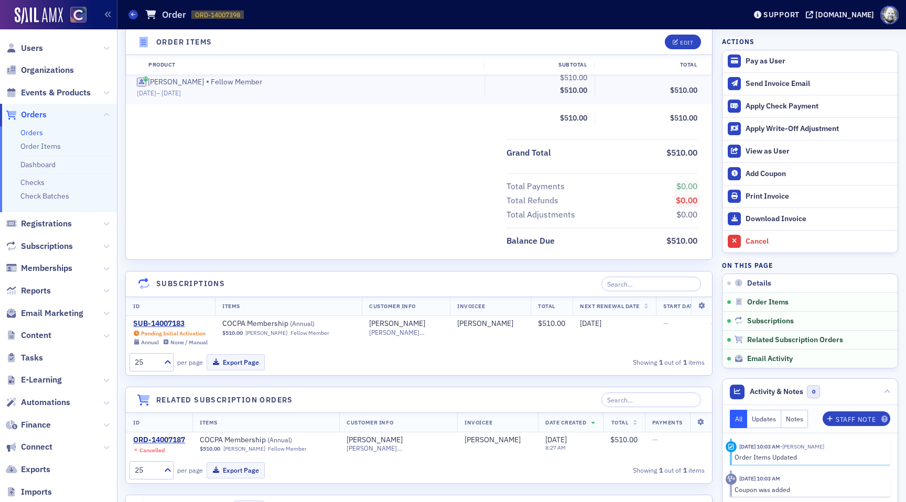
click at [339, 199] on div "Total Payments $0.00 Total Refunds $0.00 Total Adjustments $0.00" at bounding box center [419, 197] width 586 height 49
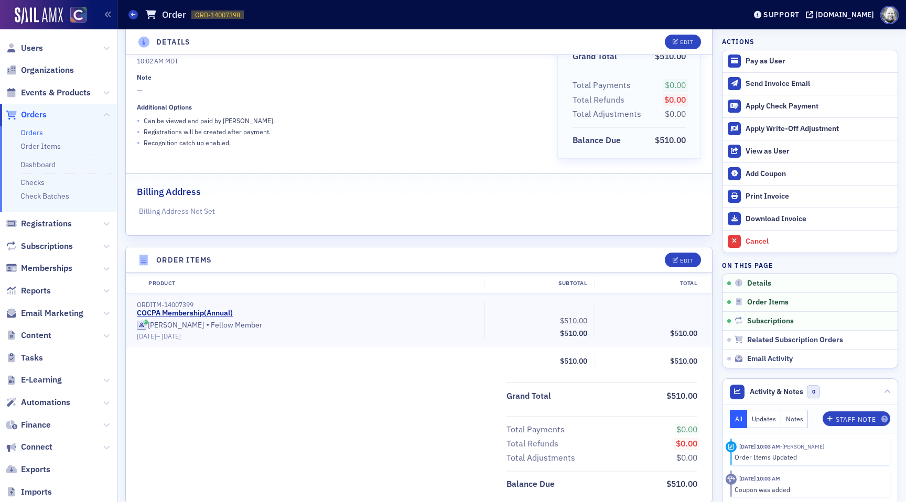
scroll to position [0, 0]
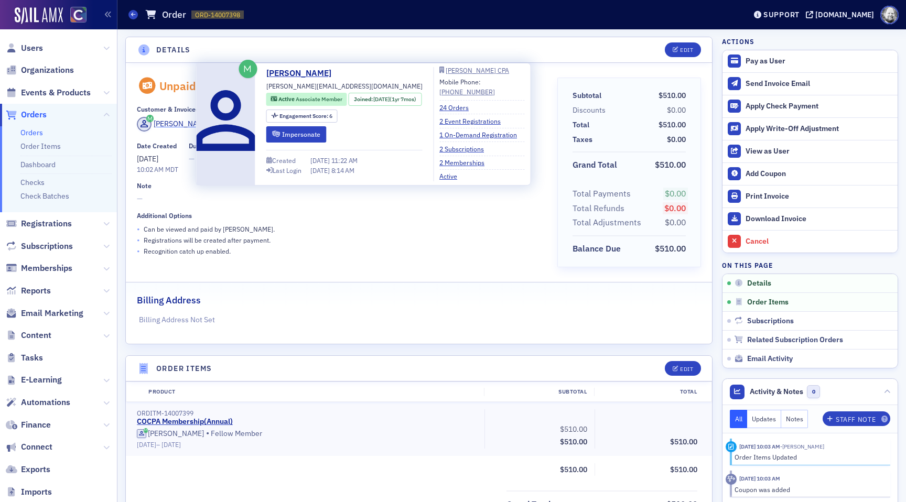
click at [177, 120] on div "[PERSON_NAME]" at bounding box center [182, 124] width 56 height 11
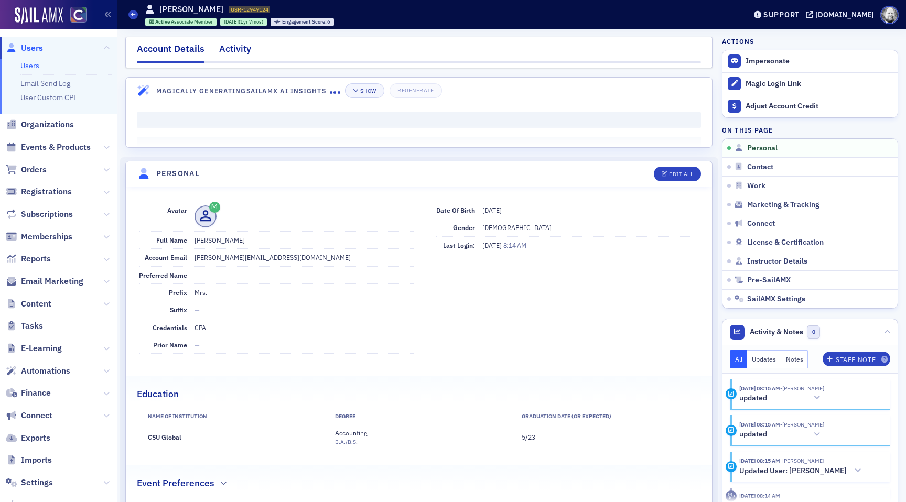
click at [234, 46] on div "Activity" at bounding box center [235, 51] width 32 height 19
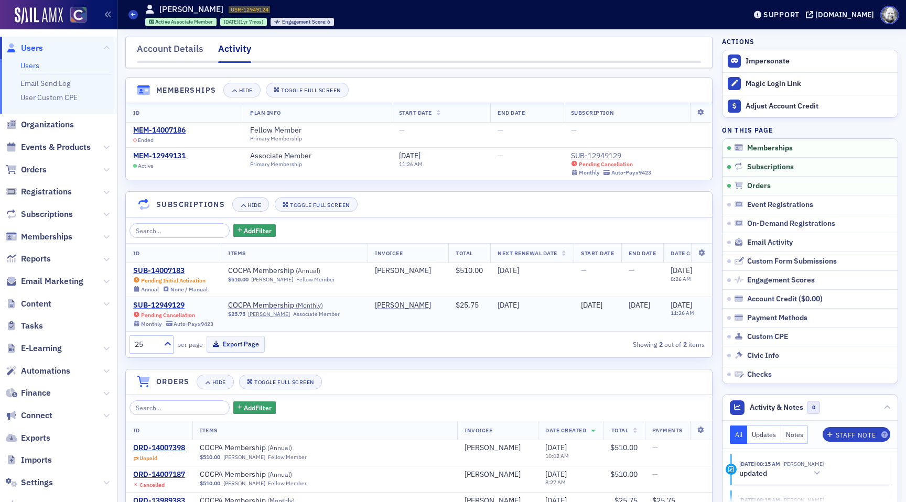
click at [161, 303] on div "SUB-12949129" at bounding box center [173, 305] width 80 height 9
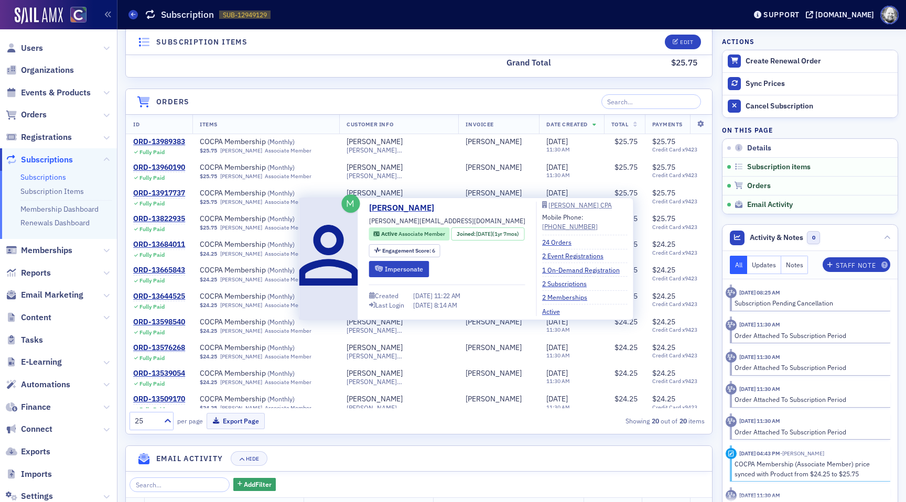
scroll to position [391, 0]
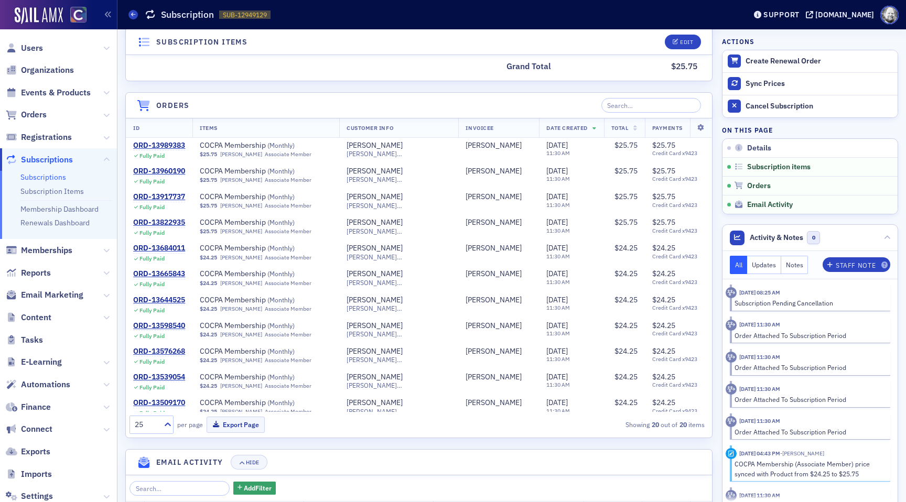
click at [463, 458] on header "Email Activity Hide" at bounding box center [419, 463] width 586 height 26
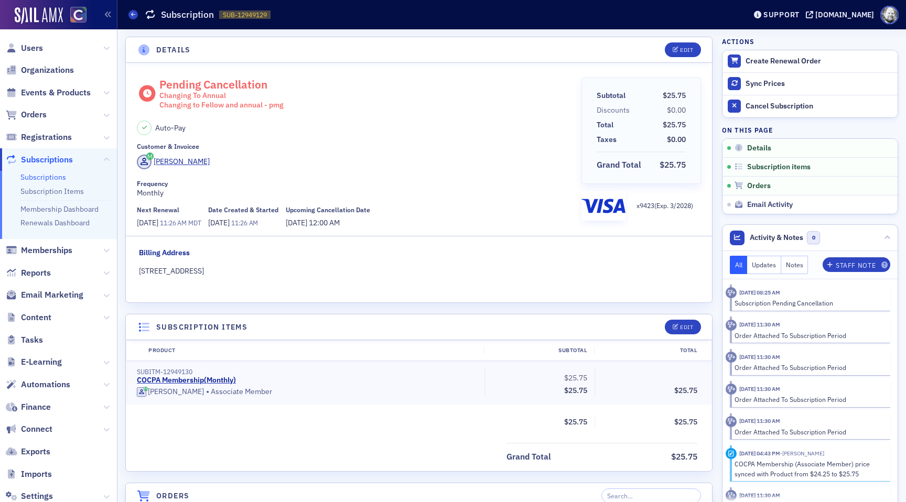
click at [418, 126] on div "Auto-Pay" at bounding box center [355, 128] width 437 height 15
click at [52, 89] on span "Events & Products" at bounding box center [56, 93] width 70 height 12
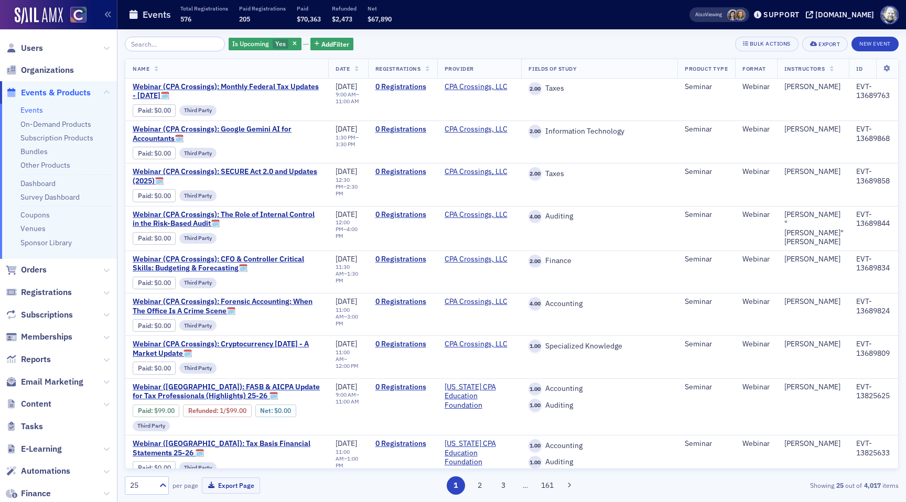
click at [28, 221] on ul "Events On-Demand Products Subscription Products Bundles Other Products Dashboar…" at bounding box center [58, 181] width 117 height 155
click at [29, 215] on link "Coupons" at bounding box center [34, 214] width 29 height 9
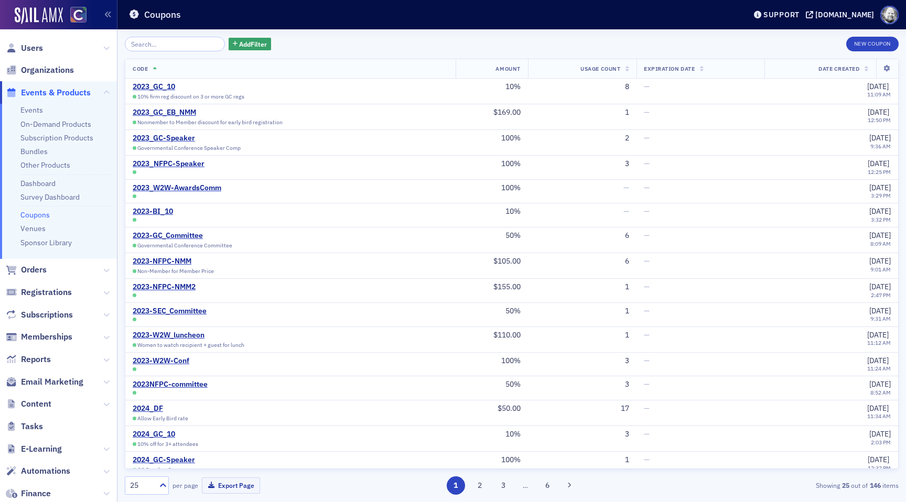
click at [182, 49] on input "search" at bounding box center [175, 44] width 100 height 15
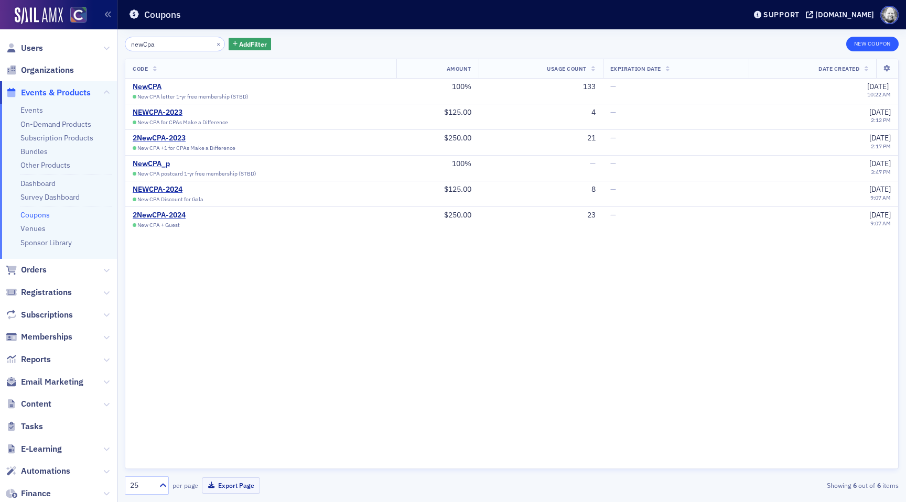
type input "newCpa"
click at [870, 42] on button "New Coupon" at bounding box center [873, 44] width 52 height 15
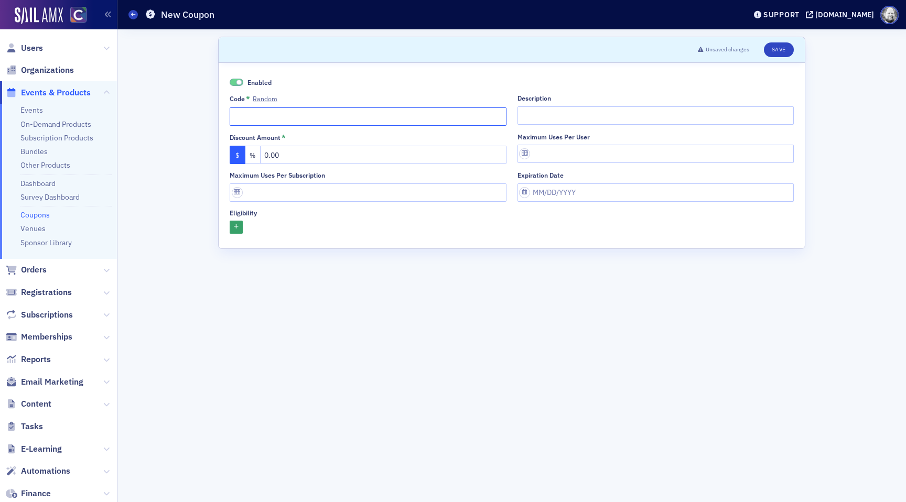
click at [296, 116] on input "Code * Random" at bounding box center [368, 117] width 277 height 18
type input "newCP"
click at [257, 117] on input "Code * Random" at bounding box center [368, 117] width 277 height 18
type input "n"
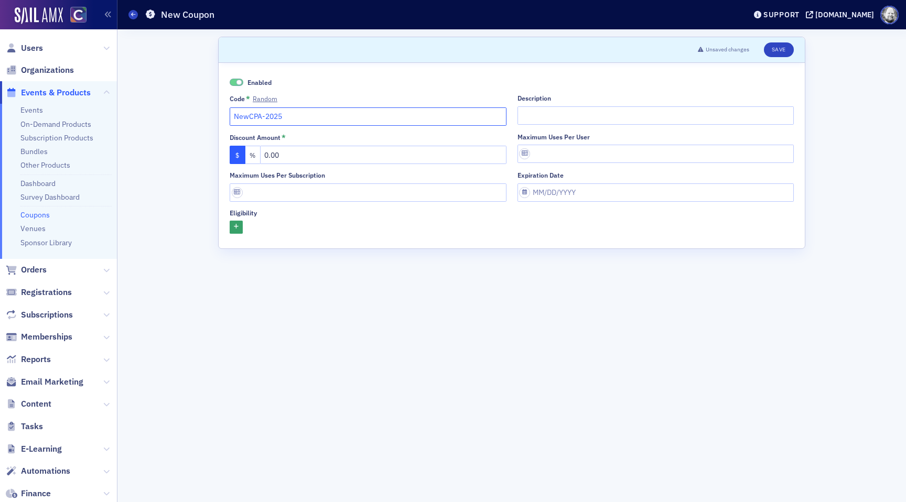
type input "NewCPA-2025"
click at [253, 152] on button "%" at bounding box center [253, 155] width 16 height 18
click at [281, 156] on input "text" at bounding box center [383, 155] width 247 height 18
type input "100"
click at [543, 160] on input "Maximum uses per user" at bounding box center [656, 154] width 277 height 18
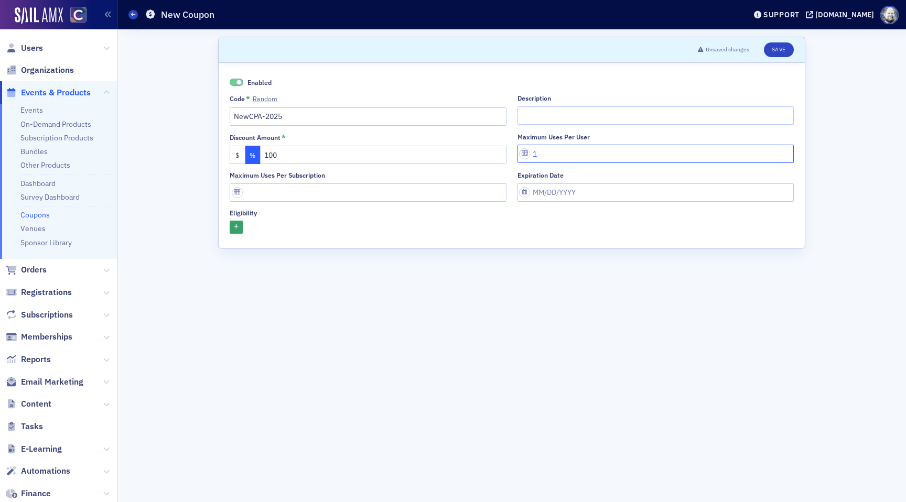
type input "1"
click at [360, 191] on input "Maximum uses per subscription" at bounding box center [368, 193] width 277 height 18
type input "1"
click at [239, 226] on button "button" at bounding box center [236, 227] width 13 height 13
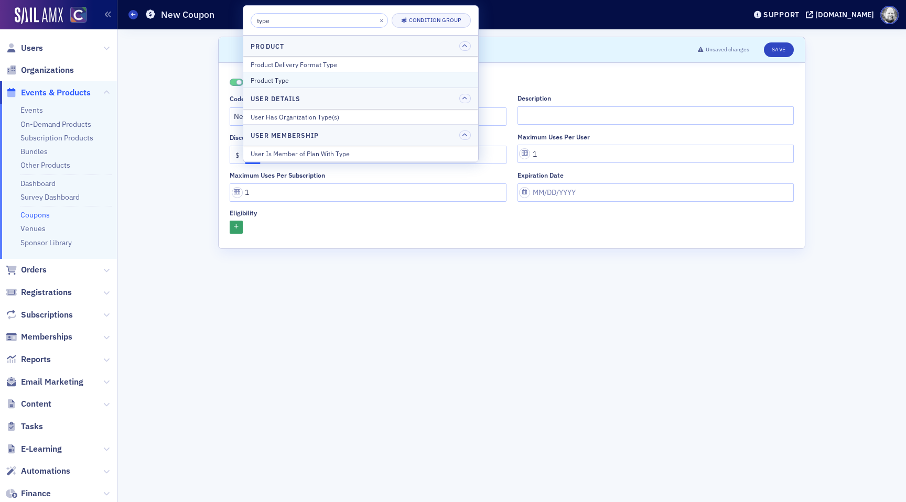
type input "type"
click at [288, 83] on div "Product Type" at bounding box center [361, 80] width 220 height 9
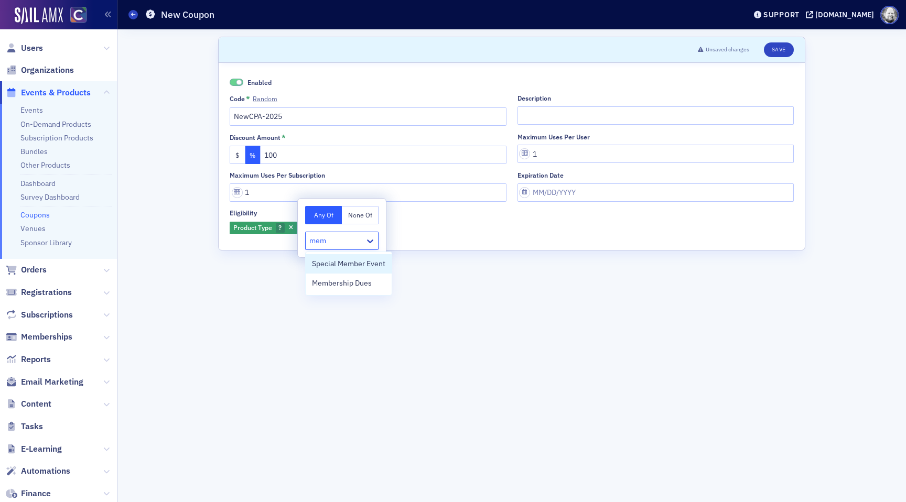
type input "memb"
click at [327, 285] on span "Membership Dues" at bounding box center [342, 283] width 60 height 11
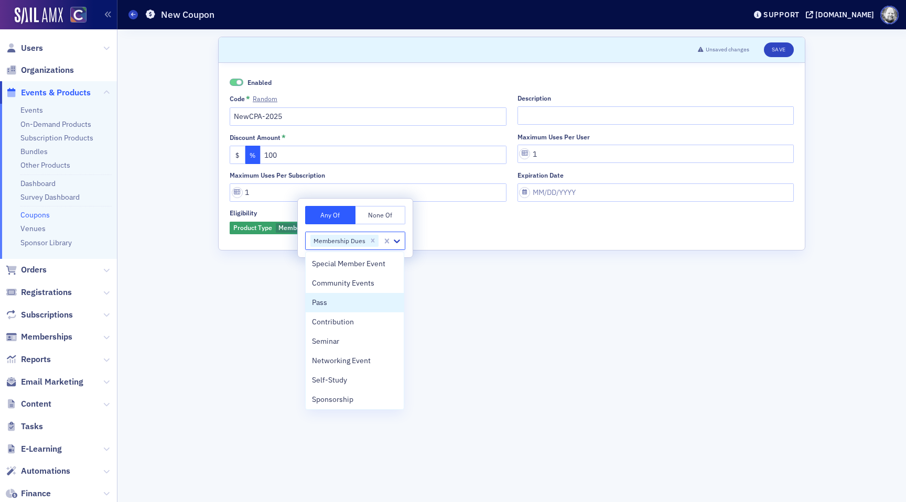
click at [546, 334] on form "Scroll to Unsaved changes Save Enabled Code * Random NewCPA-2025 Description Di…" at bounding box center [511, 266] width 587 height 458
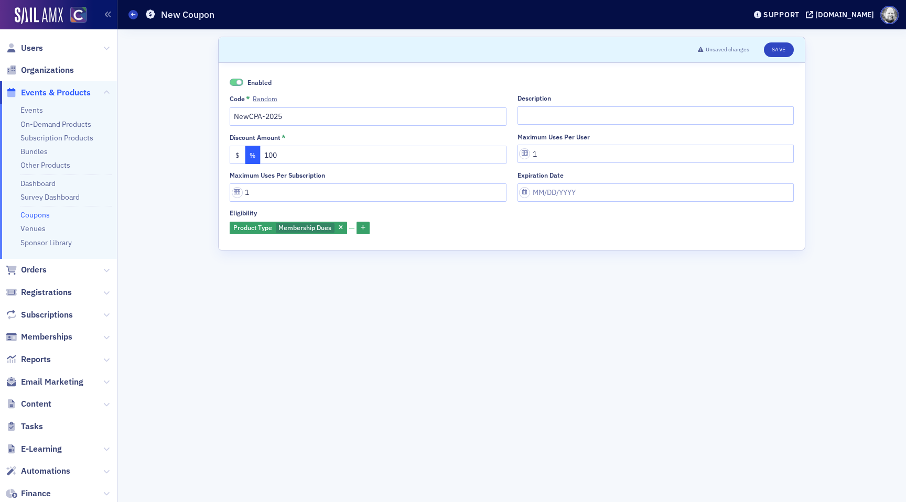
click at [34, 217] on link "Coupons" at bounding box center [34, 214] width 29 height 9
click at [545, 105] on div "Description" at bounding box center [656, 109] width 277 height 31
click at [545, 114] on input "Description" at bounding box center [656, 115] width 277 height 18
paste input "New CPA letter 1-yr free membership (STBD)"
type input "New CPA letter 1-yr free membership (STBD)"
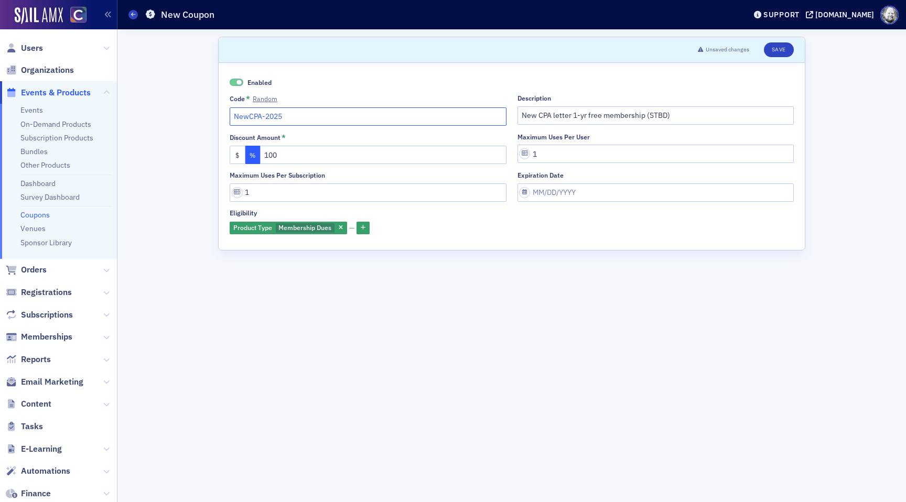
click at [356, 115] on input "NewCPA-2025" at bounding box center [368, 117] width 277 height 18
click at [778, 46] on button "Save" at bounding box center [779, 49] width 30 height 15
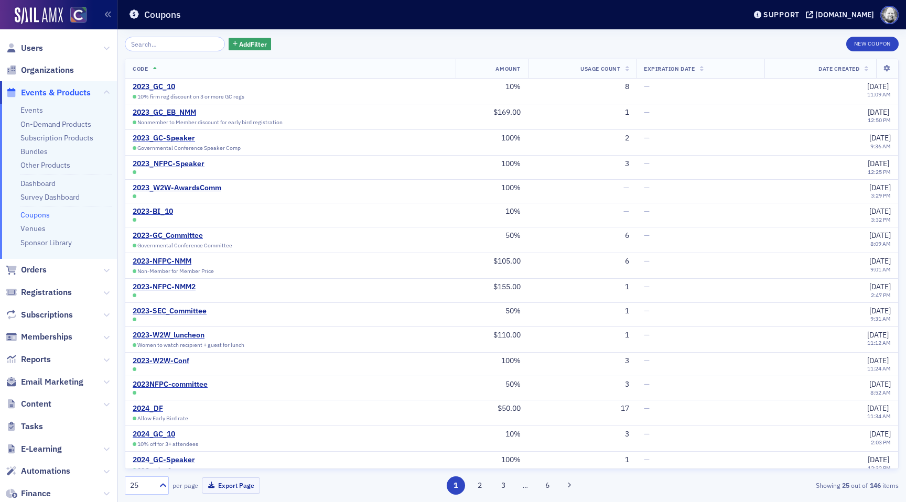
click at [180, 49] on input "search" at bounding box center [175, 44] width 100 height 15
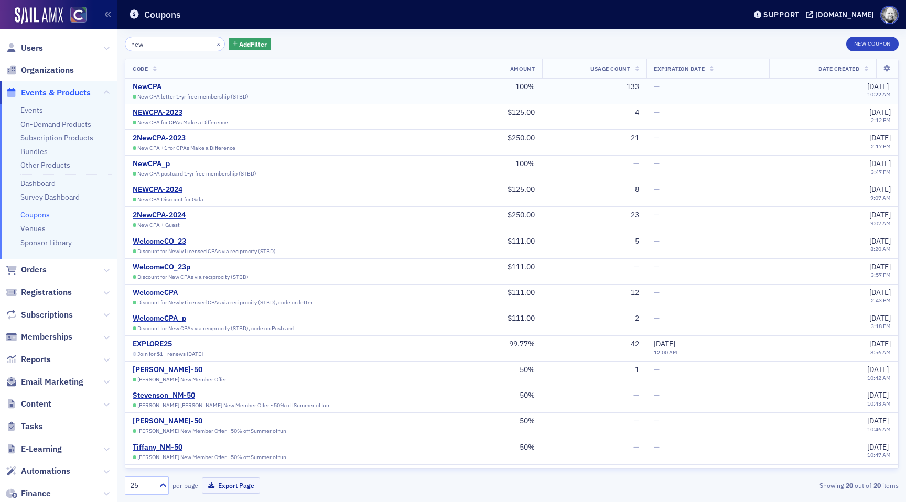
type input "new"
click at [152, 88] on div "NewCPA" at bounding box center [191, 86] width 116 height 9
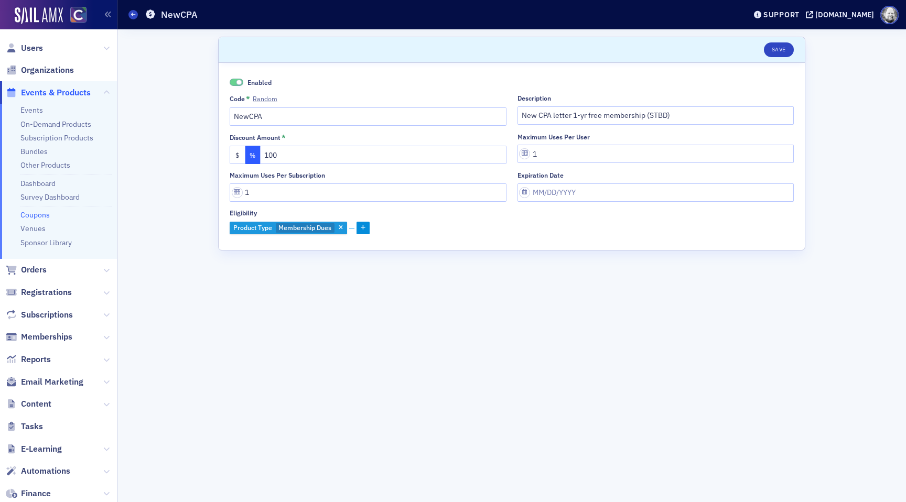
click at [300, 229] on span "Membership Dues" at bounding box center [305, 227] width 53 height 8
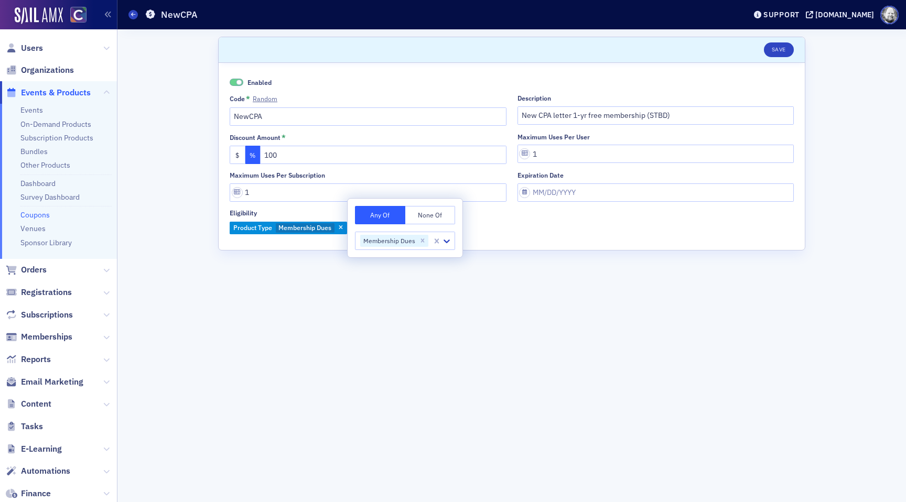
click at [301, 244] on div "Enabled Code * Random NewCPA Description New CPA letter 1-yr free membership (S…" at bounding box center [512, 156] width 586 height 187
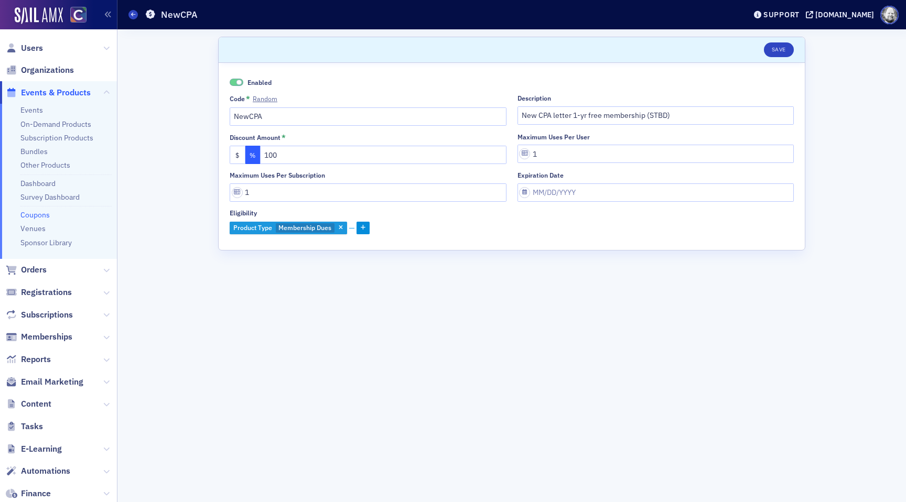
click at [249, 228] on span "Product Type" at bounding box center [252, 227] width 39 height 8
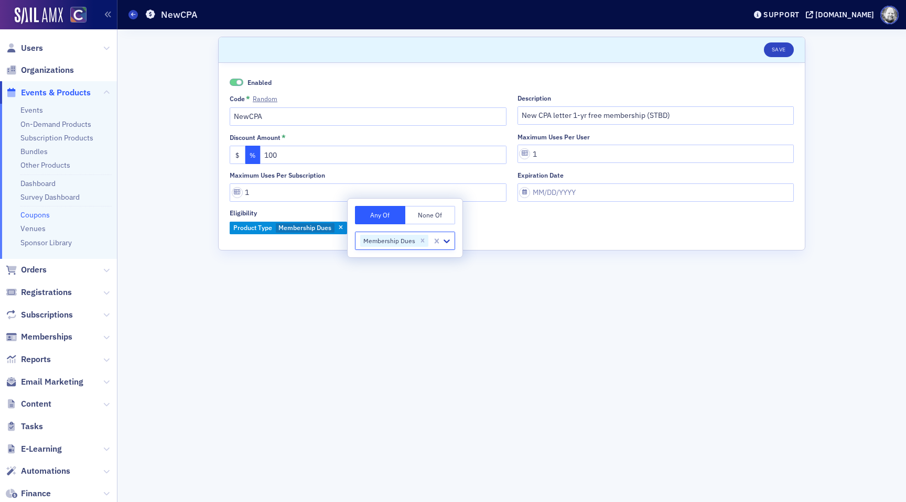
click at [250, 244] on div "Enabled Code * Random NewCPA Description New CPA letter 1-yr free membership (S…" at bounding box center [512, 156] width 586 height 187
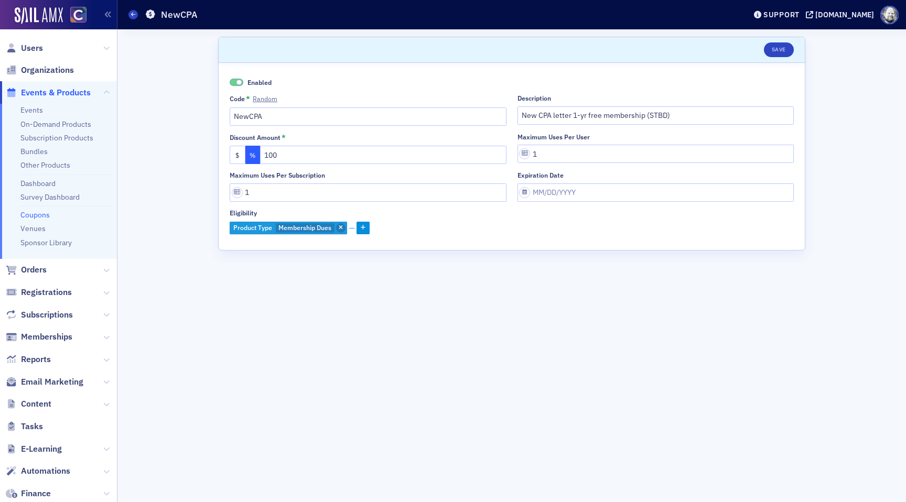
click at [341, 230] on icon "button" at bounding box center [341, 229] width 4 height 6
click at [238, 228] on icon "button" at bounding box center [236, 227] width 5 height 6
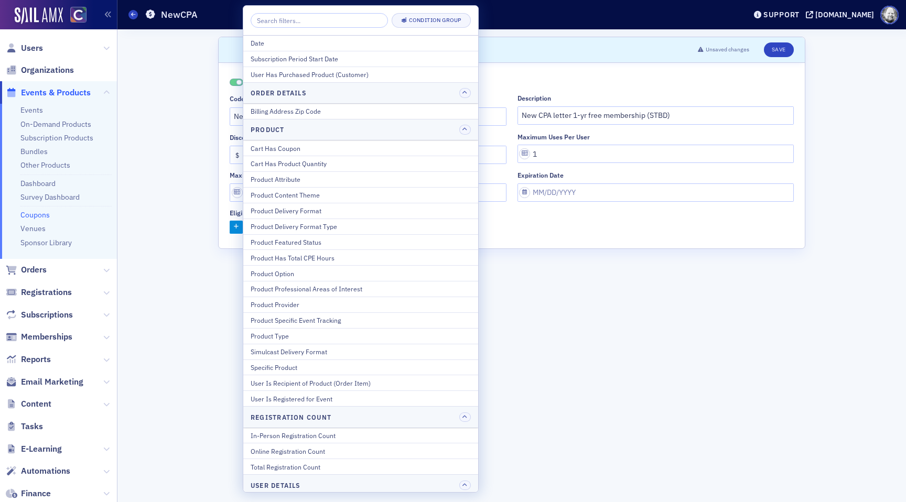
click at [629, 237] on div "Enabled Code * Random NewCPA Description New CPA letter 1-yr free membership (S…" at bounding box center [512, 156] width 586 height 186
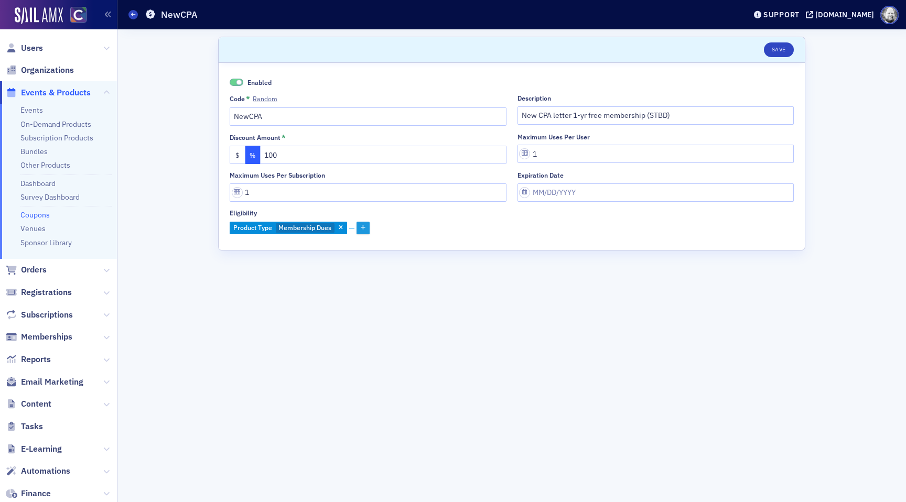
click at [360, 227] on button "button" at bounding box center [363, 228] width 13 height 13
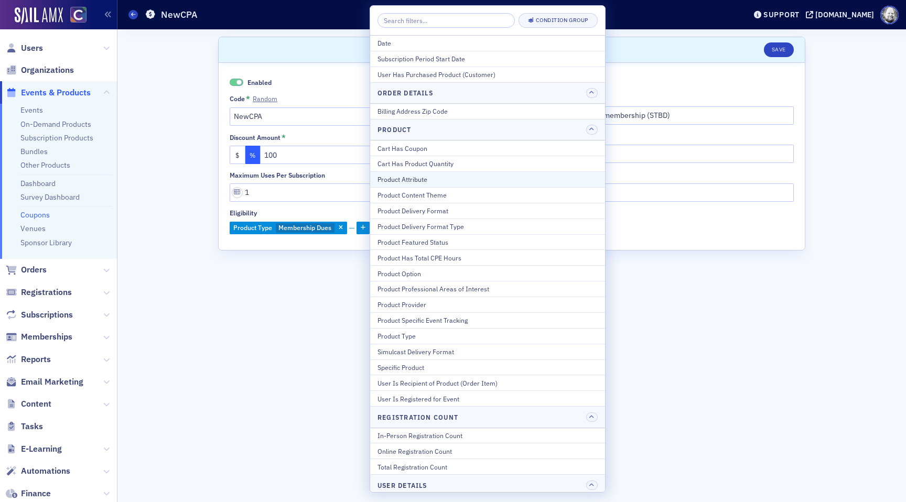
click at [409, 180] on div "Product Attribute" at bounding box center [488, 179] width 220 height 9
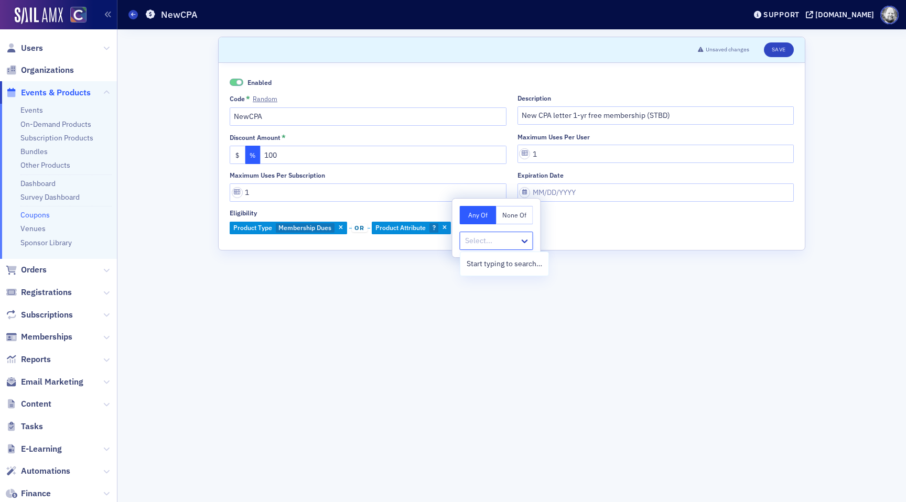
click at [483, 249] on div "Select..." at bounding box center [496, 241] width 73 height 18
click at [476, 239] on div at bounding box center [491, 240] width 55 height 13
type input "a"
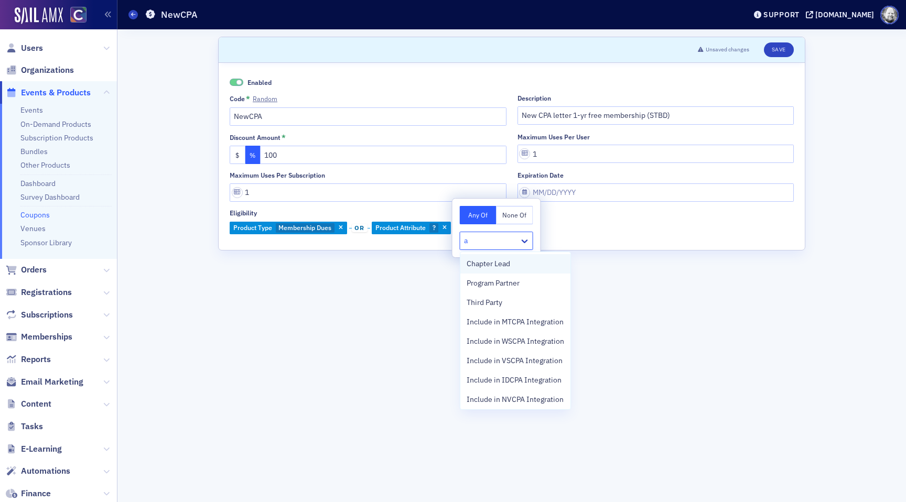
click at [479, 266] on span "Chapter Lead" at bounding box center [489, 264] width 44 height 11
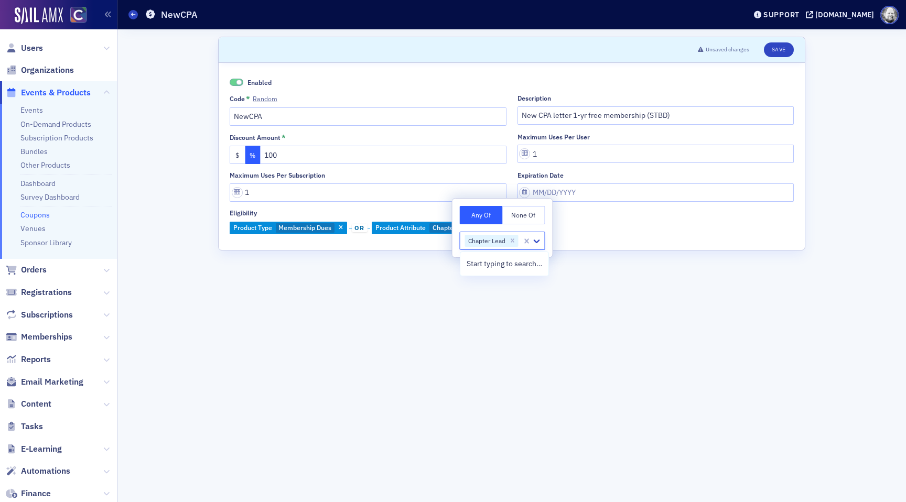
click at [358, 228] on span "or" at bounding box center [360, 228] width 16 height 8
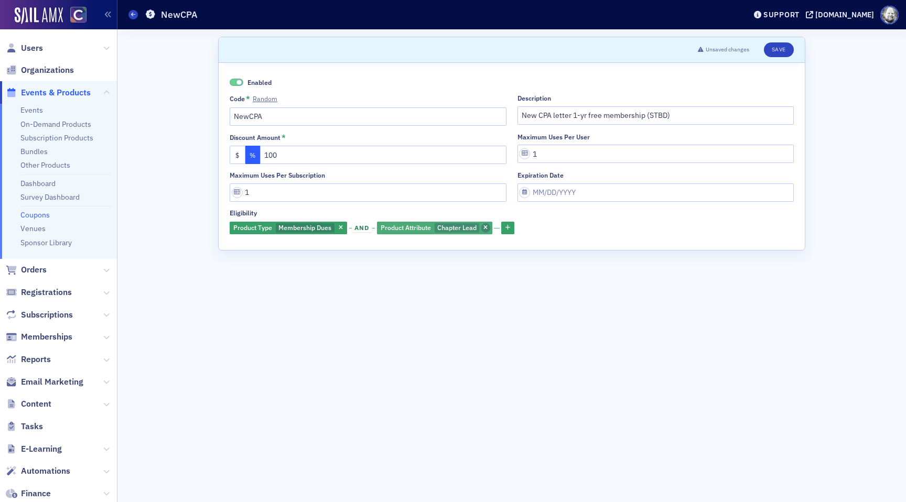
click at [483, 229] on span "button" at bounding box center [486, 227] width 9 height 9
click at [785, 50] on button "Save" at bounding box center [779, 49] width 30 height 15
click at [390, 188] on input "1" at bounding box center [368, 193] width 277 height 18
click at [688, 115] on input "New CPA letter 1-yr free membership (STBD)" at bounding box center [656, 115] width 277 height 18
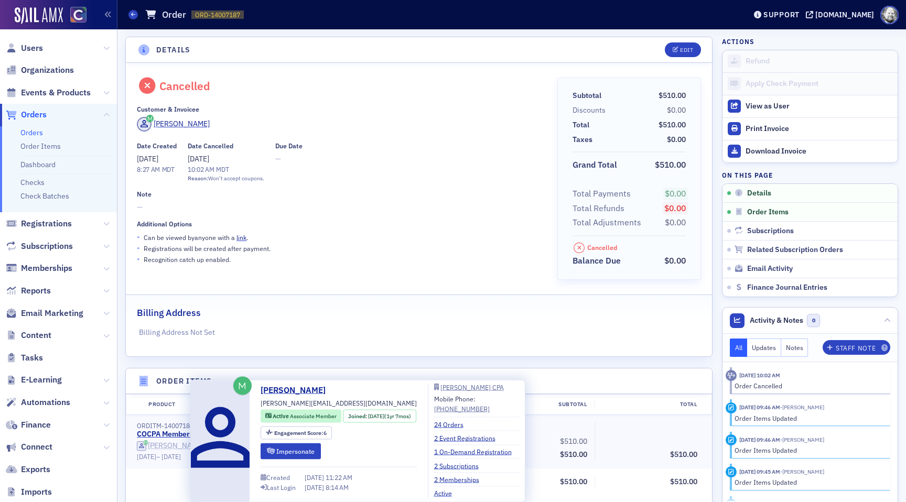
click at [172, 444] on div "[PERSON_NAME]" at bounding box center [176, 446] width 56 height 9
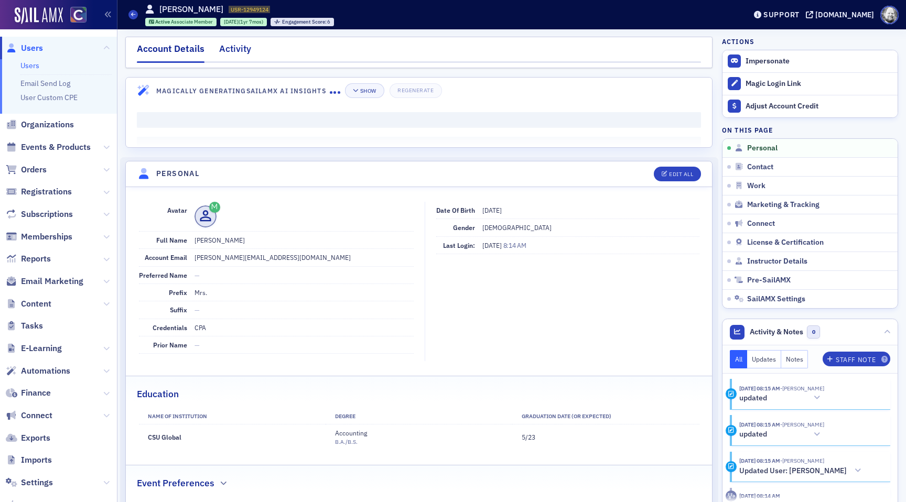
click at [228, 51] on div "Activity" at bounding box center [235, 51] width 32 height 19
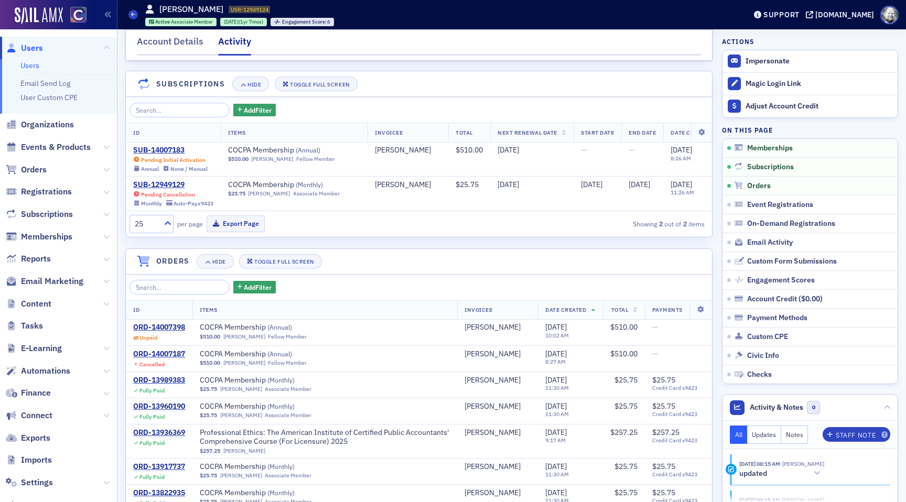
scroll to position [134, 0]
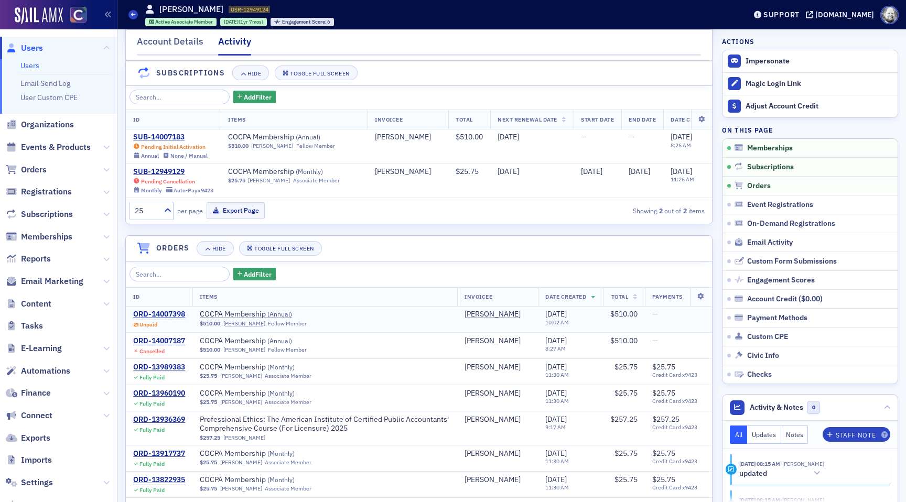
click at [166, 315] on div "ORD-14007398" at bounding box center [159, 314] width 52 height 9
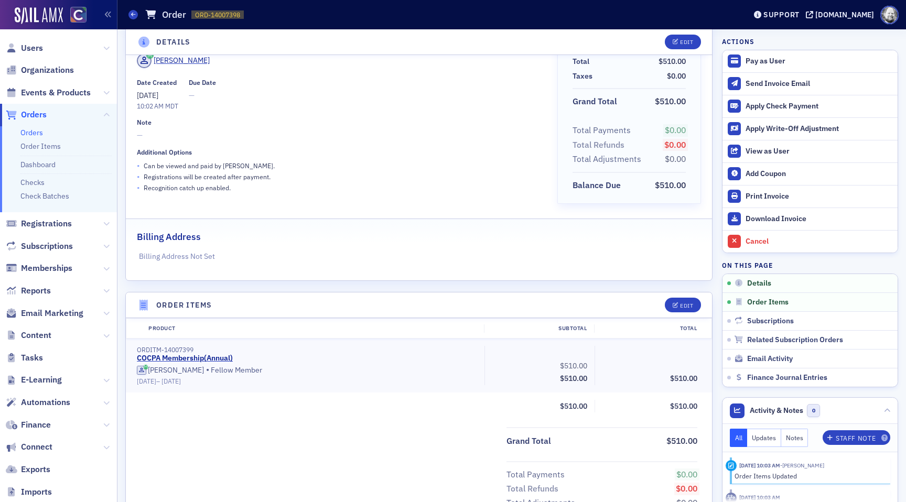
scroll to position [69, 0]
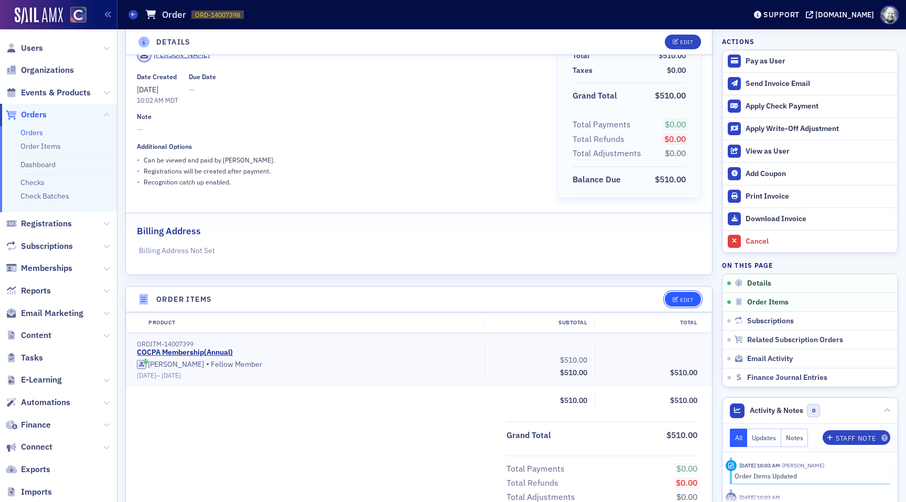
click at [685, 295] on button "Edit" at bounding box center [683, 299] width 36 height 15
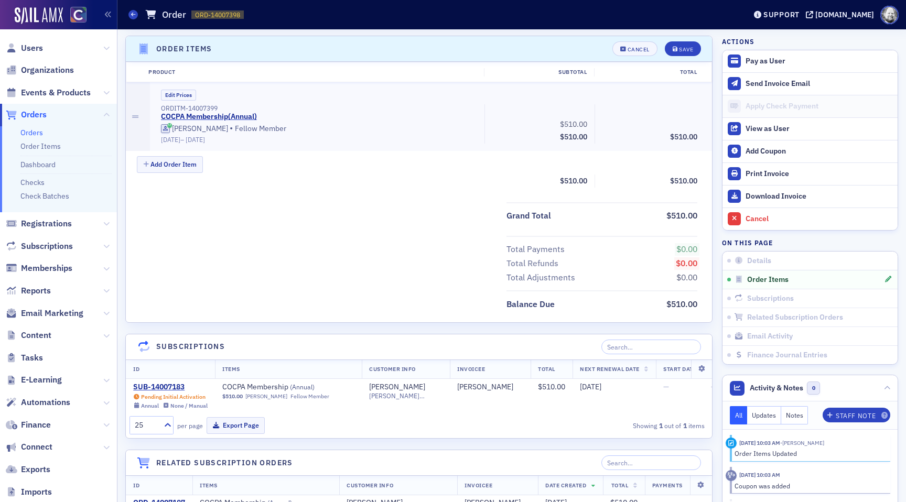
scroll to position [321, 0]
click at [178, 94] on button "Edit Prices" at bounding box center [178, 94] width 35 height 11
click at [178, 94] on button "Custom Prices" at bounding box center [183, 94] width 45 height 11
click at [684, 49] on div "Save" at bounding box center [686, 49] width 14 height 6
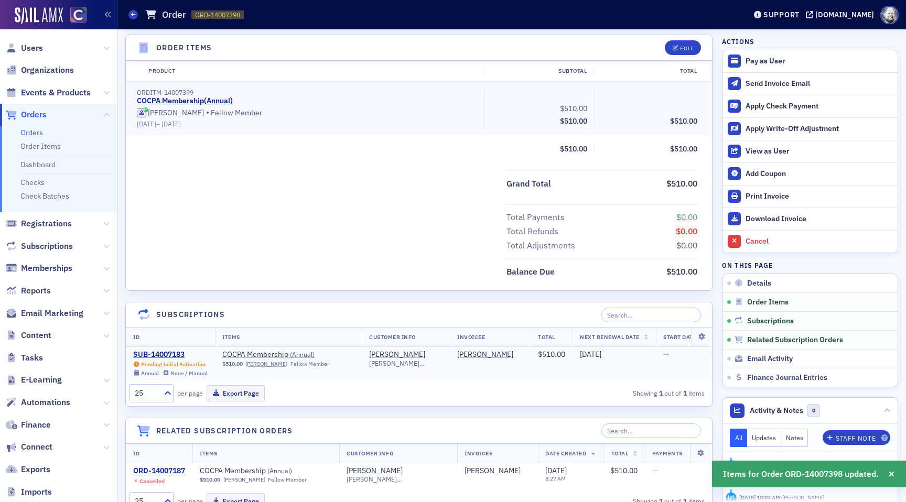
click at [162, 352] on div "SUB-14007183" at bounding box center [170, 354] width 74 height 9
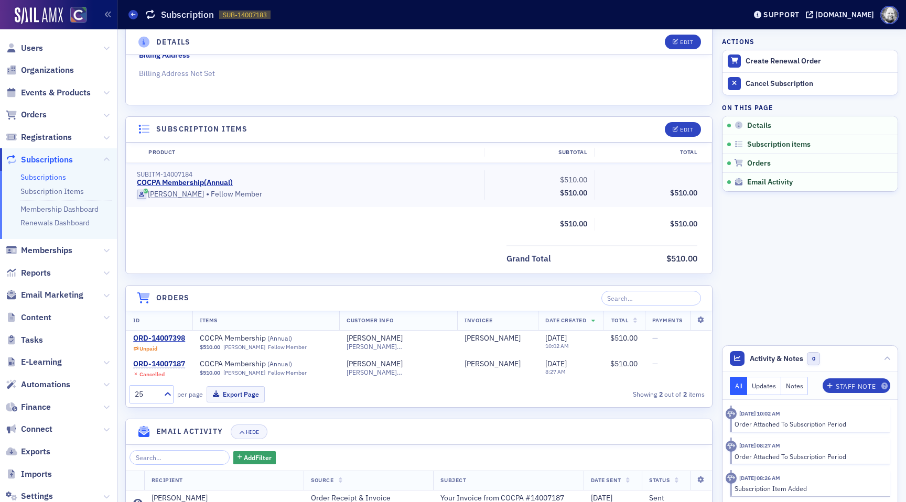
scroll to position [184, 0]
click at [692, 128] on div "Edit" at bounding box center [686, 129] width 13 height 6
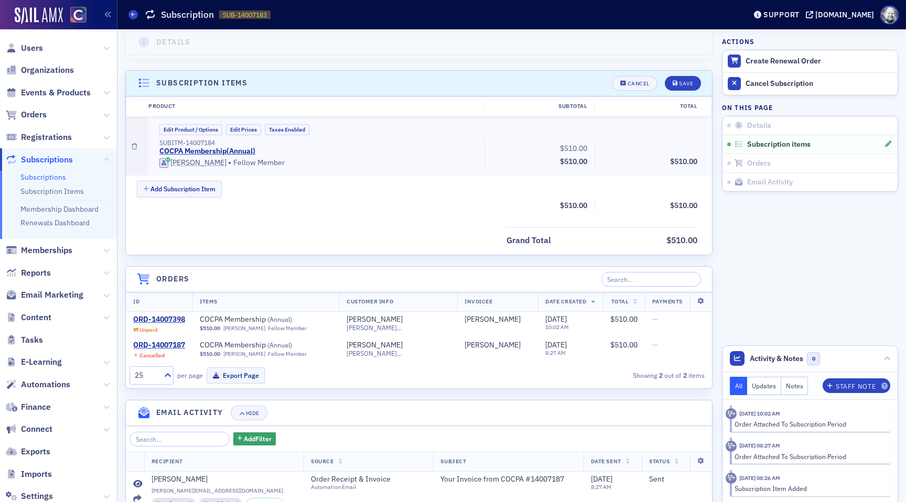
scroll to position [259, 0]
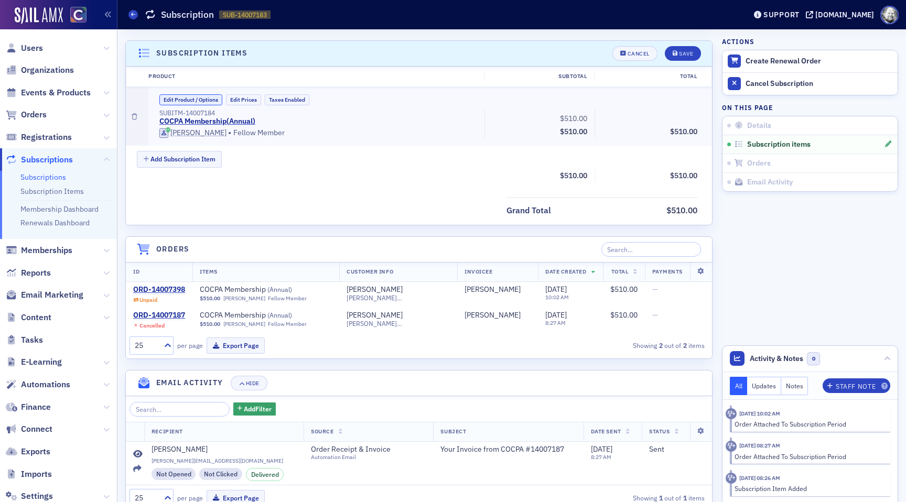
click at [200, 98] on button "Edit Product / Options" at bounding box center [190, 99] width 63 height 11
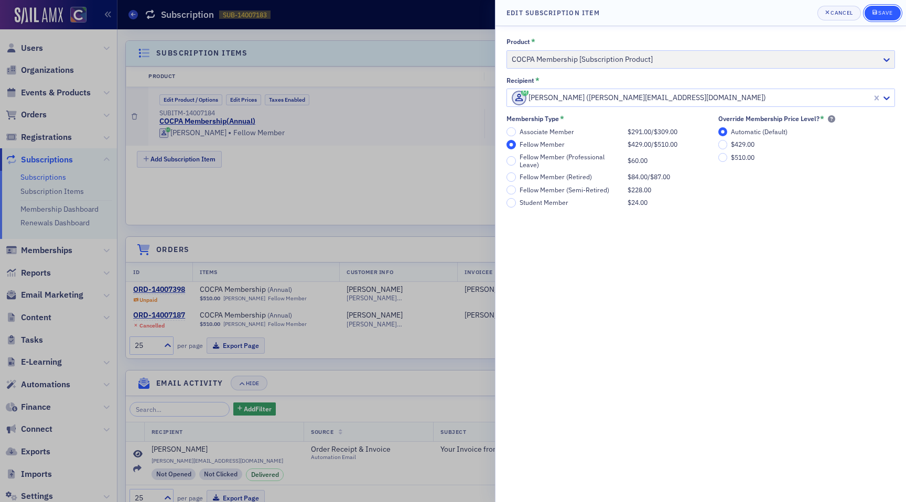
click at [877, 15] on div "submit" at bounding box center [876, 13] width 6 height 8
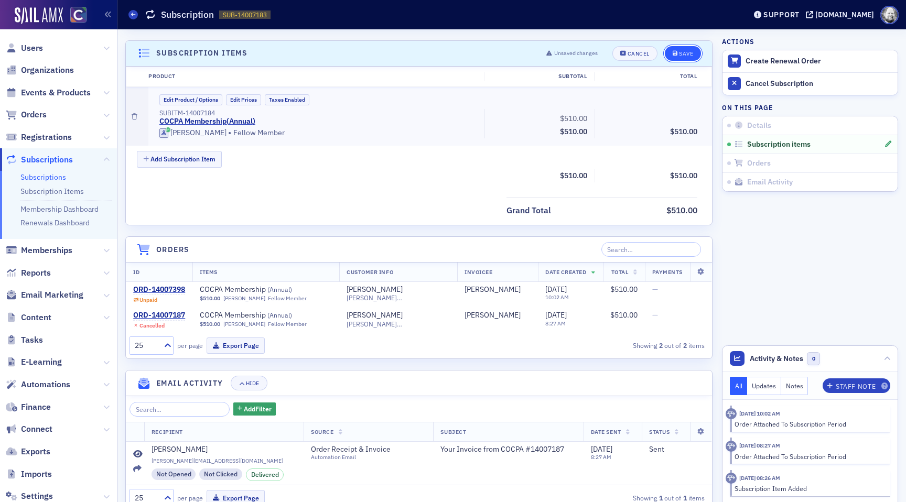
click at [688, 52] on div "Save" at bounding box center [686, 54] width 14 height 6
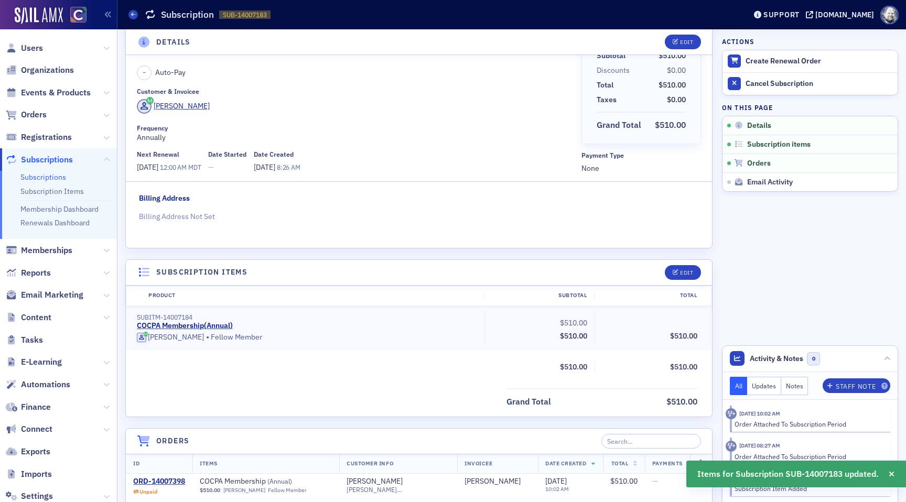
scroll to position [0, 0]
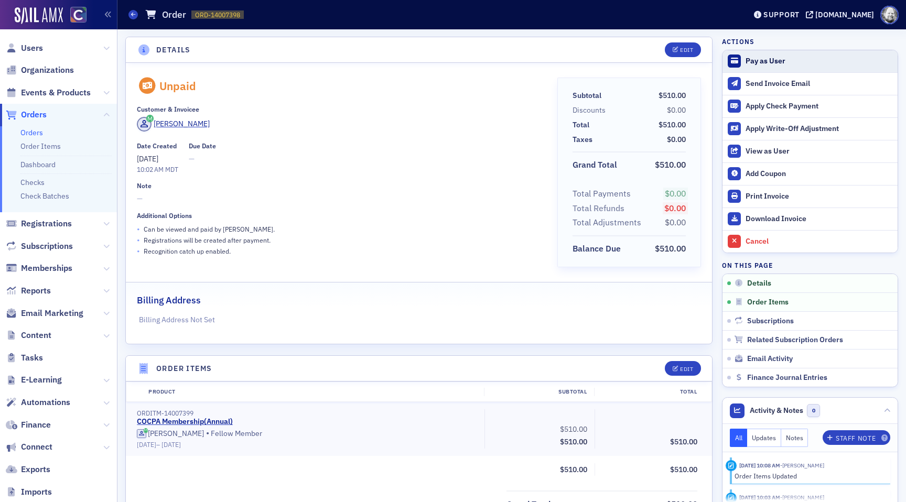
click at [781, 60] on div "Pay as User" at bounding box center [819, 61] width 147 height 9
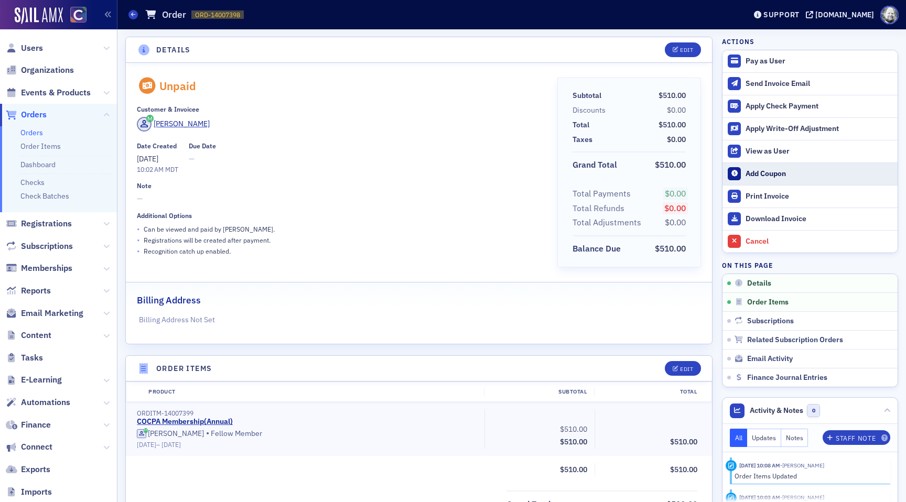
click at [771, 173] on div "Add Coupon" at bounding box center [819, 173] width 147 height 9
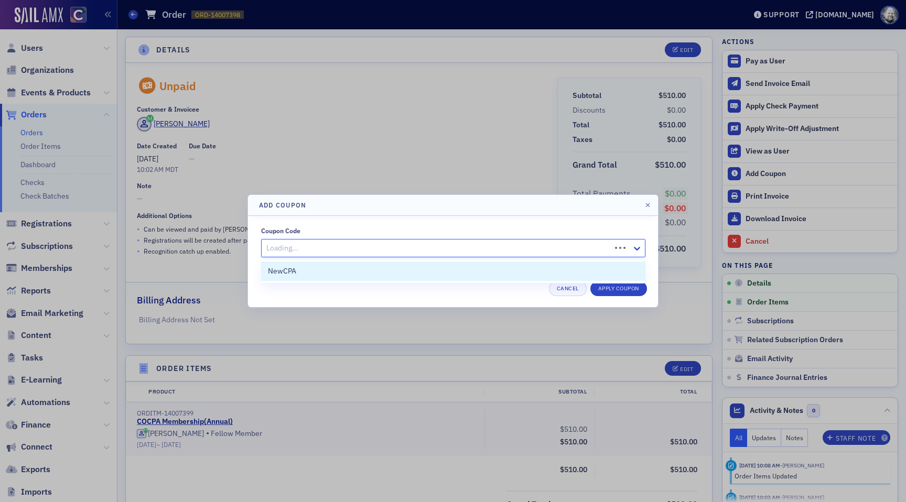
click at [488, 244] on div at bounding box center [437, 248] width 345 height 13
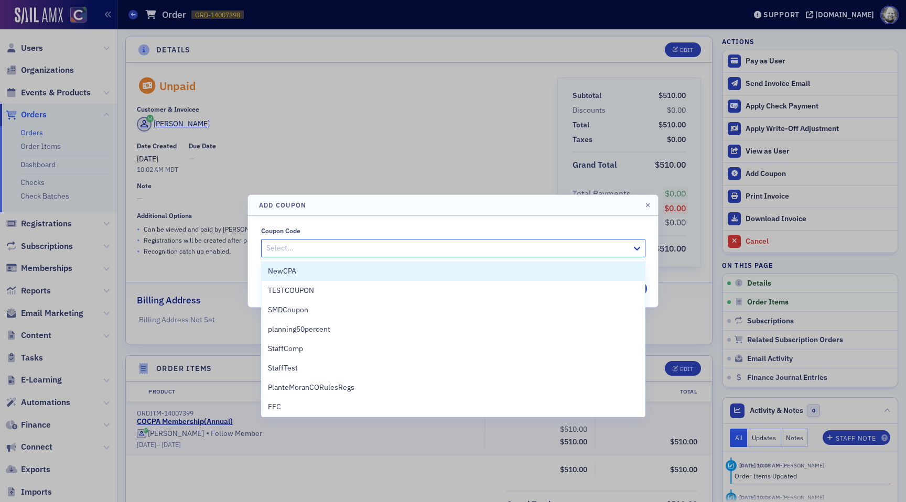
paste input "NewCPA-2025"
type input "NewCPA-2025"
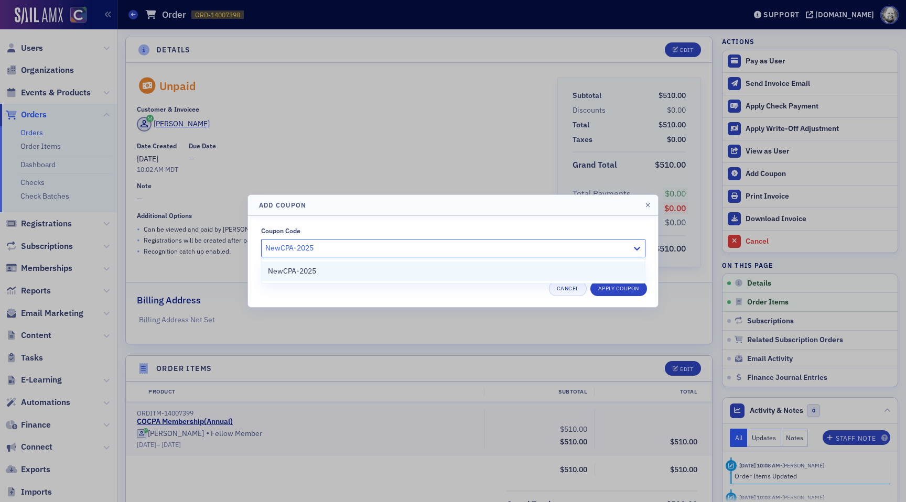
click at [469, 272] on div "NewCPA-2025" at bounding box center [453, 271] width 371 height 11
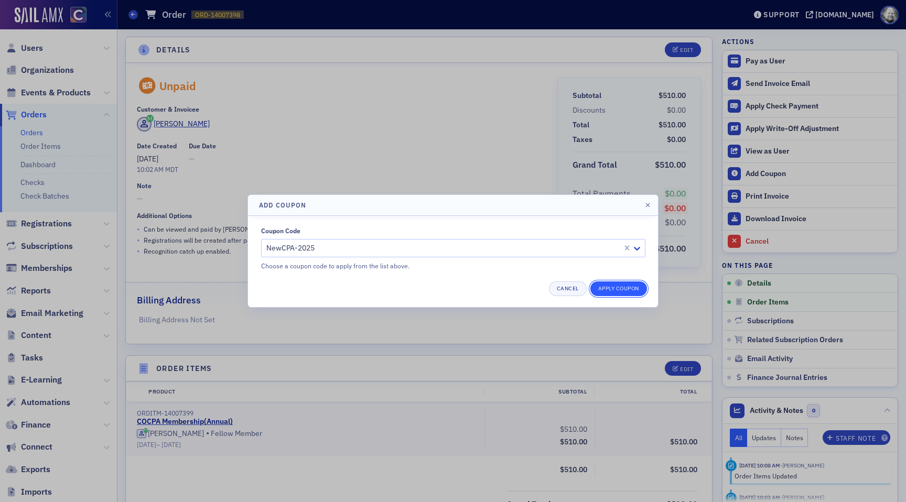
click at [626, 288] on button "Apply Coupon" at bounding box center [619, 289] width 57 height 15
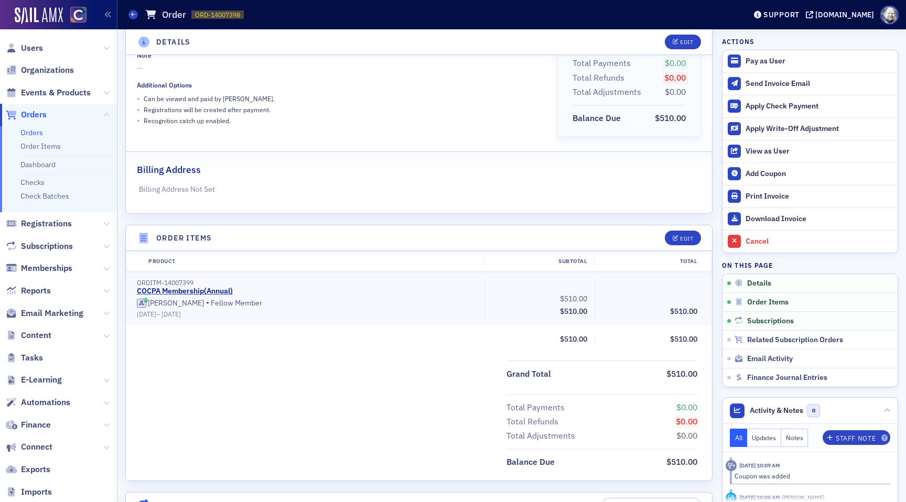
scroll to position [132, 0]
click at [766, 63] on div "Pay as User" at bounding box center [819, 61] width 147 height 9
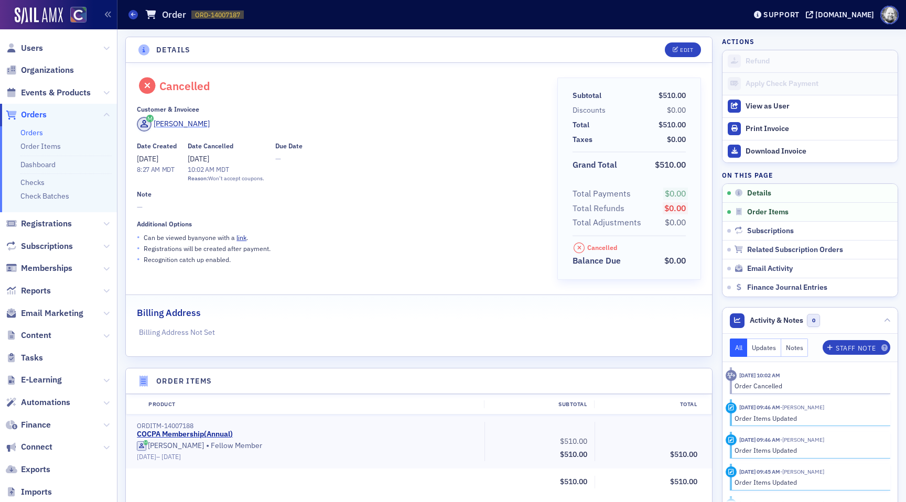
click at [169, 119] on div "[PERSON_NAME]" at bounding box center [182, 124] width 56 height 11
click at [185, 125] on div "[PERSON_NAME]" at bounding box center [182, 124] width 56 height 11
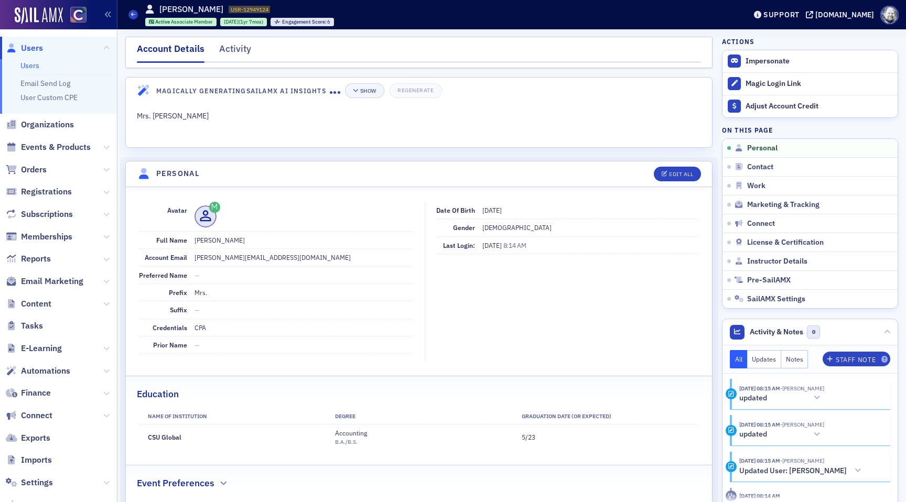
click at [233, 40] on div "Account Details Activity" at bounding box center [418, 52] width 587 height 31
click at [233, 49] on div "Activity" at bounding box center [235, 51] width 32 height 19
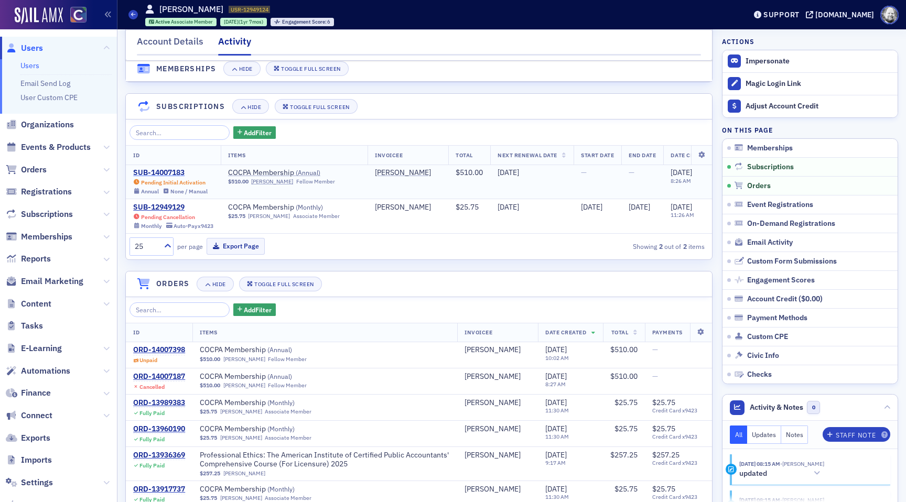
scroll to position [209, 0]
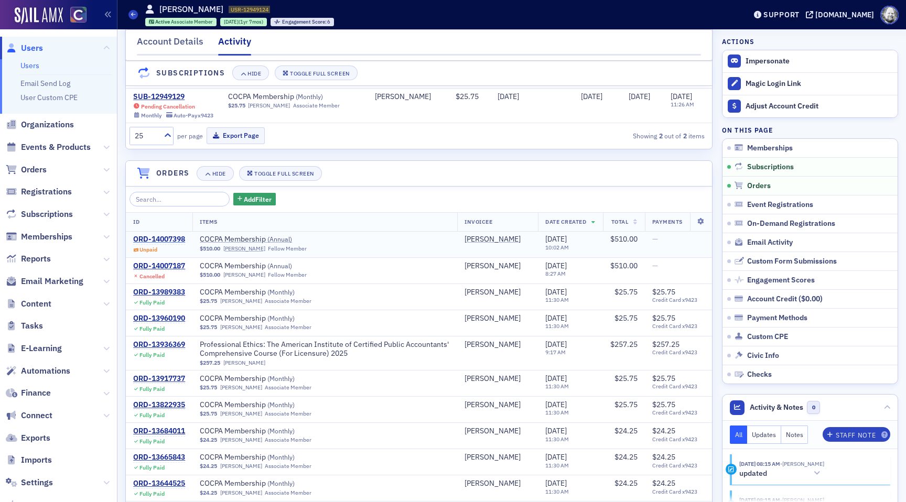
click at [164, 240] on div "ORD-14007398" at bounding box center [159, 239] width 52 height 9
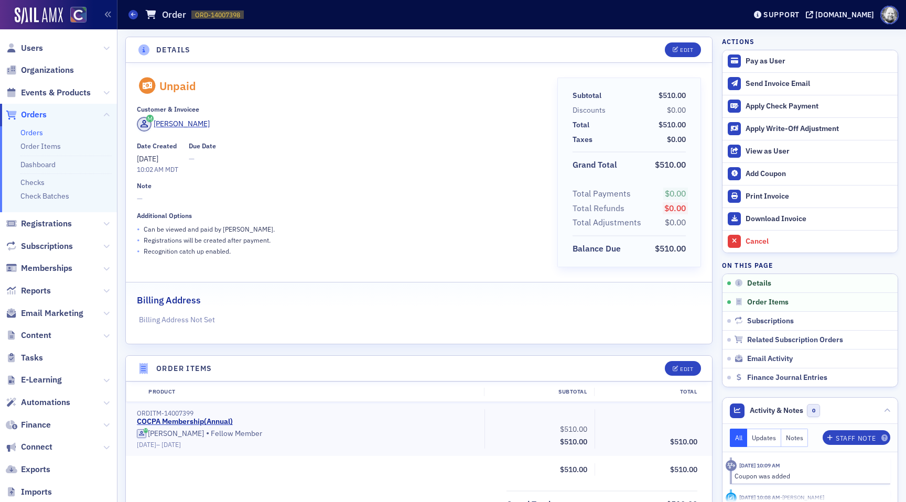
click at [348, 52] on header "Details Edit" at bounding box center [419, 50] width 586 height 26
click at [684, 367] on div "Edit" at bounding box center [686, 370] width 13 height 6
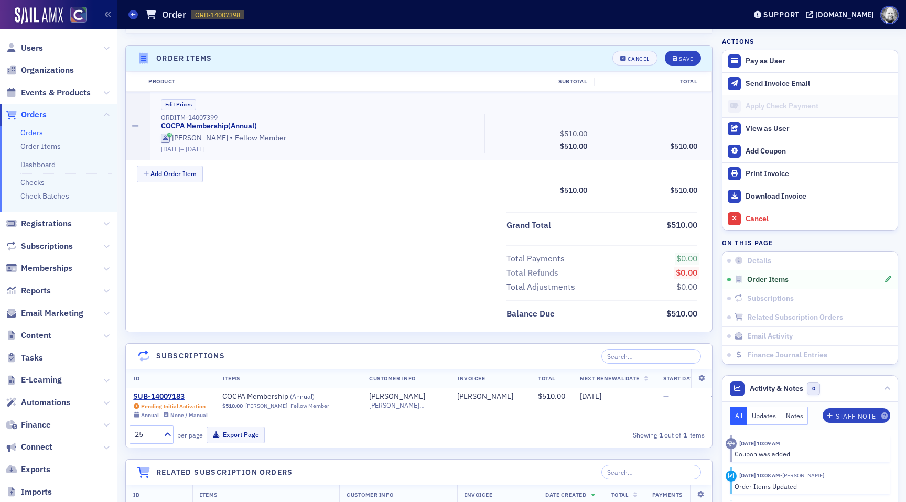
scroll to position [321, 0]
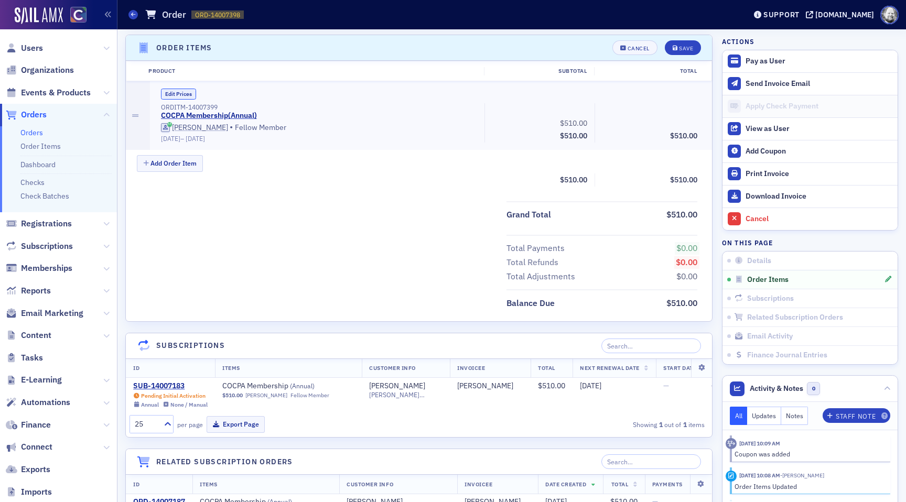
click at [180, 98] on button "Edit Prices" at bounding box center [178, 94] width 35 height 11
click at [181, 95] on button "Custom Prices" at bounding box center [183, 94] width 45 height 11
click at [177, 96] on button "Edit Prices" at bounding box center [178, 94] width 35 height 11
drag, startPoint x: 563, startPoint y: 119, endPoint x: 622, endPoint y: 119, distance: 59.3
click at [623, 119] on div "ORDITM-14007399 COCPA Membership ( Annual ) (Custom Price) [PERSON_NAME] • Fell…" at bounding box center [430, 122] width 552 height 39
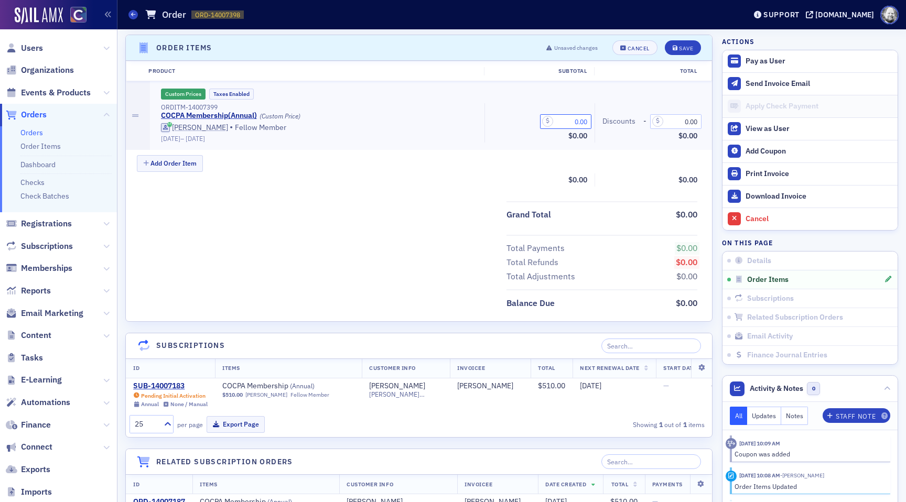
type input "0.00"
click at [458, 139] on div "[DATE] – [DATE]" at bounding box center [319, 139] width 317 height 8
drag, startPoint x: 435, startPoint y: 117, endPoint x: 526, endPoint y: 117, distance: 90.7
click at [527, 117] on div "ORDITM-14007399 COCPA Membership ( Annual ) (Custom Price) [PERSON_NAME] • Fell…" at bounding box center [430, 122] width 552 height 39
